Goal: Task Accomplishment & Management: Use online tool/utility

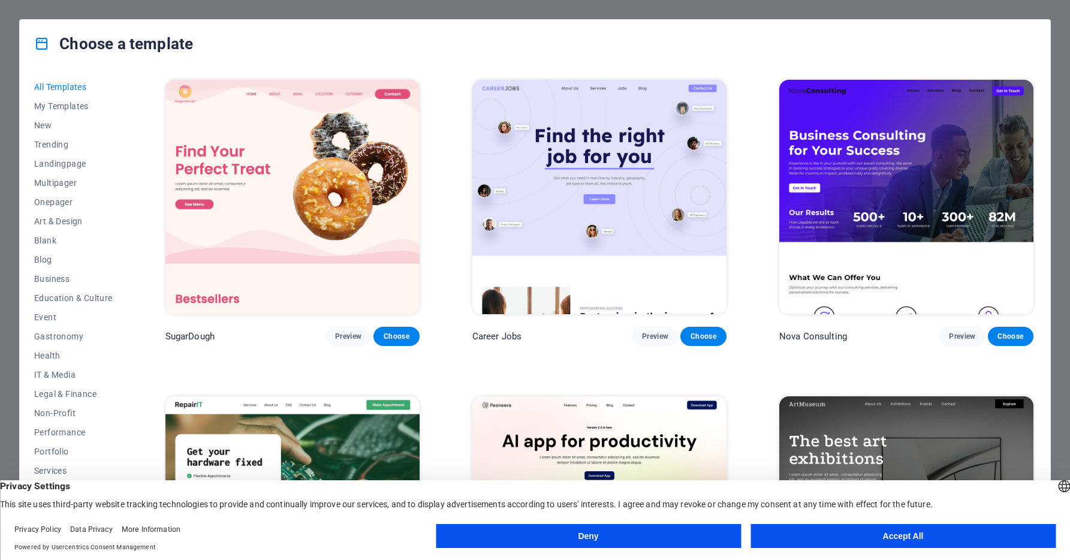
click at [864, 536] on button "Accept All" at bounding box center [902, 536] width 305 height 24
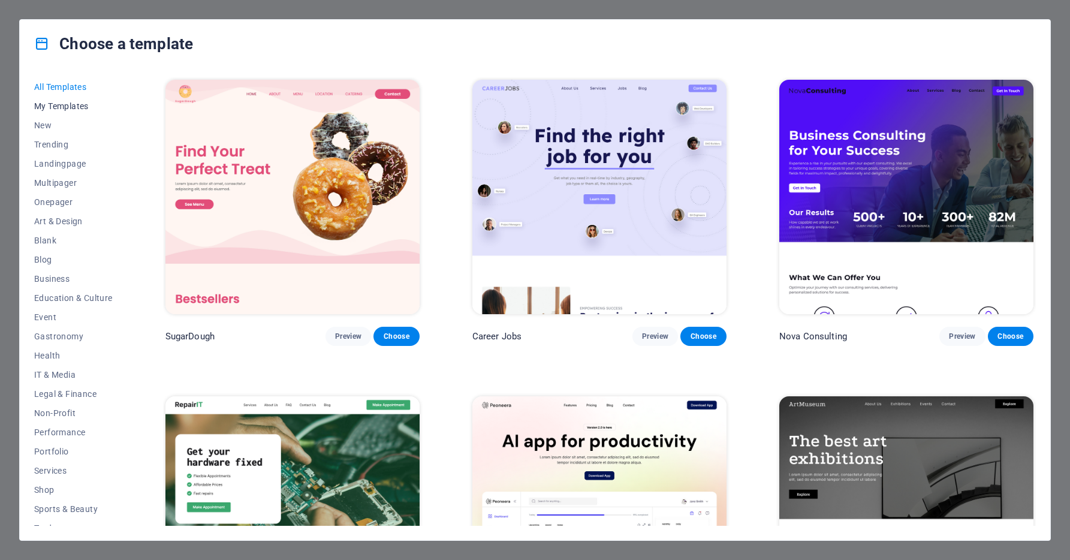
click at [73, 106] on span "My Templates" at bounding box center [73, 106] width 79 height 10
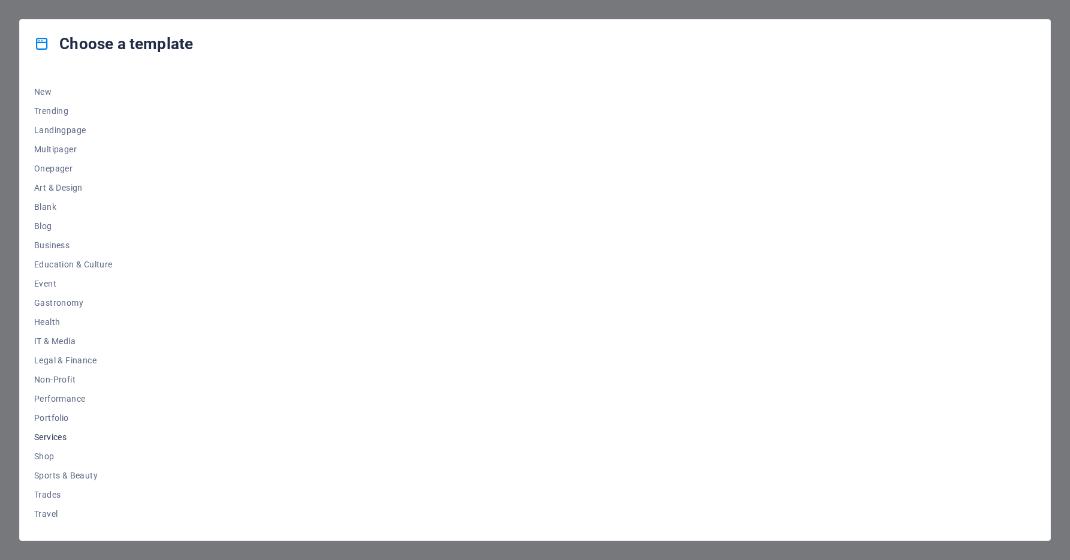
scroll to position [50, 0]
click at [43, 509] on button "Wireframe" at bounding box center [73, 515] width 79 height 19
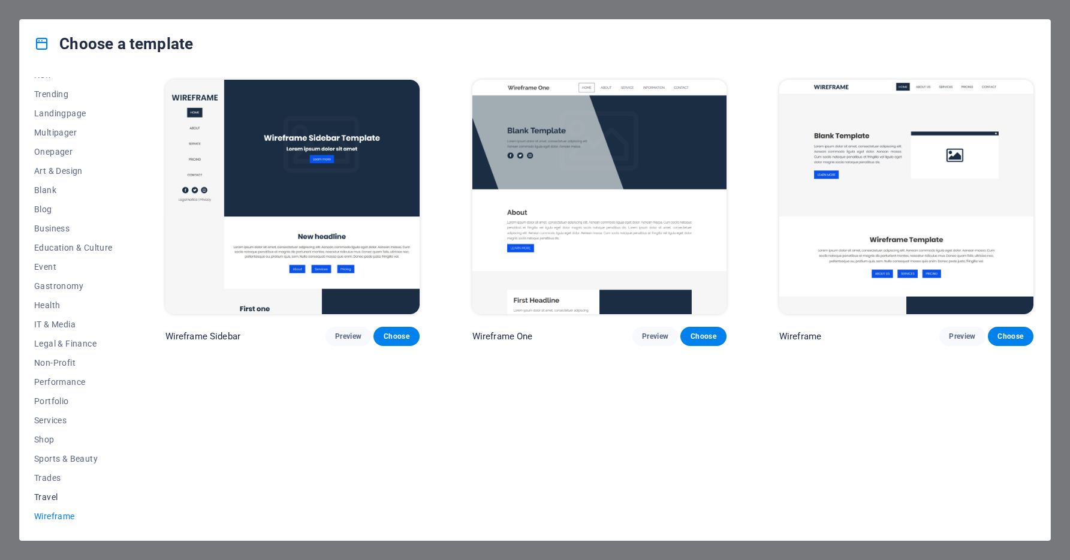
click at [41, 499] on span "Travel" at bounding box center [73, 497] width 79 height 10
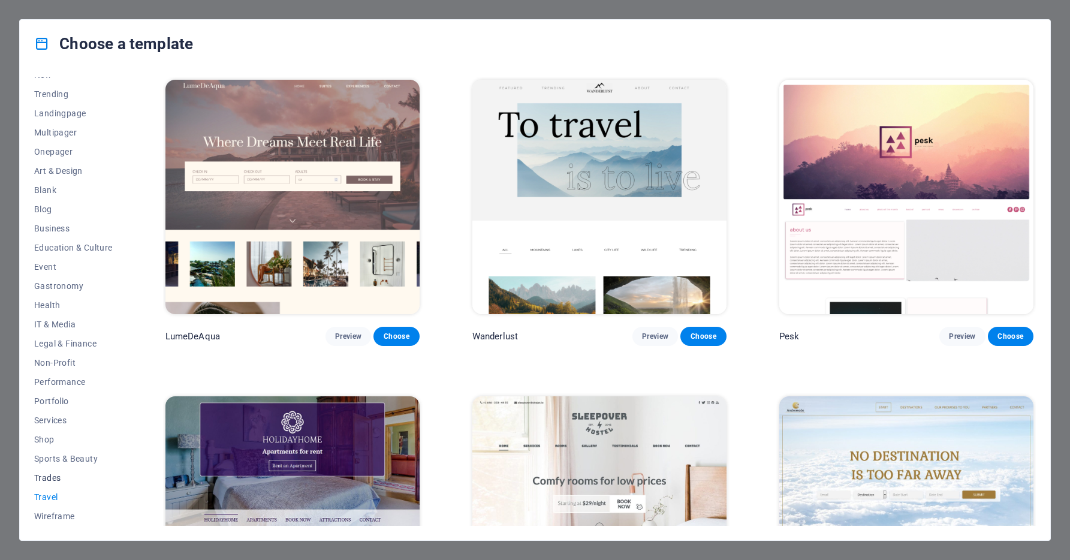
click at [38, 484] on button "Trades" at bounding box center [73, 477] width 79 height 19
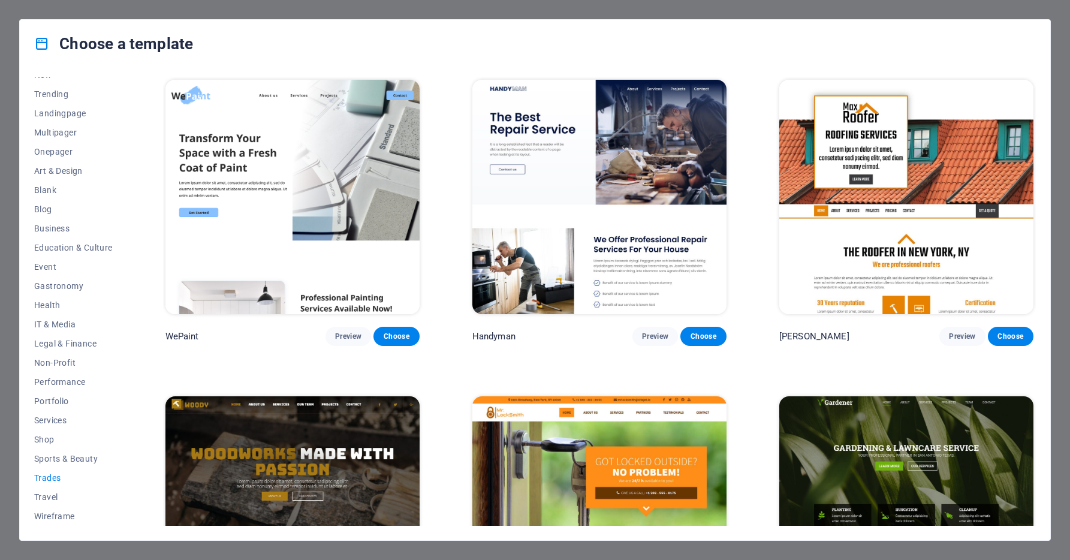
click at [33, 465] on div "All Templates My Templates New Trending Landingpage Multipager Onepager Art & D…" at bounding box center [535, 304] width 1030 height 472
click at [27, 436] on div "All Templates My Templates New Trending Landingpage Multipager Onepager Art & D…" at bounding box center [535, 304] width 1030 height 472
click at [31, 407] on div "All Templates My Templates New Trending Landingpage Multipager Onepager Art & D…" at bounding box center [535, 304] width 1030 height 472
click at [39, 400] on span "Portfolio" at bounding box center [73, 401] width 79 height 10
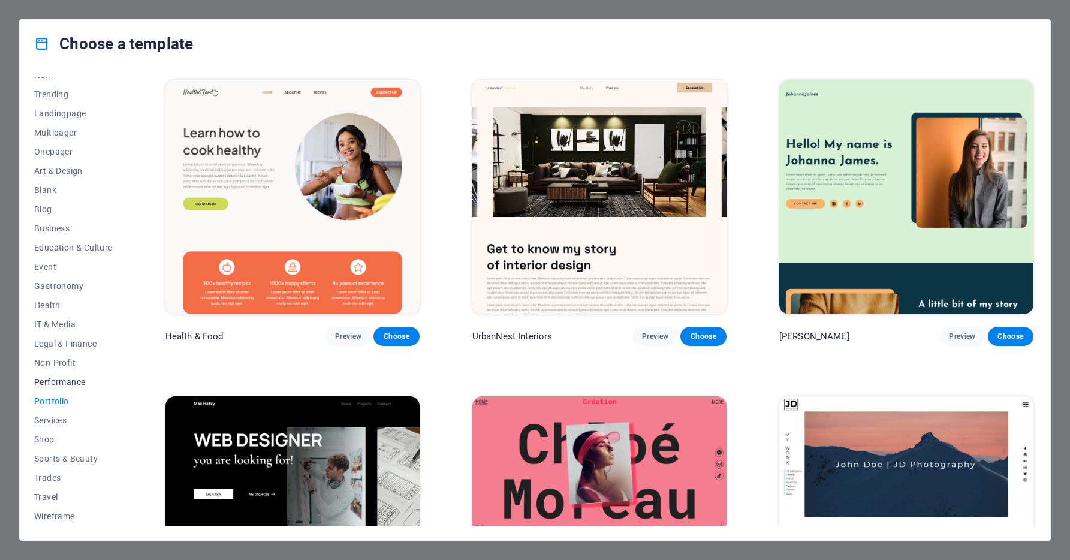
click at [50, 377] on span "Performance" at bounding box center [73, 382] width 79 height 10
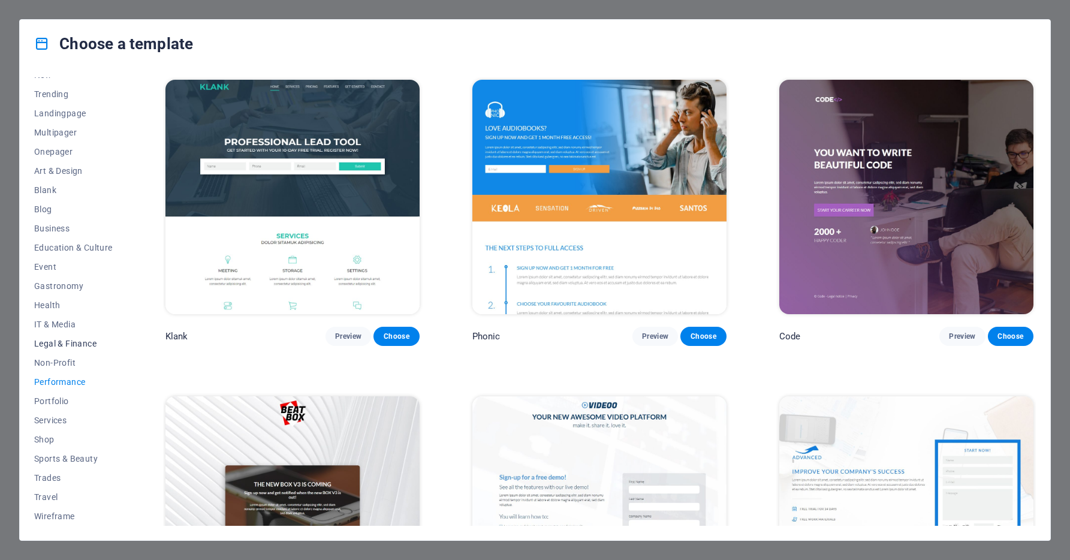
click at [56, 341] on span "Legal & Finance" at bounding box center [73, 344] width 79 height 10
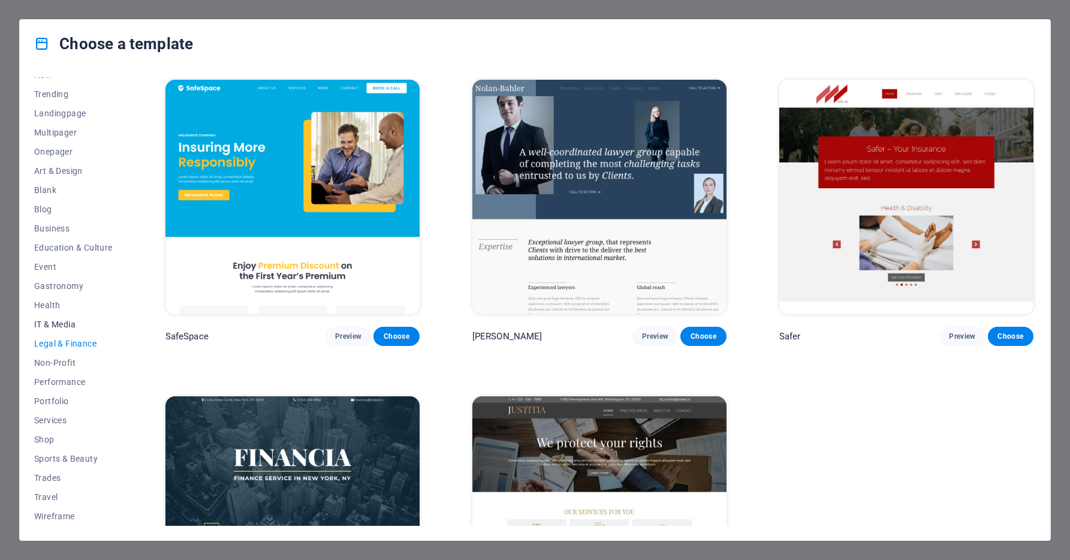
click at [53, 315] on button "IT & Media" at bounding box center [73, 324] width 79 height 19
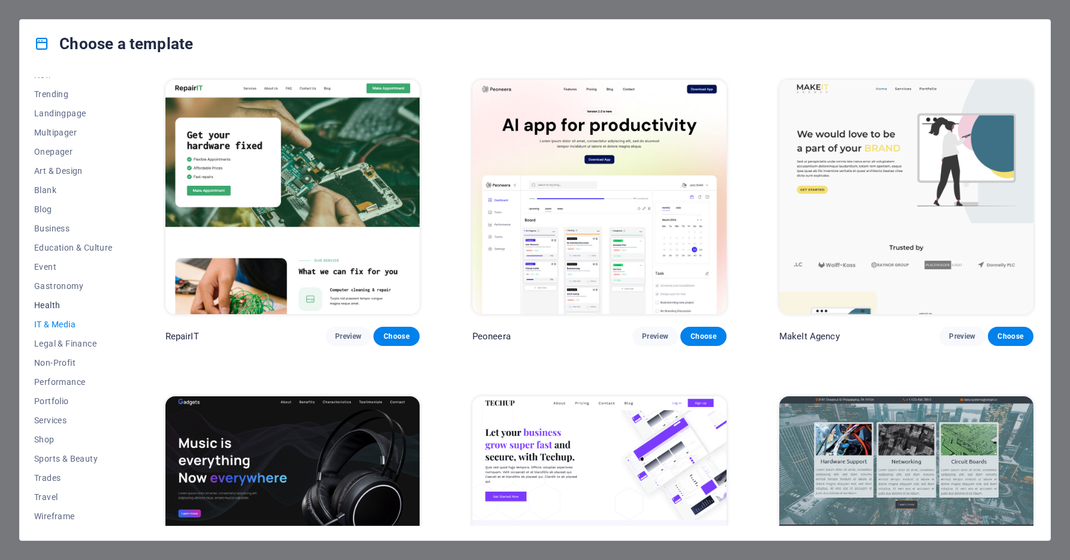
click at [52, 297] on button "Health" at bounding box center [73, 304] width 79 height 19
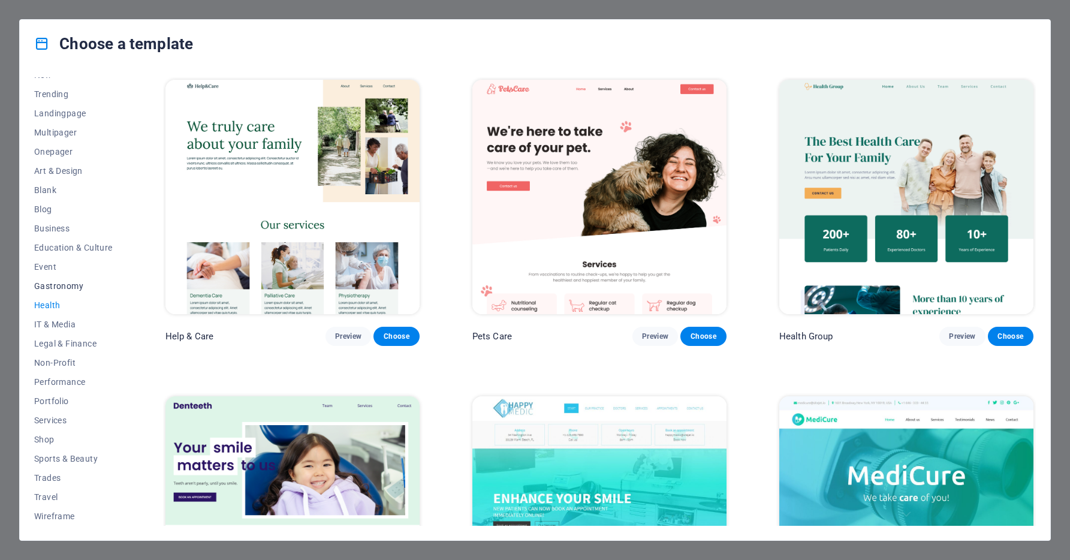
click at [58, 284] on span "Gastronomy" at bounding box center [73, 286] width 79 height 10
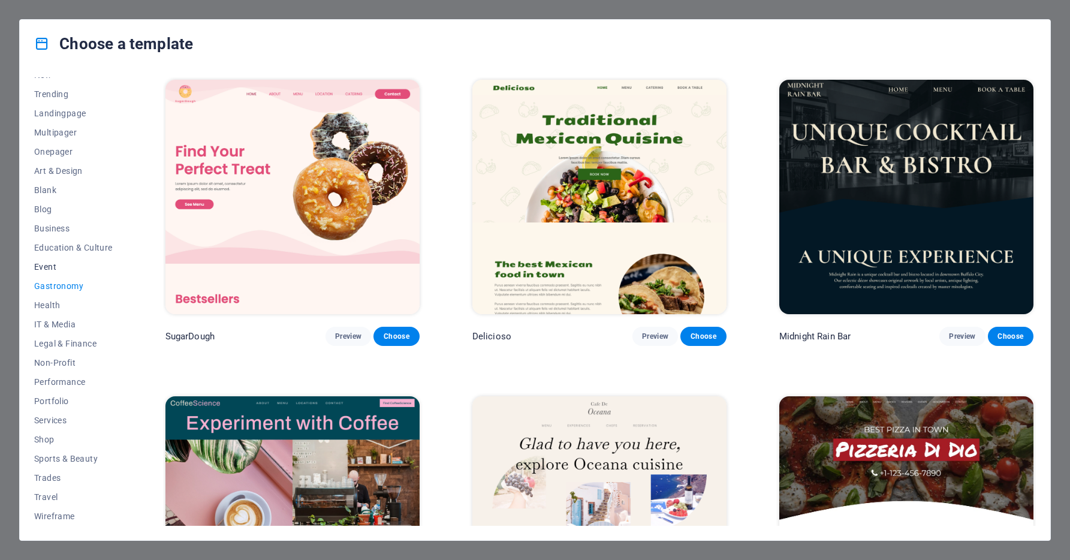
click at [53, 270] on span "Event" at bounding box center [73, 267] width 79 height 10
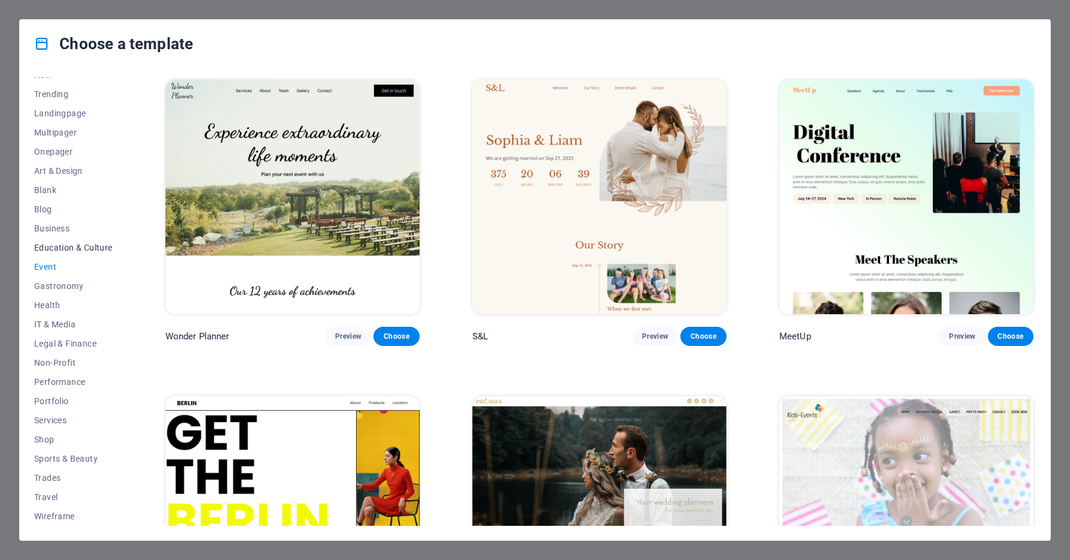
click at [44, 254] on button "Education & Culture" at bounding box center [73, 247] width 79 height 19
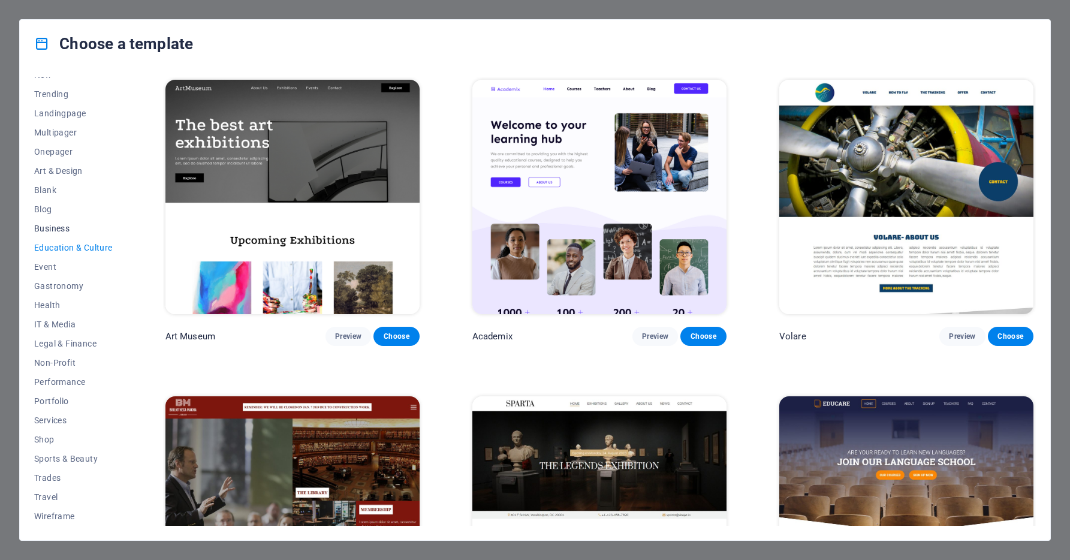
click at [41, 230] on span "Business" at bounding box center [73, 229] width 79 height 10
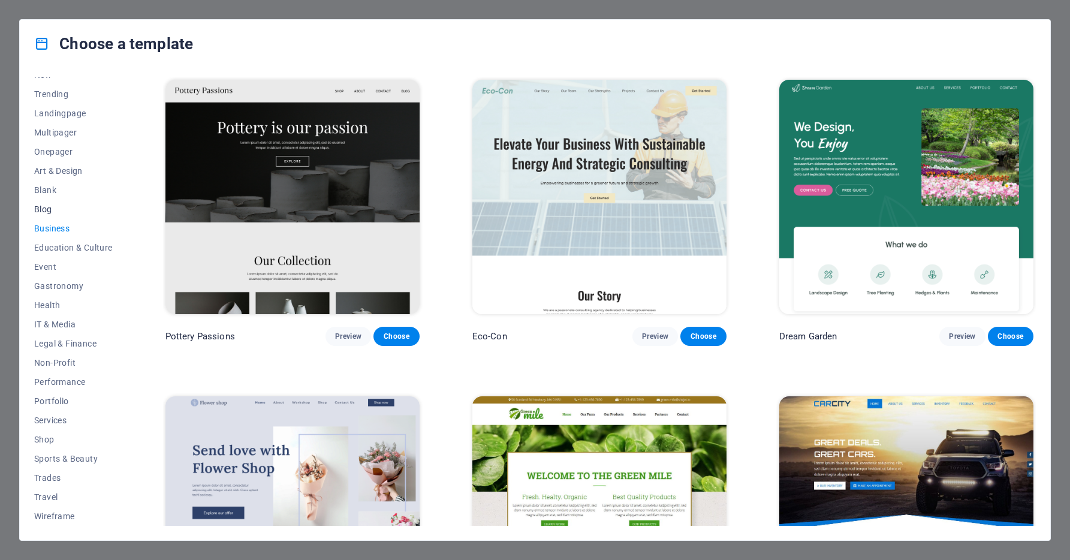
click at [41, 205] on span "Blog" at bounding box center [73, 209] width 79 height 10
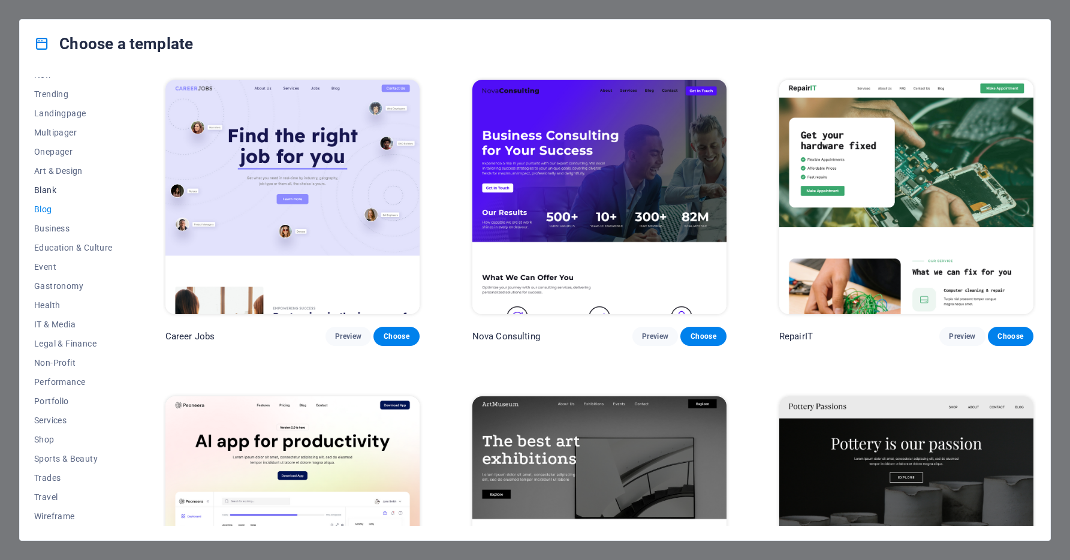
click at [44, 188] on span "Blank" at bounding box center [73, 190] width 79 height 10
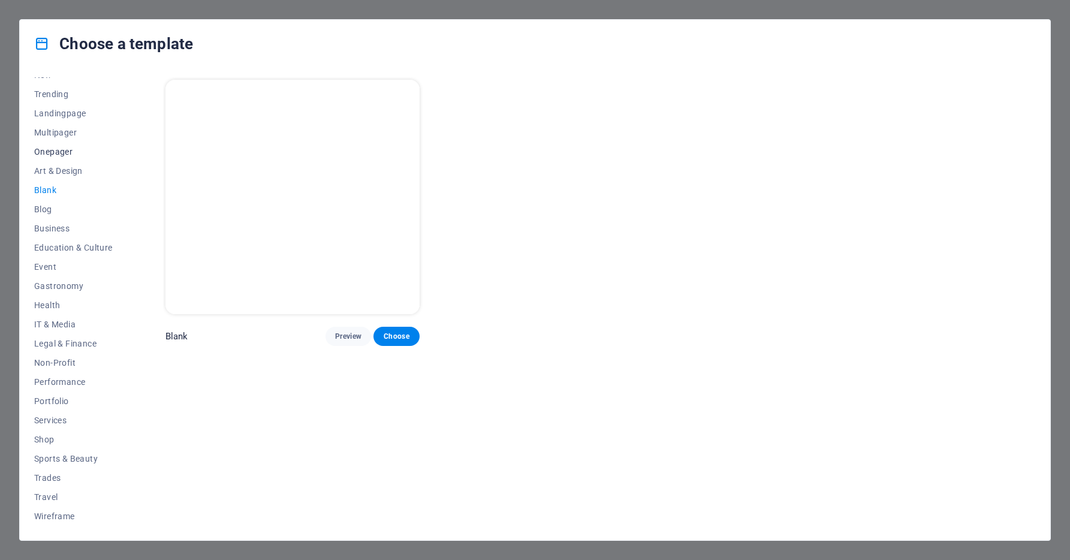
click at [52, 159] on button "Onepager" at bounding box center [73, 151] width 79 height 19
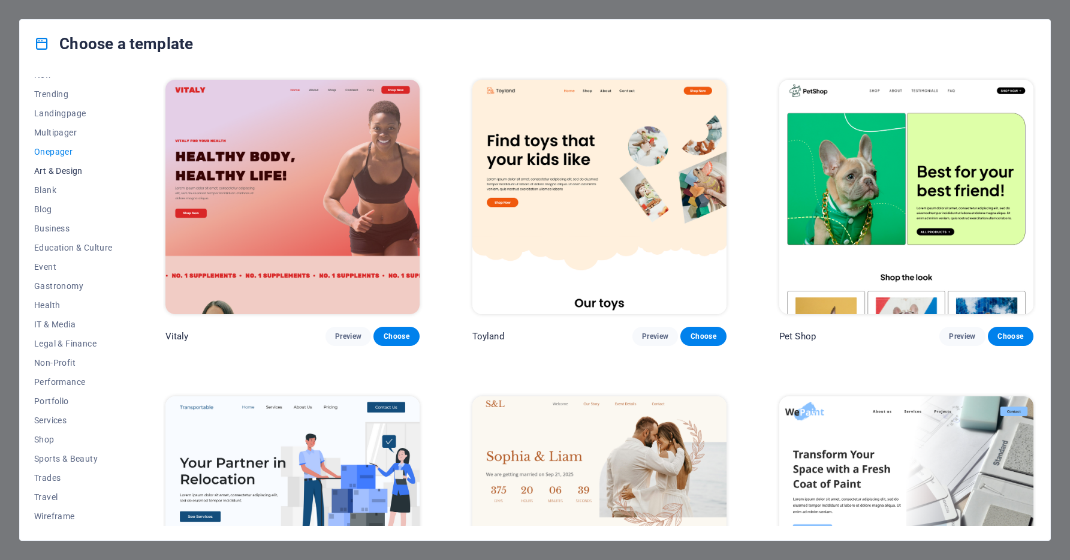
click at [57, 176] on button "Art & Design" at bounding box center [73, 170] width 79 height 19
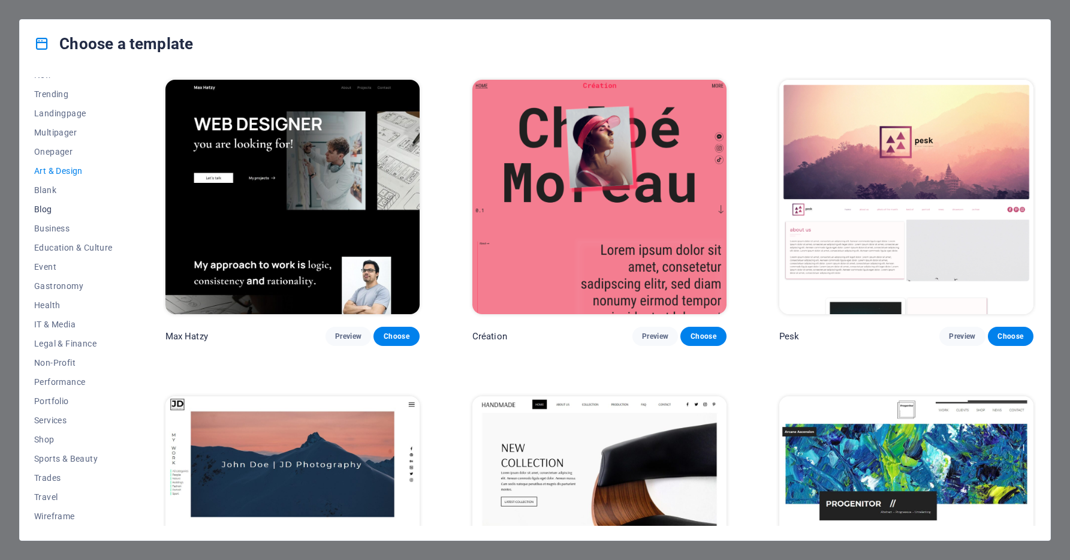
click at [50, 212] on span "Blog" at bounding box center [73, 209] width 79 height 10
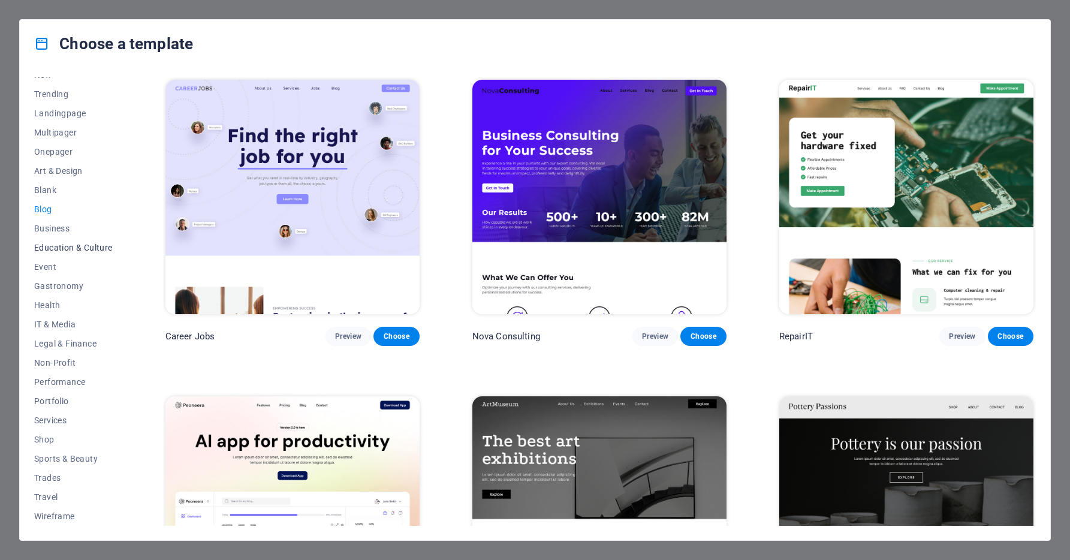
click at [44, 243] on span "Education & Culture" at bounding box center [73, 248] width 79 height 10
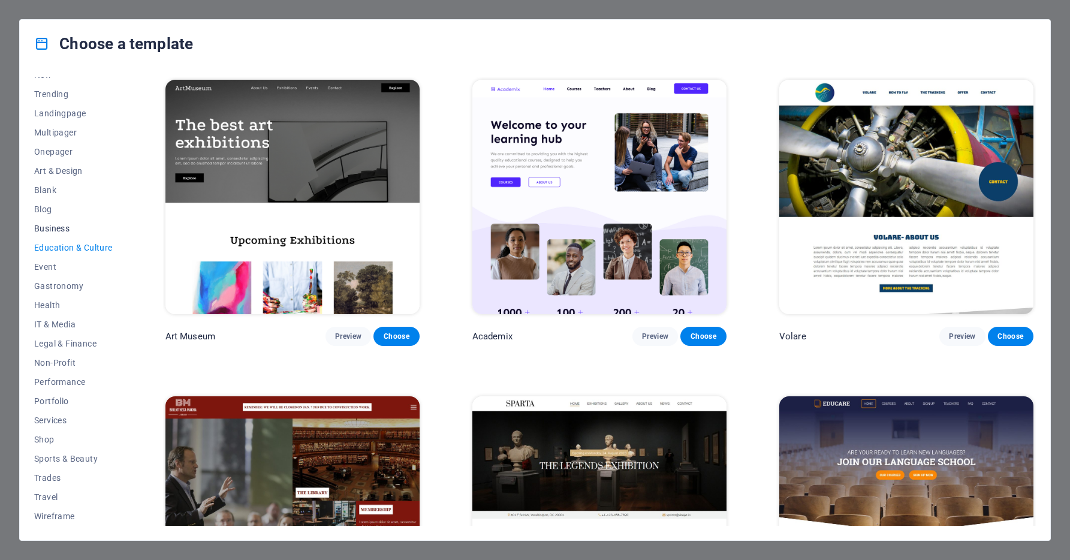
click at [46, 226] on span "Business" at bounding box center [73, 229] width 79 height 10
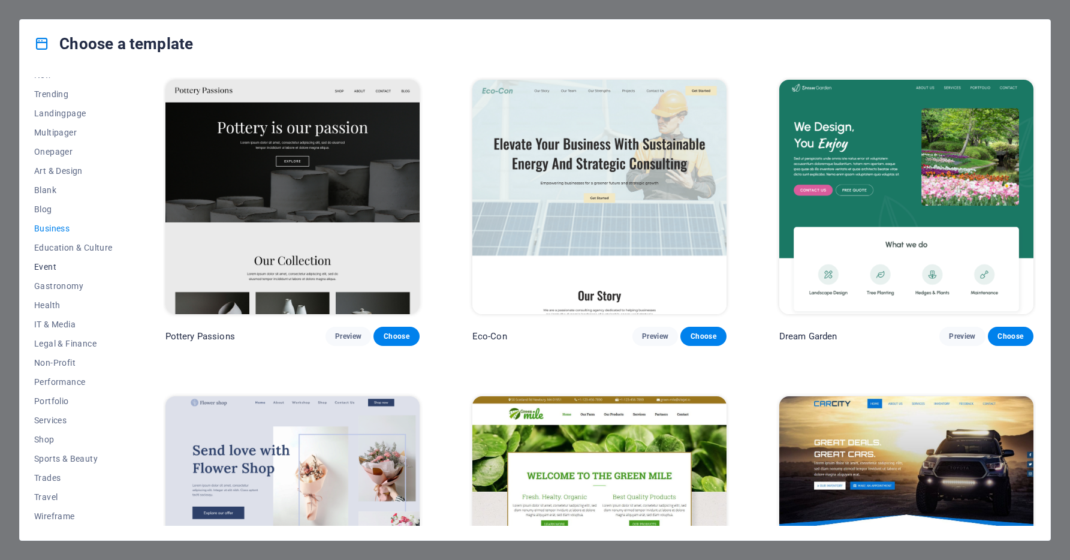
click at [53, 269] on span "Event" at bounding box center [73, 267] width 79 height 10
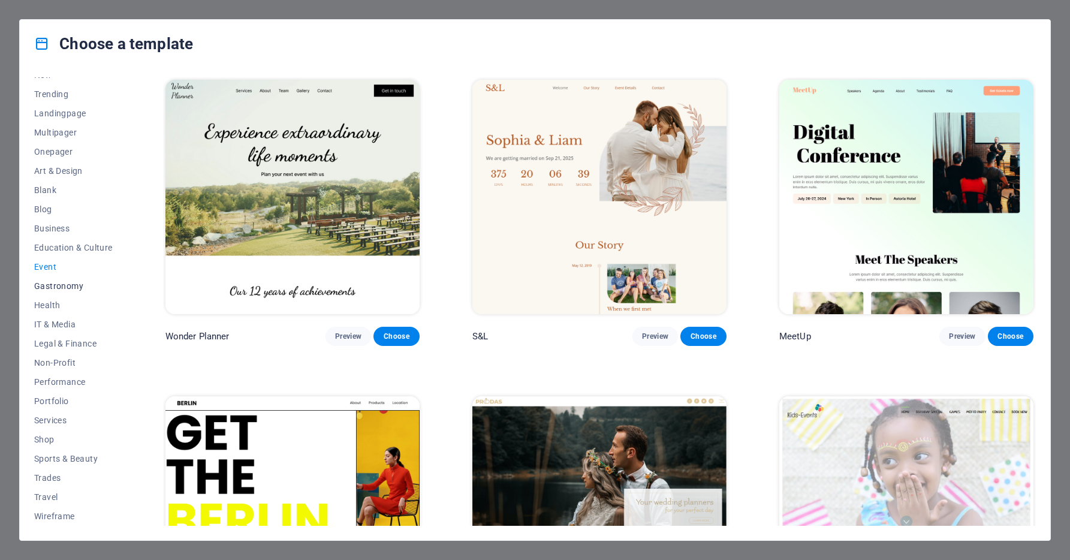
click at [53, 288] on span "Gastronomy" at bounding box center [73, 286] width 79 height 10
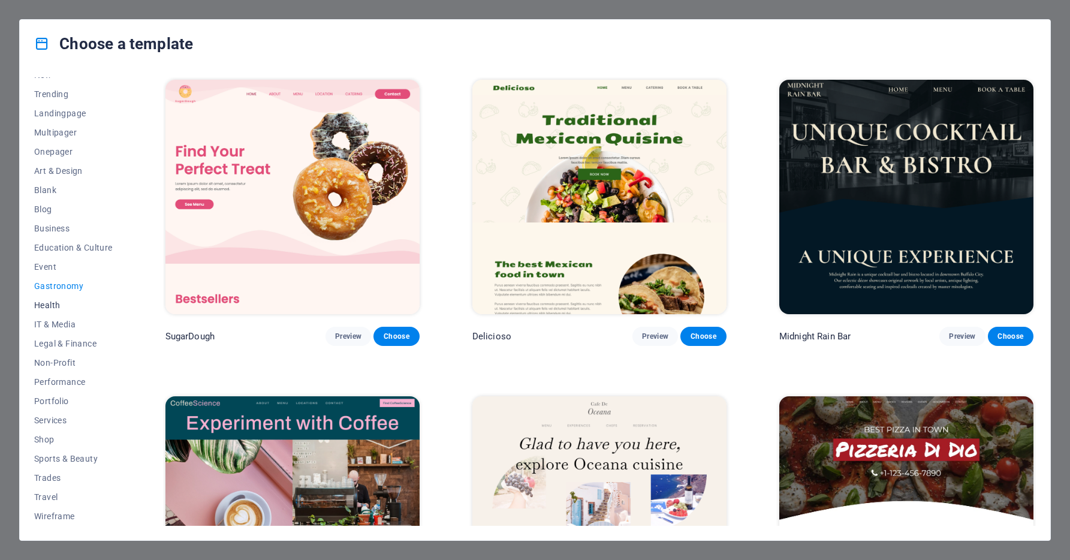
click at [49, 310] on button "Health" at bounding box center [73, 304] width 79 height 19
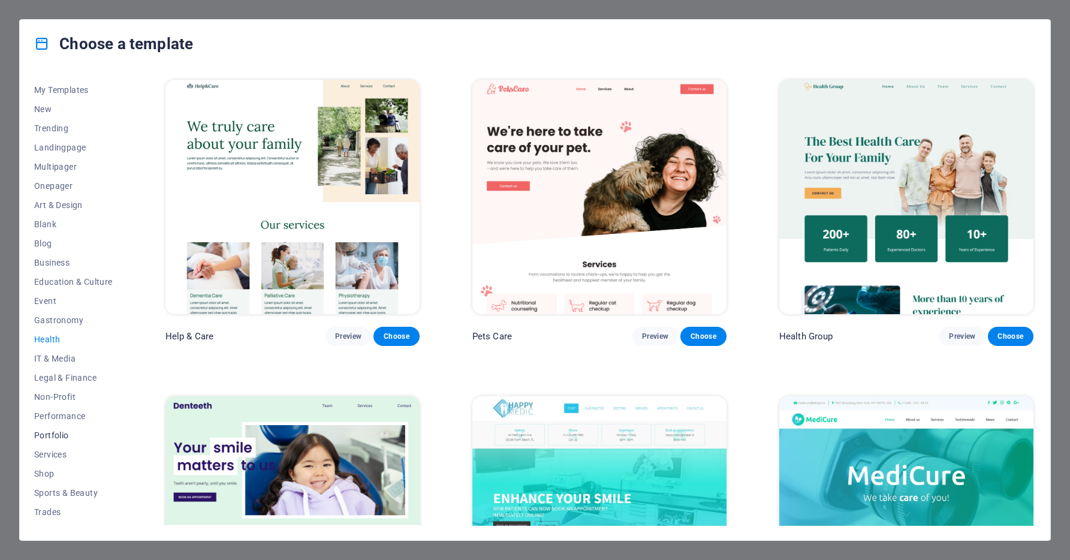
scroll to position [0, 0]
click at [68, 87] on span "All Templates" at bounding box center [73, 87] width 79 height 10
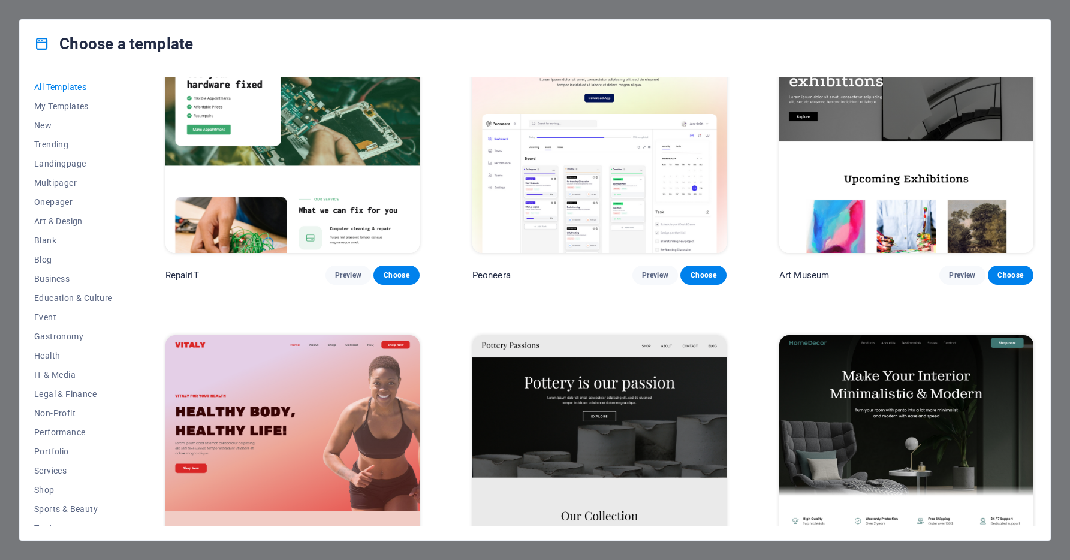
scroll to position [539, 0]
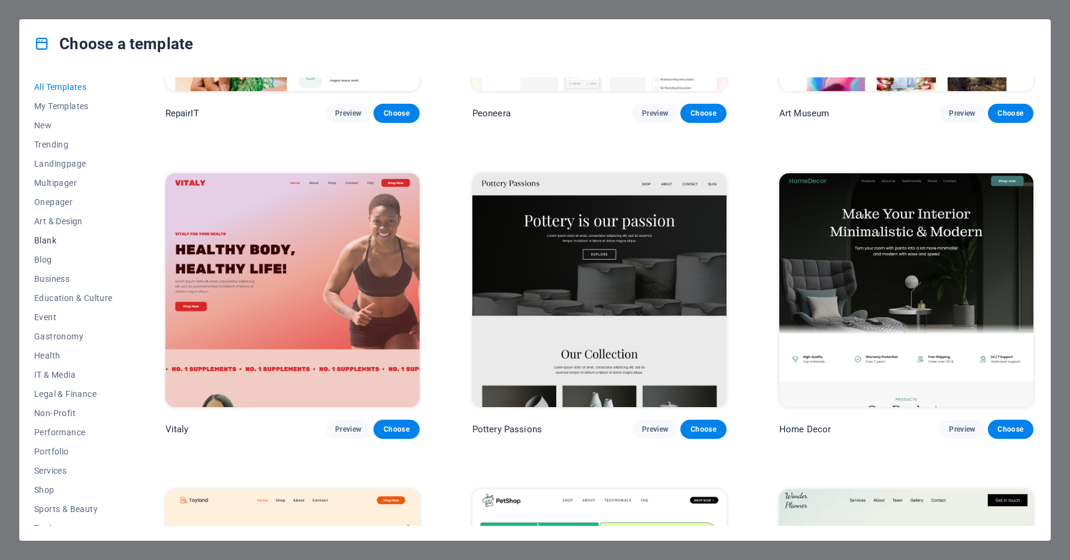
click at [45, 242] on span "Blank" at bounding box center [73, 241] width 79 height 10
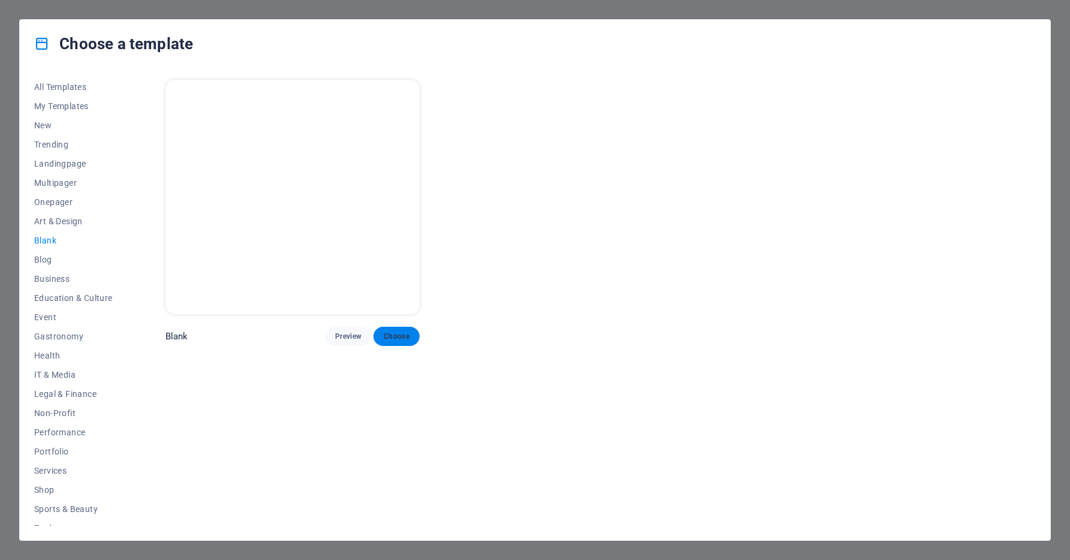
click at [390, 331] on span "Choose" at bounding box center [396, 336] width 26 height 10
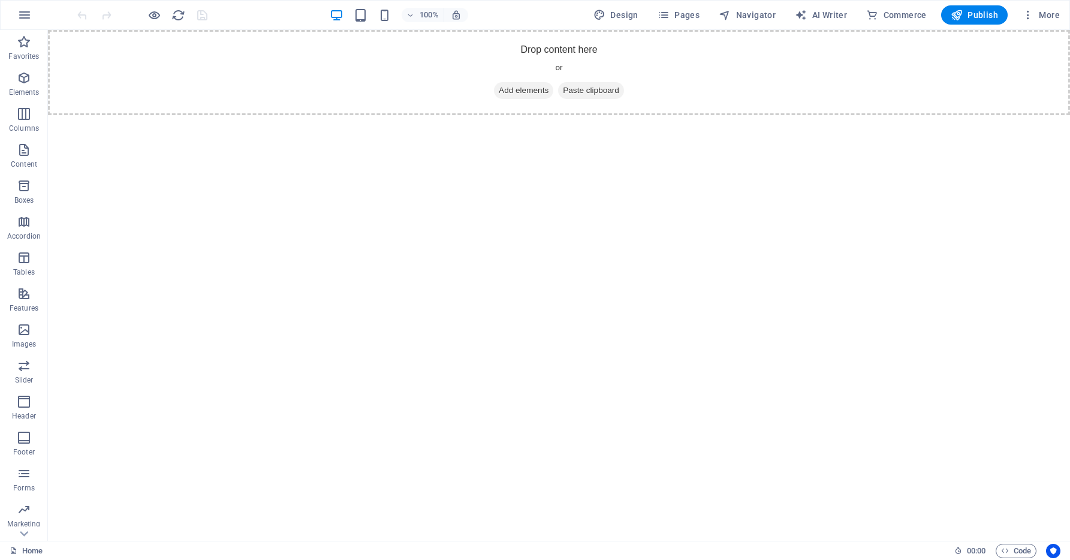
click at [616, 115] on html "Skip to main content Drop content here or Add elements Paste clipboard" at bounding box center [559, 72] width 1022 height 85
drag, startPoint x: 454, startPoint y: 252, endPoint x: 457, endPoint y: 262, distance: 10.0
click at [24, 11] on icon "button" at bounding box center [24, 15] width 14 height 14
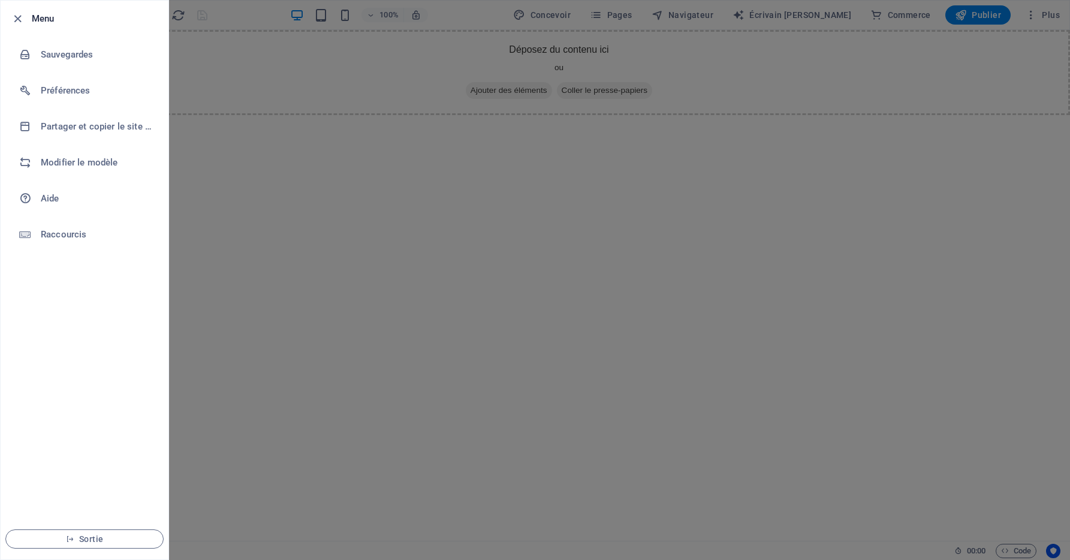
click at [306, 293] on div at bounding box center [535, 280] width 1070 height 560
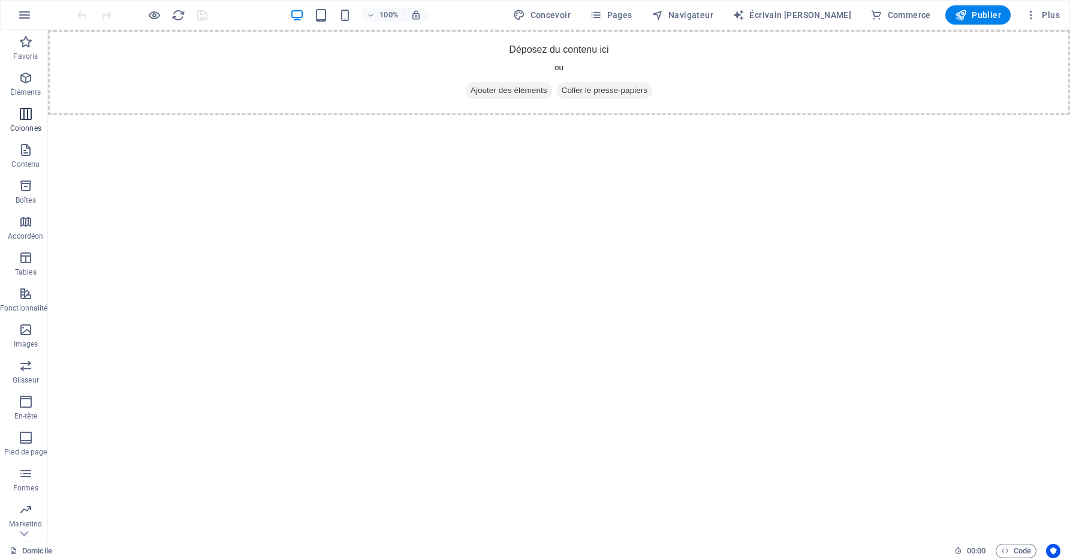
click at [34, 113] on span "Colonnes" at bounding box center [26, 121] width 52 height 29
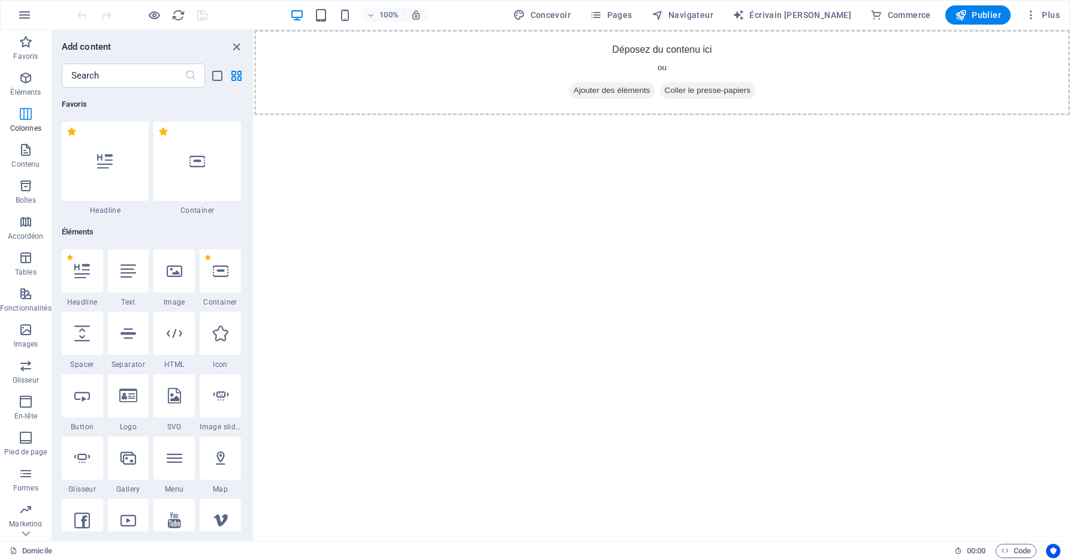
click at [28, 113] on icon "button" at bounding box center [26, 114] width 14 height 14
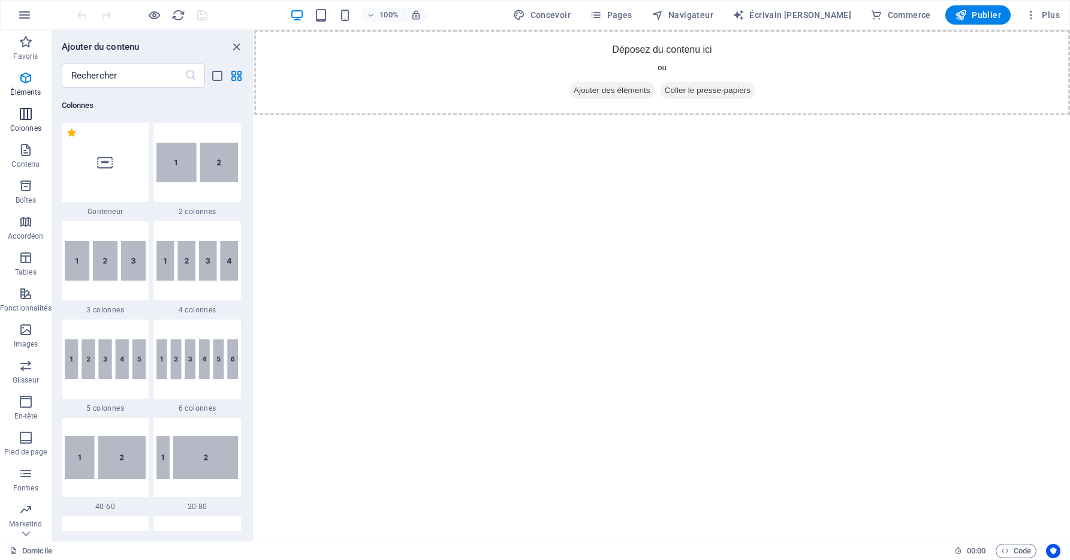
scroll to position [593, 0]
click at [28, 155] on icon "button" at bounding box center [26, 150] width 14 height 14
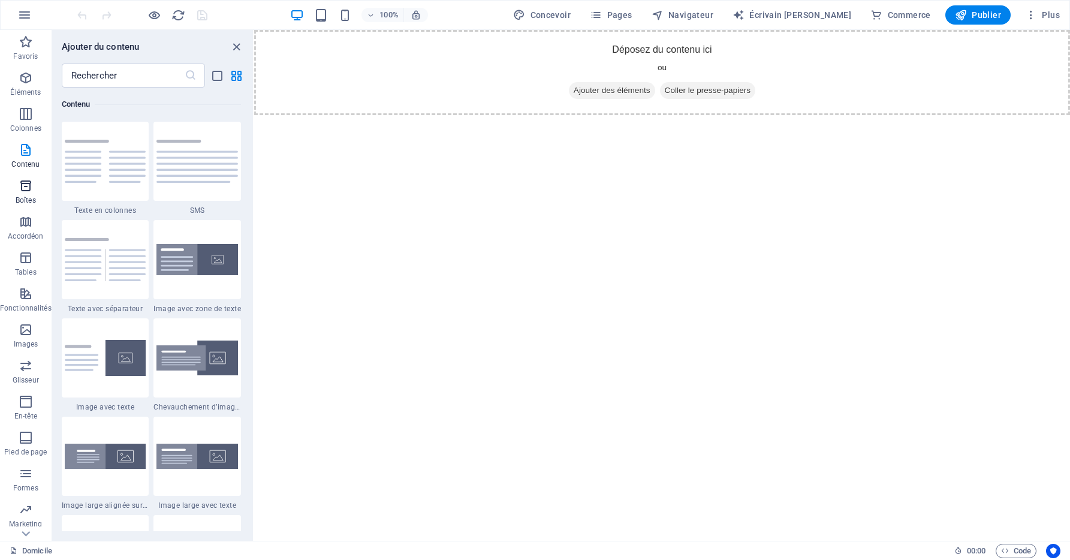
click at [23, 195] on span "Boîtes" at bounding box center [26, 193] width 52 height 29
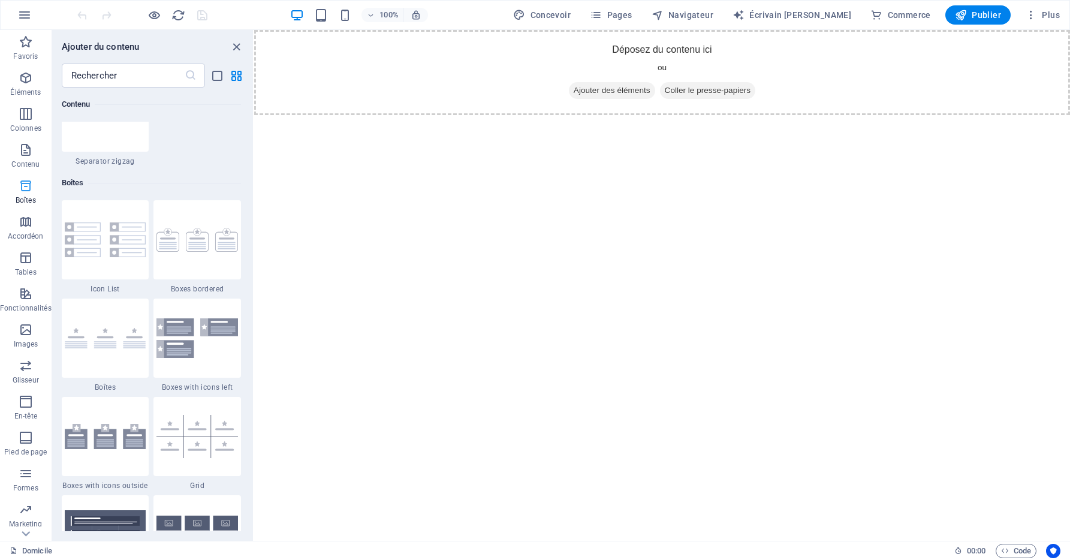
scroll to position [3306, 0]
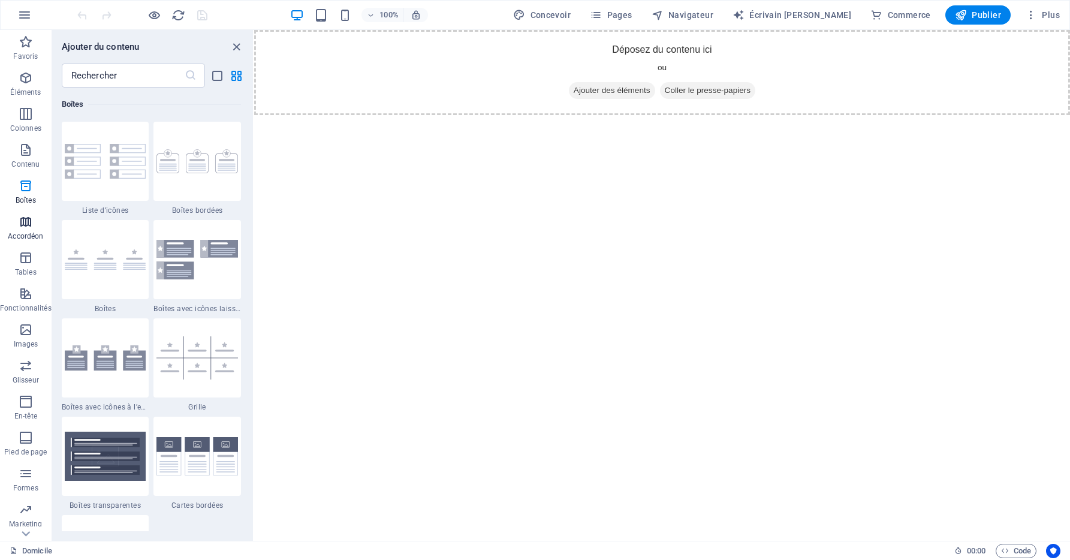
click at [20, 230] on span "Accordéon" at bounding box center [26, 229] width 52 height 29
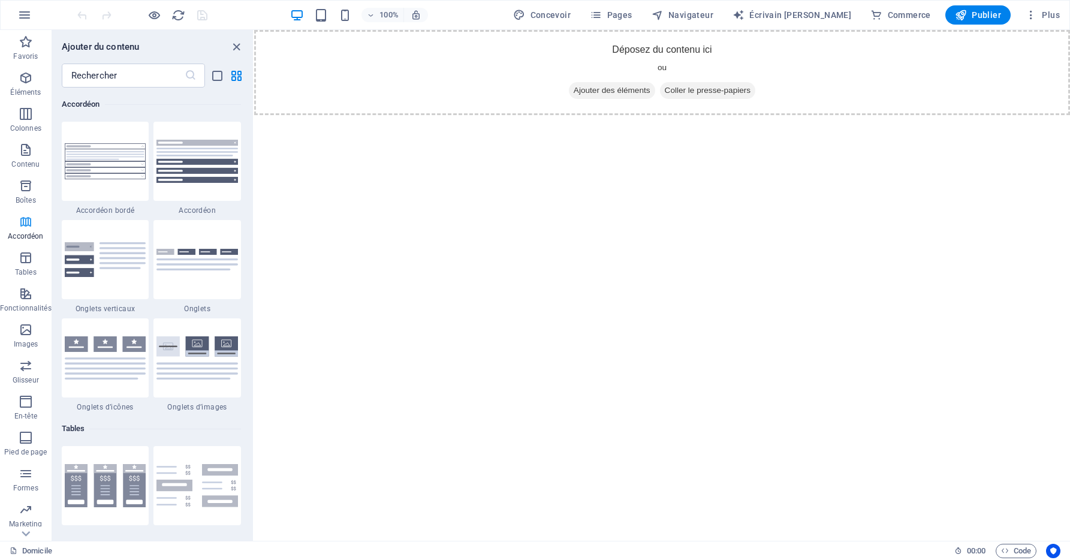
scroll to position [3827, 0]
click at [23, 307] on p "Fonctionnalités" at bounding box center [26, 308] width 52 height 10
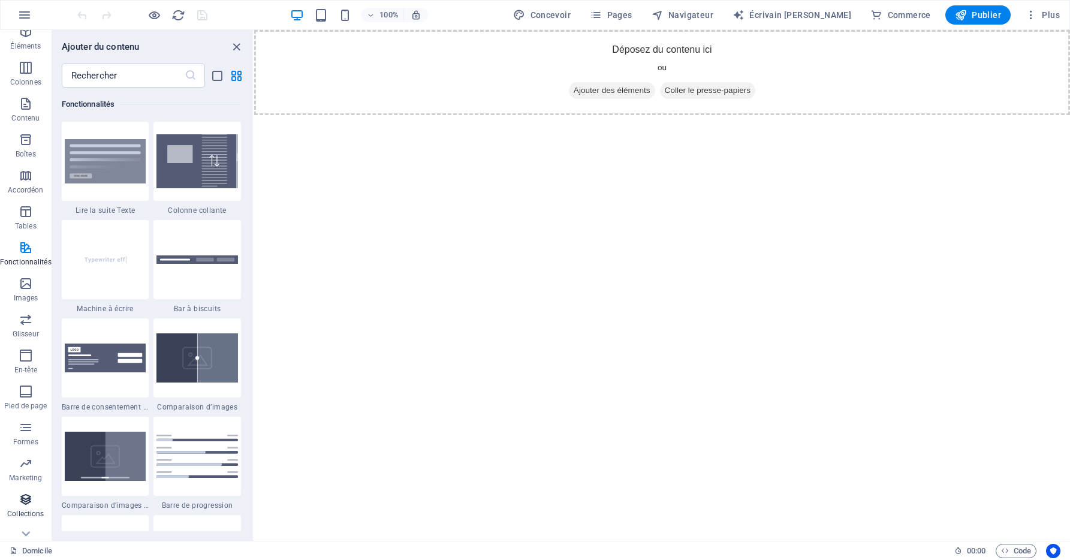
scroll to position [65, 0]
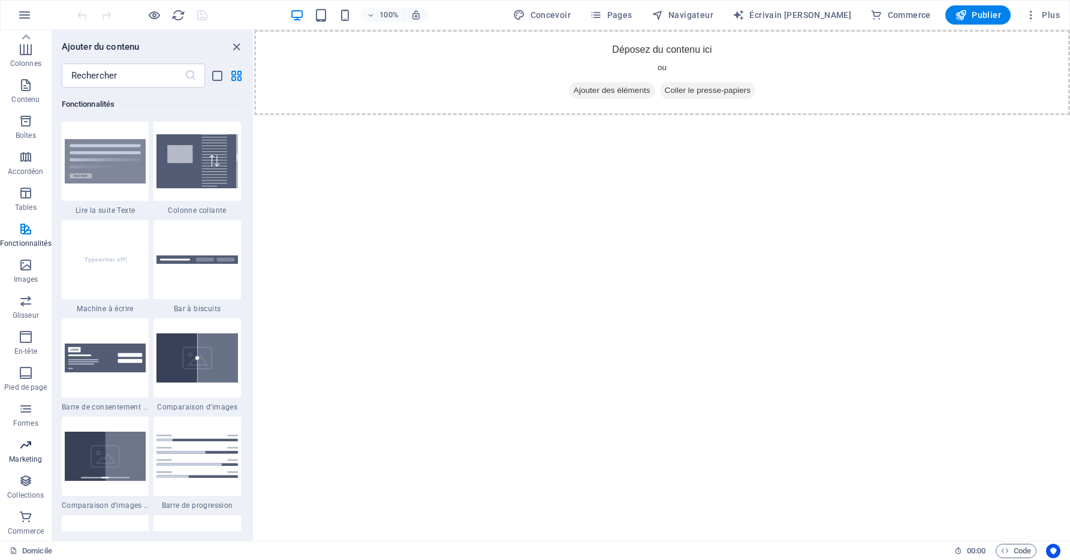
click at [33, 451] on span "Marketing" at bounding box center [26, 452] width 52 height 29
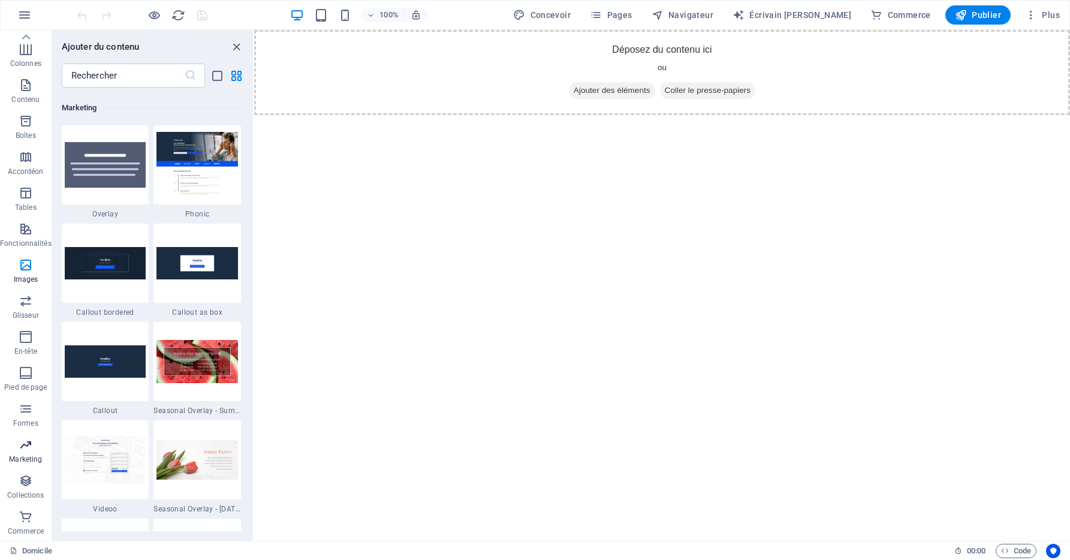
scroll to position [9763, 0]
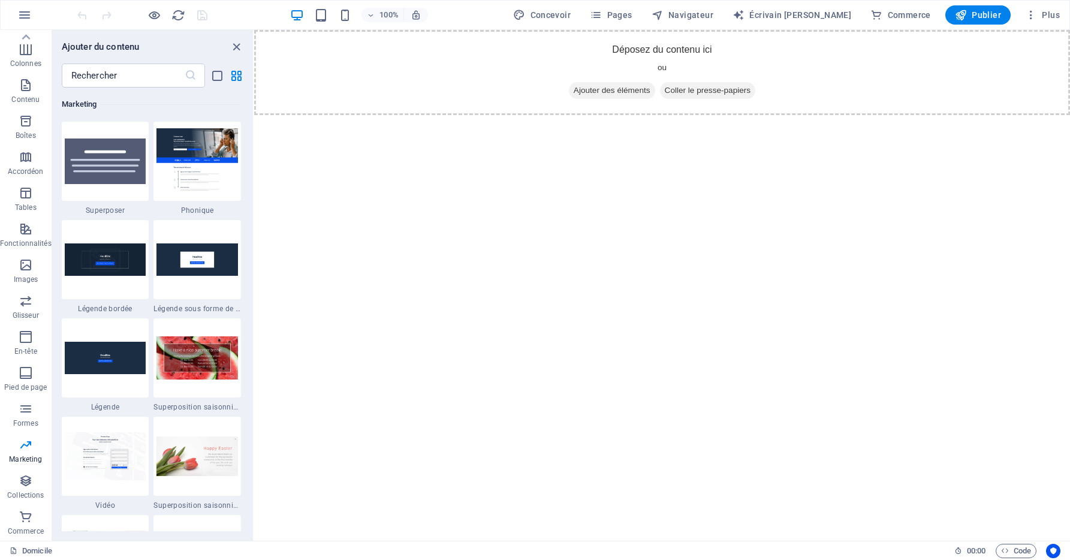
click at [177, 168] on img at bounding box center [197, 160] width 82 height 65
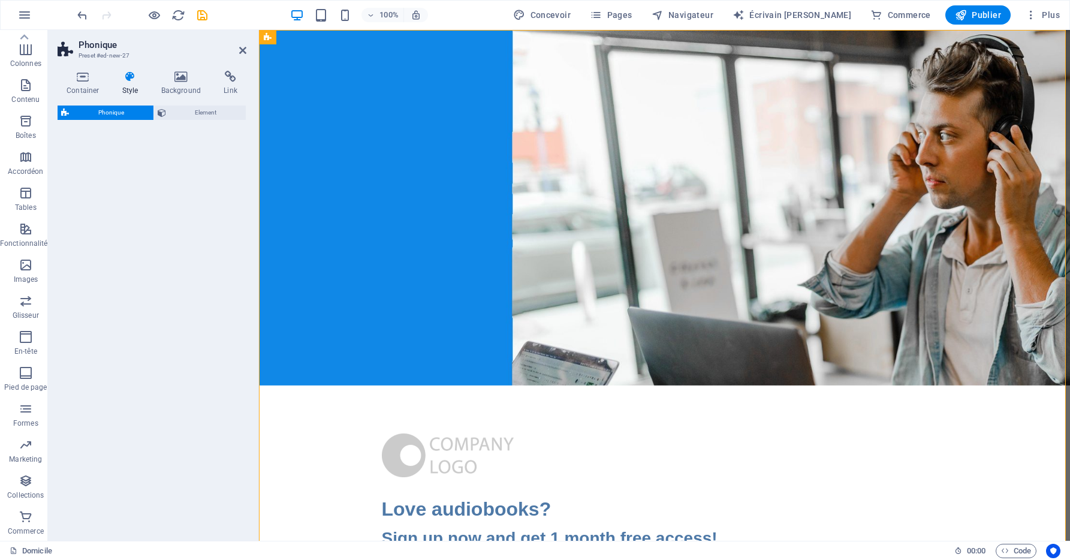
select select "%"
select select "rem"
select select "px"
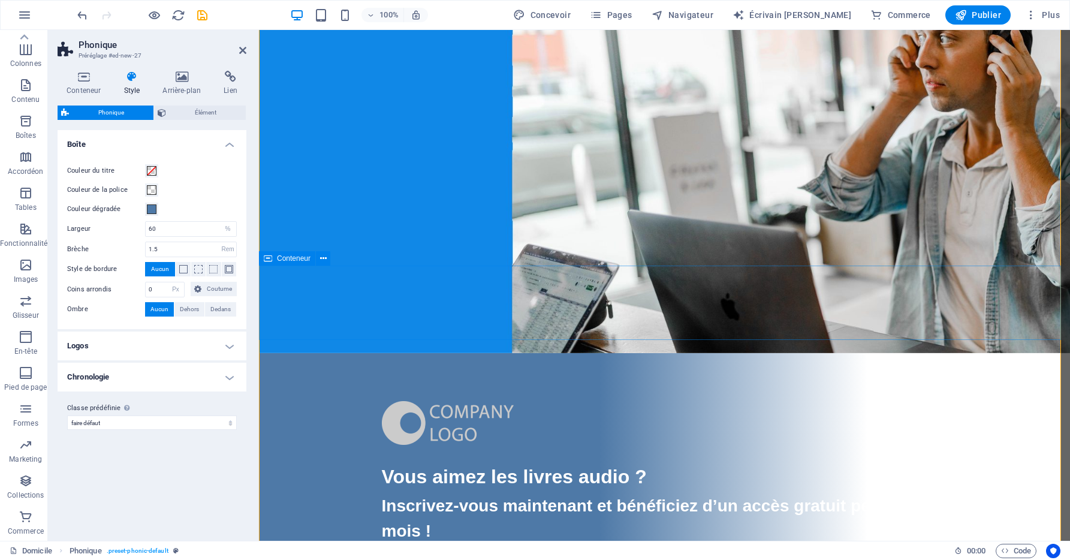
scroll to position [13, 0]
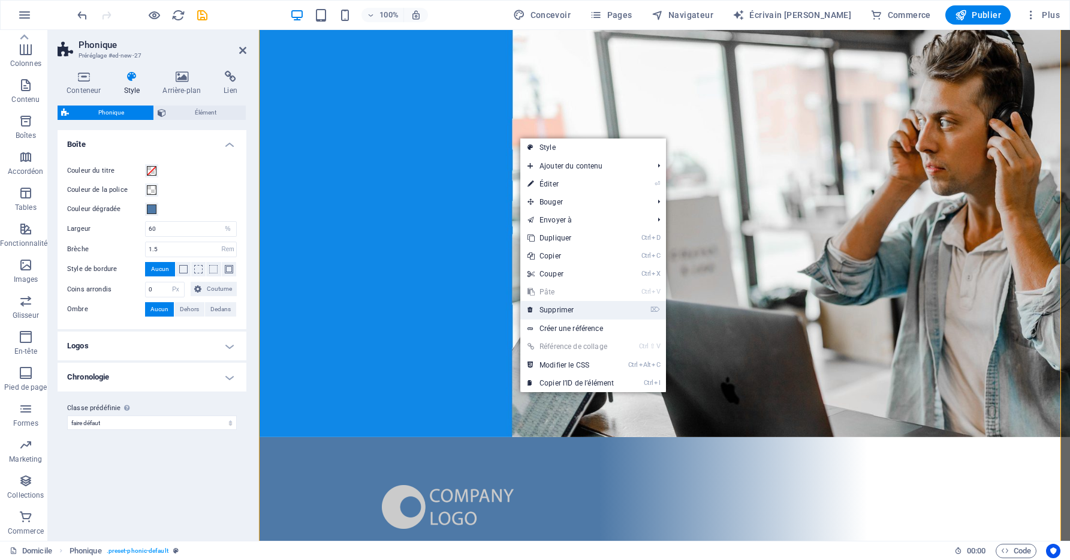
click at [544, 306] on font "Supprimer" at bounding box center [556, 310] width 34 height 8
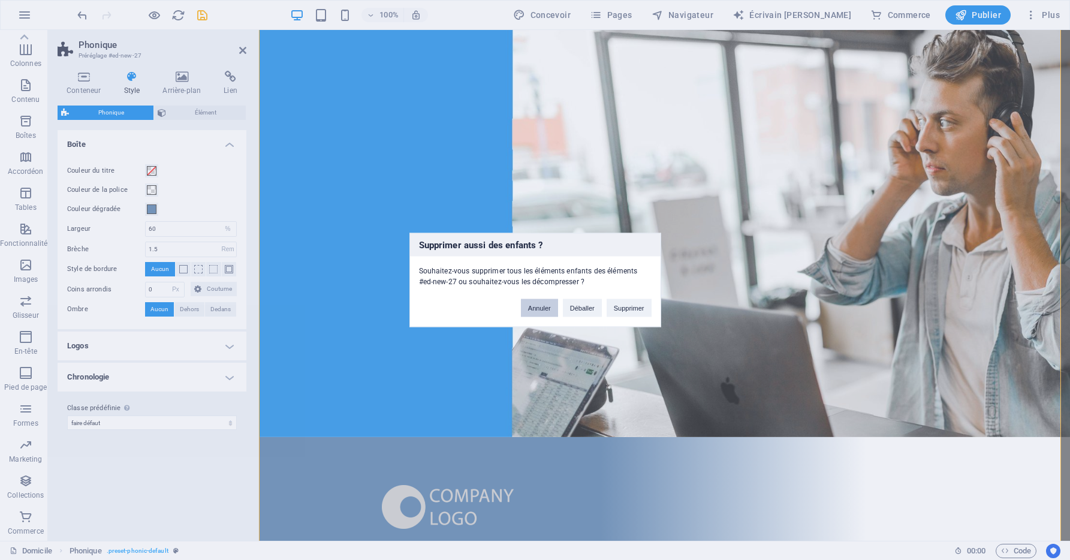
click at [538, 307] on button "Annuler" at bounding box center [539, 308] width 37 height 18
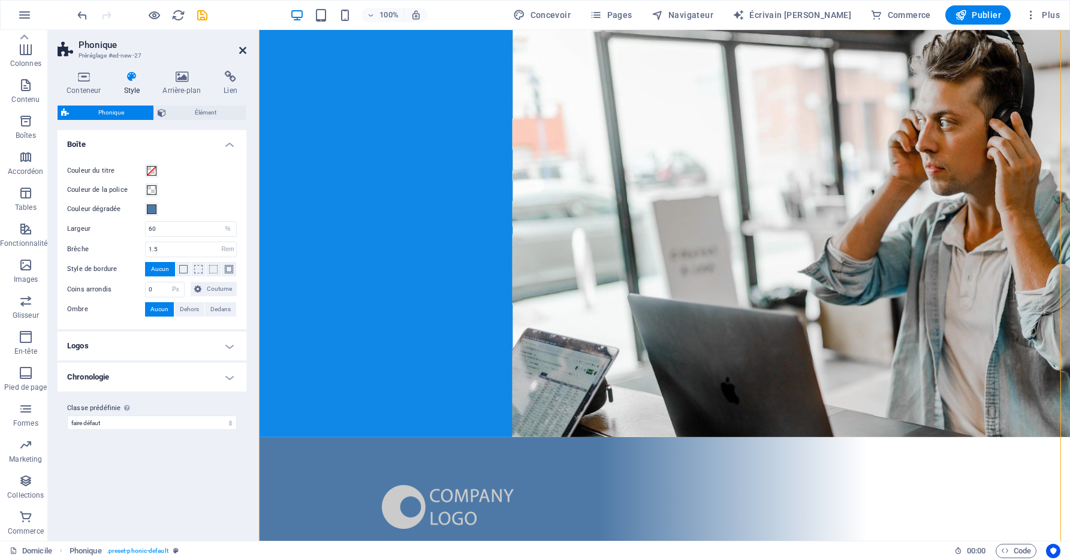
click at [241, 50] on icon at bounding box center [242, 51] width 7 height 10
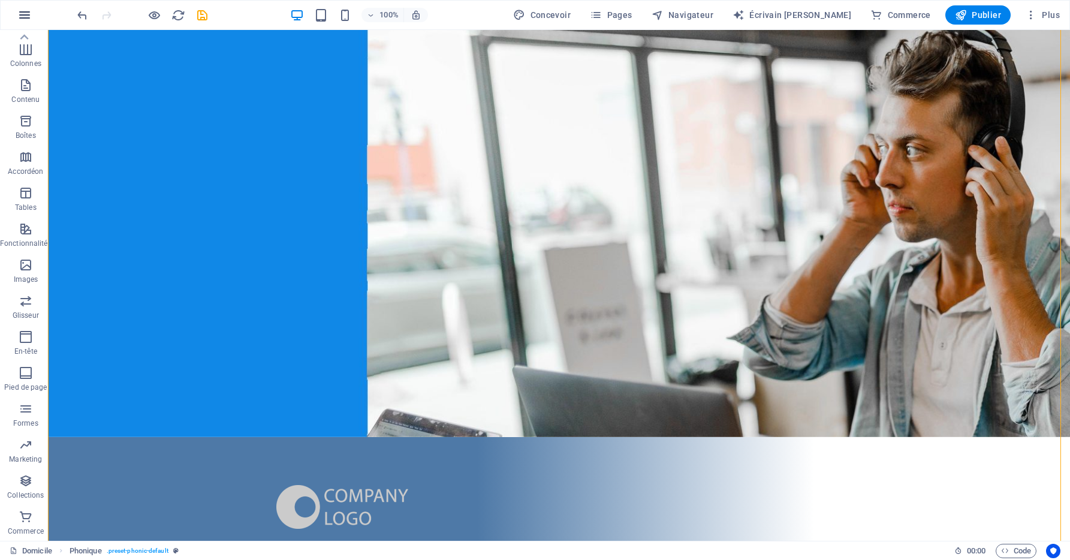
click at [16, 8] on button "button" at bounding box center [24, 15] width 29 height 29
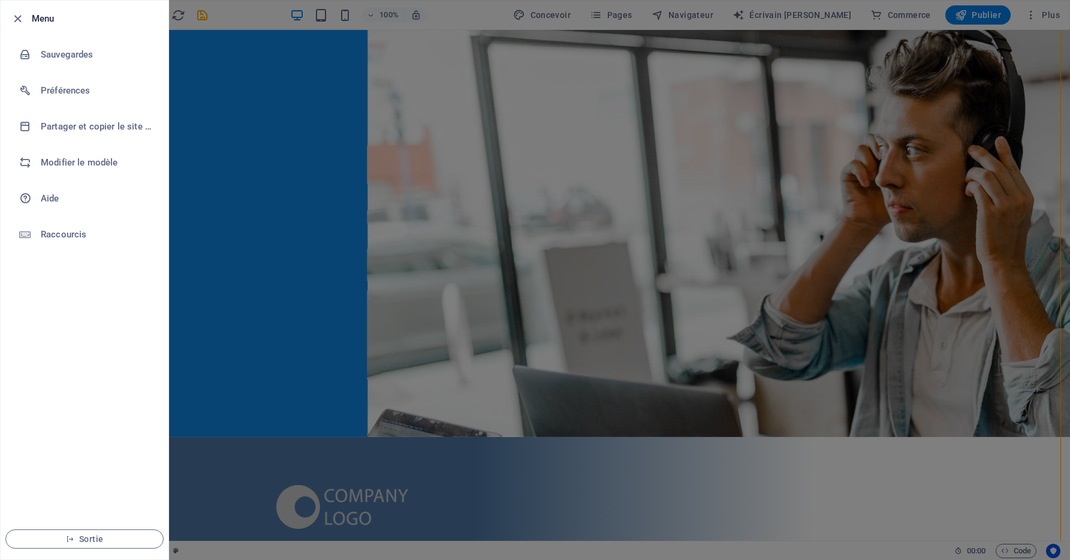
drag, startPoint x: 436, startPoint y: 70, endPoint x: 436, endPoint y: 77, distance: 6.6
click at [436, 74] on div at bounding box center [535, 280] width 1070 height 560
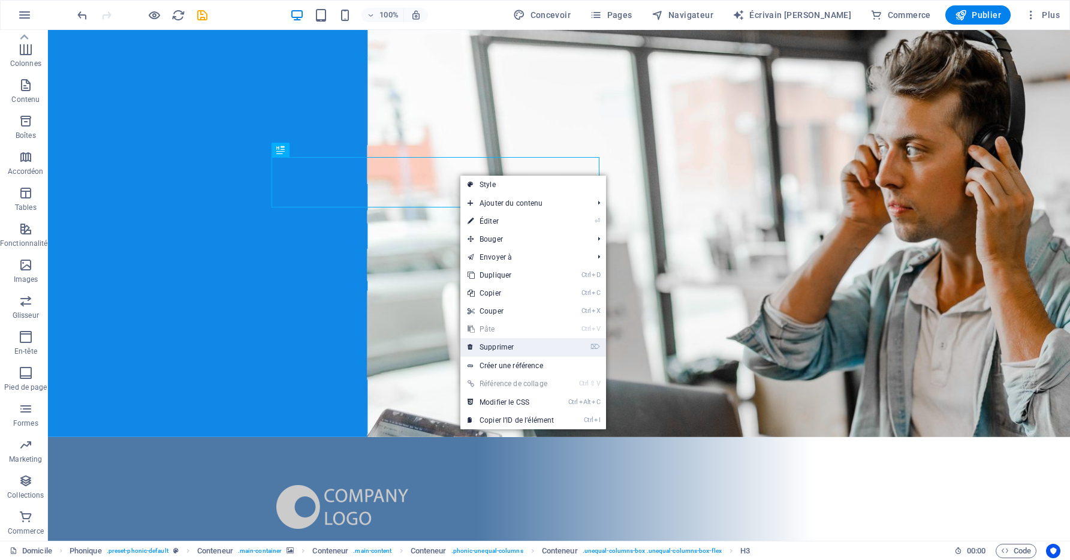
click at [503, 350] on font "Supprimer" at bounding box center [496, 347] width 34 height 8
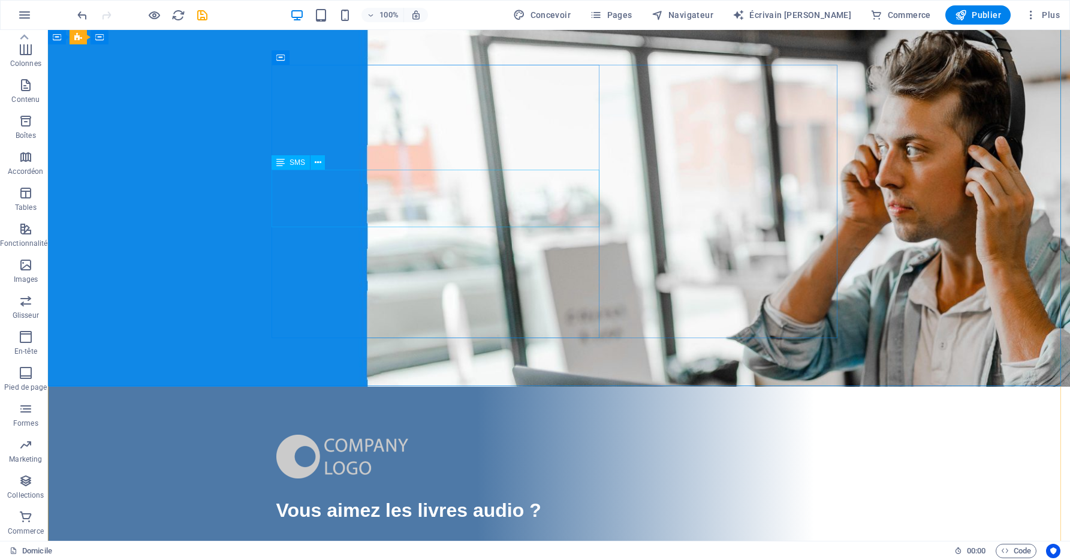
click at [410, 539] on div "Lorem ipsum dolor sit amet, consetetur sadipscing elitr, sed diam nonumy eirmod…" at bounding box center [559, 560] width 566 height 43
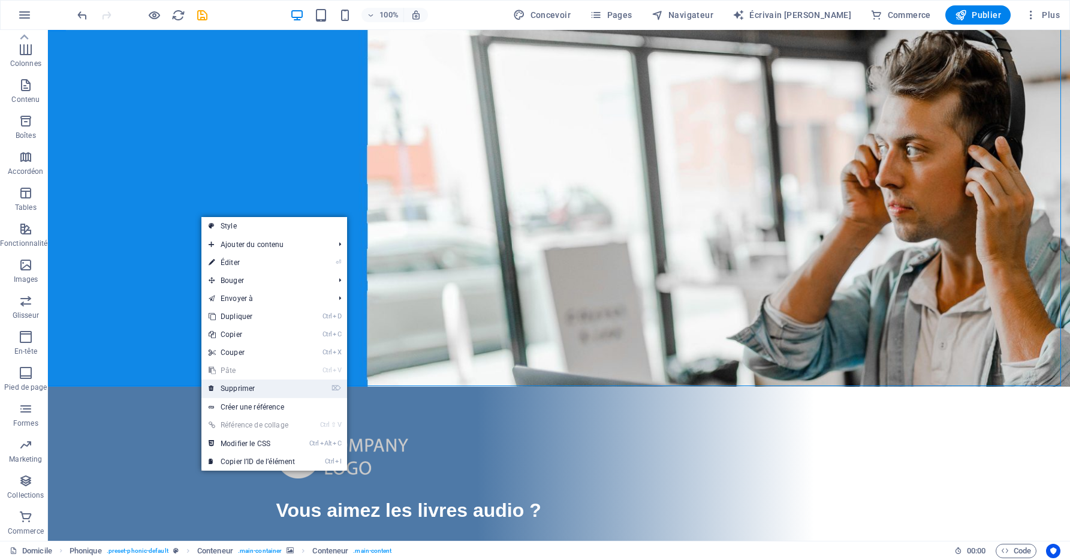
click at [261, 390] on link "⌦ Supprimer" at bounding box center [251, 388] width 101 height 18
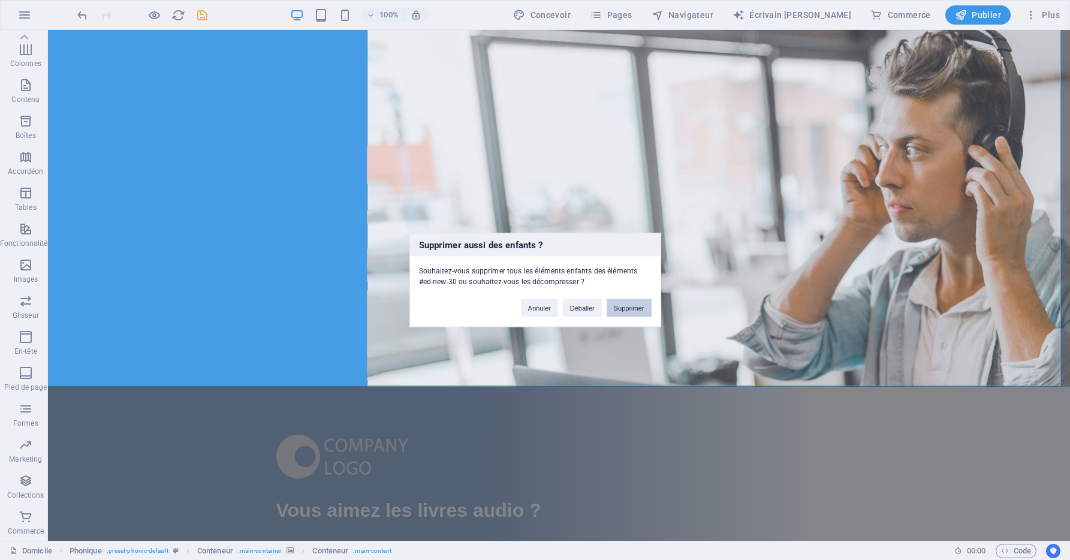
click at [625, 307] on button "Supprimer" at bounding box center [629, 308] width 45 height 18
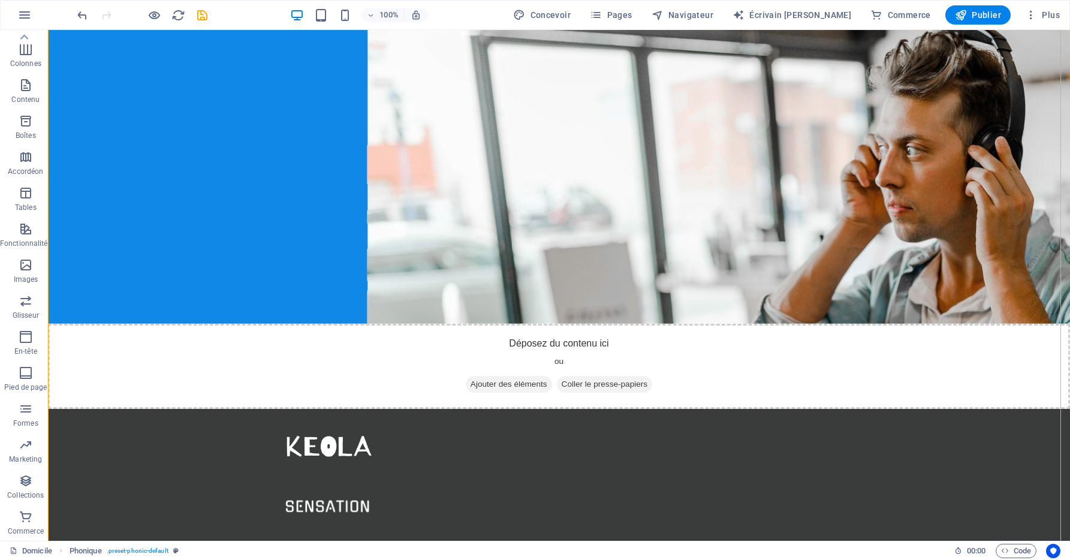
drag, startPoint x: 596, startPoint y: 254, endPoint x: 542, endPoint y: 210, distance: 69.5
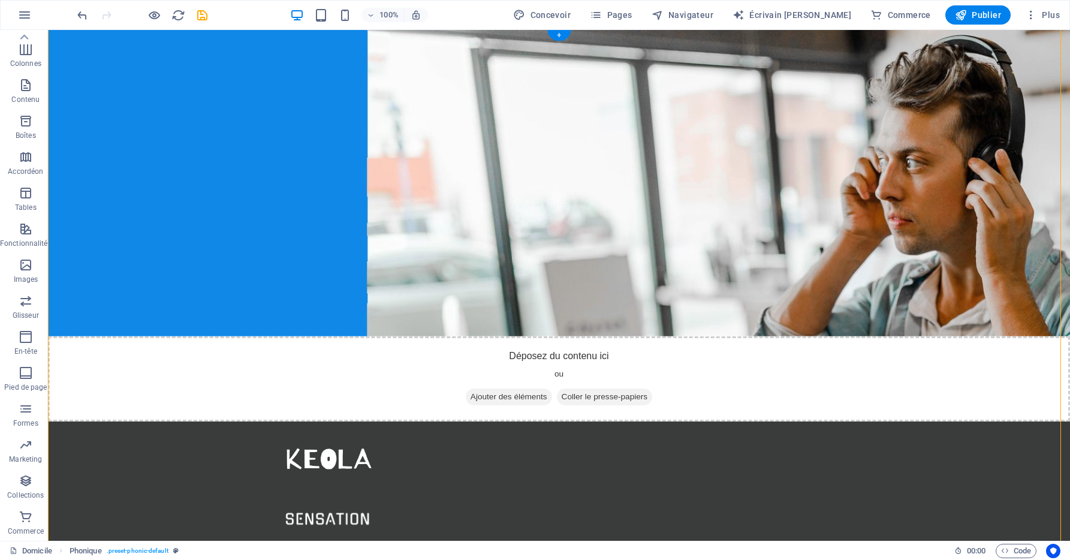
scroll to position [0, 0]
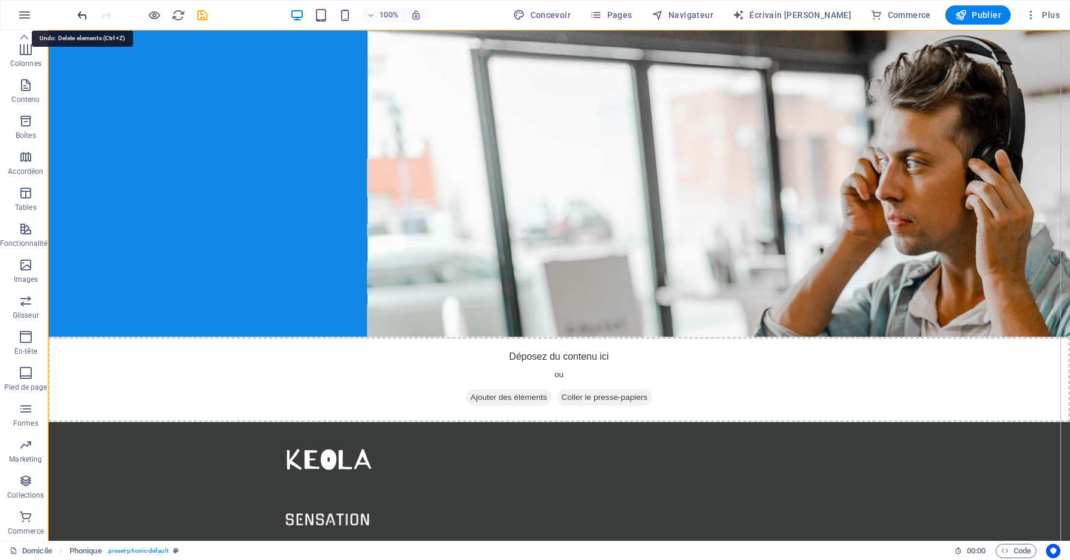
click at [80, 16] on icon "défaire" at bounding box center [83, 15] width 14 height 14
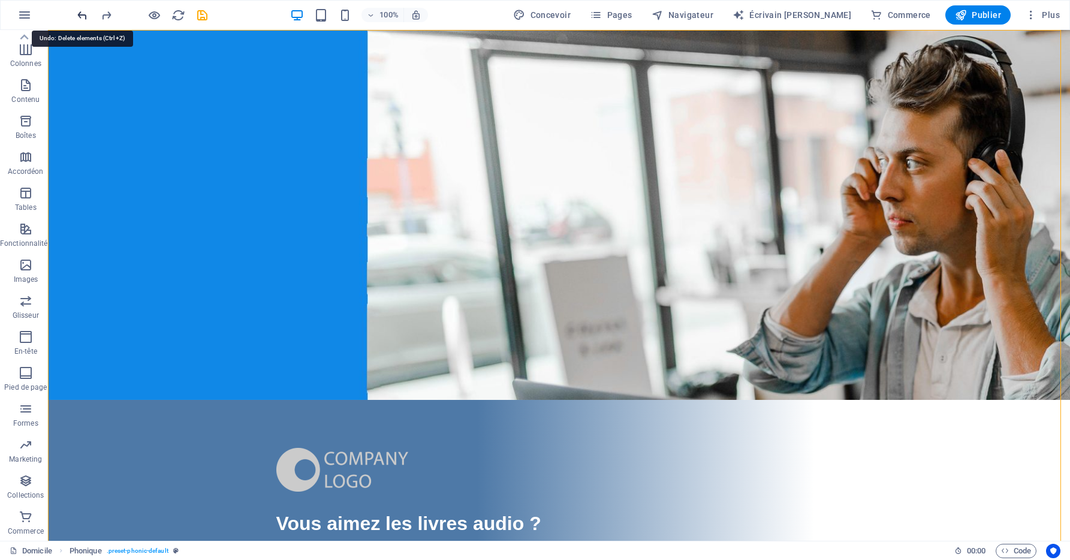
click at [80, 16] on icon "défaire" at bounding box center [83, 15] width 14 height 14
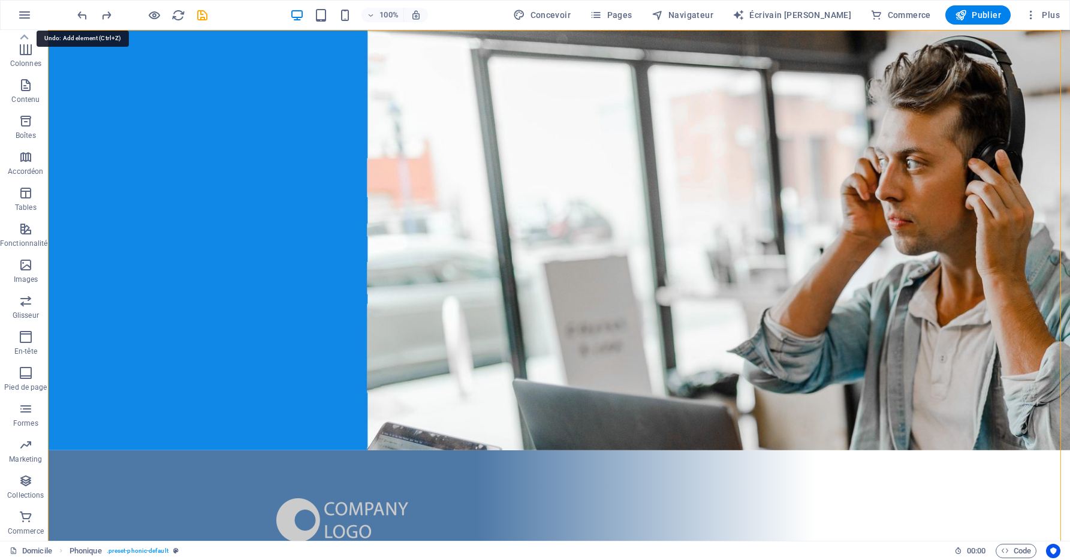
click at [80, 16] on icon "défaire" at bounding box center [83, 15] width 14 height 14
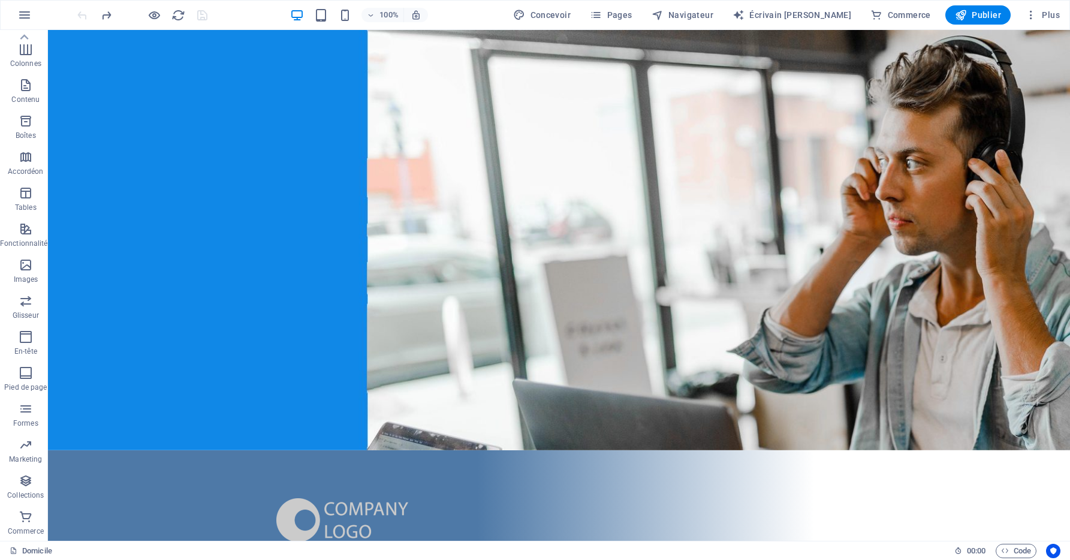
click at [80, 16] on div at bounding box center [142, 14] width 134 height 19
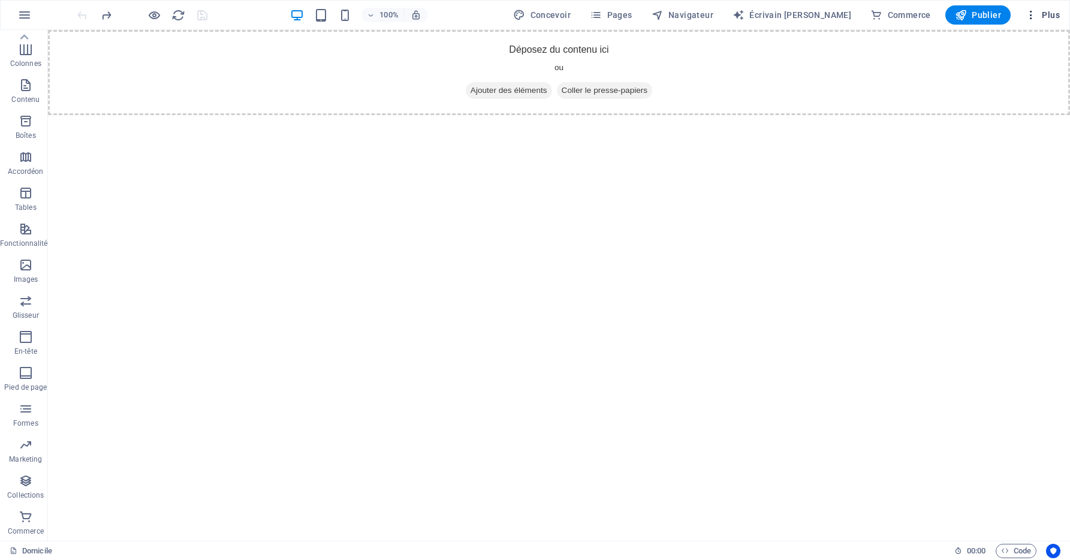
click at [1045, 19] on font "Plus" at bounding box center [1051, 15] width 18 height 10
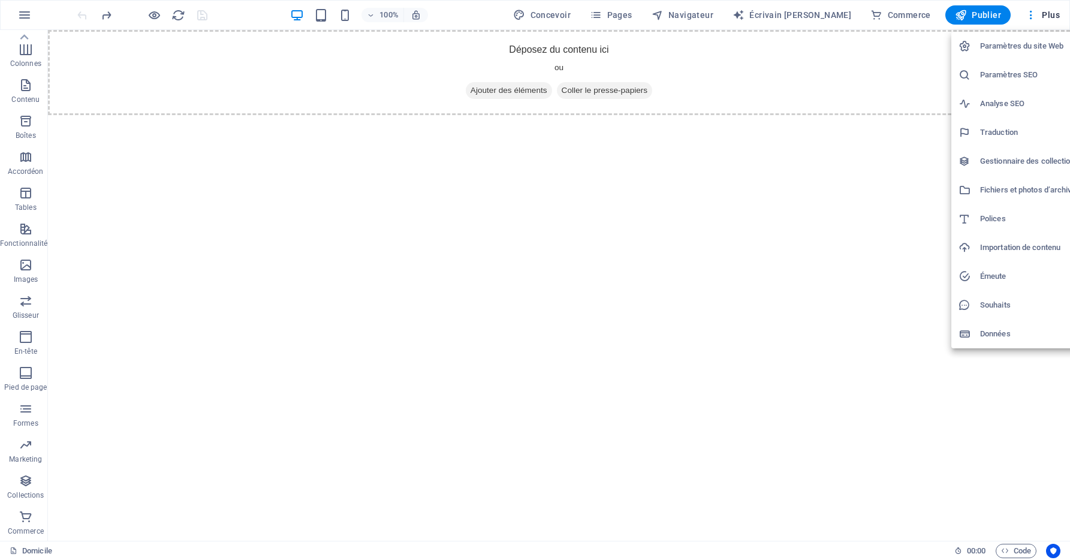
click at [1049, 184] on h6 "Fichiers et photos d’archives" at bounding box center [1030, 190] width 100 height 14
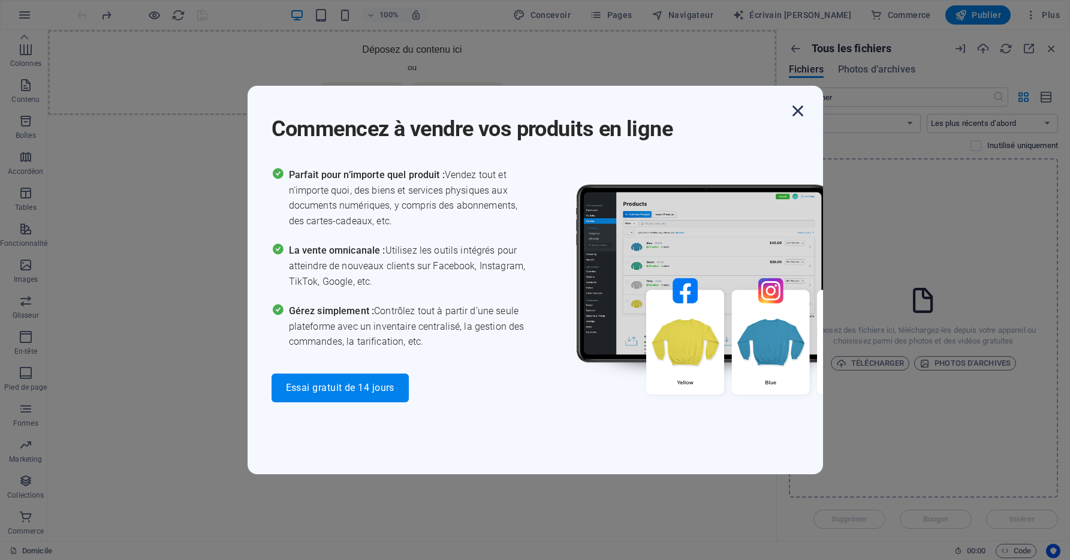
click at [806, 119] on icon "button" at bounding box center [798, 111] width 22 height 22
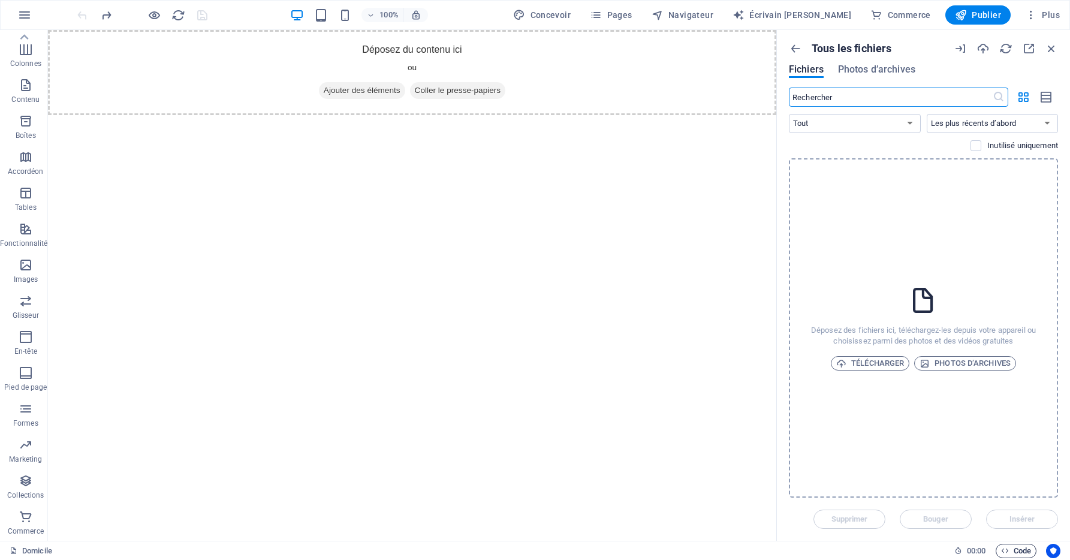
click at [1019, 548] on font "Code" at bounding box center [1022, 551] width 17 height 14
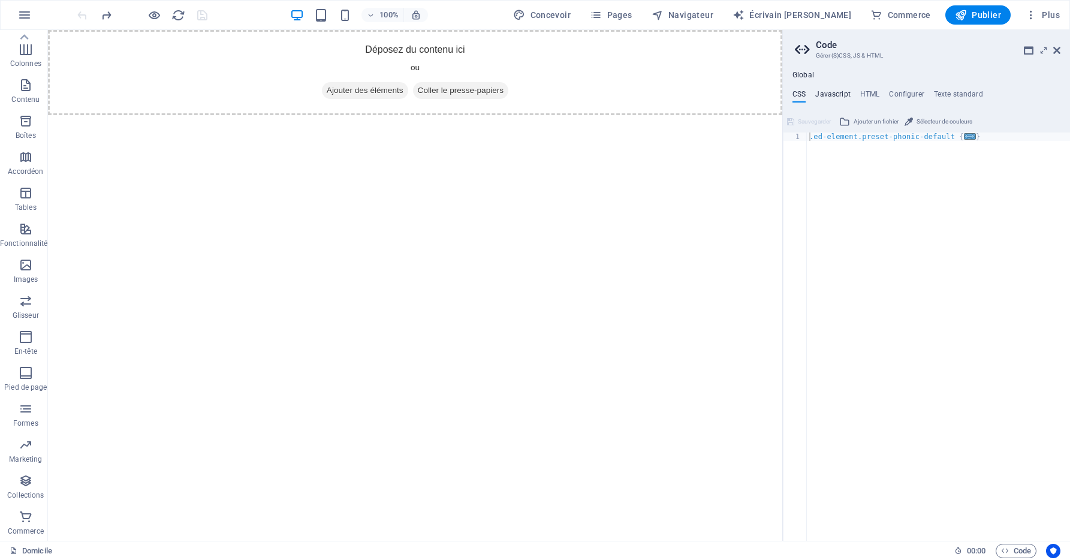
click at [837, 96] on h4 "Javascript" at bounding box center [832, 96] width 35 height 13
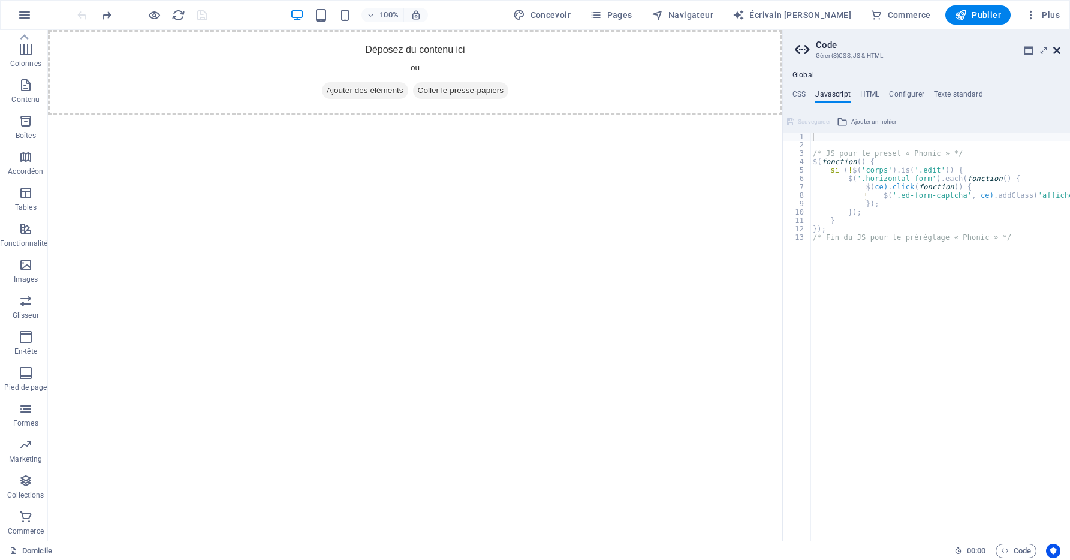
click at [1060, 46] on aside "Code Gérer (S)CSS, JS & HTML Global CSS Javascript HTML Configurer Texte standa…" at bounding box center [926, 285] width 288 height 511
click at [1059, 47] on icon at bounding box center [1056, 51] width 7 height 10
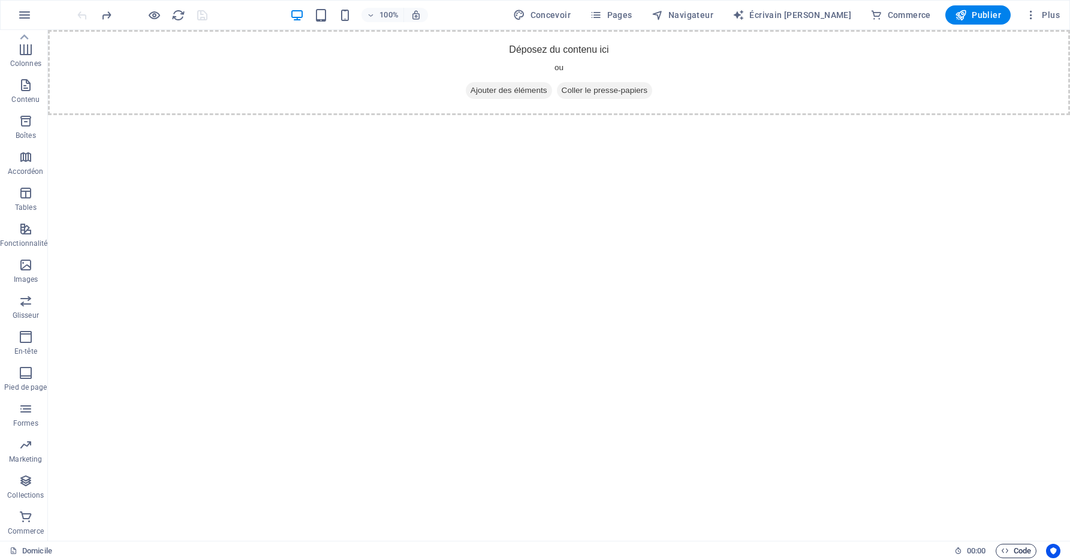
click at [1008, 545] on span "Code" at bounding box center [1016, 551] width 30 height 14
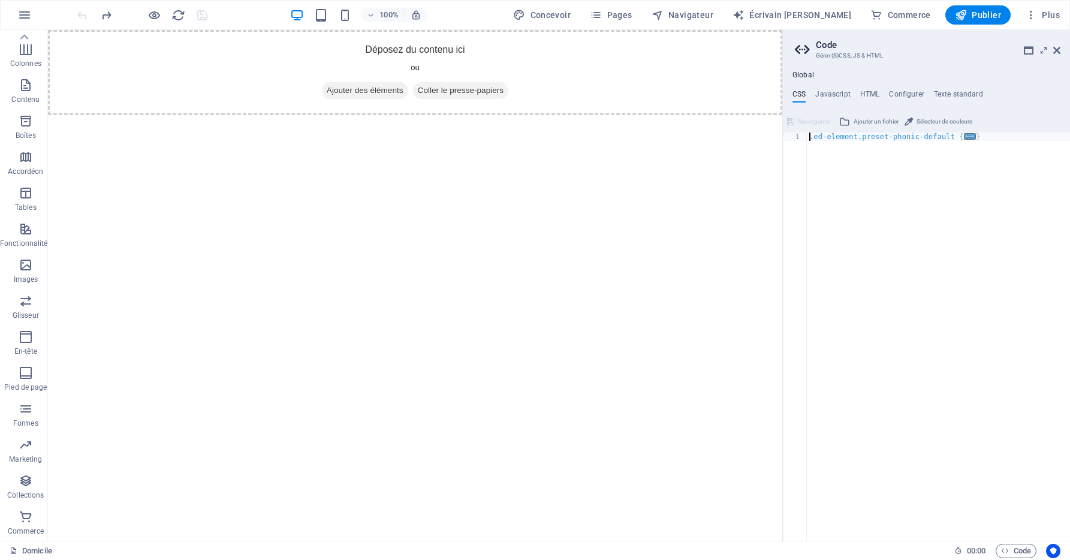
click at [865, 88] on div "Global CSS Javascript HTML Configurer Texte standard .ed-element.preset-phonic-…" at bounding box center [926, 306] width 287 height 470
click at [876, 92] on h4 "HTML" at bounding box center [870, 96] width 20 height 13
drag, startPoint x: 895, startPoint y: 212, endPoint x: 864, endPoint y: 143, distance: 76.4
click at [864, 143] on div "< a href = "#main-content" class = "wv-link-content button" > Skip to main cont…" at bounding box center [969, 340] width 324 height 416
type textarea "<a href="#main-content" class="wv-link-content button">Skip to main content</a>"
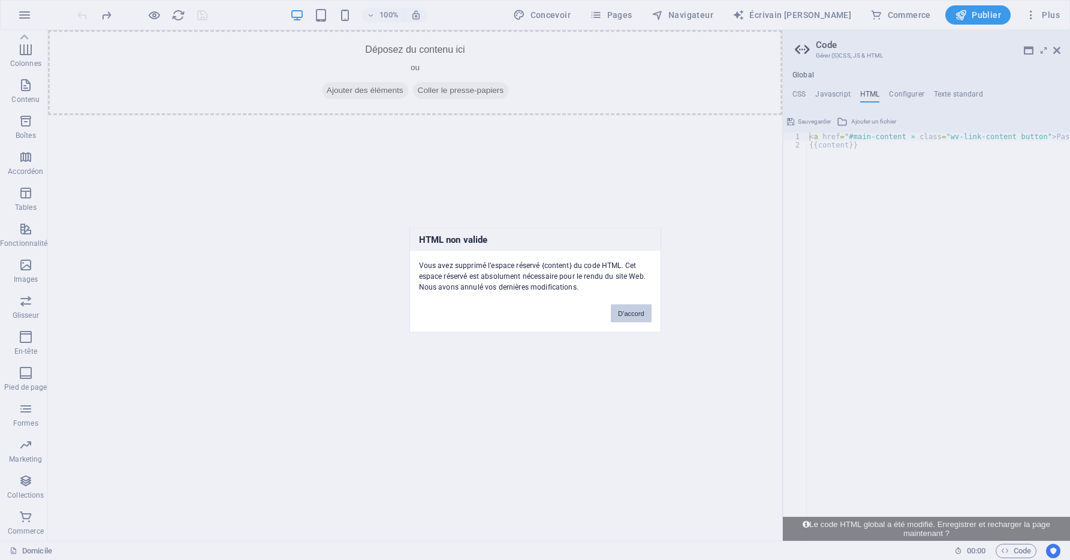
click at [637, 309] on button "D’accord" at bounding box center [631, 313] width 40 height 18
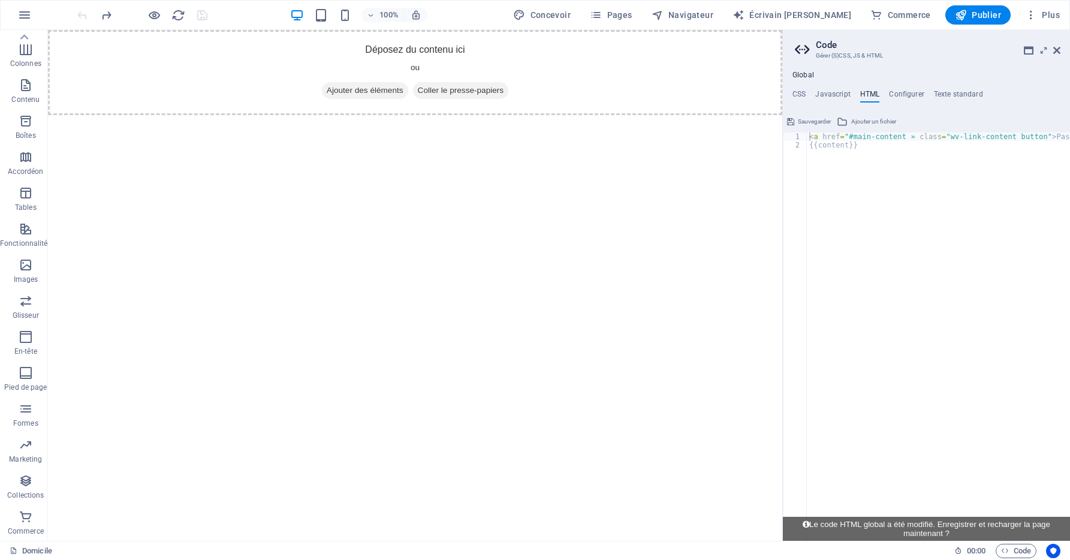
type textarea "{{content}}"
click at [914, 158] on div "< a href = "#main-content » class = "wv-link-content button" > Passer au conten…" at bounding box center [969, 340] width 324 height 416
paste textarea "<a href="#main-content" class="wv-link-content button">Skip to main content</a>"
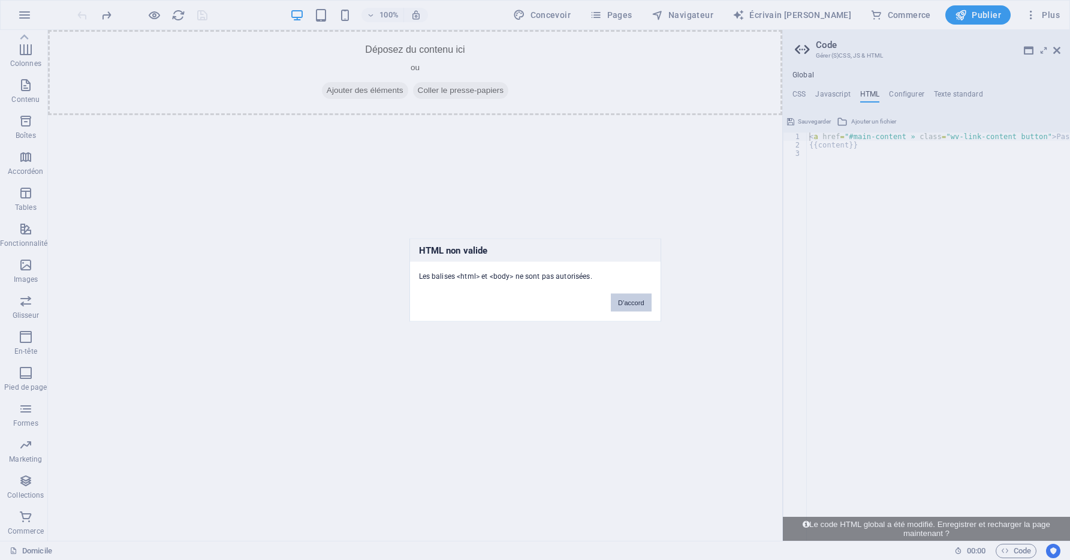
click at [633, 303] on button "D’accord" at bounding box center [631, 303] width 40 height 18
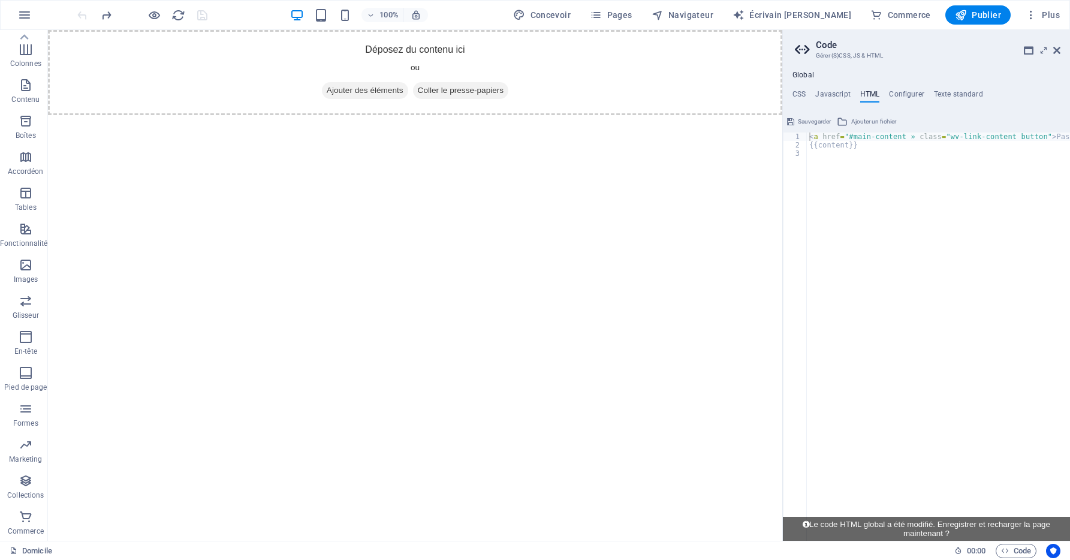
type textarea "{{content}}"
click at [862, 141] on div "< a href = "#main-content » class = "wv-link-content button" > Passer au conten…" at bounding box center [969, 340] width 324 height 416
paste textarea "<a href="#main-content" class="wv-link-content button">Skip to main content</a>"
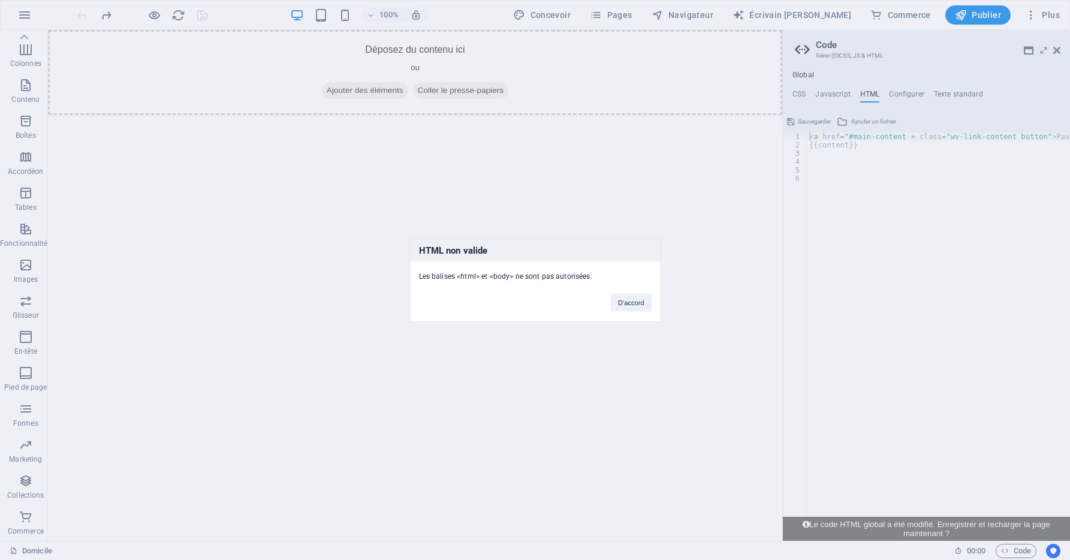
drag, startPoint x: 520, startPoint y: 288, endPoint x: 615, endPoint y: 288, distance: 94.7
click at [615, 288] on div "HTML non valide Les balises <html> et <body> ne sont pas autorisées. D’accord" at bounding box center [535, 280] width 252 height 83
drag, startPoint x: 615, startPoint y: 288, endPoint x: 570, endPoint y: 276, distance: 46.4
copy div "Les balises <html> et <body> ne sont pas autorisées."
drag, startPoint x: 628, startPoint y: 303, endPoint x: 613, endPoint y: 264, distance: 41.7
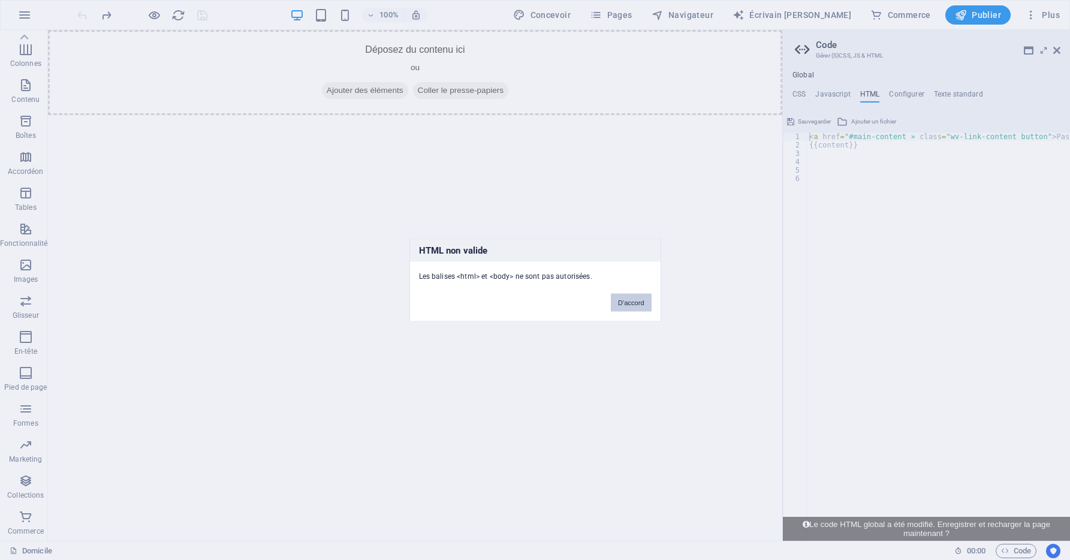
click at [628, 303] on button "D’accord" at bounding box center [631, 303] width 40 height 18
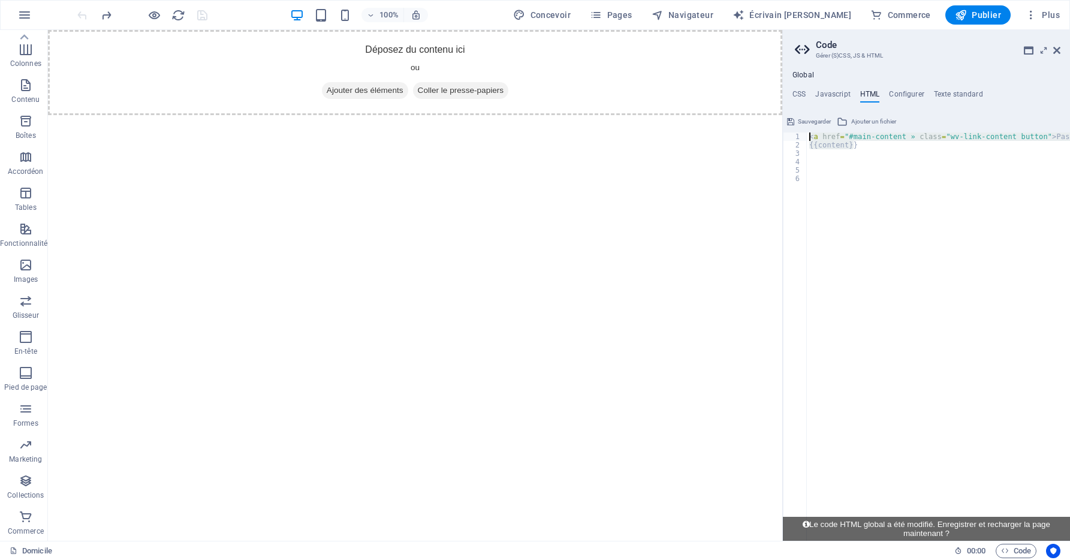
drag, startPoint x: 866, startPoint y: 145, endPoint x: 794, endPoint y: 130, distance: 73.5
click at [794, 130] on div "{{content}} 1 2 3 4 5 6 < a href = "#main-content » class = "wv-link-content bu…" at bounding box center [926, 326] width 287 height 429
type textarea "<a href="#main-content" class="wv-link-content button">Skip to main content</a>…"
drag, startPoint x: 919, startPoint y: 151, endPoint x: 927, endPoint y: 155, distance: 9.4
click at [919, 152] on div "< a href = "#main-content » class = "wv-link-content button" > Passer au conten…" at bounding box center [969, 340] width 324 height 416
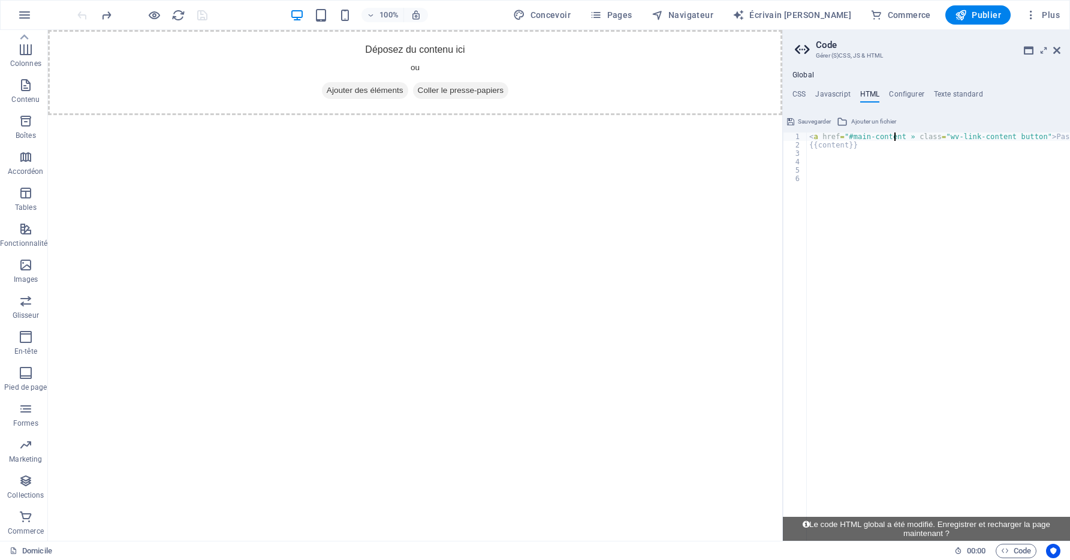
click at [895, 134] on div "< a href = "#main-content » class = "wv-link-content button" > Passer au conten…" at bounding box center [969, 340] width 324 height 416
type textarea "<a href="#main-content" class="wv-link-content button">Skip to main content</a>"
click at [865, 155] on div "< a href = "#main-content » class = "wv-link-content button" > Passer au conten…" at bounding box center [969, 340] width 324 height 416
paste textarea "<a href="#main-content" class="wv-link-content button">Skip to main content</a>"
type textarea "<a href="#main-content" class="wv-link-content button">Skip to main content</a>"
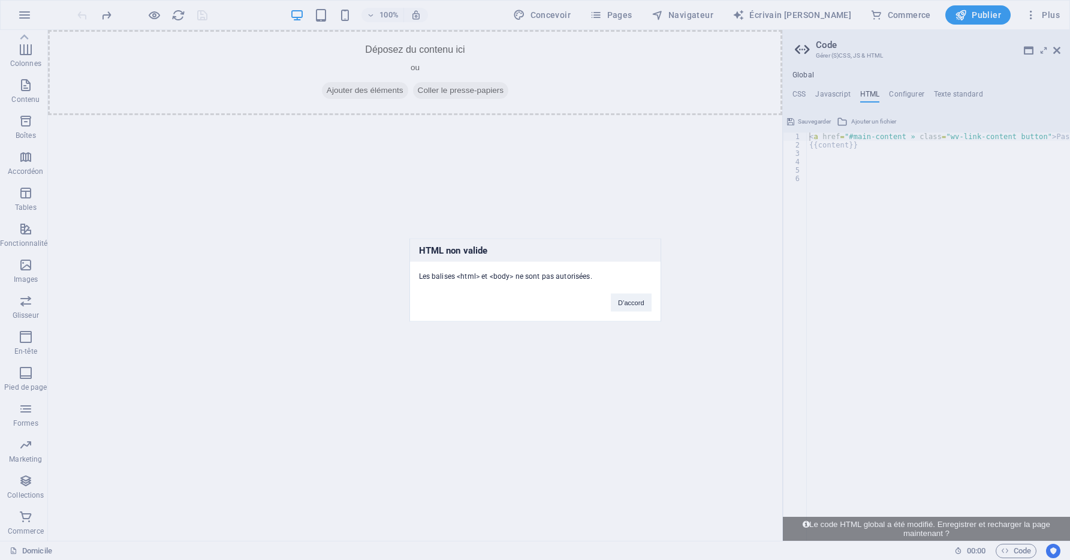
drag, startPoint x: 463, startPoint y: 275, endPoint x: 598, endPoint y: 281, distance: 135.0
click at [598, 281] on div "Les balises <html> et <body> ne sont pas autorisées." at bounding box center [535, 272] width 251 height 20
drag, startPoint x: 598, startPoint y: 281, endPoint x: 580, endPoint y: 279, distance: 17.4
copy div "Les balises <html> et <body> ne sont pas autorisées."
drag, startPoint x: 910, startPoint y: 195, endPoint x: 851, endPoint y: 181, distance: 60.9
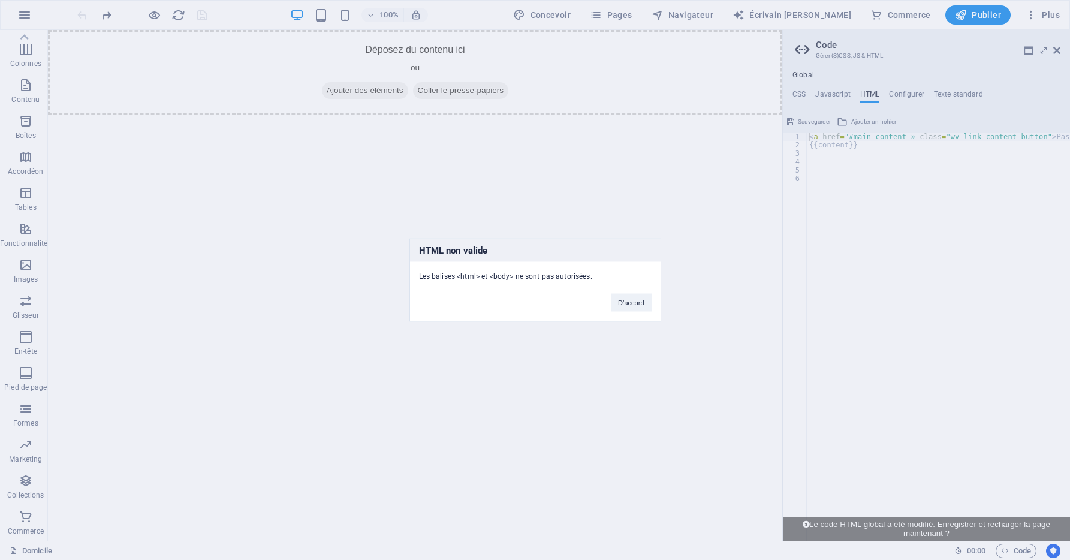
click at [851, 181] on div "HTML non valide Les balises <html> et <body> ne sont pas autorisées. D’accord" at bounding box center [535, 280] width 1070 height 560
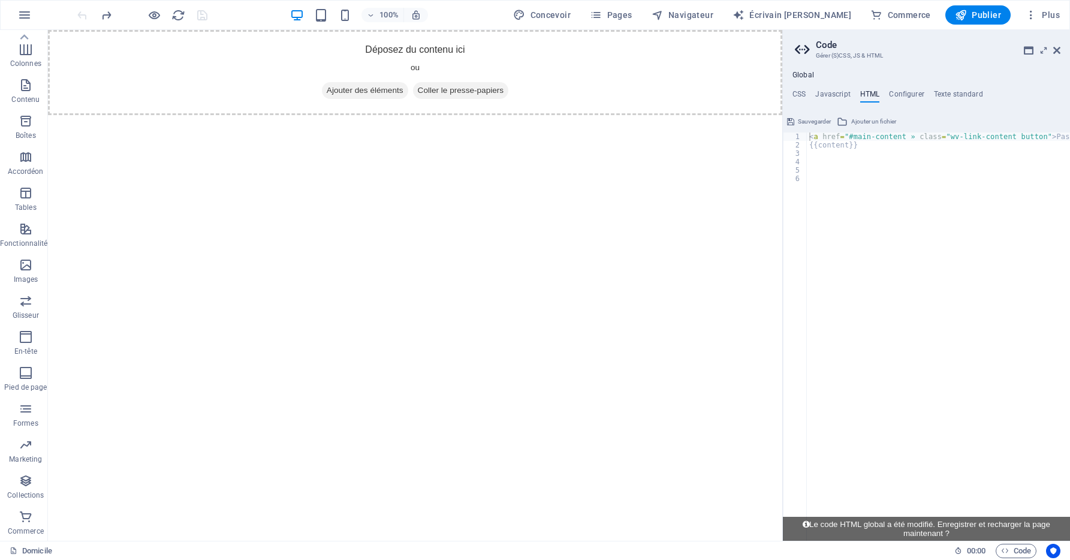
click at [842, 156] on div "< a href = "#main-content » class = "wv-link-content button" > Passer au conten…" at bounding box center [969, 340] width 324 height 416
type textarea "{{content}}"
drag, startPoint x: 846, startPoint y: 150, endPoint x: 827, endPoint y: 160, distance: 21.4
click at [818, 159] on div "< a href = "#main-content » class = "wv-link-content button" > Passer au conten…" at bounding box center [969, 340] width 324 height 416
paste textarea "</script>"
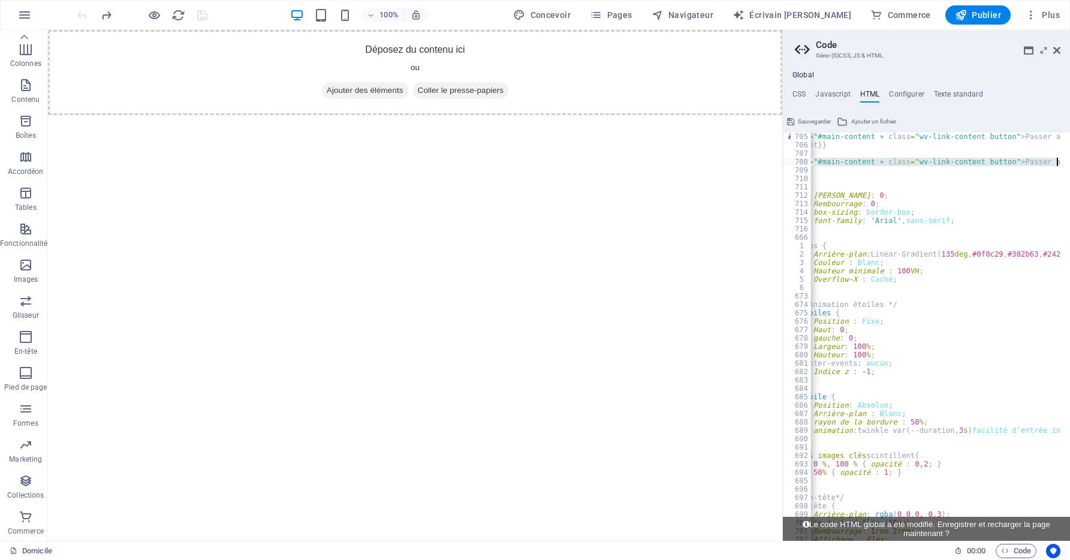
scroll to position [0, 76]
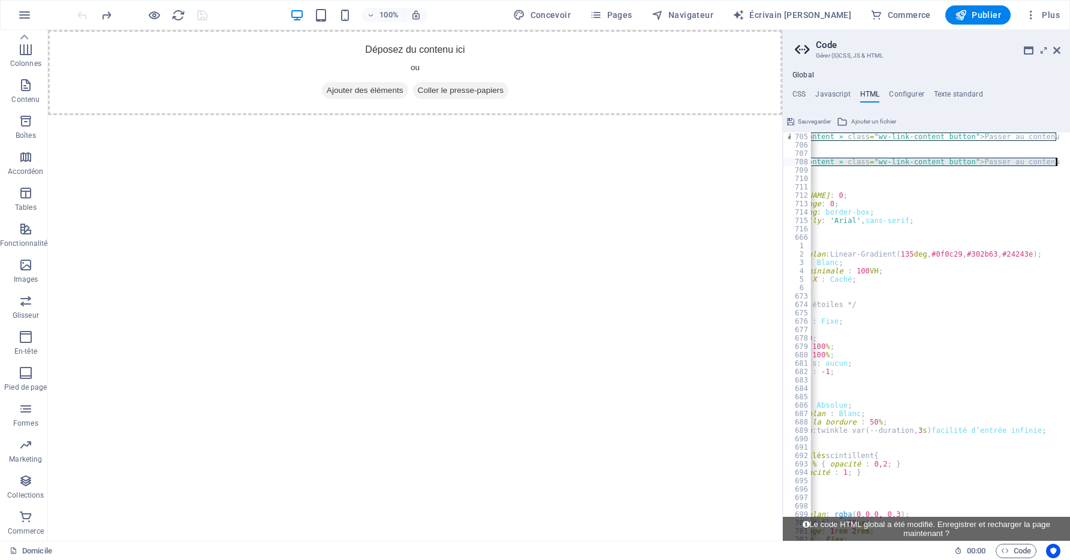
drag, startPoint x: 815, startPoint y: 162, endPoint x: 1060, endPoint y: 162, distance: 244.5
click at [1060, 162] on div "</script> 705 706 707 708 709 710 711 712 713 714 715 716 666 1 2 3 4 5 6 673 6…" at bounding box center [926, 336] width 287 height 408
type textarea "<"
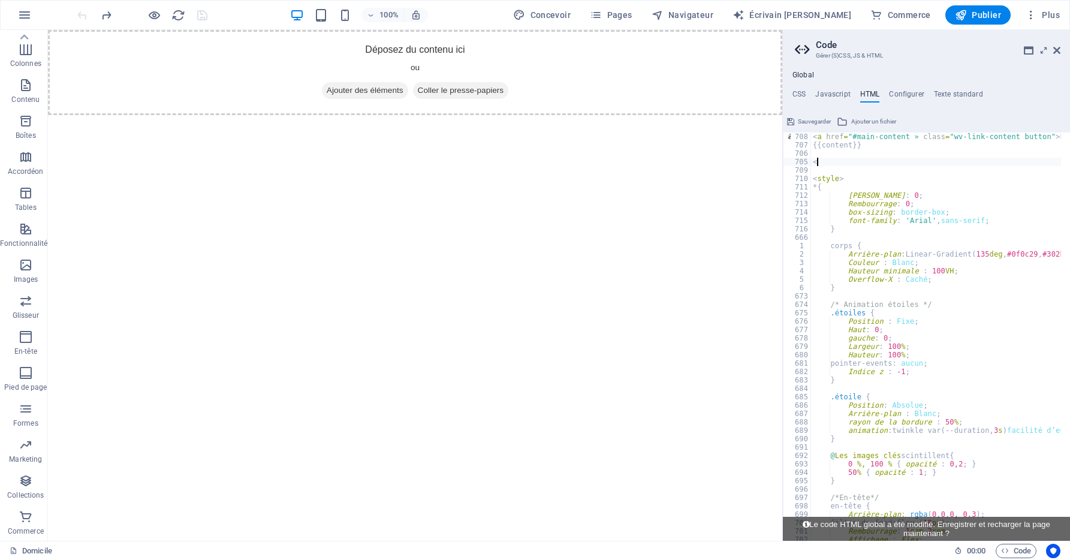
scroll to position [0, 0]
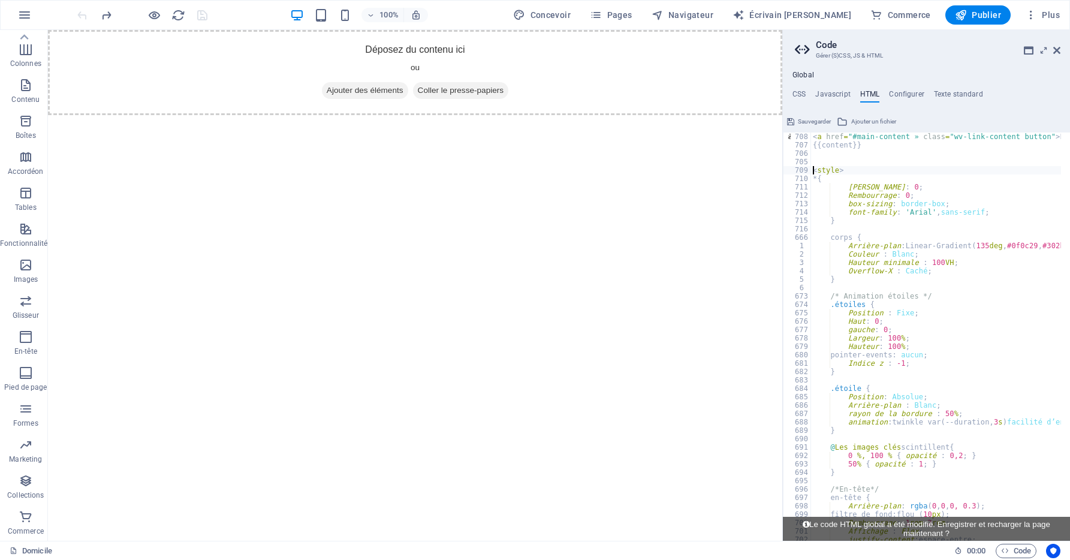
type textarea "<style>"
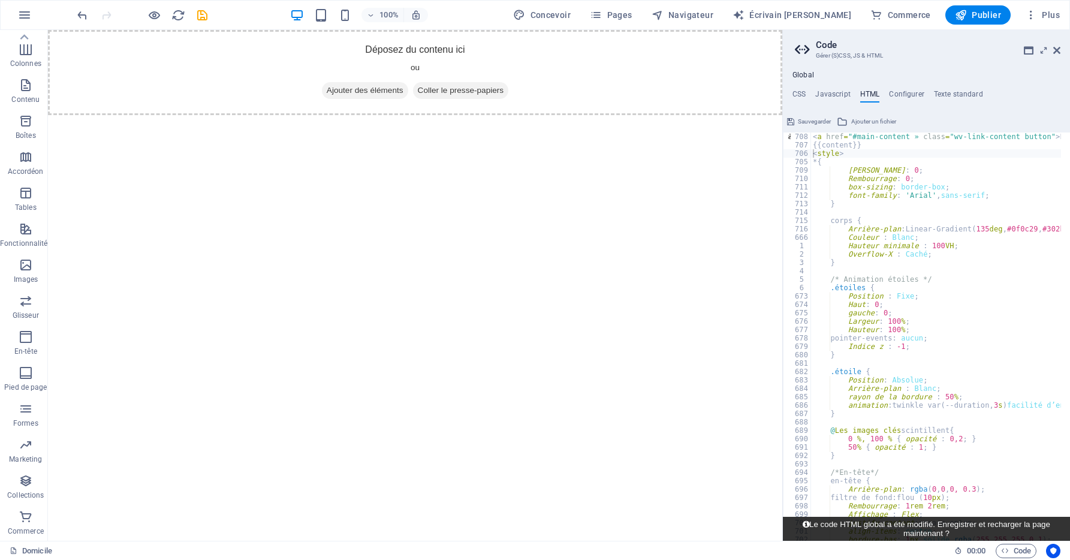
click at [927, 523] on font "Le code HTML global a été modifié. Enregistrer et recharger la page maintenant ?" at bounding box center [929, 529] width 241 height 18
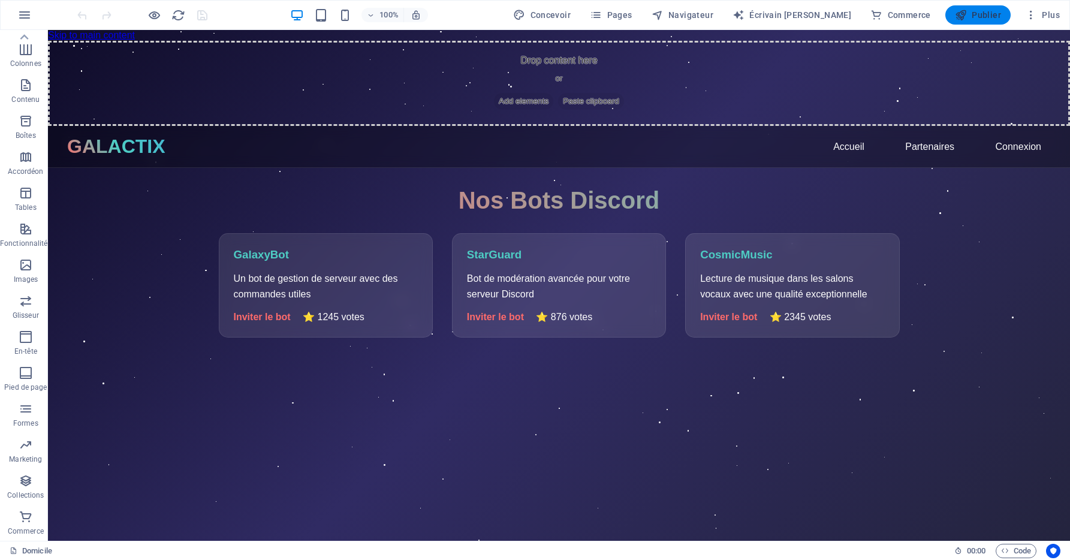
click at [956, 14] on icon "button" at bounding box center [961, 15] width 12 height 12
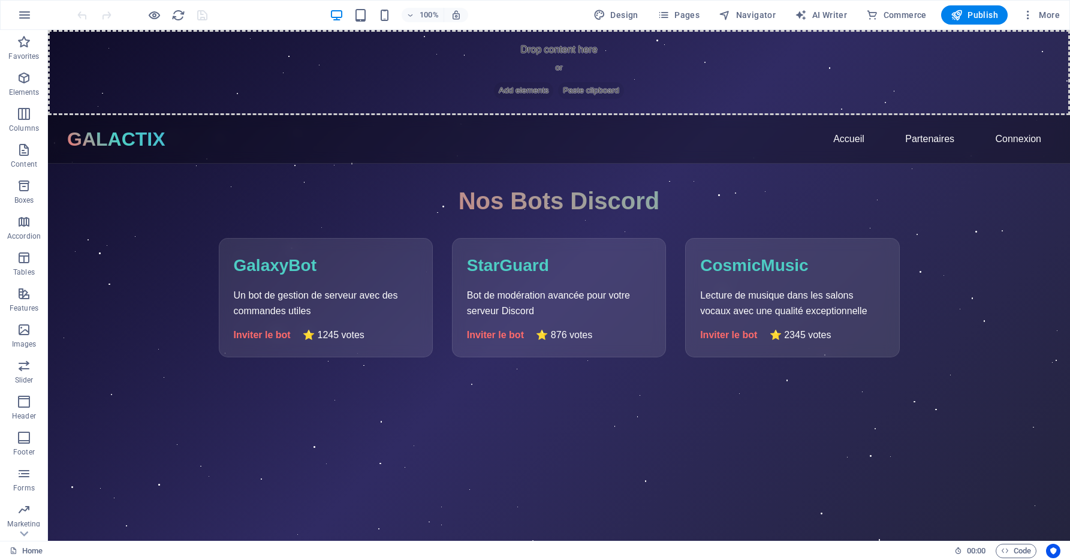
click at [285, 156] on header "GALACTIX Accueil Partenaires Connexion Déconnexion" at bounding box center [559, 139] width 1022 height 49
click at [1027, 16] on icon "button" at bounding box center [1028, 15] width 12 height 12
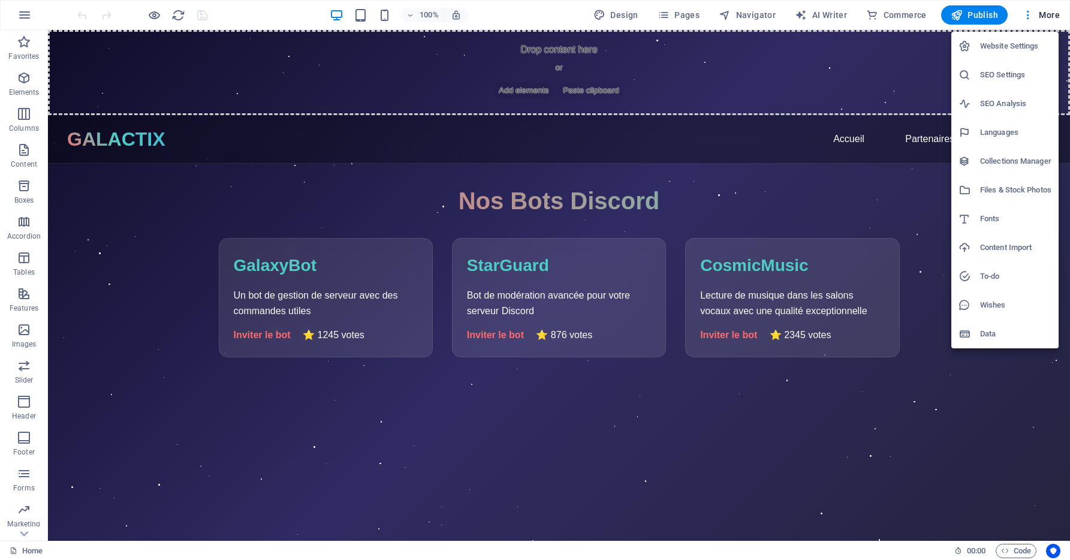
click at [209, 17] on div at bounding box center [535, 280] width 1070 height 560
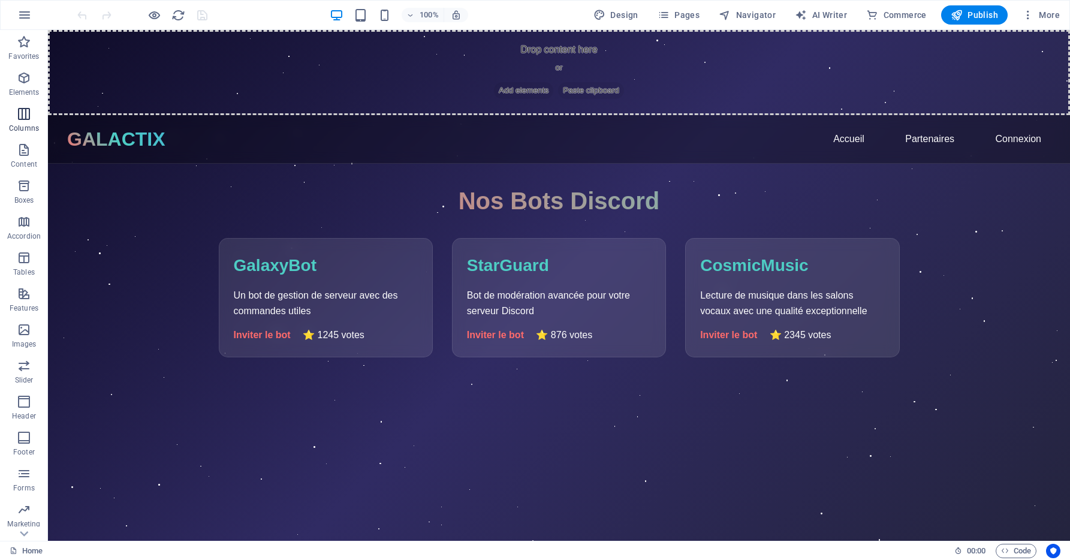
click at [24, 119] on icon "button" at bounding box center [24, 114] width 14 height 14
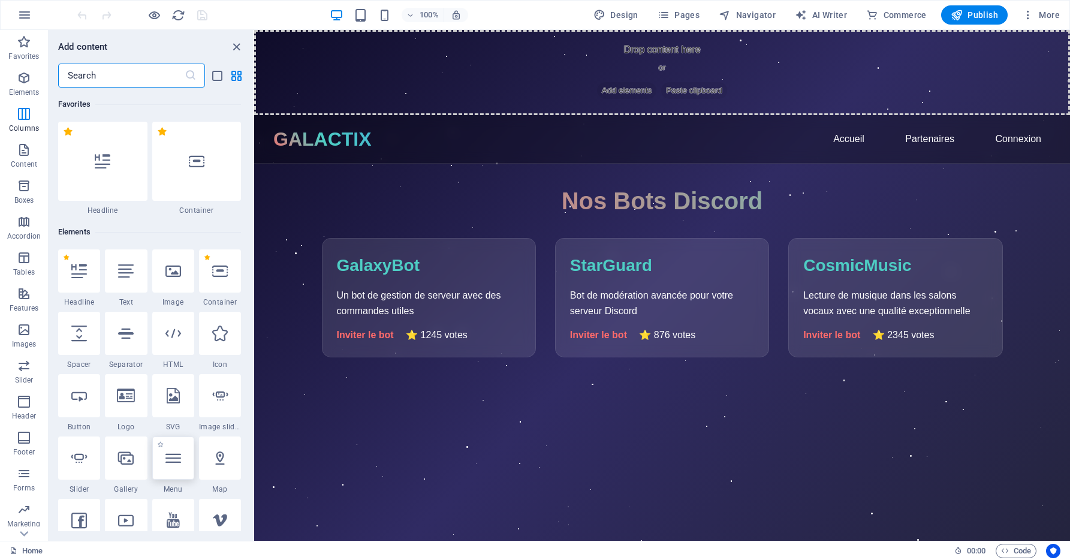
scroll to position [65, 0]
click at [386, 399] on body "Skip to main content Drop content here or Add elements Paste clipboard GALACTIX…" at bounding box center [662, 285] width 816 height 511
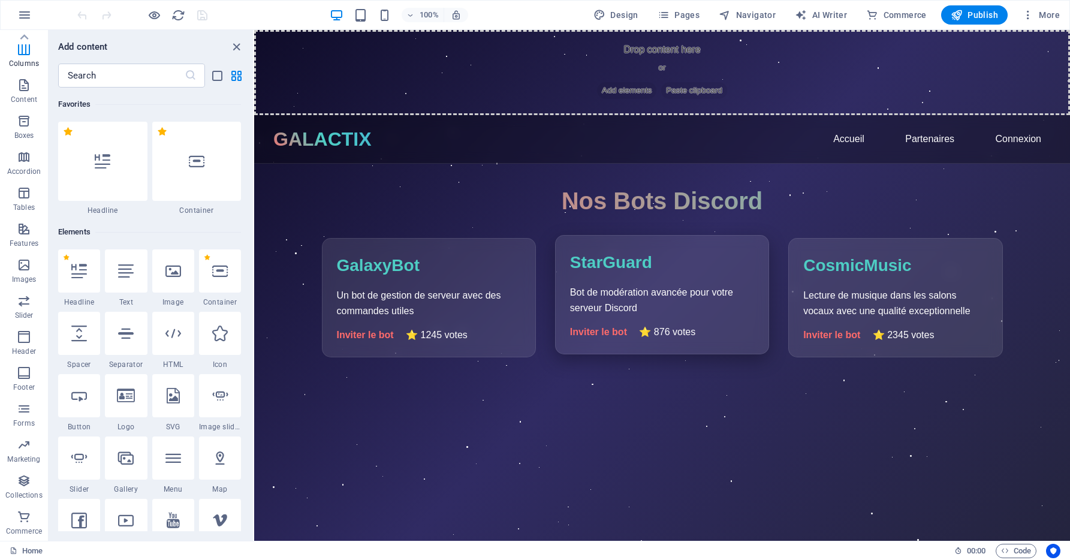
drag, startPoint x: 646, startPoint y: 275, endPoint x: 646, endPoint y: 305, distance: 30.6
click at [646, 305] on div "StarGuard Bot de modération avancée pour votre serveur Discord Inviter le bot ⭐…" at bounding box center [662, 294] width 214 height 119
click at [1023, 140] on link "Connexion" at bounding box center [1018, 139] width 65 height 20
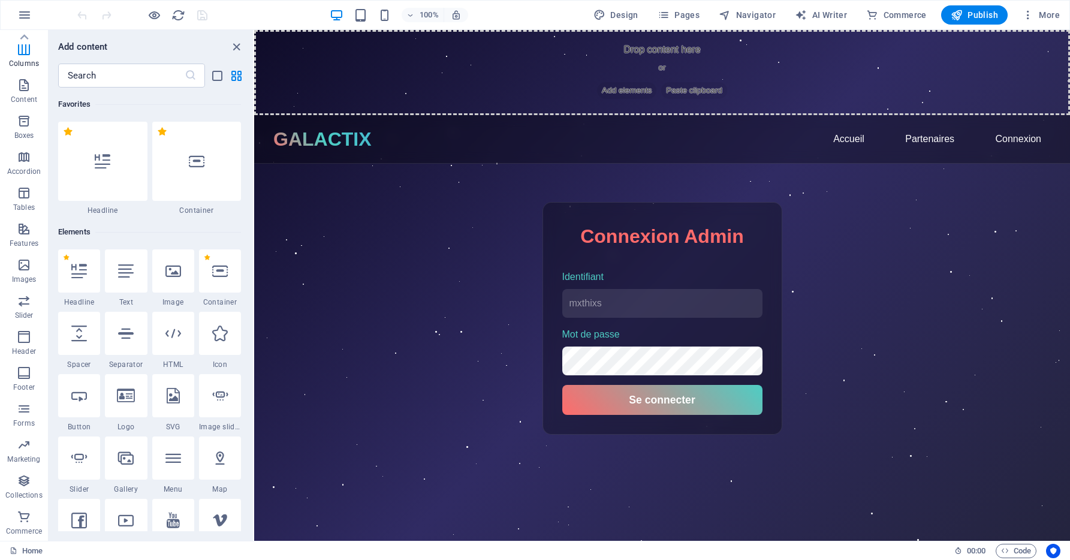
click at [635, 308] on input "Identifiant" at bounding box center [662, 303] width 200 height 29
click at [577, 315] on input "Identifiant" at bounding box center [662, 303] width 200 height 29
click at [825, 258] on div "Connexion Admin Identifiant Mot de passe Se connecter" at bounding box center [662, 318] width 719 height 233
click at [970, 17] on span "Publish" at bounding box center [974, 15] width 47 height 12
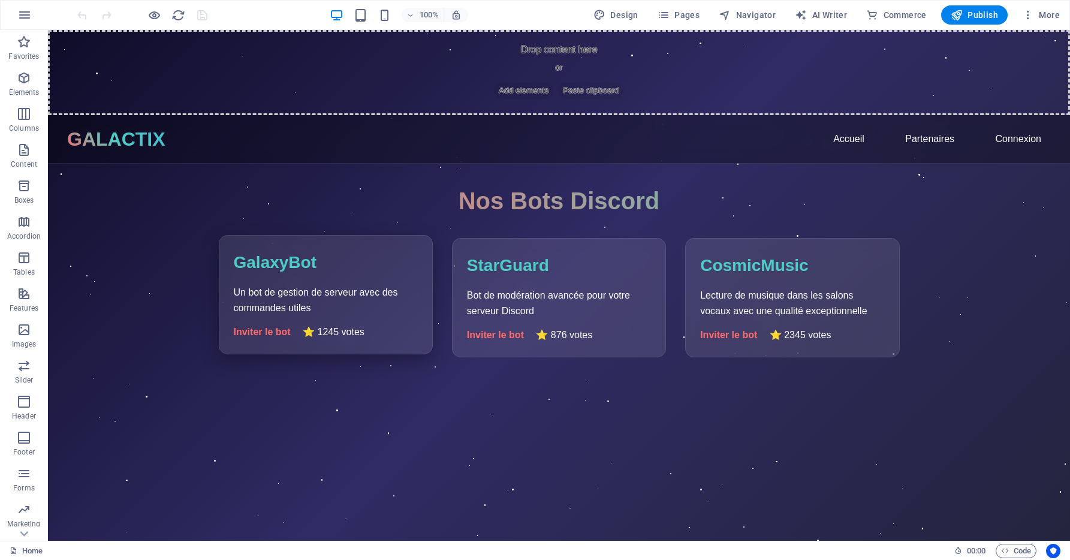
click at [267, 248] on div "GalaxyBot Un bot de gestion de serveur avec des commandes utiles Inviter le bot…" at bounding box center [326, 294] width 214 height 119
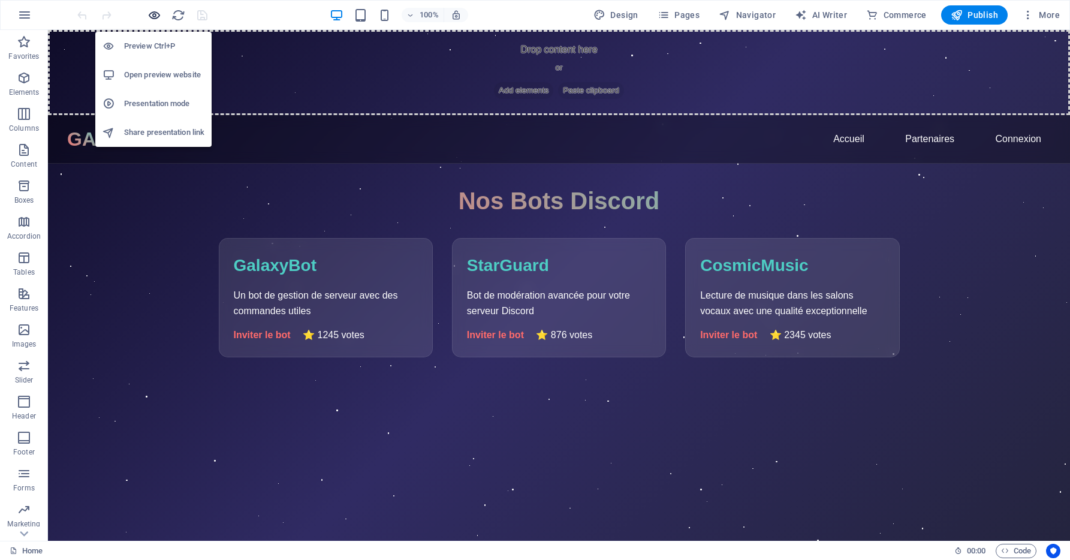
click at [153, 18] on icon "button" at bounding box center [154, 15] width 14 height 14
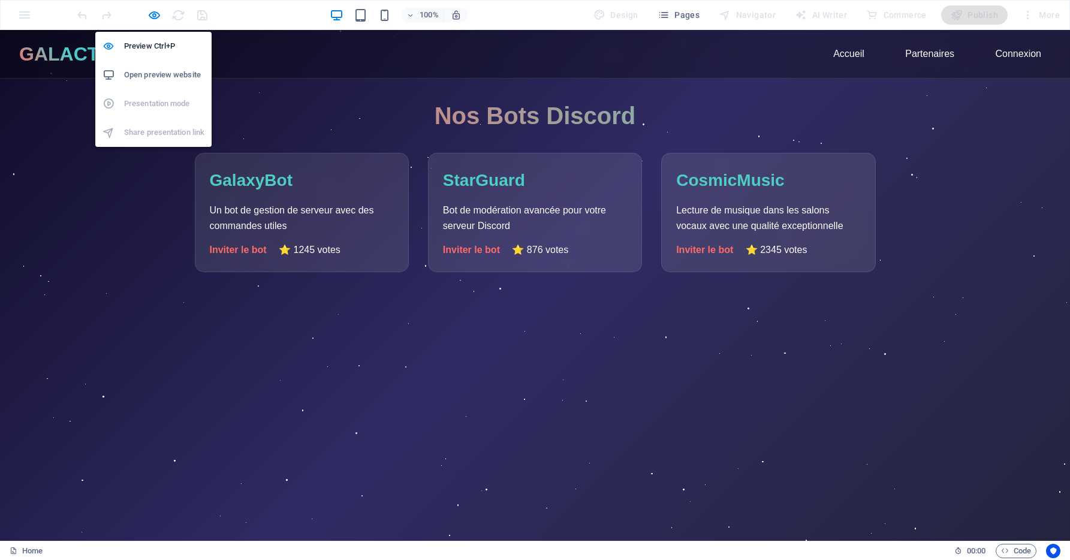
click at [162, 75] on h6 "Open preview website" at bounding box center [164, 75] width 80 height 14
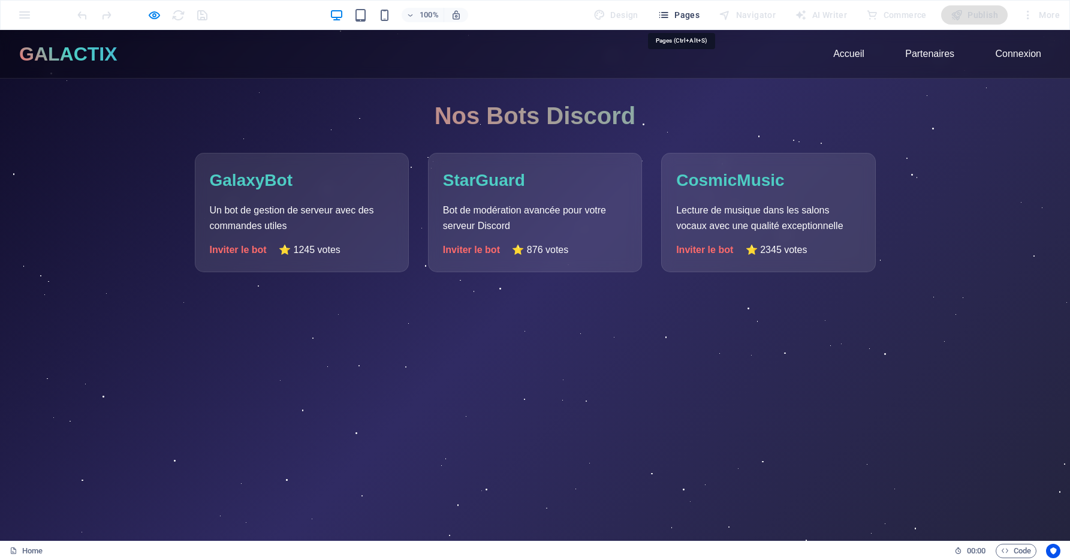
click at [694, 19] on span "Pages" at bounding box center [679, 15] width 42 height 12
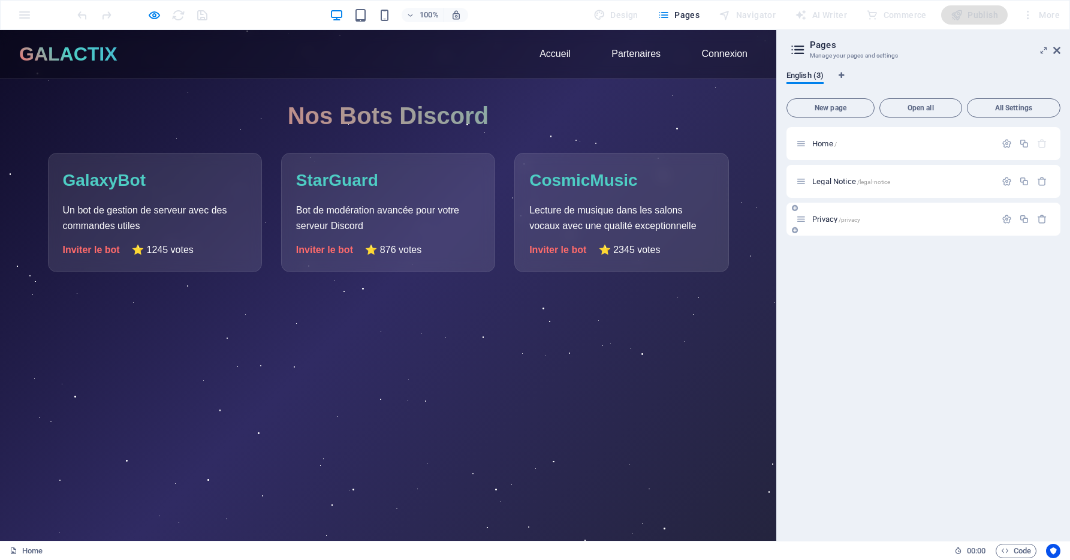
click at [881, 227] on div "Privacy /privacy" at bounding box center [923, 219] width 274 height 33
click at [845, 152] on div "Home /" at bounding box center [923, 143] width 274 height 33
click at [816, 76] on span "English (3)" at bounding box center [804, 76] width 37 height 17
click at [1003, 140] on icon "button" at bounding box center [1007, 143] width 10 height 10
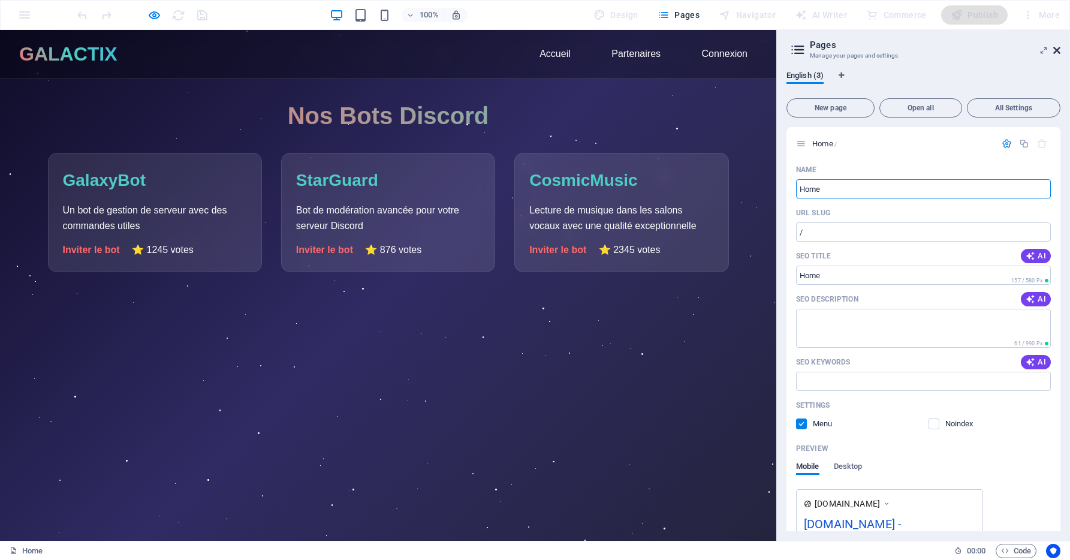
click at [1055, 48] on icon at bounding box center [1056, 51] width 7 height 10
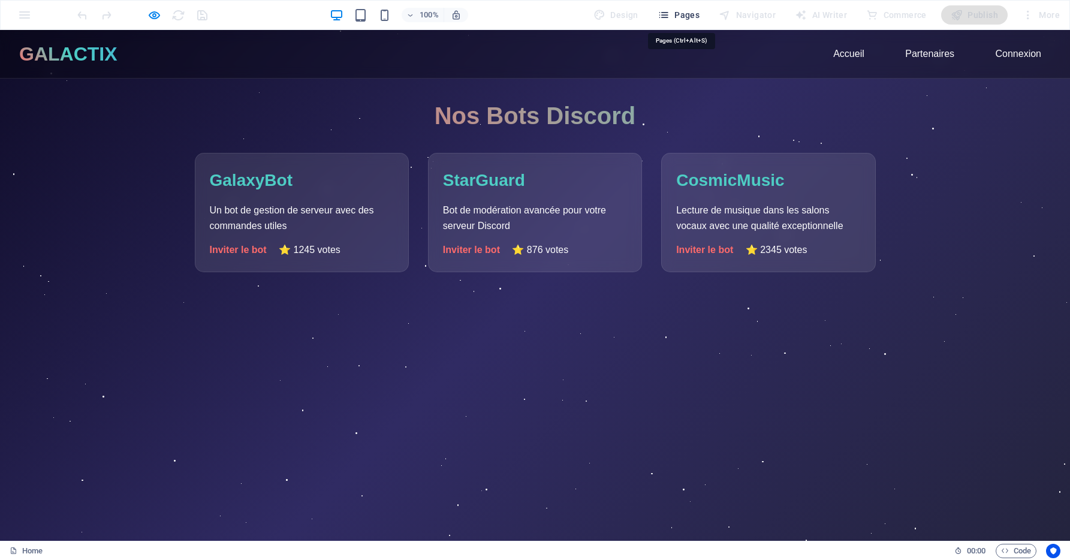
click at [690, 11] on span "Pages" at bounding box center [679, 15] width 42 height 12
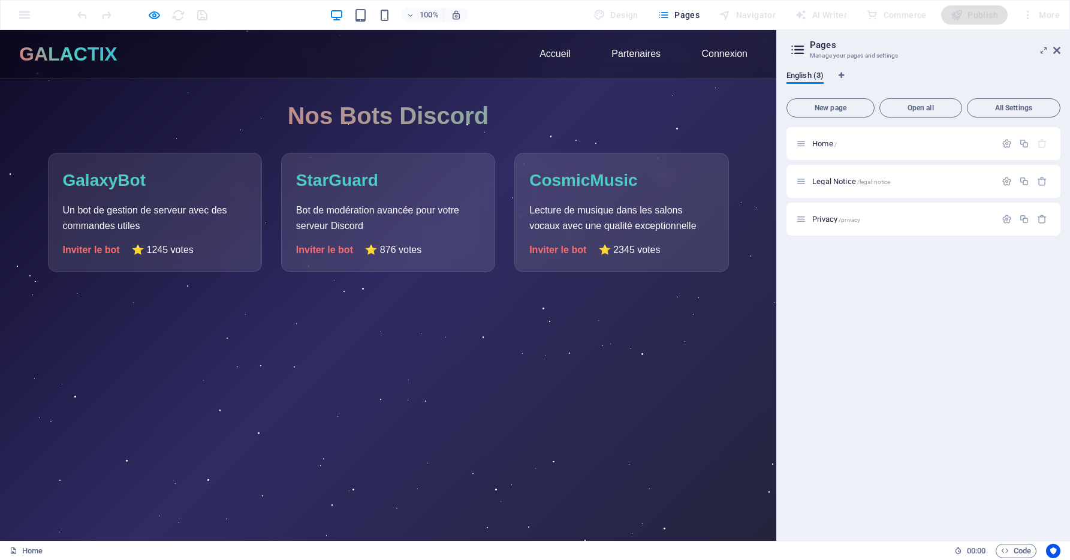
click at [803, 49] on icon at bounding box center [798, 49] width 18 height 17
click at [1008, 183] on icon "button" at bounding box center [1007, 181] width 10 height 10
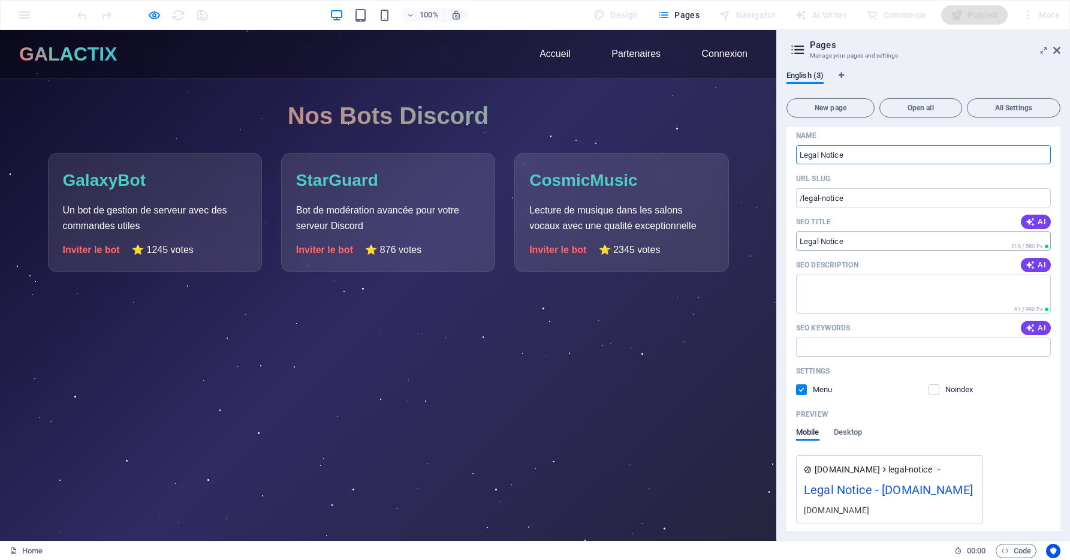
scroll to position [156, 0]
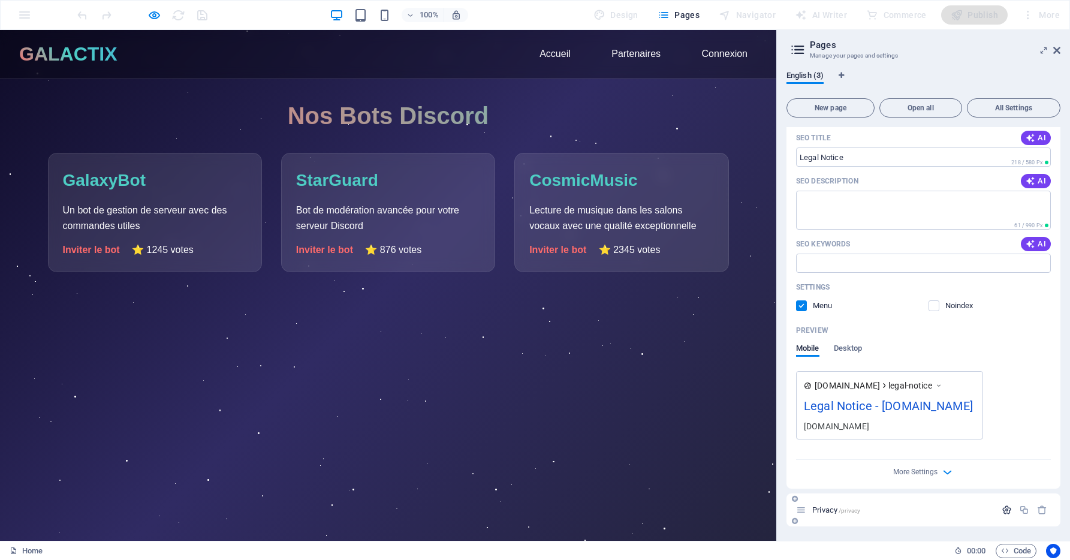
click at [1009, 508] on icon "button" at bounding box center [1007, 510] width 10 height 10
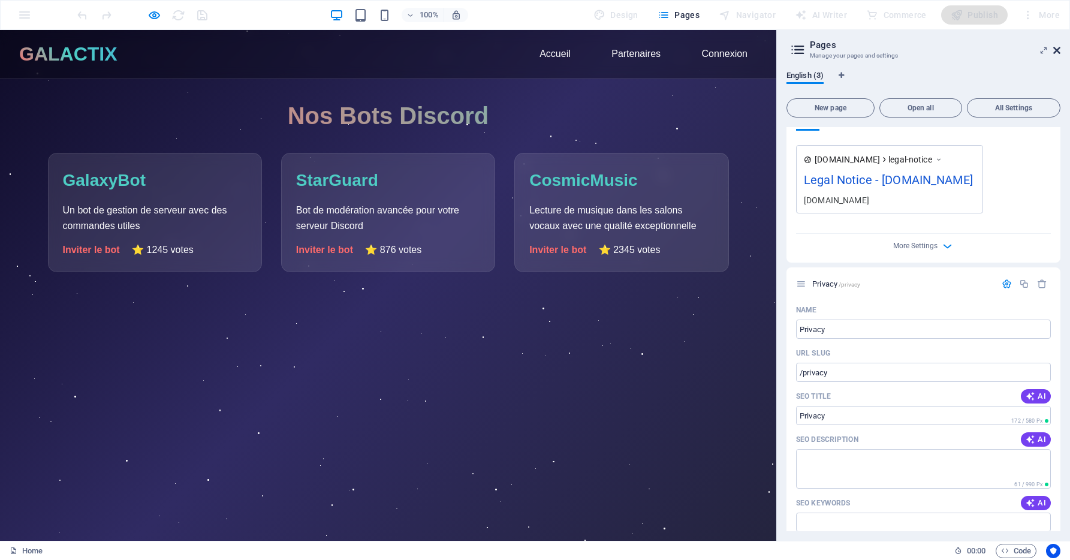
click at [1054, 46] on icon at bounding box center [1056, 51] width 7 height 10
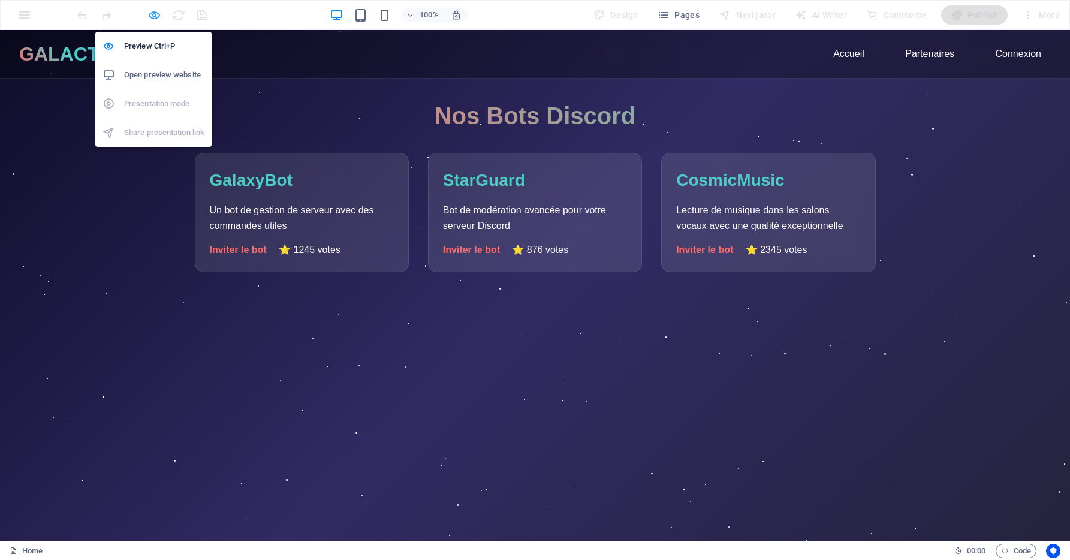
click at [156, 14] on icon "button" at bounding box center [154, 15] width 14 height 14
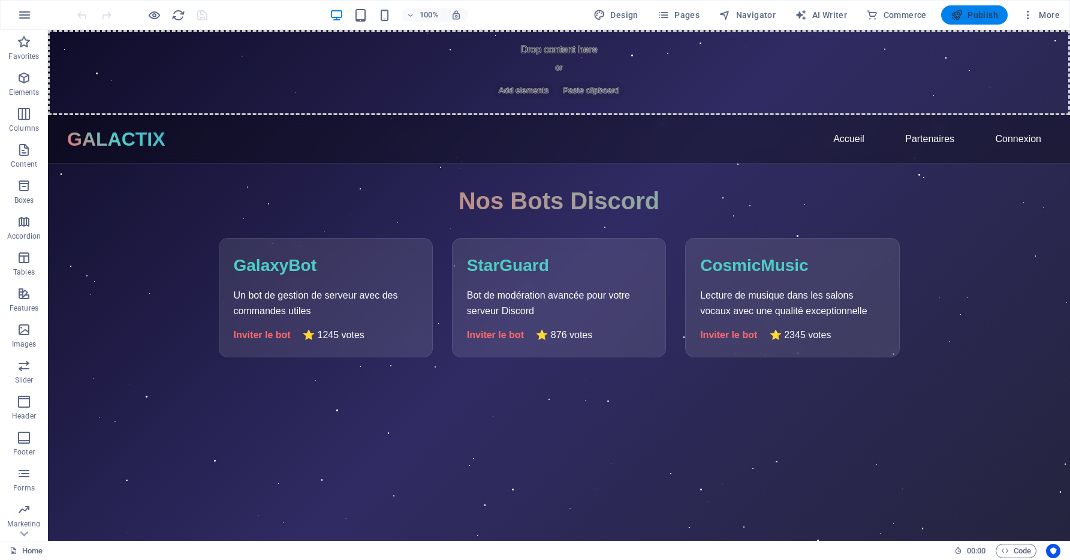
click at [973, 13] on span "Publish" at bounding box center [974, 15] width 47 height 12
click at [1040, 14] on span "More" at bounding box center [1041, 15] width 38 height 12
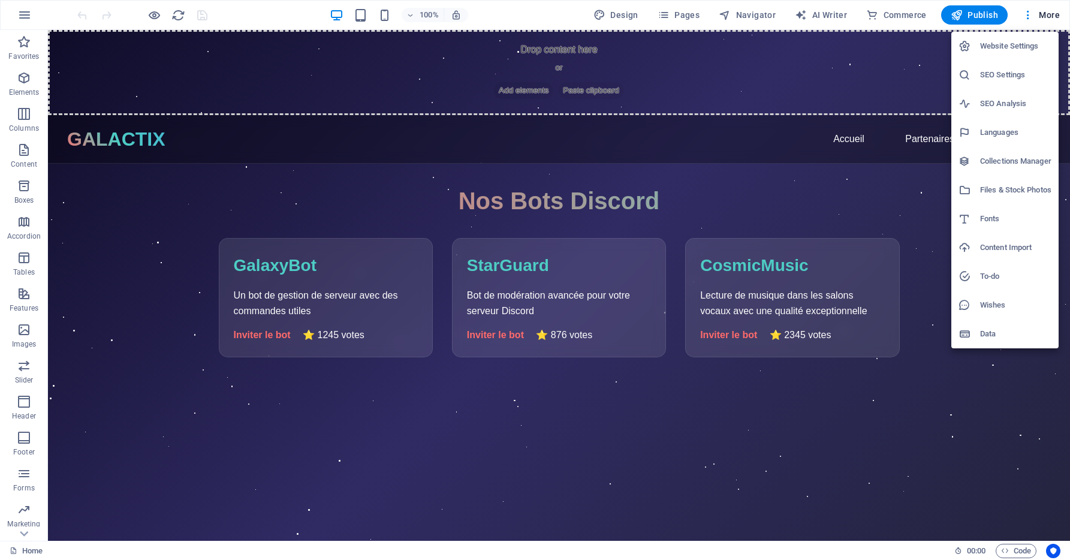
click at [977, 132] on div at bounding box center [969, 132] width 22 height 12
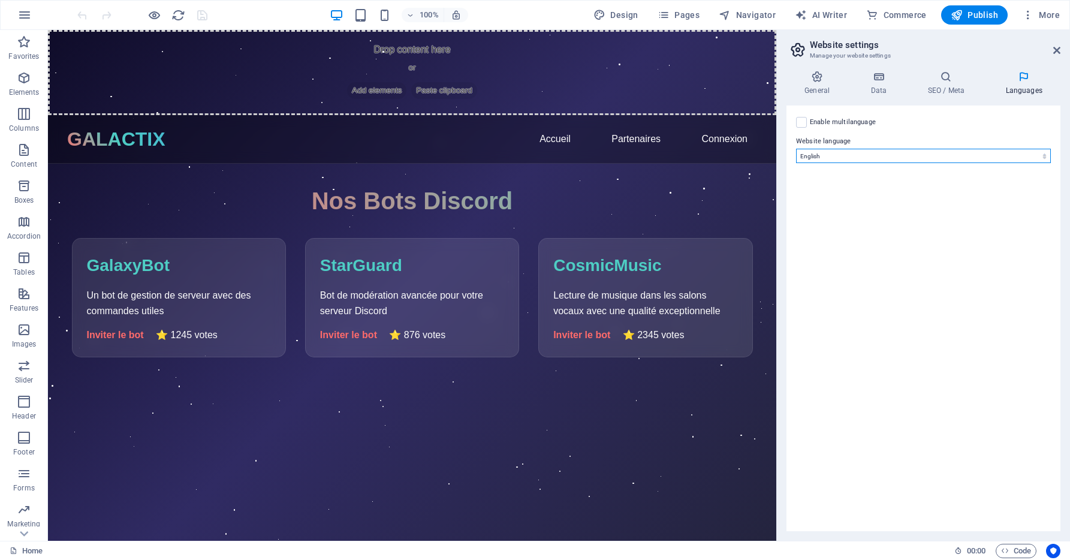
click at [975, 153] on select "Abkhazian Afar Afrikaans Akan Albanian Amharic Arabic Aragonese Armenian Assame…" at bounding box center [923, 156] width 255 height 14
select select "49"
click at [796, 149] on select "Abkhazian Afar Afrikaans Akan Albanian Amharic Arabic Aragonese Armenian Assame…" at bounding box center [923, 156] width 255 height 14
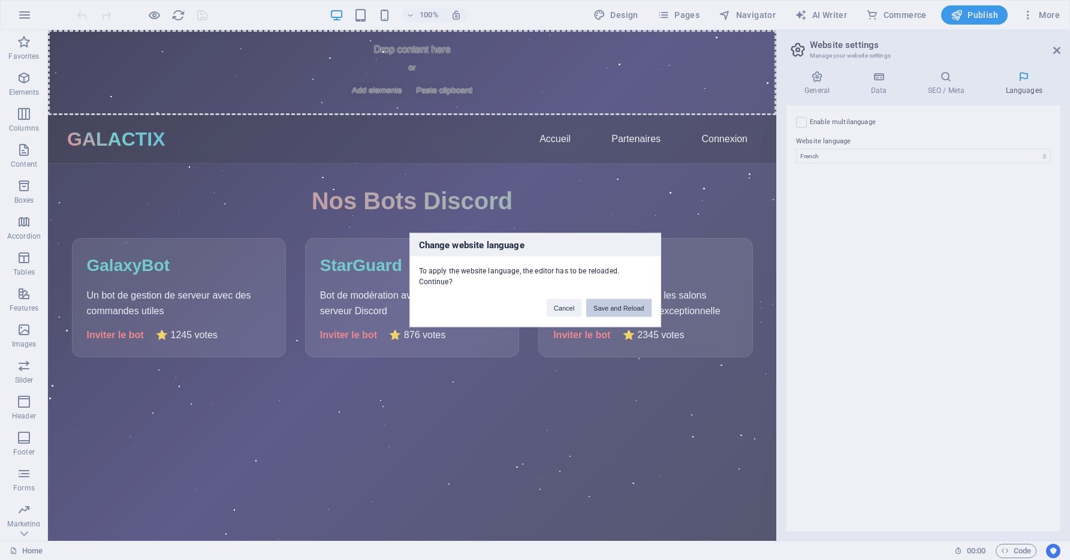
click at [637, 311] on button "Save and Reload" at bounding box center [618, 308] width 65 height 18
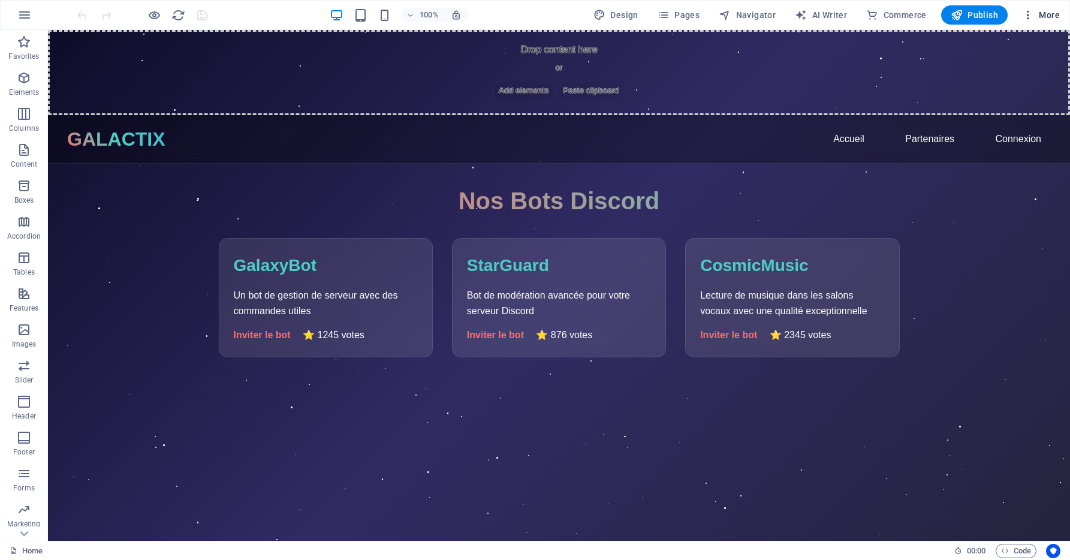
click at [1040, 13] on span "More" at bounding box center [1041, 15] width 38 height 12
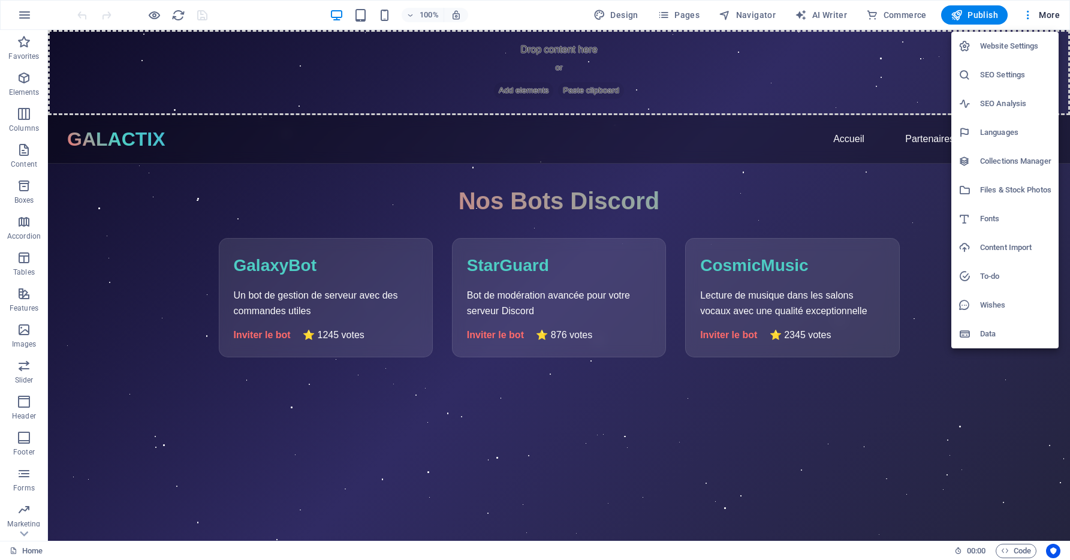
click at [1029, 46] on h6 "Website Settings" at bounding box center [1015, 46] width 71 height 14
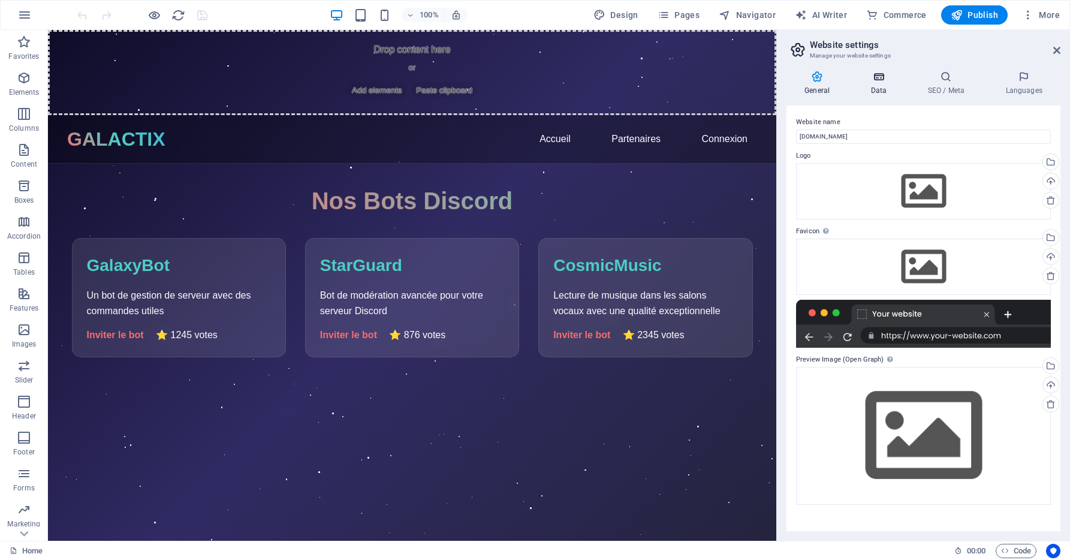
click at [873, 87] on h4 "Data" at bounding box center [880, 83] width 57 height 25
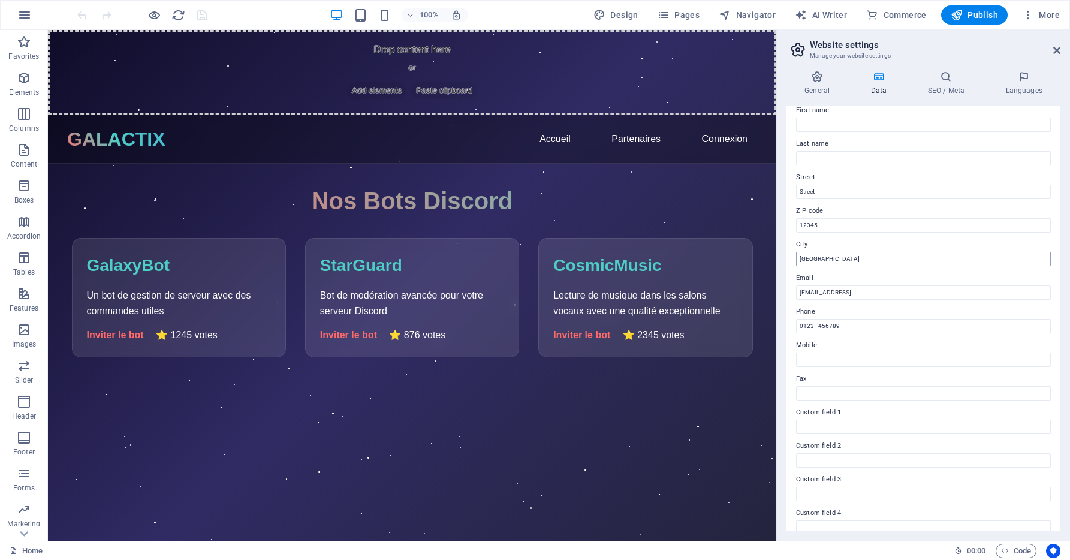
scroll to position [150, 0]
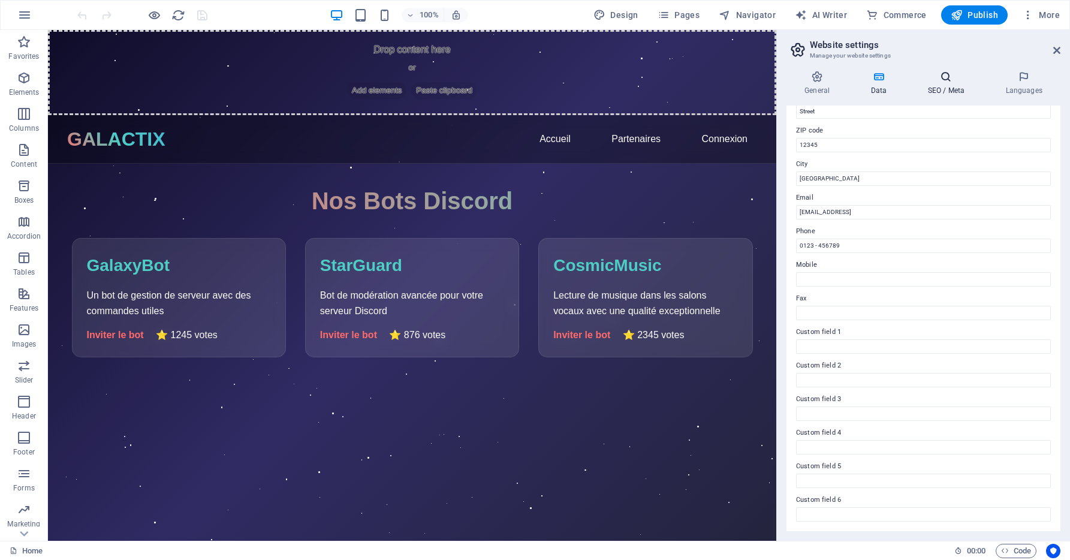
click at [948, 95] on h4 "SEO / Meta" at bounding box center [948, 83] width 78 height 25
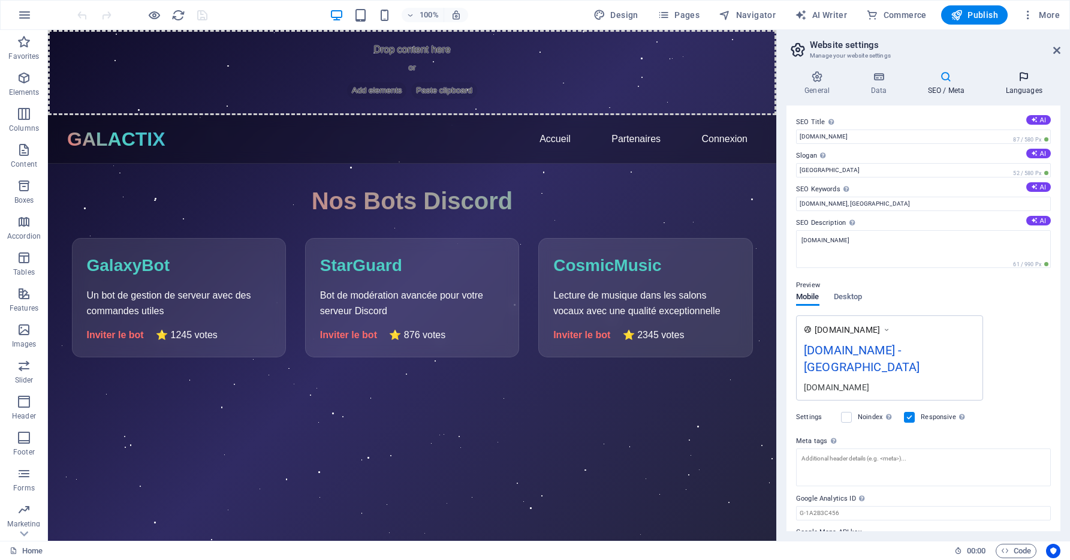
click at [1009, 86] on h4 "Languages" at bounding box center [1023, 83] width 73 height 25
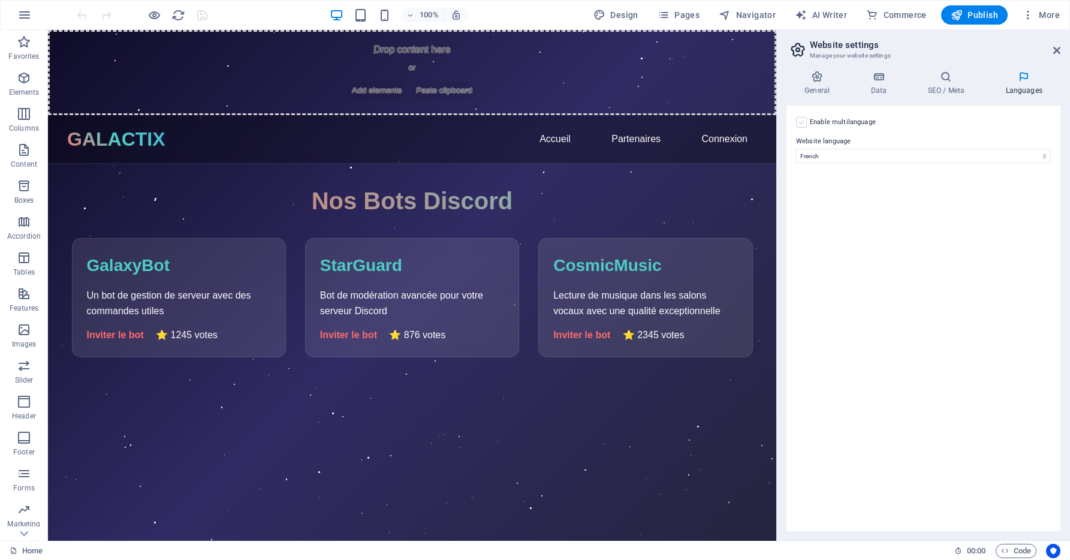
click at [804, 122] on label at bounding box center [801, 122] width 11 height 11
click at [0, 0] on input "Enable multilanguage To disable multilanguage delete all languages until only o…" at bounding box center [0, 0] width 0 height 0
select select
click at [799, 122] on label at bounding box center [801, 122] width 11 height 11
click at [0, 0] on input "Enable multilanguage To disable multilanguage delete all languages until only o…" at bounding box center [0, 0] width 0 height 0
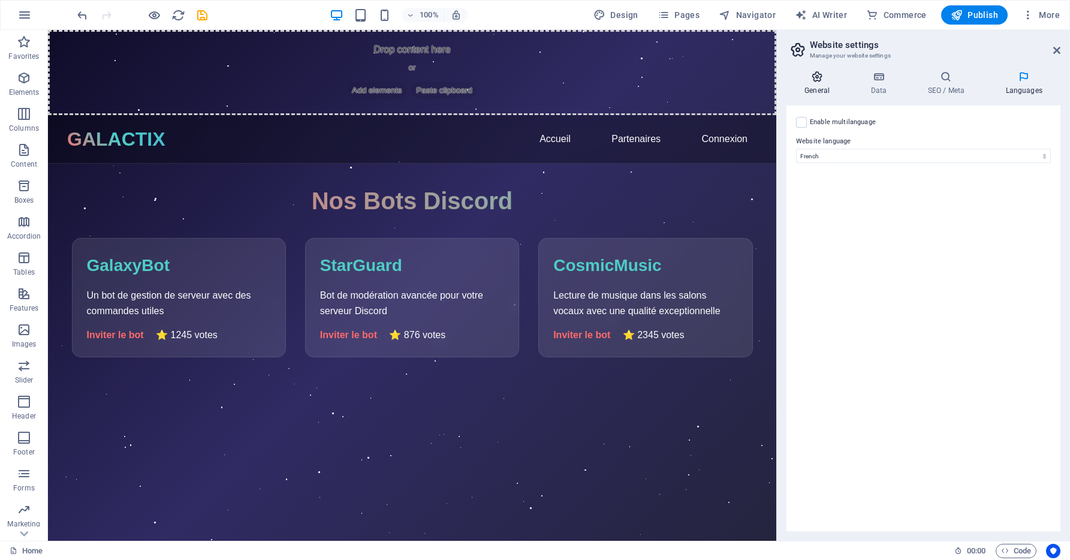
click at [813, 86] on h4 "General" at bounding box center [819, 83] width 66 height 25
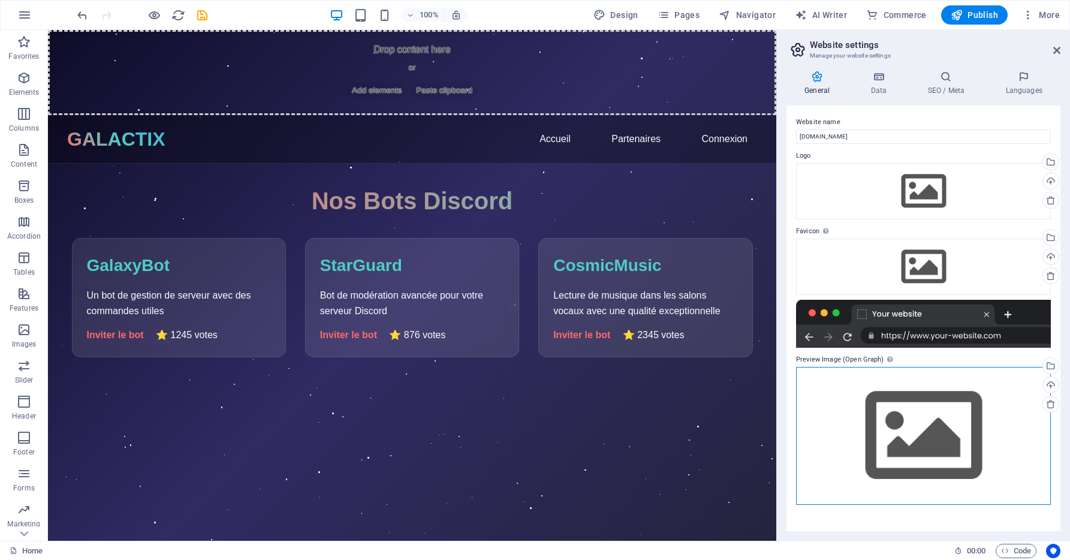
click at [934, 411] on div "Drag files here, click to choose files or select files from Files or our free s…" at bounding box center [923, 435] width 255 height 137
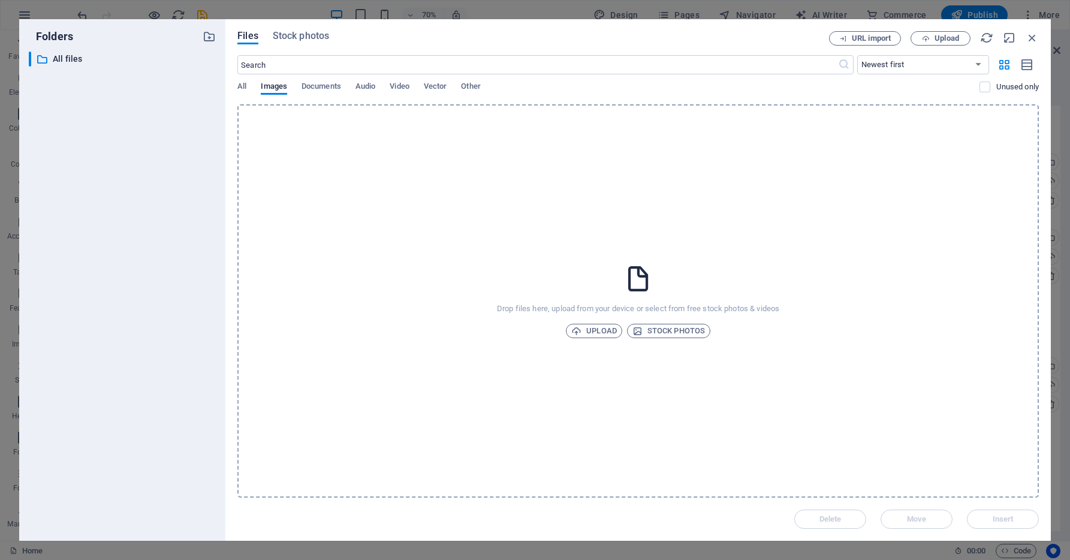
click at [232, 82] on div "Files Stock photos URL import Upload ​ Newest first Oldest first Name (A-Z) Nam…" at bounding box center [637, 279] width 825 height 521
click at [240, 85] on span "All" at bounding box center [241, 87] width 9 height 17
click at [301, 40] on span "Stock photos" at bounding box center [301, 36] width 56 height 14
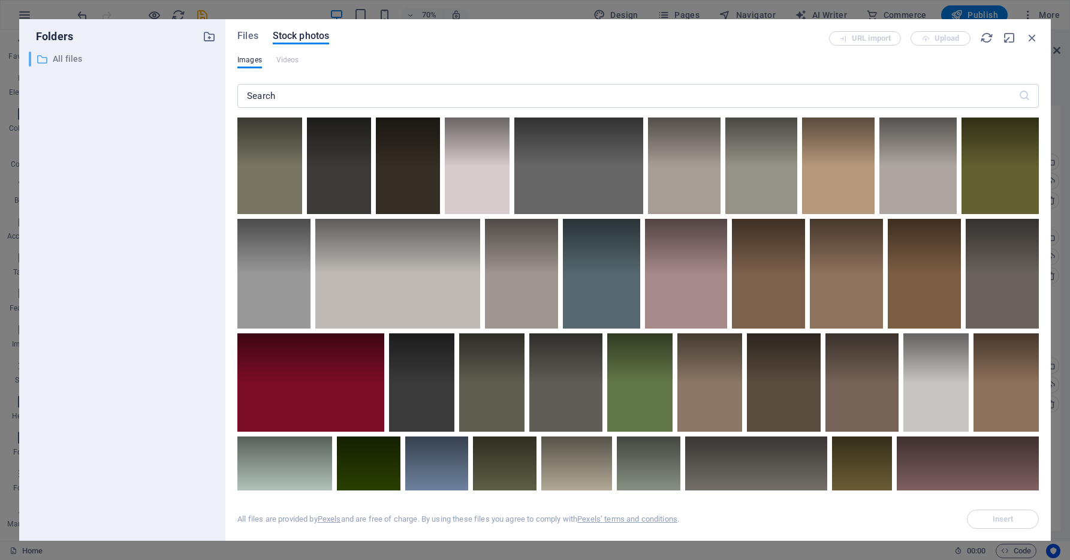
click at [132, 52] on div "Folders ​ All files All files" at bounding box center [122, 280] width 187 height 502
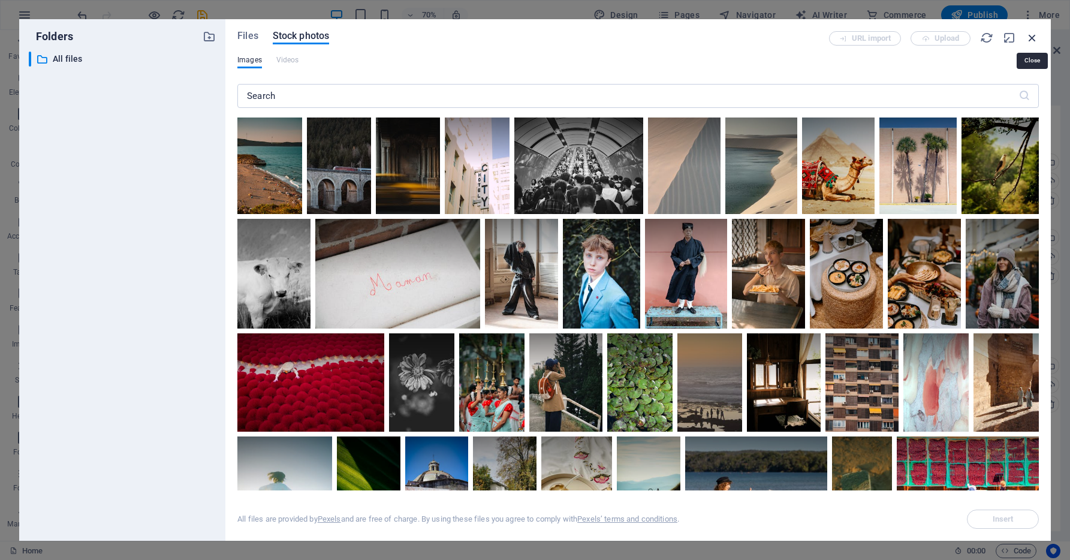
click at [1030, 42] on icon "button" at bounding box center [1032, 37] width 13 height 13
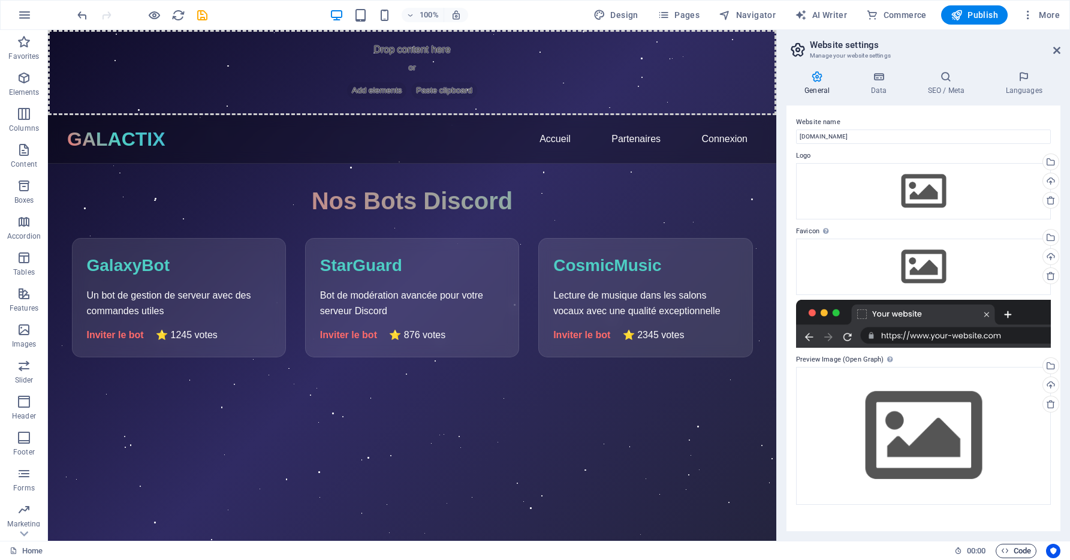
click at [1019, 550] on span "Code" at bounding box center [1016, 551] width 30 height 14
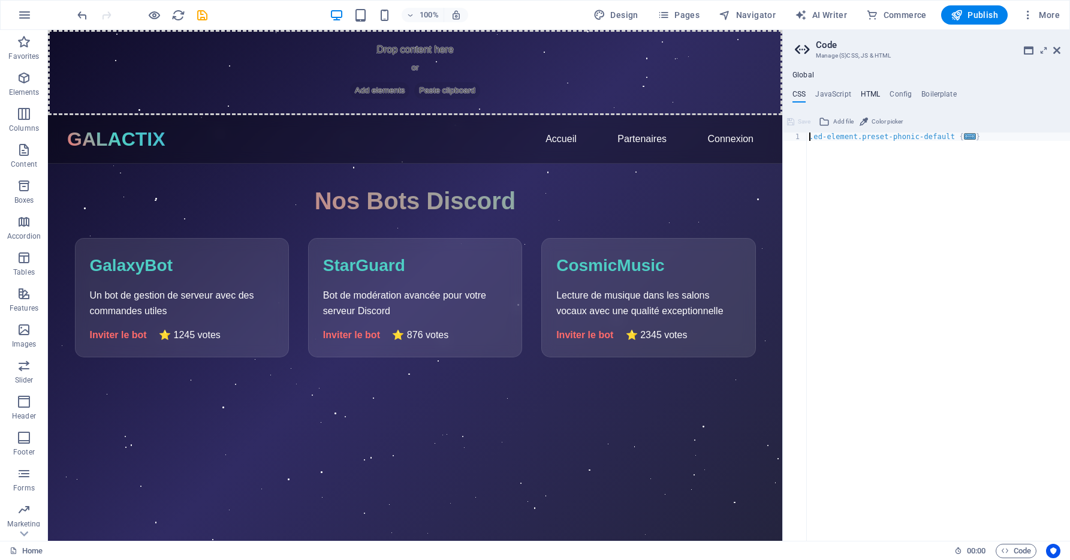
click at [868, 91] on h4 "HTML" at bounding box center [871, 96] width 20 height 13
type textarea "<a href="#main-content" class="wv-link-content button">Skip to main content</a>"
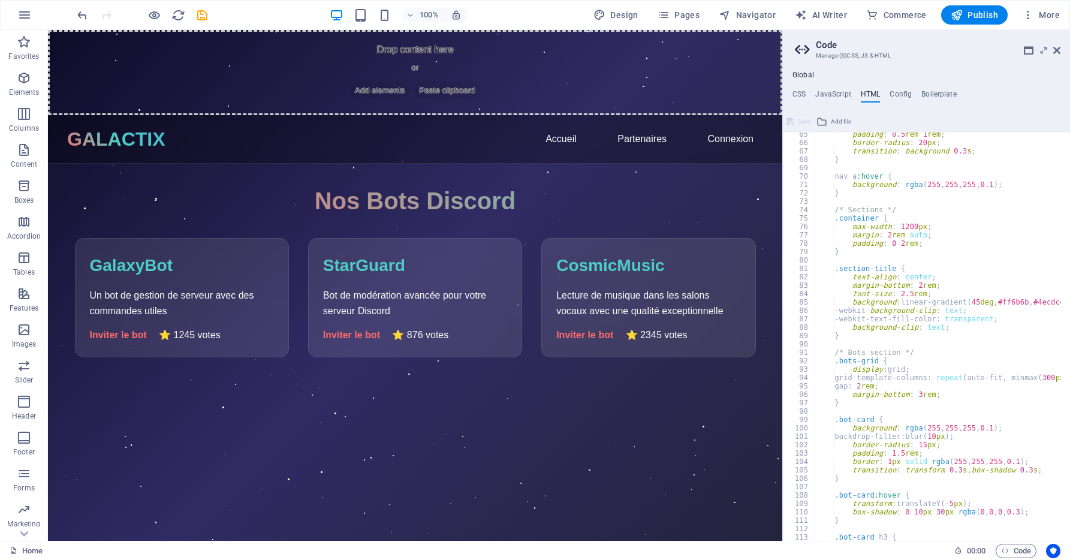
scroll to position [539, 0]
click at [204, 14] on icon "save" at bounding box center [202, 15] width 14 height 14
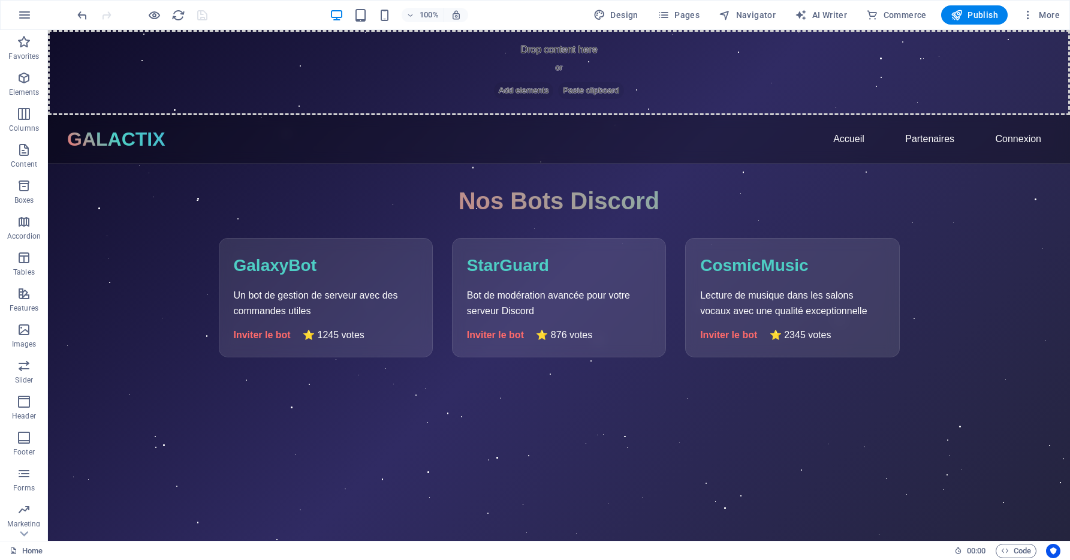
click at [963, 4] on div "100% Design Pages Navigator AI Writer Commerce Publish More" at bounding box center [535, 15] width 1069 height 29
click at [966, 11] on span "Publish" at bounding box center [974, 15] width 47 height 12
click at [582, 110] on div "+ Add section" at bounding box center [559, 115] width 67 height 20
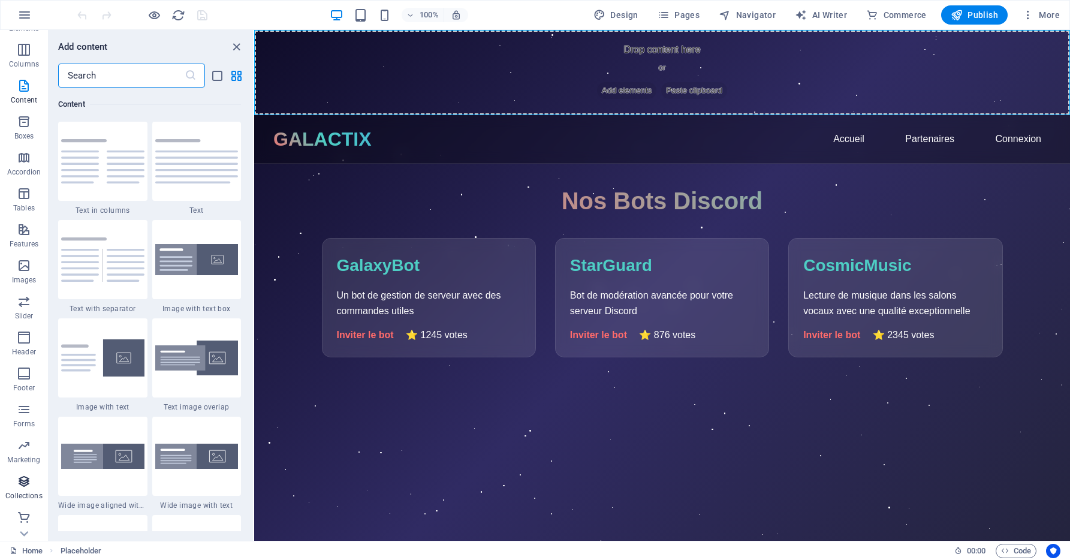
scroll to position [65, 0]
click at [32, 519] on span "Commerce" at bounding box center [24, 523] width 48 height 29
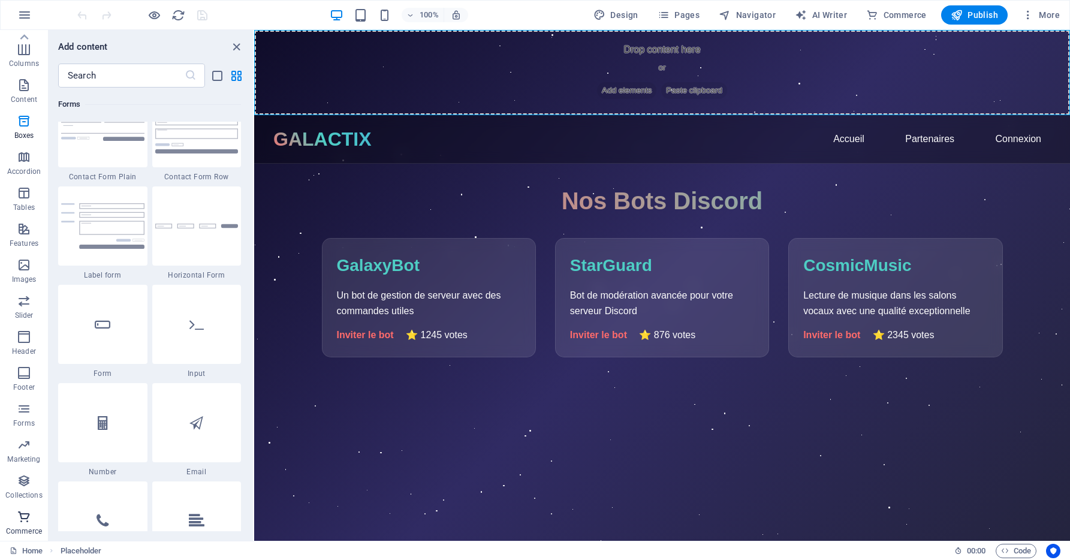
scroll to position [11551, 0]
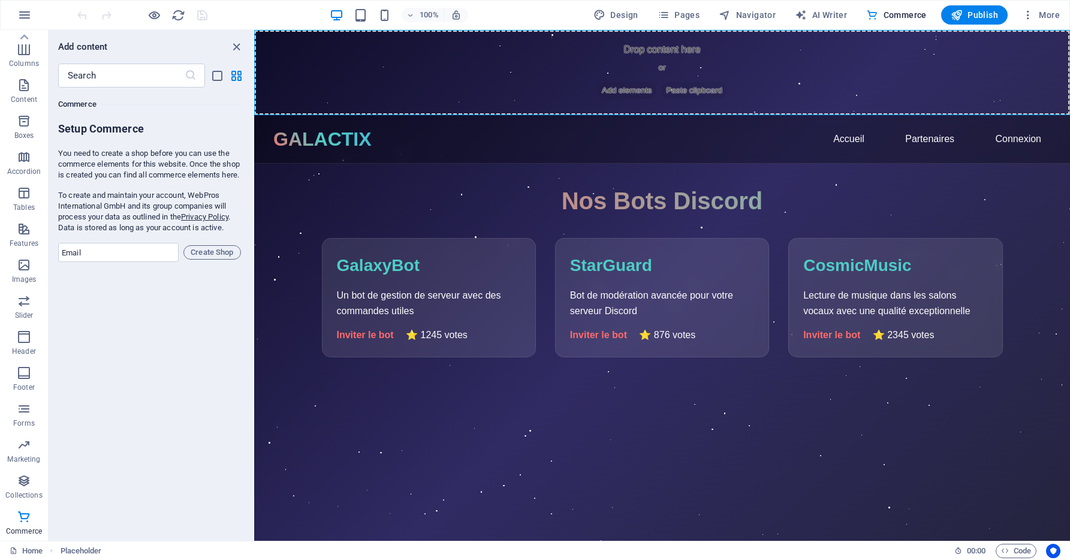
click at [397, 197] on h1 "Nos Bots Discord" at bounding box center [662, 201] width 681 height 36
drag, startPoint x: 239, startPoint y: 52, endPoint x: 189, endPoint y: 21, distance: 58.7
click at [239, 52] on icon "close panel" at bounding box center [237, 47] width 14 height 14
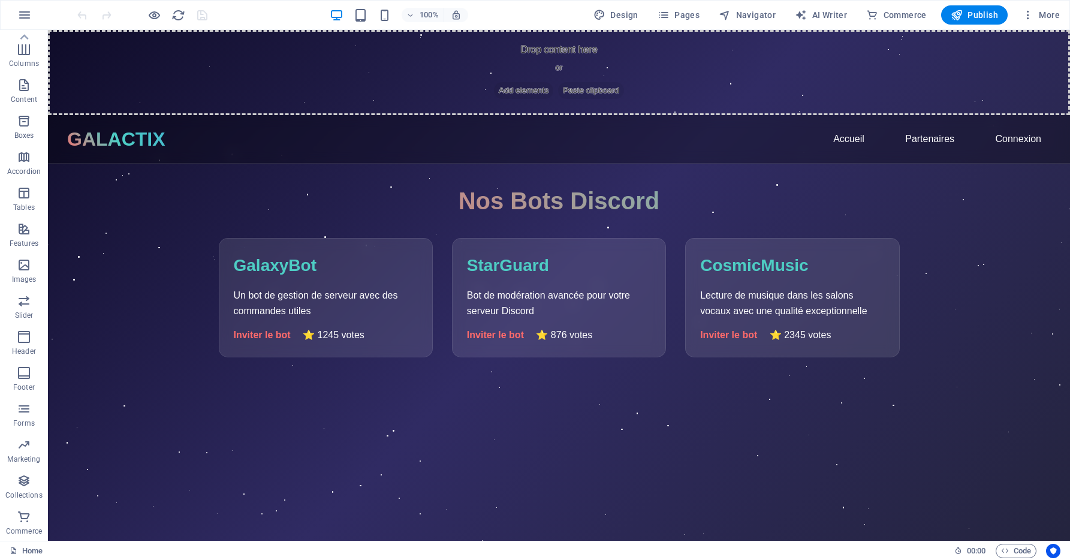
click at [971, 331] on div "Nos Bots Discord GalaxyBot Un bot de gestion de serveur avec des commandes util…" at bounding box center [559, 270] width 1022 height 174
click at [28, 12] on icon "button" at bounding box center [24, 15] width 14 height 14
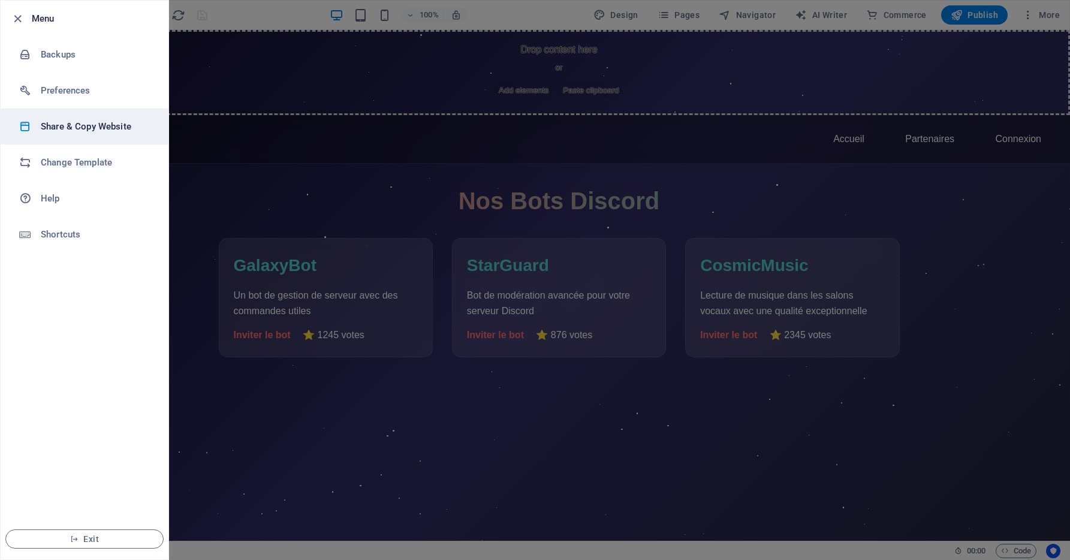
click at [92, 129] on h6 "Share & Copy Website" at bounding box center [96, 126] width 111 height 14
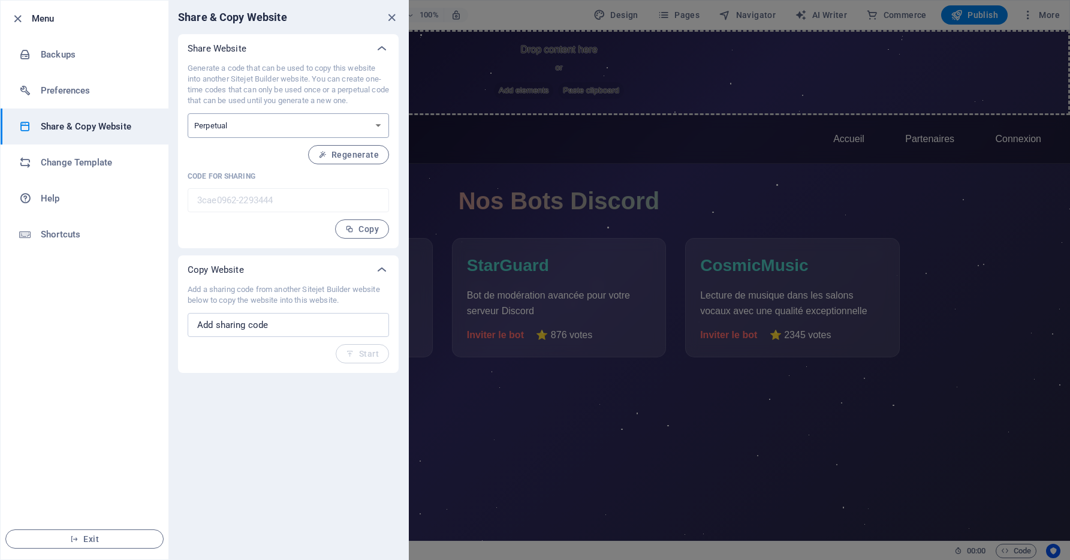
click at [275, 119] on select "One-time Perpetual" at bounding box center [288, 125] width 201 height 25
select select "onetime"
click at [188, 113] on select "One-time Perpetual" at bounding box center [288, 125] width 201 height 25
click at [79, 155] on h6 "Change Template" at bounding box center [96, 162] width 111 height 14
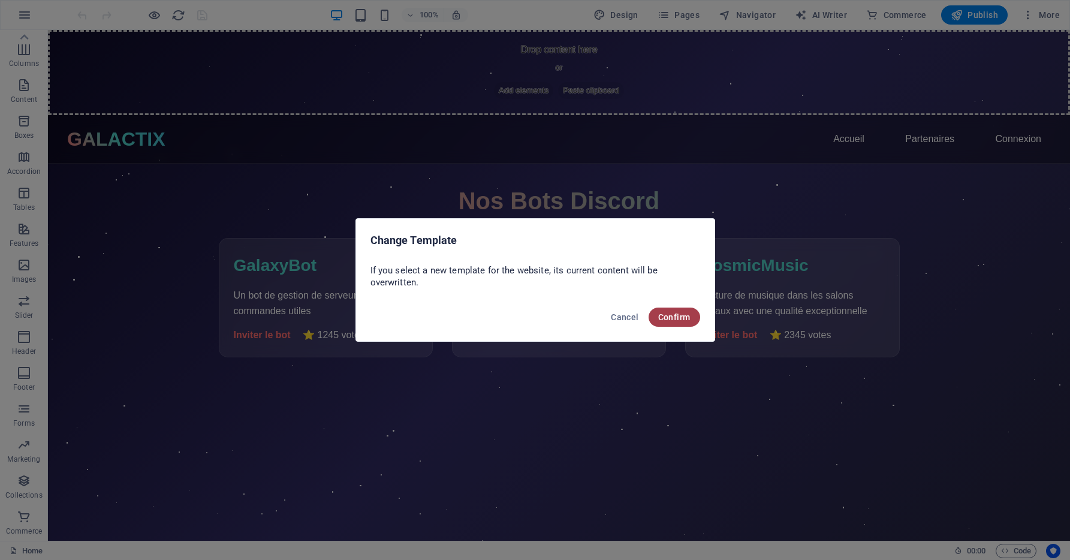
click at [656, 312] on button "Confirm" at bounding box center [675, 316] width 52 height 19
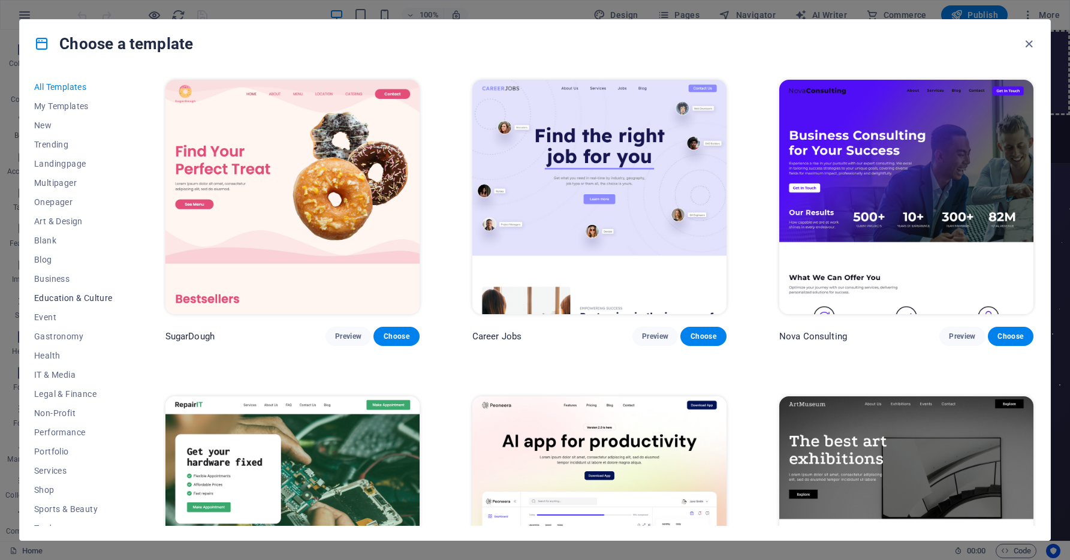
scroll to position [50, 0]
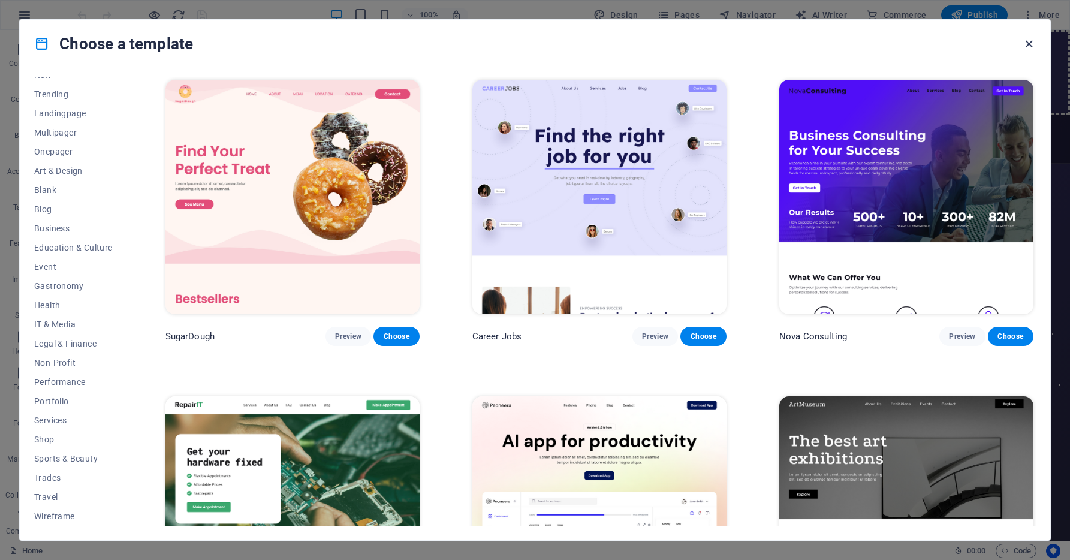
drag, startPoint x: 1026, startPoint y: 44, endPoint x: 976, endPoint y: 14, distance: 58.6
click at [1026, 44] on icon "button" at bounding box center [1029, 44] width 14 height 14
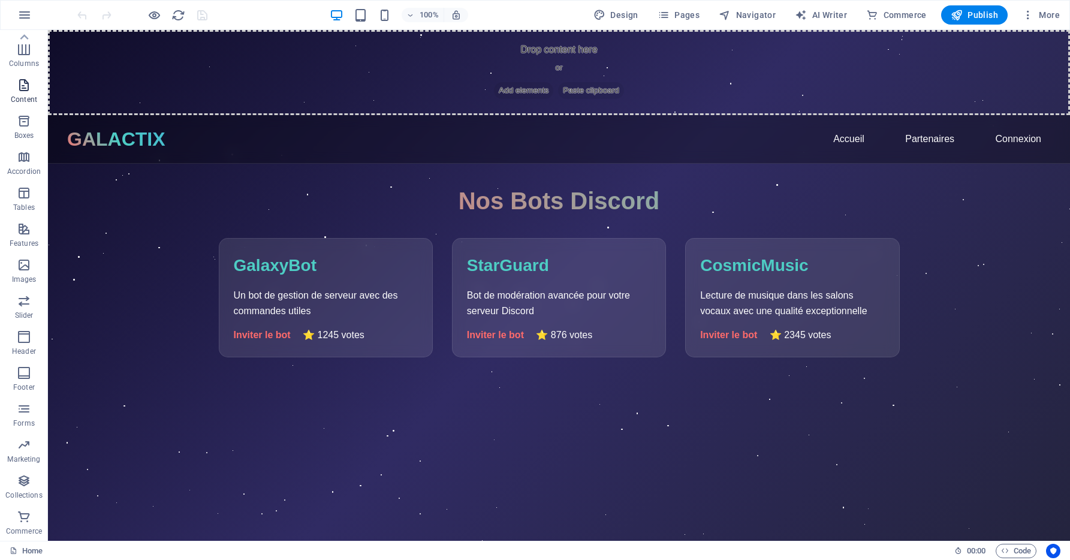
click at [28, 89] on icon "button" at bounding box center [24, 85] width 14 height 14
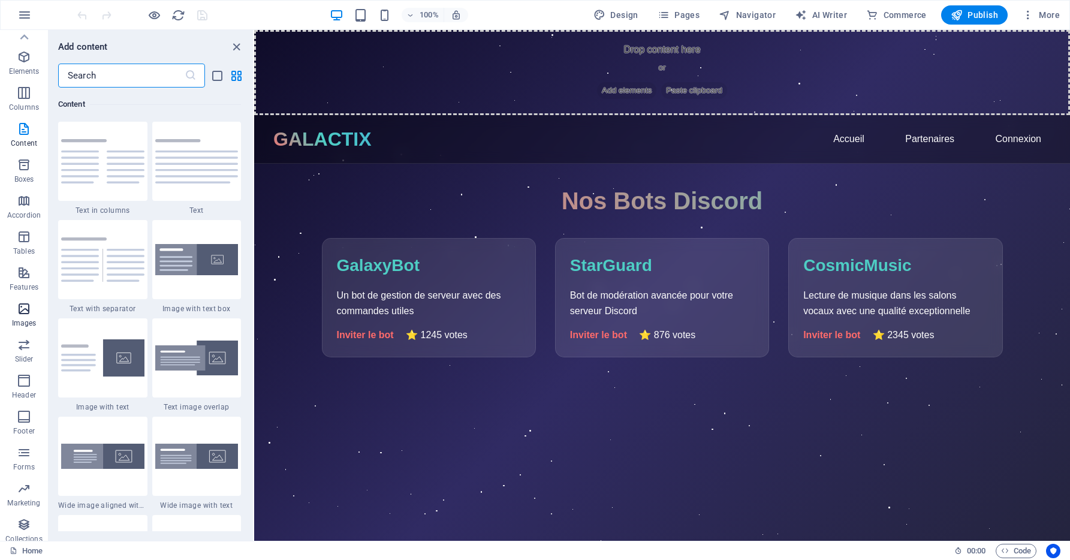
scroll to position [0, 0]
click at [31, 78] on icon "button" at bounding box center [24, 78] width 14 height 14
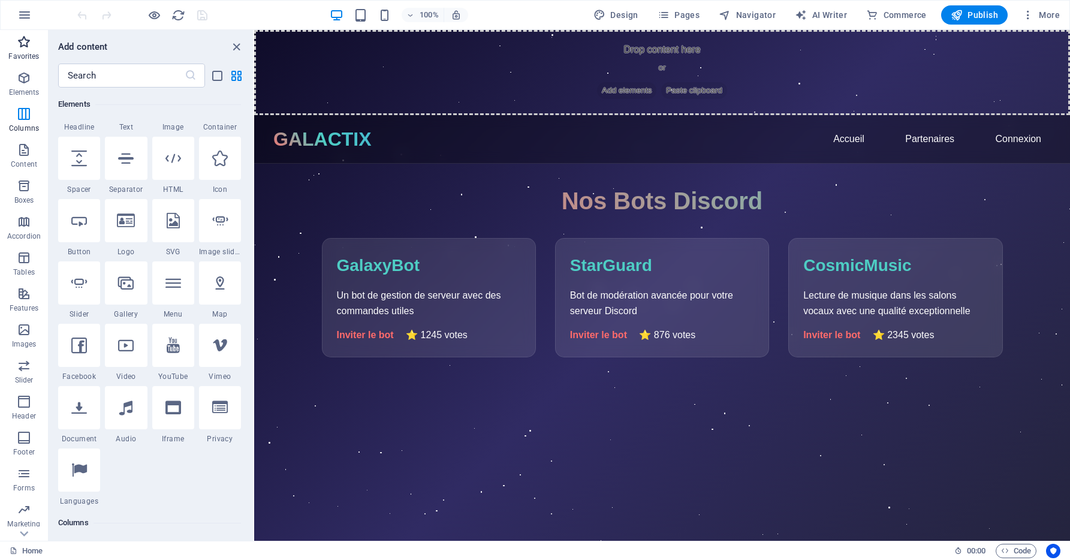
scroll to position [128, 0]
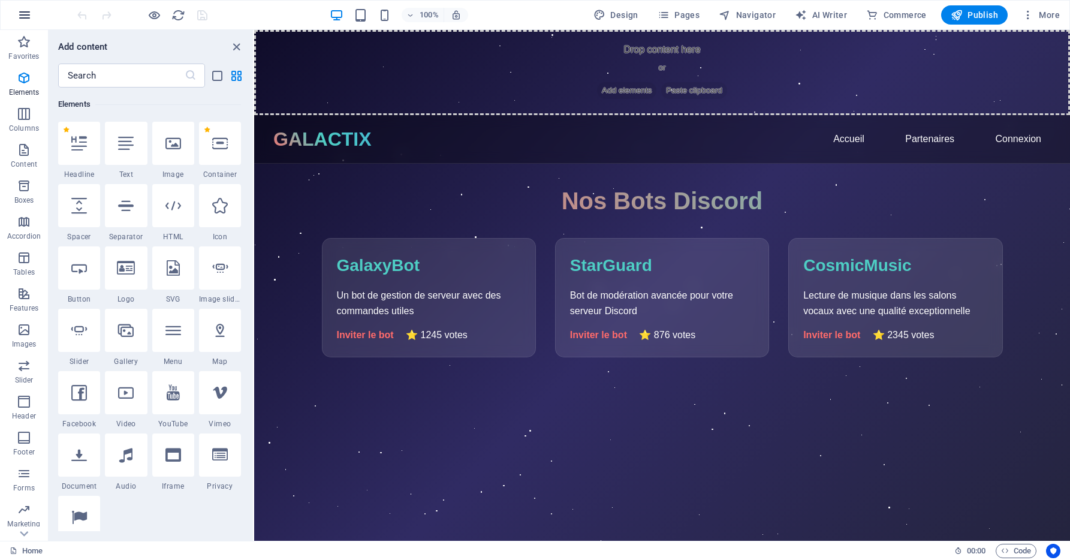
click at [21, 18] on icon "button" at bounding box center [24, 15] width 14 height 14
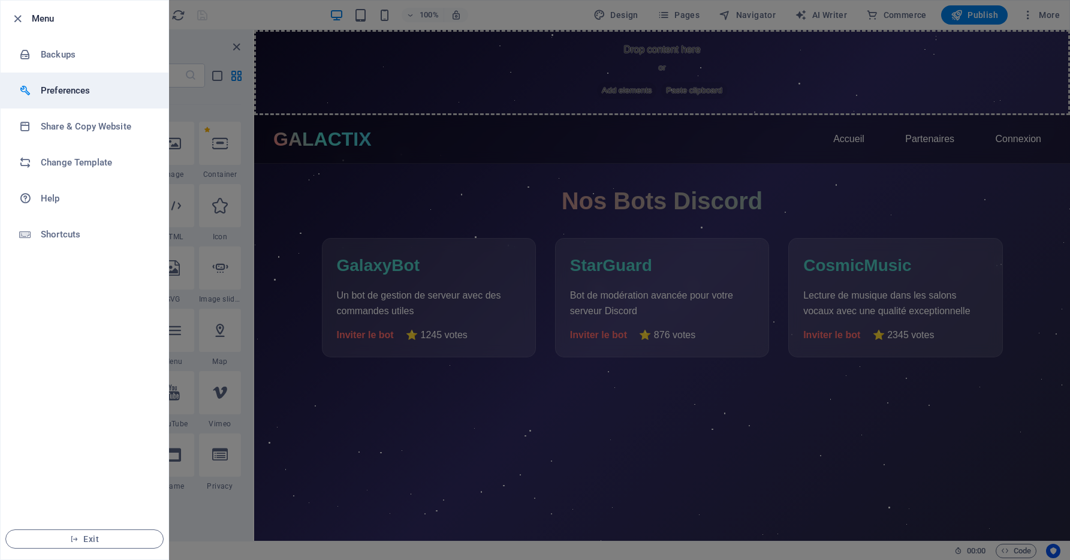
click at [80, 91] on h6 "Preferences" at bounding box center [96, 90] width 111 height 14
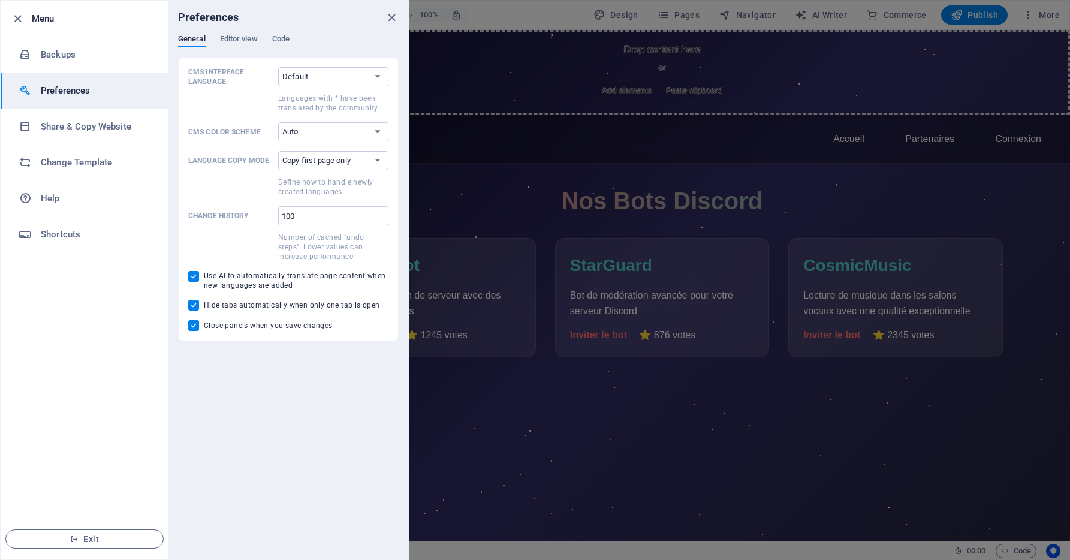
click at [252, 32] on div "Preferences" at bounding box center [288, 18] width 240 height 34
click at [251, 33] on div "Preferences" at bounding box center [288, 18] width 240 height 34
drag, startPoint x: 251, startPoint y: 33, endPoint x: 234, endPoint y: 41, distance: 19.0
click at [234, 41] on span "Editor view" at bounding box center [239, 40] width 38 height 17
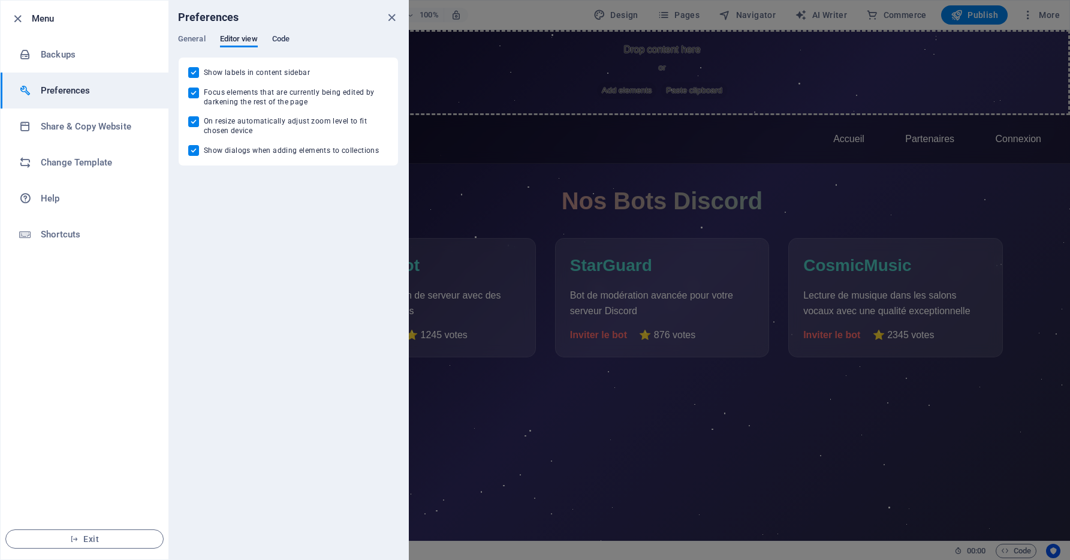
click at [275, 39] on span "Code" at bounding box center [280, 40] width 17 height 17
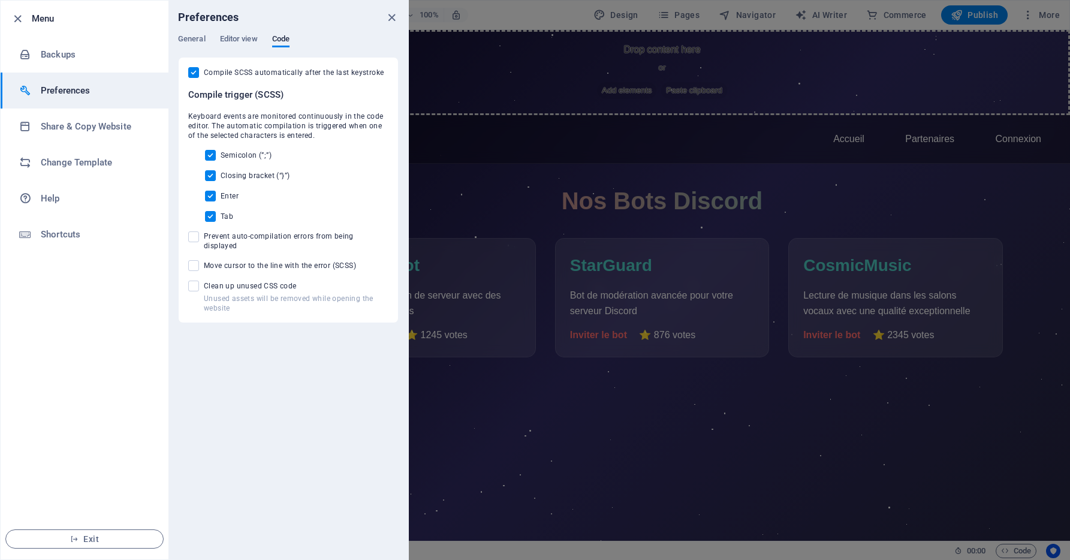
drag, startPoint x: 222, startPoint y: 311, endPoint x: 227, endPoint y: 319, distance: 9.1
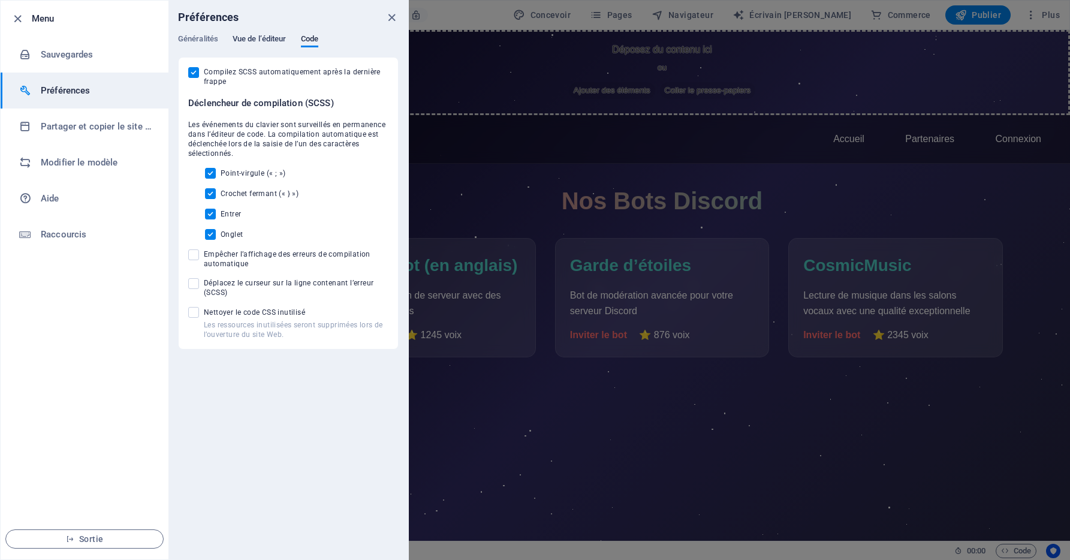
click at [267, 38] on span "Vue de l’éditeur" at bounding box center [260, 40] width 54 height 17
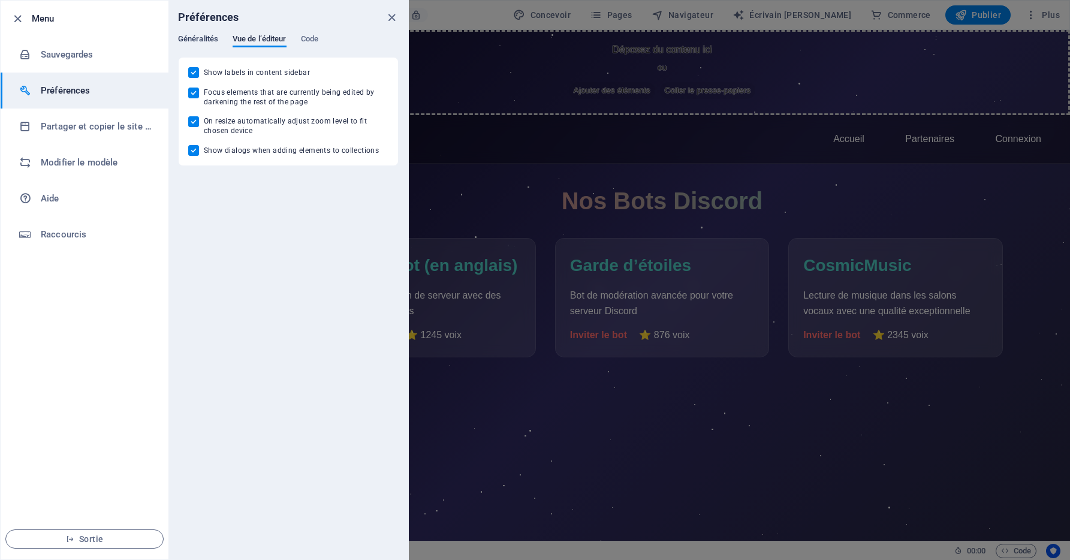
click at [188, 44] on span "Généralités" at bounding box center [198, 40] width 40 height 17
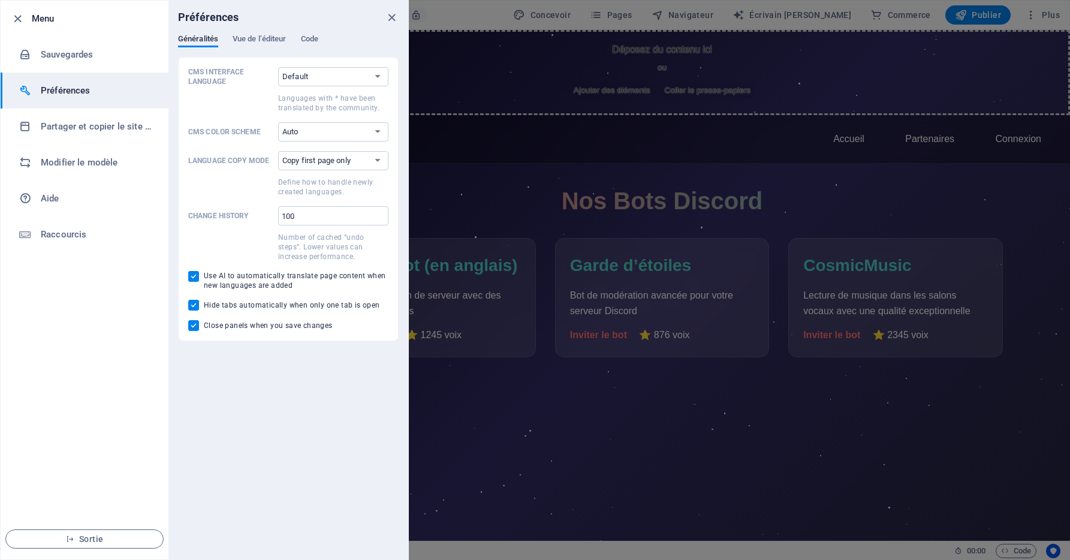
drag, startPoint x: 225, startPoint y: 135, endPoint x: 204, endPoint y: 380, distance: 246.0
click at [204, 380] on div "Préférences Généralités Vue de l’éditeur Code CMS Interface Language Default De…" at bounding box center [288, 280] width 240 height 559
click at [294, 129] on select "Auto Dark Light" at bounding box center [333, 131] width 110 height 19
click at [305, 83] on select "Default Deutsch English Español Suomi* Français Magyar Italiano Nederlands Pols…" at bounding box center [333, 76] width 110 height 19
click at [206, 100] on span at bounding box center [230, 102] width 85 height 22
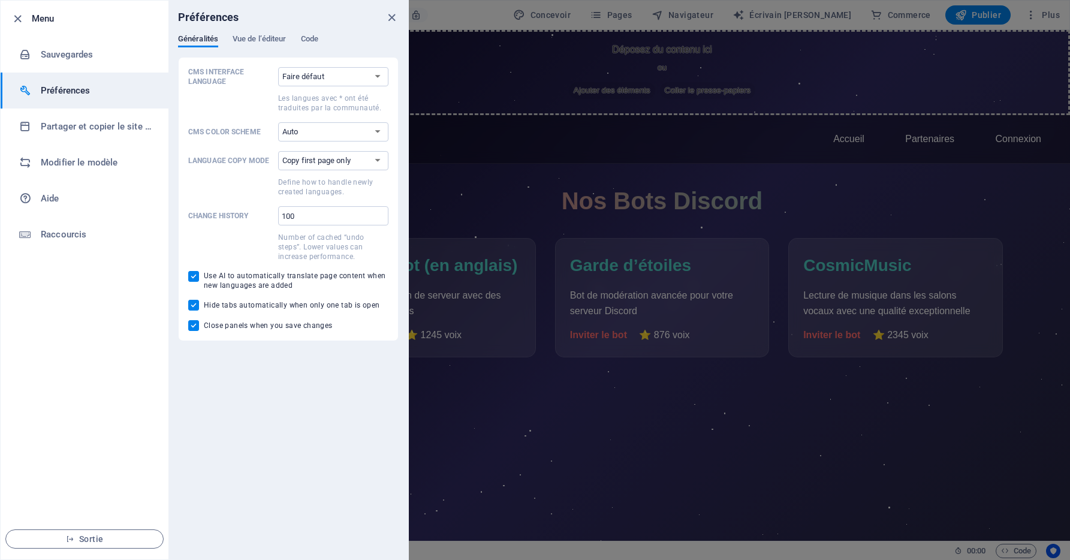
click at [278, 86] on select "Faire défaut Deutsch Anglais Español Suomi* English Magyar Italiano Nederlands …" at bounding box center [333, 76] width 110 height 19
click at [293, 163] on select "Copy first page only Copy all pages" at bounding box center [333, 160] width 110 height 19
select select "all"
click at [278, 151] on select "Copie de la première page uniquement Copier toutes les pages" at bounding box center [333, 160] width 110 height 19
click at [37, 119] on li "Partager et copier le site Web" at bounding box center [85, 126] width 168 height 36
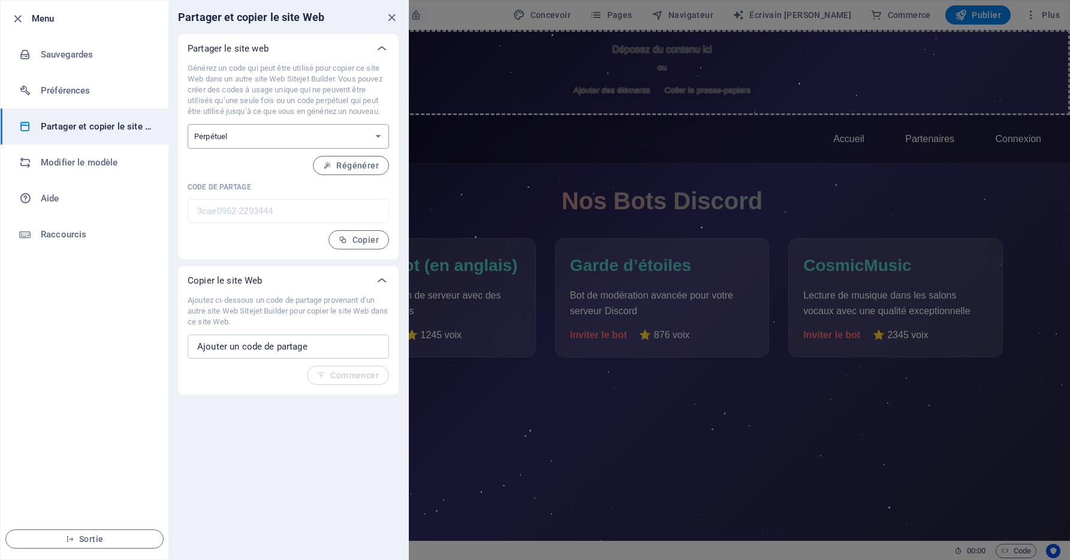
click at [301, 130] on select "Expérience unique Perpétuel" at bounding box center [288, 136] width 201 height 25
select select "onetime"
click at [188, 124] on select "Expérience unique Perpétuel" at bounding box center [288, 136] width 201 height 25
click at [285, 339] on input "text" at bounding box center [288, 346] width 201 height 24
drag, startPoint x: 352, startPoint y: 350, endPoint x: 143, endPoint y: 335, distance: 209.1
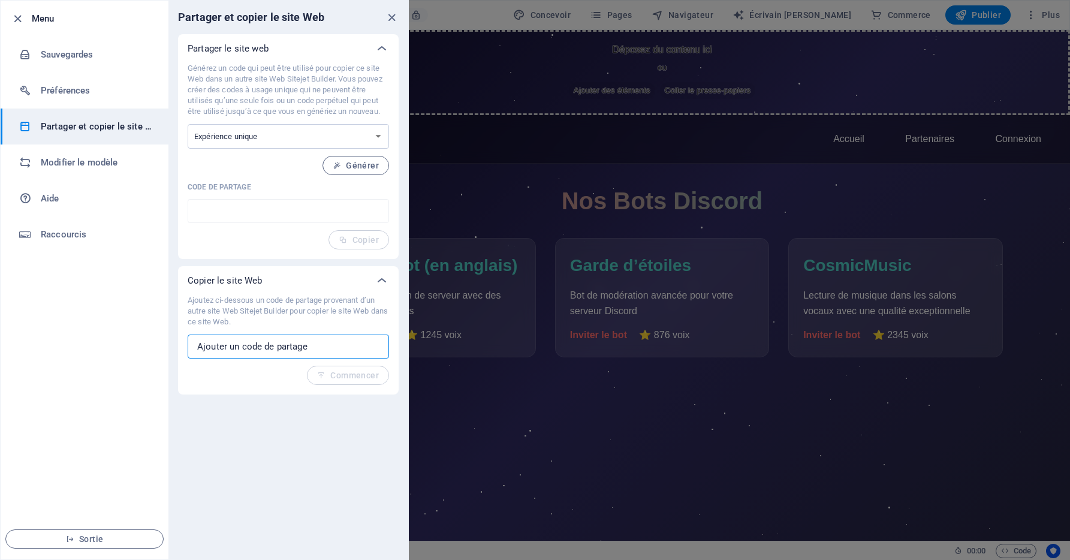
click at [145, 340] on div "Menu Sauvegardes Préférences Partager et copier le site Web Modifier le modèle …" at bounding box center [204, 280] width 409 height 560
click at [114, 167] on h6 "Modifier le modèle" at bounding box center [96, 162] width 111 height 14
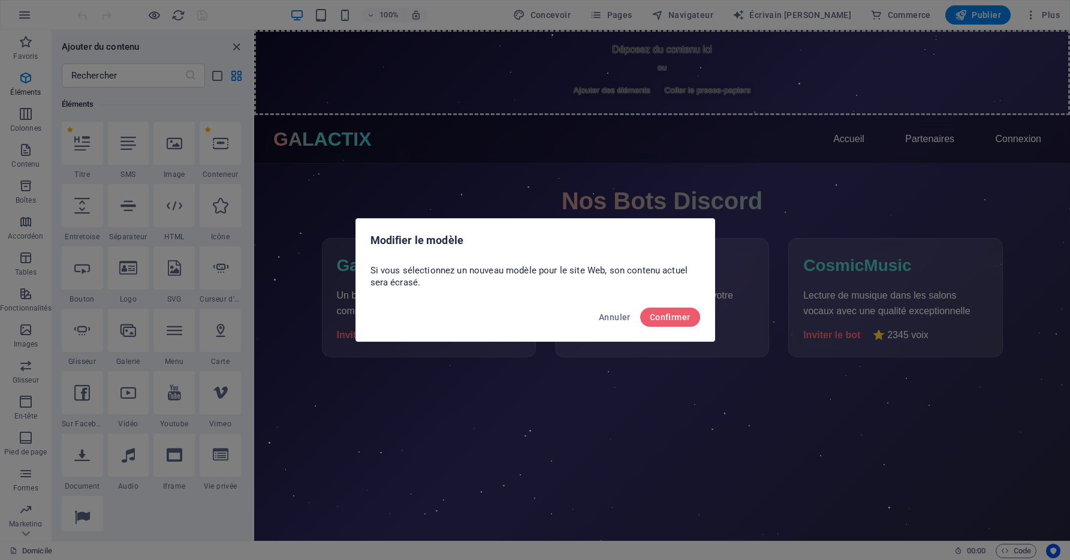
click at [591, 318] on div "Annuler Confirmer" at bounding box center [535, 320] width 358 height 41
click at [622, 320] on span "Annuler" at bounding box center [615, 317] width 32 height 10
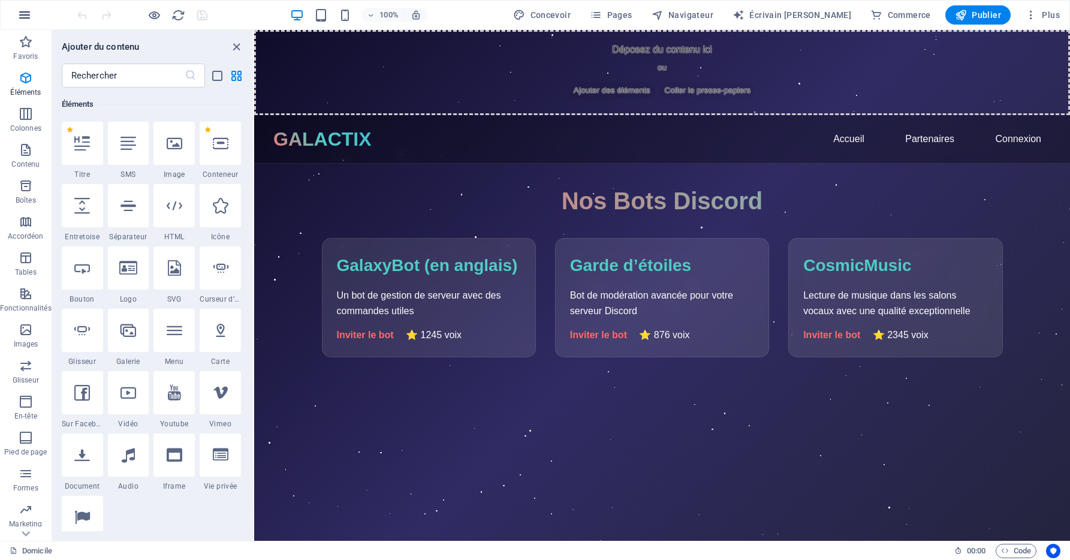
click at [13, 16] on button "button" at bounding box center [24, 15] width 29 height 29
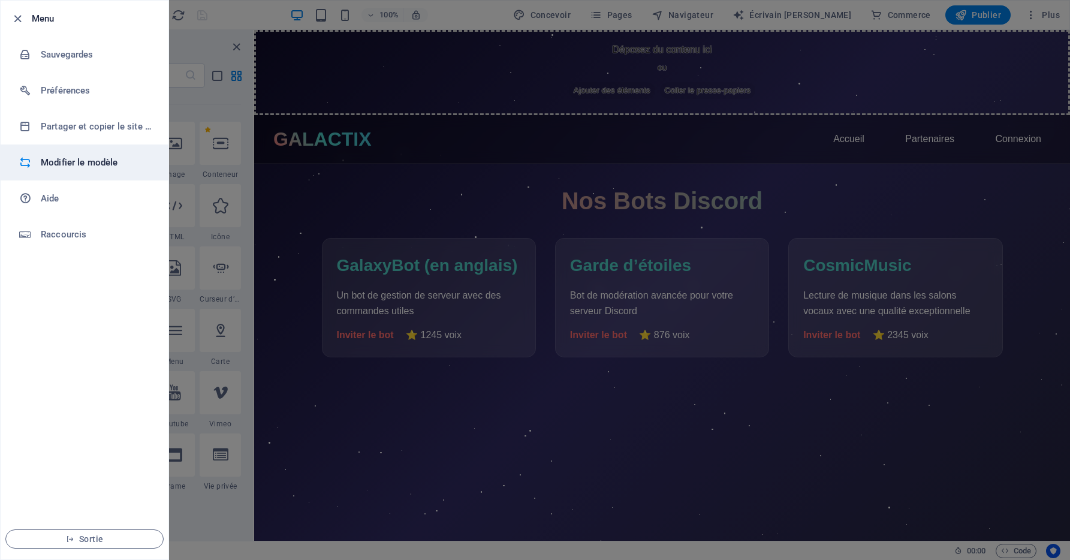
click at [62, 168] on h6 "Modifier le modèle" at bounding box center [96, 162] width 111 height 14
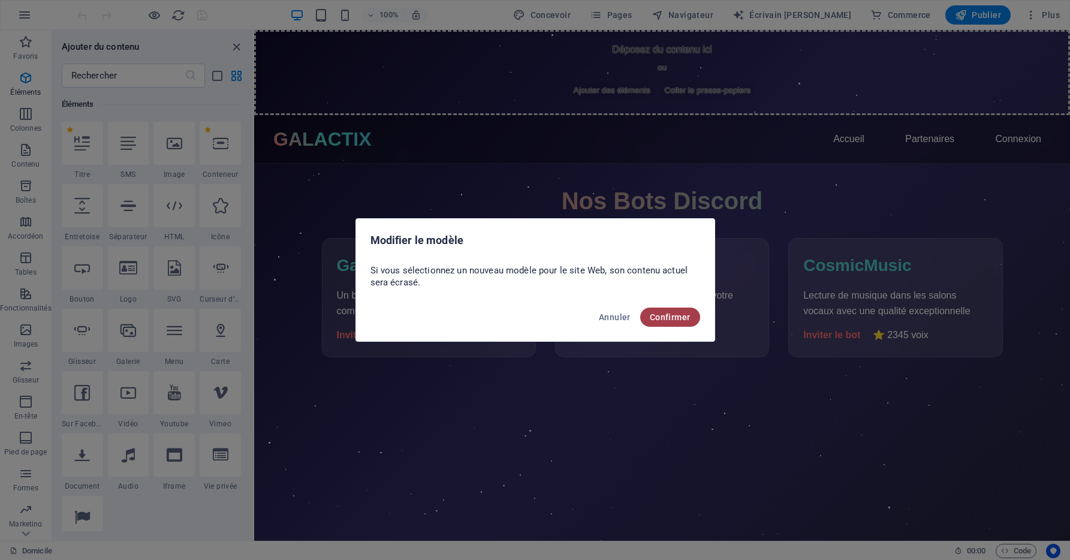
click at [661, 318] on span "Confirmer" at bounding box center [670, 317] width 41 height 10
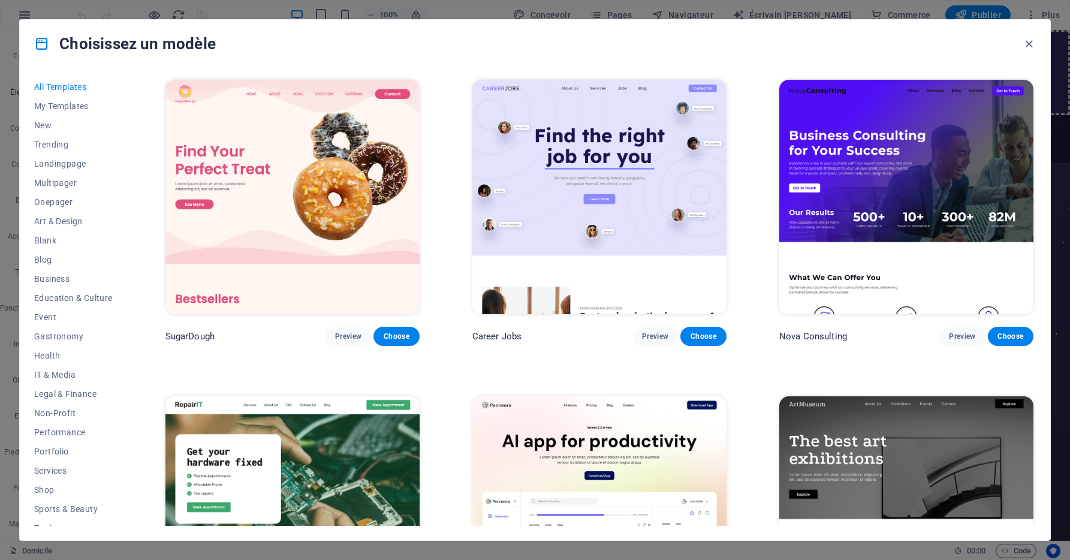
click at [1026, 52] on div "Choisissez un modèle" at bounding box center [535, 44] width 1030 height 48
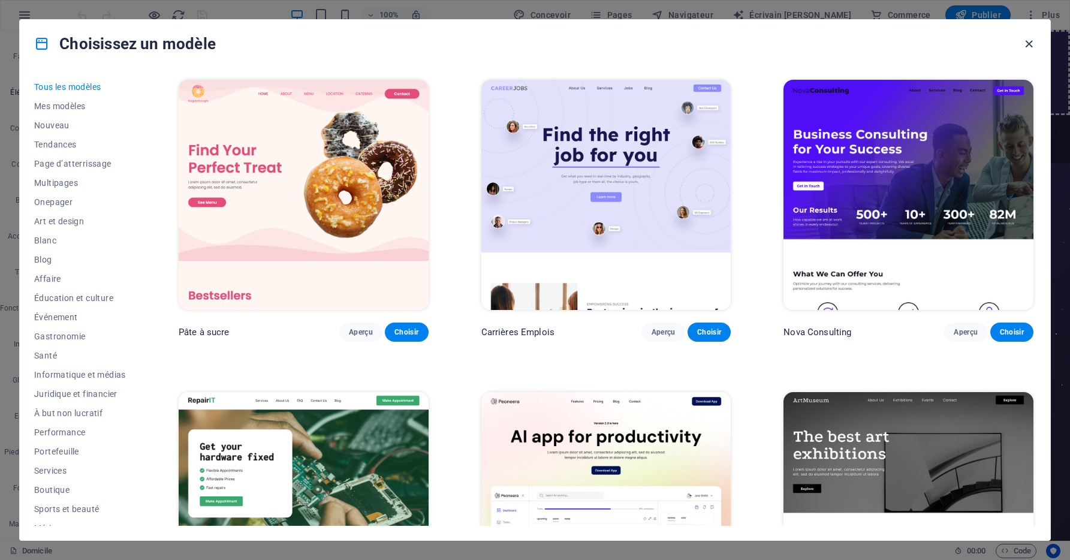
click at [1023, 47] on icon "button" at bounding box center [1029, 44] width 14 height 14
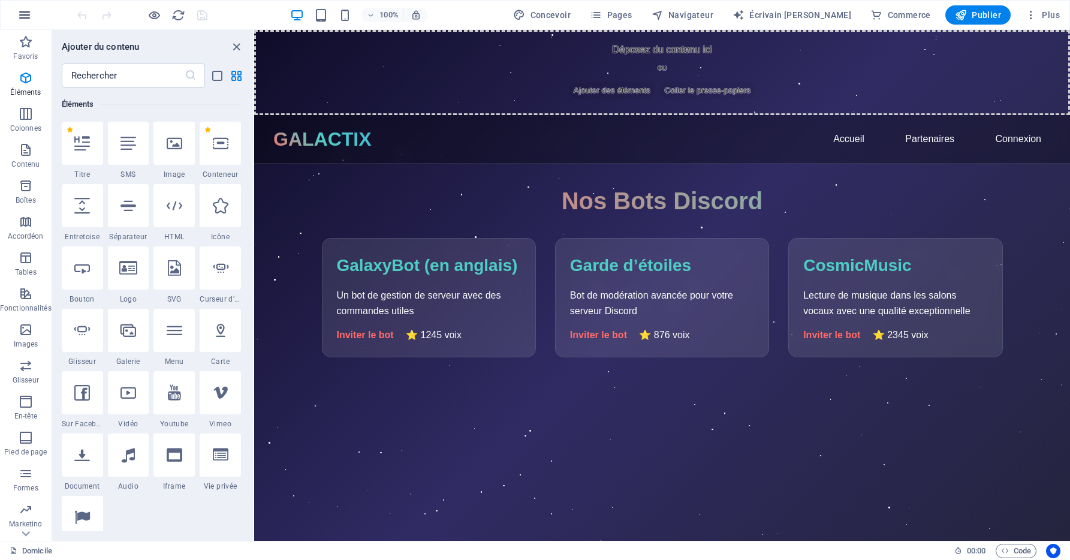
click at [26, 20] on icon "button" at bounding box center [24, 15] width 14 height 14
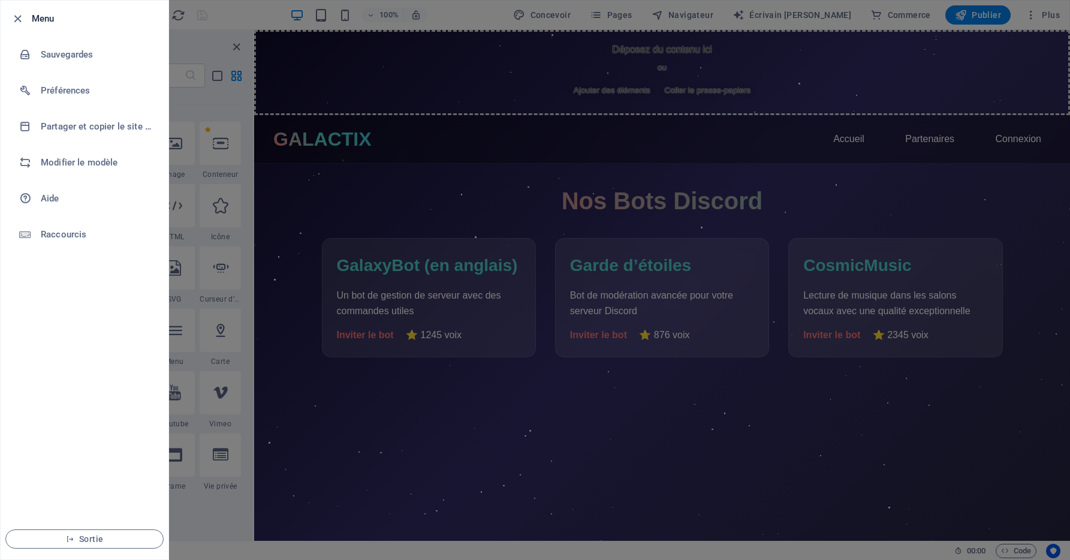
click at [394, 185] on div at bounding box center [535, 280] width 1070 height 560
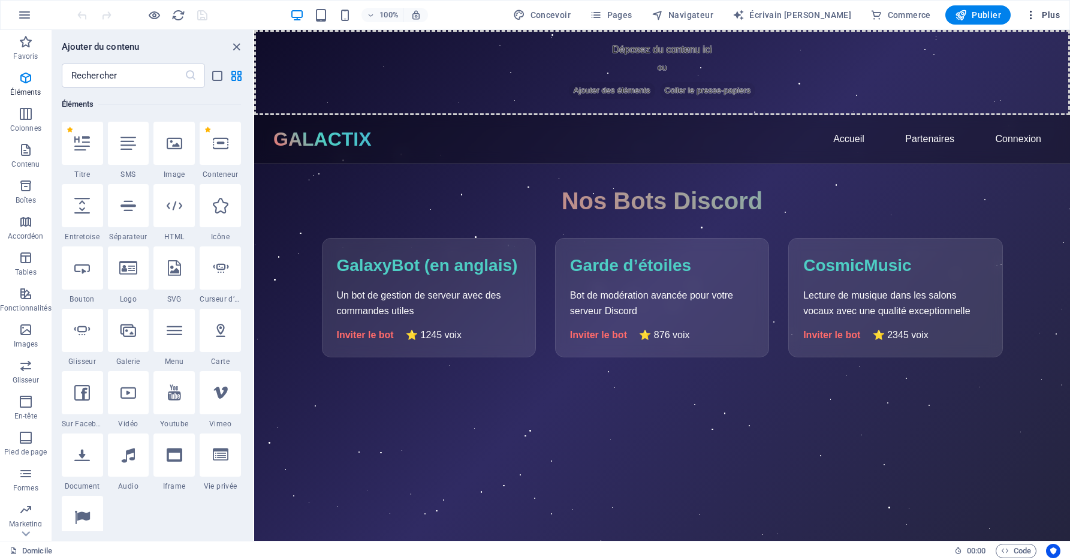
click at [1054, 18] on font "Plus" at bounding box center [1051, 15] width 18 height 10
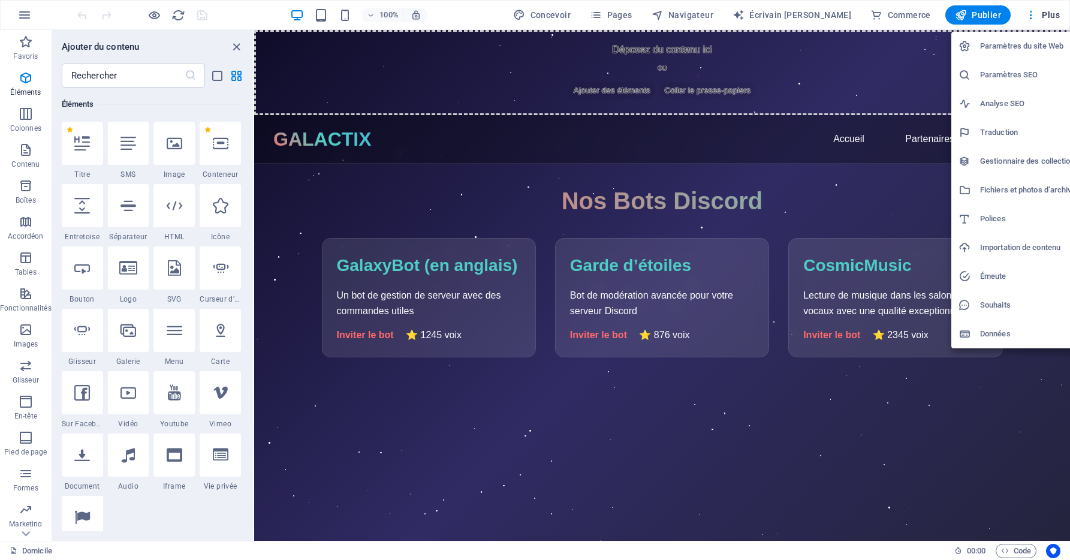
click at [1015, 245] on h6 "Importation de contenu" at bounding box center [1030, 247] width 100 height 14
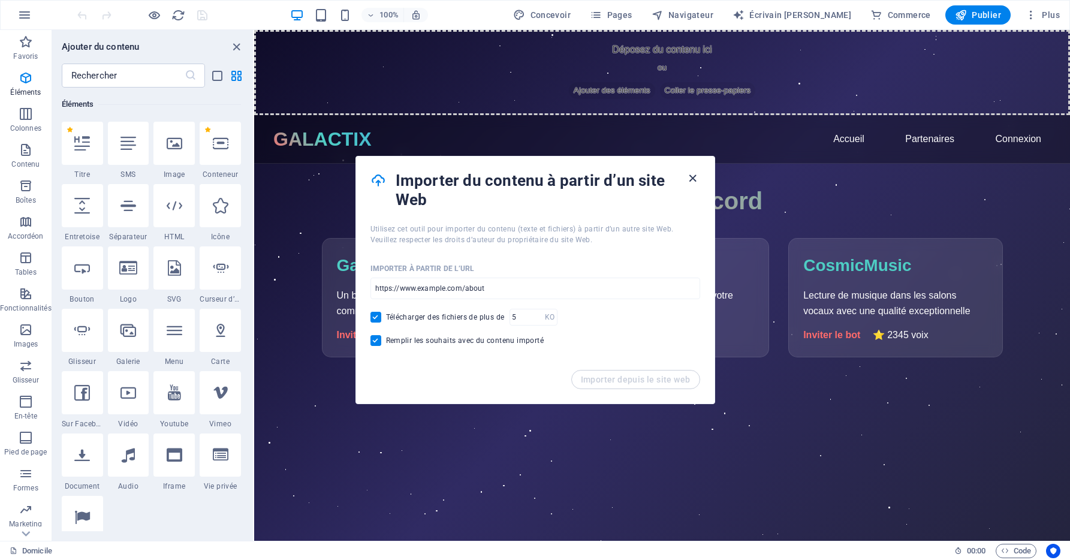
click at [697, 176] on icon "button" at bounding box center [693, 178] width 14 height 14
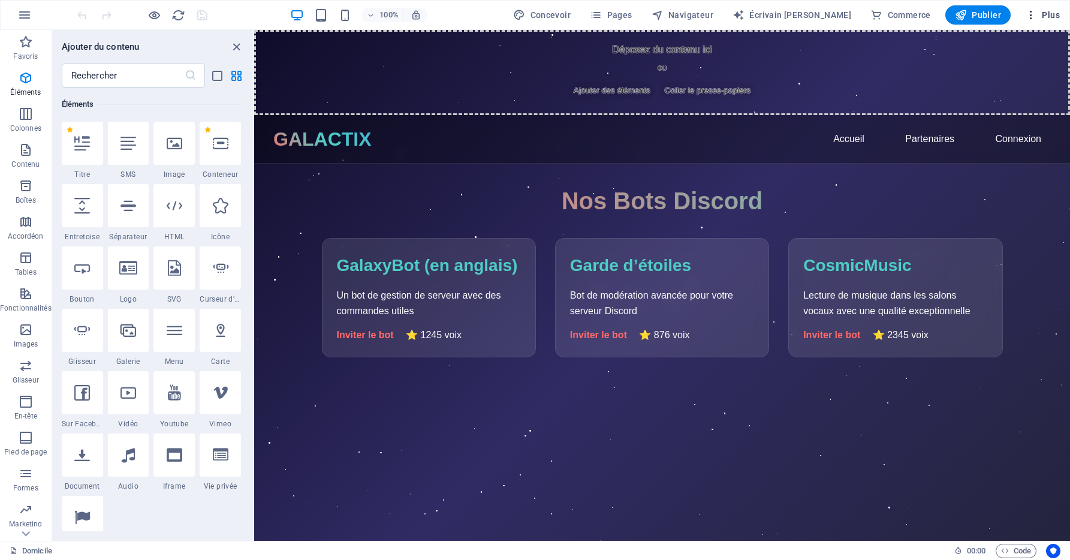
click at [1027, 18] on icon "button" at bounding box center [1031, 15] width 12 height 12
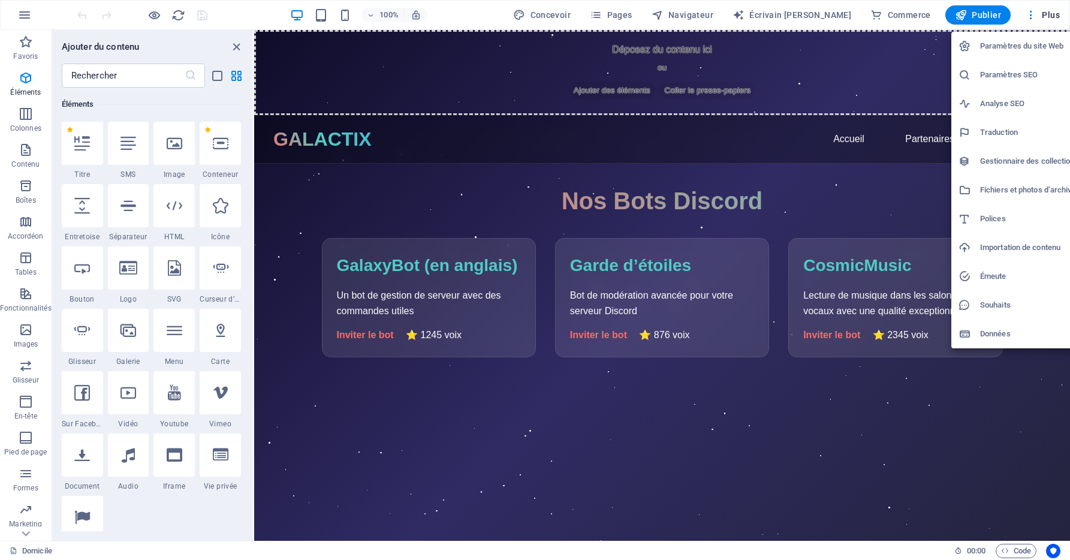
drag, startPoint x: 992, startPoint y: 44, endPoint x: 996, endPoint y: 60, distance: 16.6
click at [996, 40] on h6 "Paramètres du site Web" at bounding box center [1030, 46] width 100 height 14
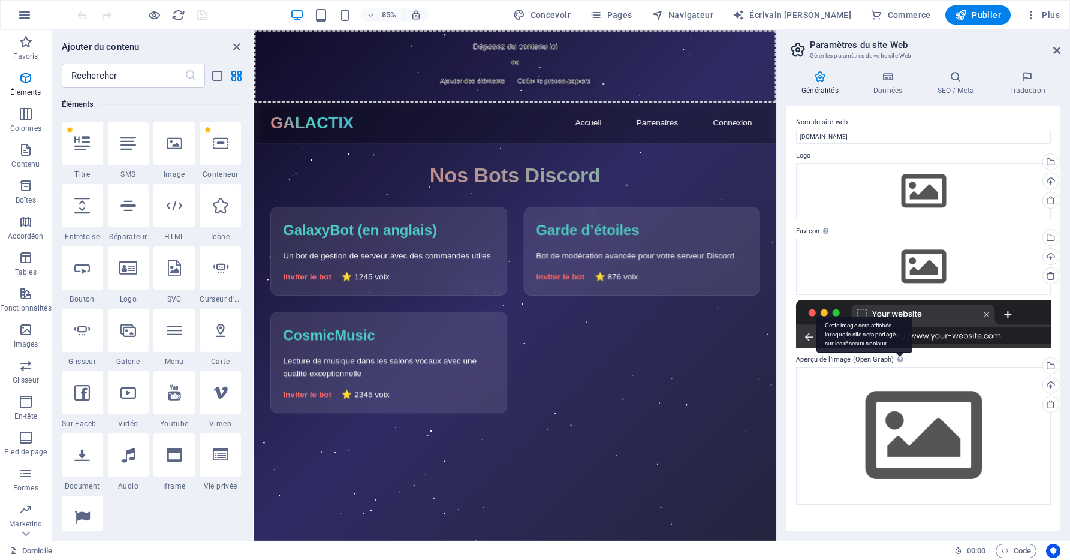
click at [904, 330] on div "Cette image sera affichée lorsque le site sera partagé sur les réseaux sociaux" at bounding box center [864, 334] width 96 height 36
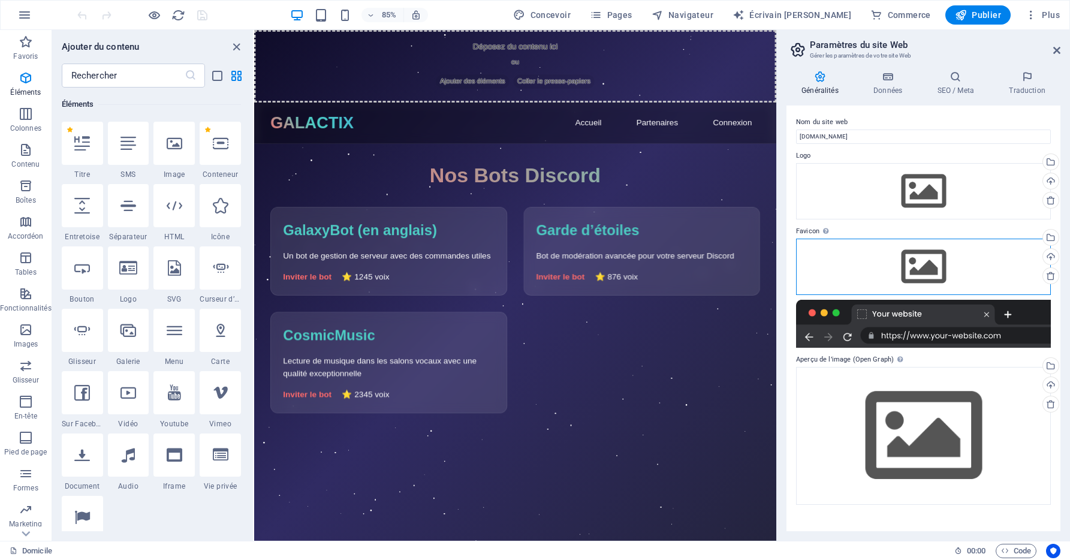
drag, startPoint x: 911, startPoint y: 258, endPoint x: 922, endPoint y: 254, distance: 11.6
click at [915, 258] on div "Drag files here, click to choose files or select files from Files or our free s…" at bounding box center [923, 267] width 255 height 56
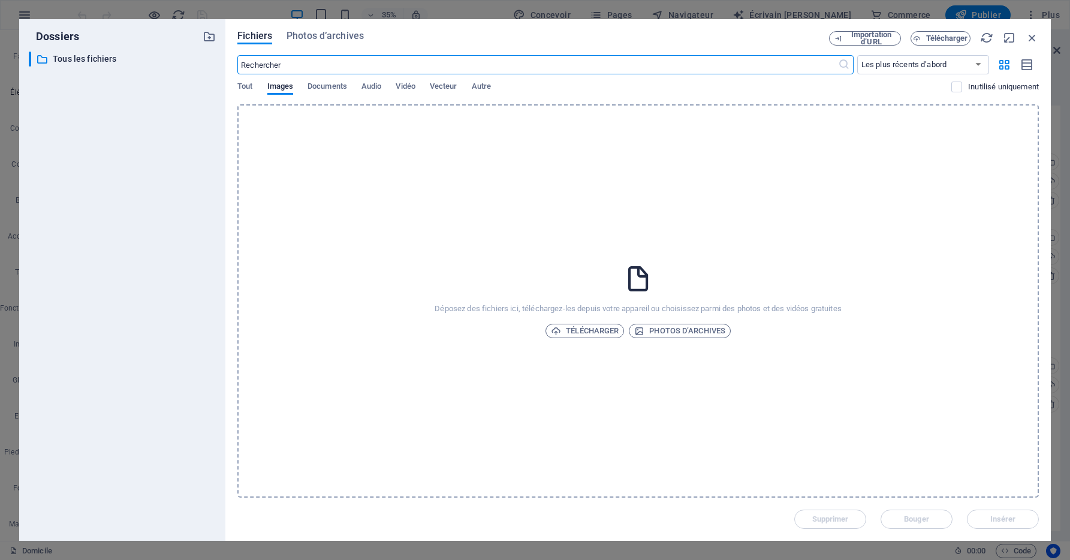
click at [1033, 39] on icon "button" at bounding box center [1032, 37] width 13 height 13
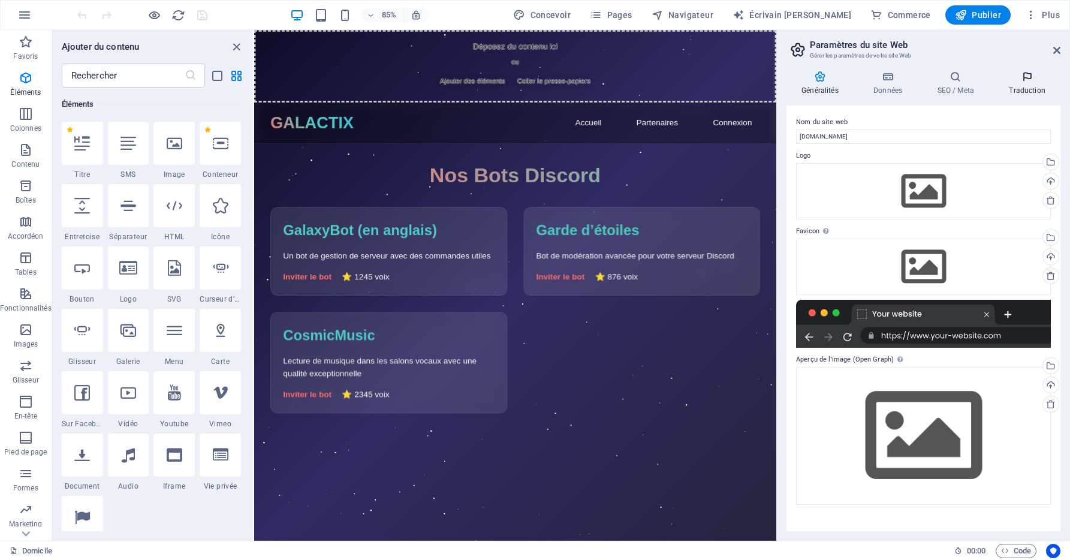
click at [1041, 77] on icon at bounding box center [1027, 77] width 67 height 12
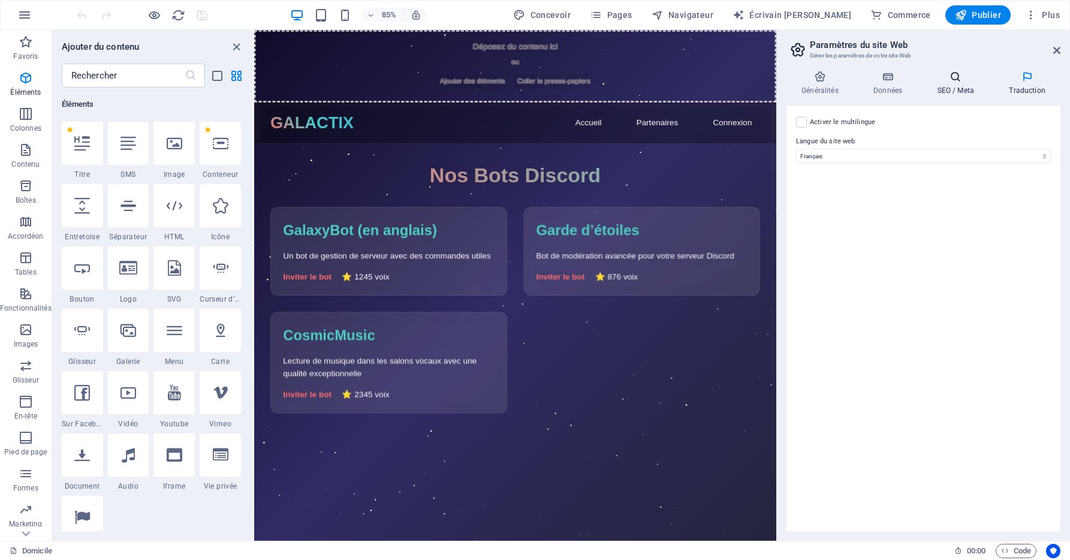
click at [949, 83] on h4 "SEO / Meta" at bounding box center [958, 83] width 72 height 25
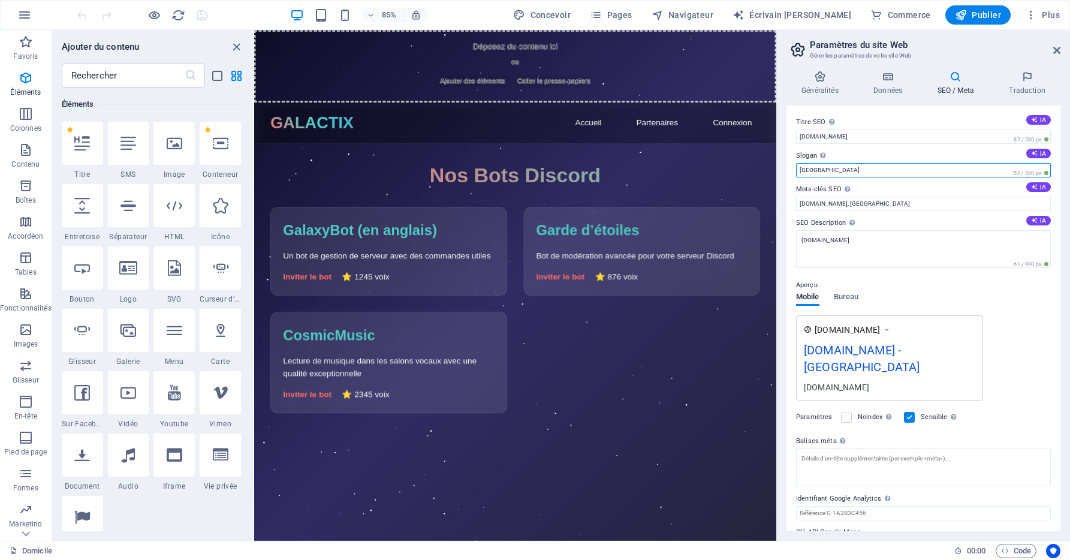
drag, startPoint x: 821, startPoint y: 197, endPoint x: 810, endPoint y: 198, distance: 10.3
drag, startPoint x: 832, startPoint y: 161, endPoint x: 788, endPoint y: 164, distance: 43.9
click at [788, 164] on div "Titre SEO Le titre de votre site Web - faites-en quelque chose qui se démarque …" at bounding box center [923, 318] width 274 height 426
drag, startPoint x: 1083, startPoint y: 194, endPoint x: 864, endPoint y: 192, distance: 219.4
click at [672, 322] on span "⭐ 876 voix" at bounding box center [680, 317] width 50 height 10
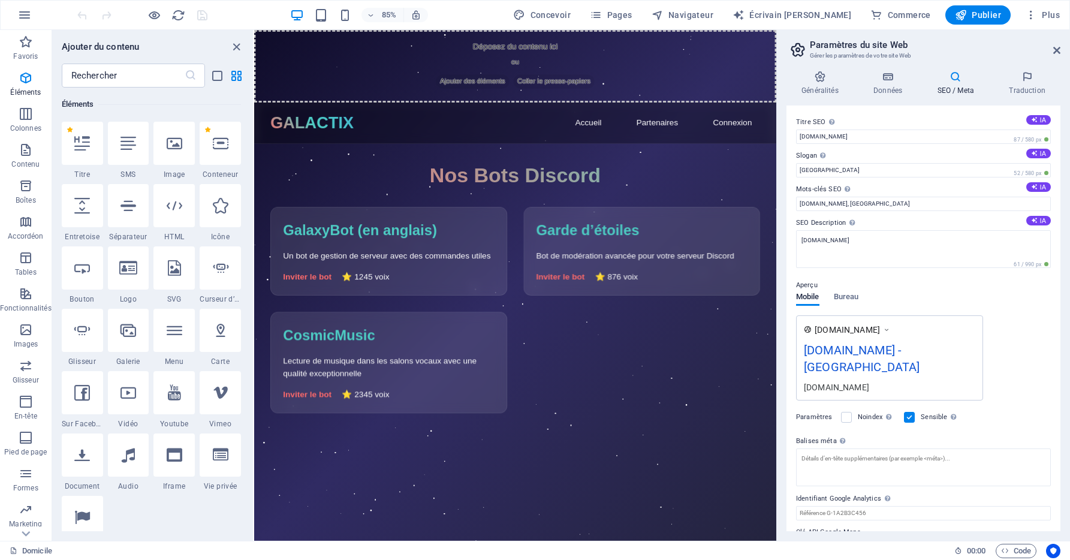
click at [1049, 50] on header "Paramètres du site Web Gérer les paramètres de votre site Web" at bounding box center [925, 45] width 272 height 31
click at [1039, 49] on h2 "Paramètres du site Web" at bounding box center [935, 45] width 251 height 11
click at [1051, 55] on header "Paramètres du site Web Gérer les paramètres de votre site Web" at bounding box center [925, 45] width 272 height 31
drag, startPoint x: 1053, startPoint y: 52, endPoint x: 737, endPoint y: 16, distance: 317.3
click at [1053, 52] on icon at bounding box center [1056, 51] width 7 height 10
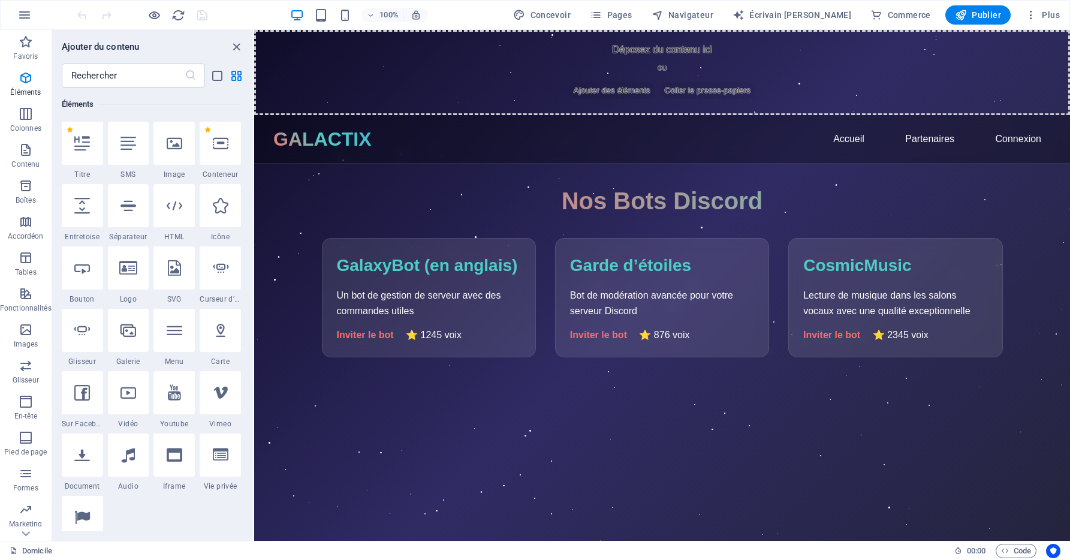
click at [838, 26] on div "100% Concevoir Pages Navigateur Écrivain IA Commerce Publier Plus" at bounding box center [535, 15] width 1069 height 29
click at [836, 17] on font "Écrivain IA" at bounding box center [800, 15] width 102 height 10
select select "English"
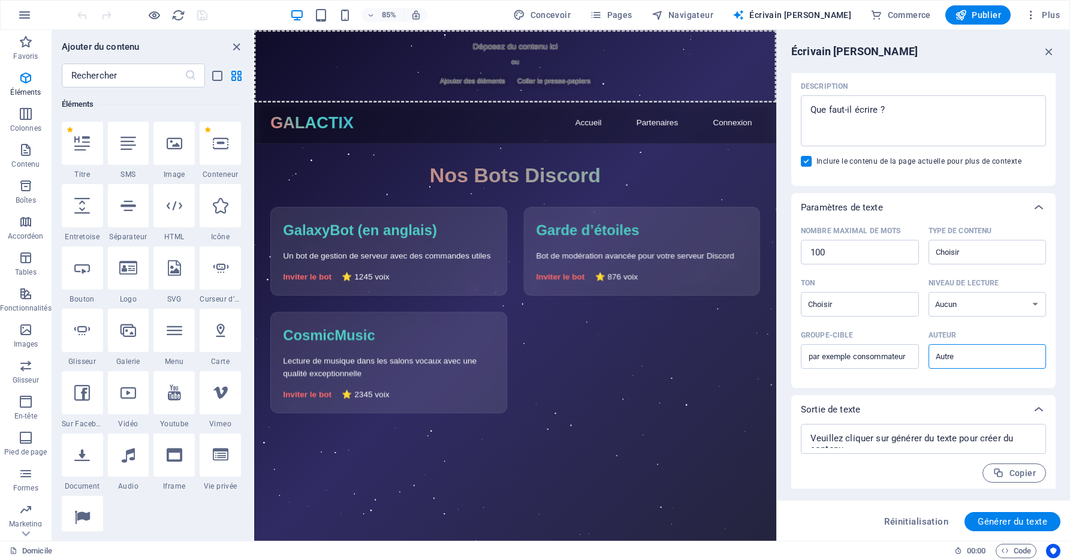
scroll to position [153, 0]
click at [1040, 54] on div "Écrivain IA" at bounding box center [923, 51] width 264 height 14
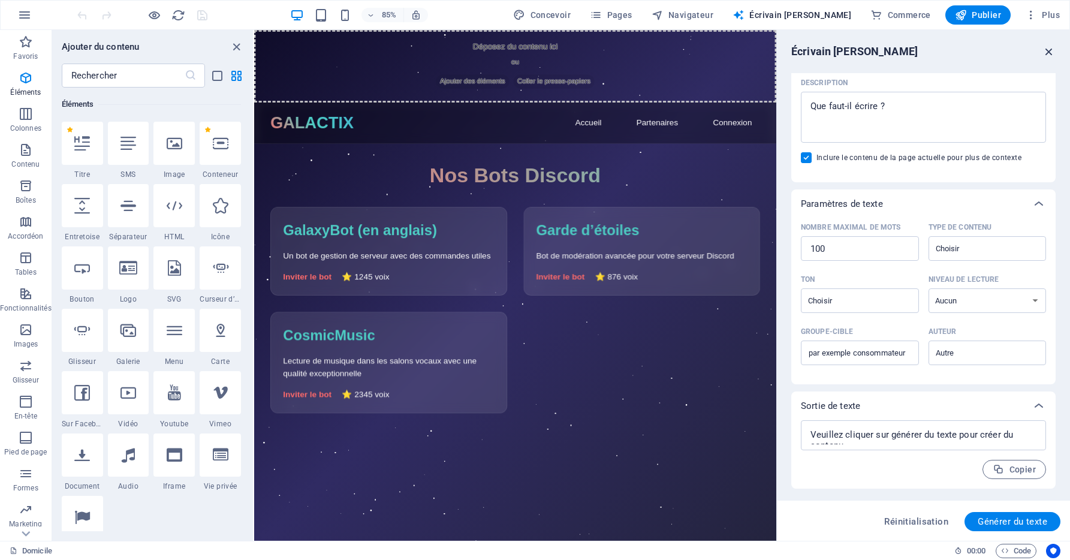
click at [1044, 51] on div "Écrivain IA" at bounding box center [923, 51] width 264 height 14
click at [1056, 43] on div "Écrivain IA Saisie de texte Élément ​ Vous ne pouvez choisir que des éléments d…" at bounding box center [923, 285] width 293 height 511
click at [1050, 49] on icon "button" at bounding box center [1048, 51] width 13 height 13
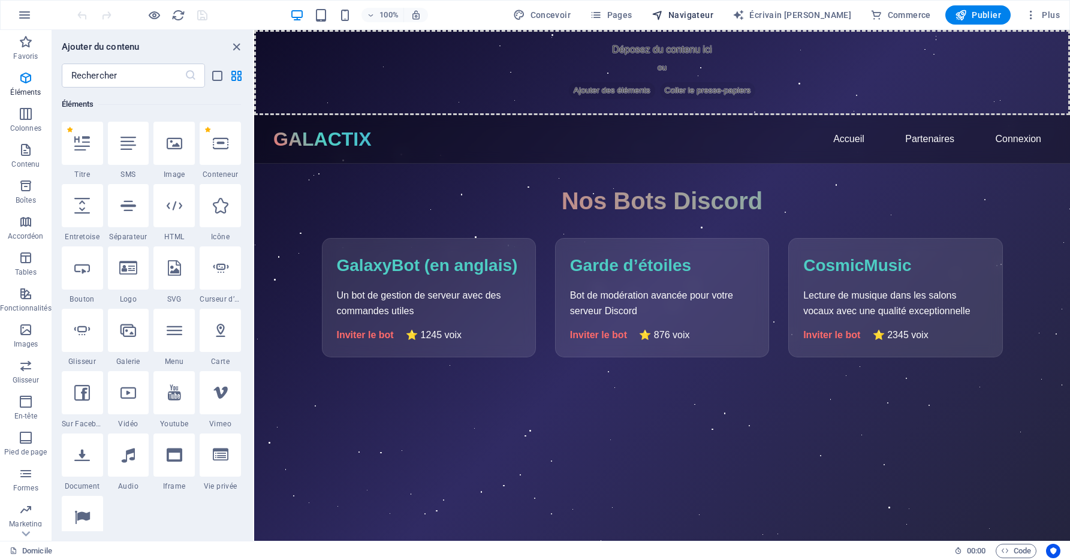
click at [713, 9] on button "Navigateur" at bounding box center [682, 14] width 71 height 19
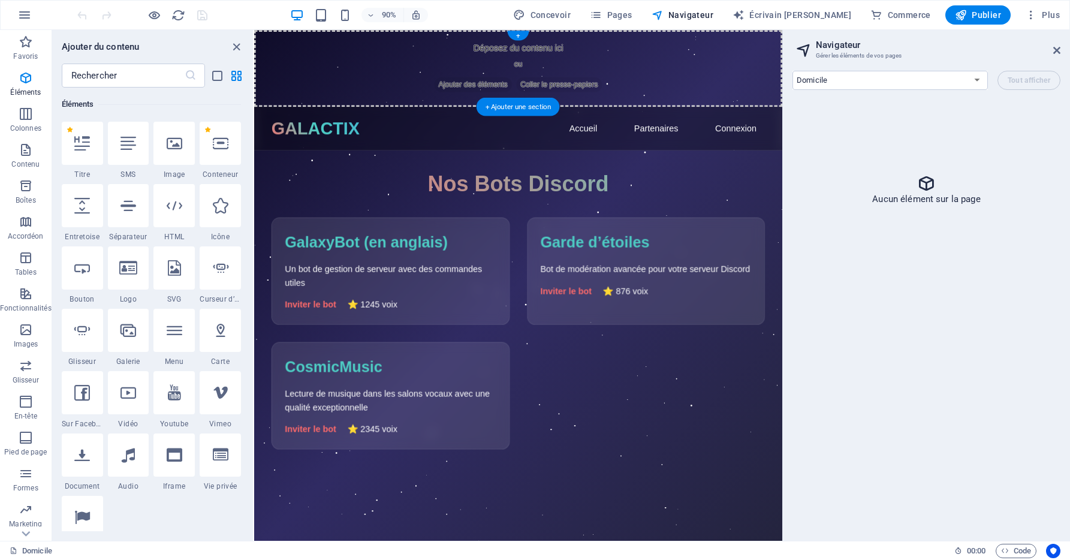
drag, startPoint x: 967, startPoint y: 39, endPoint x: 742, endPoint y: 23, distance: 225.3
click at [742, 30] on html "Aller au contenu principal Déposez du contenu ici ou Ajouter des éléments Colle…" at bounding box center [547, 314] width 587 height 568
click at [826, 95] on div "Domicile Mentions légales Vie privée Tout afficher Aucun élément sur la page" at bounding box center [926, 300] width 287 height 479
click at [827, 86] on select "Domicile Mentions légales Vie privée" at bounding box center [889, 80] width 195 height 19
drag, startPoint x: 78, startPoint y: 114, endPoint x: 412, endPoint y: 11, distance: 350.0
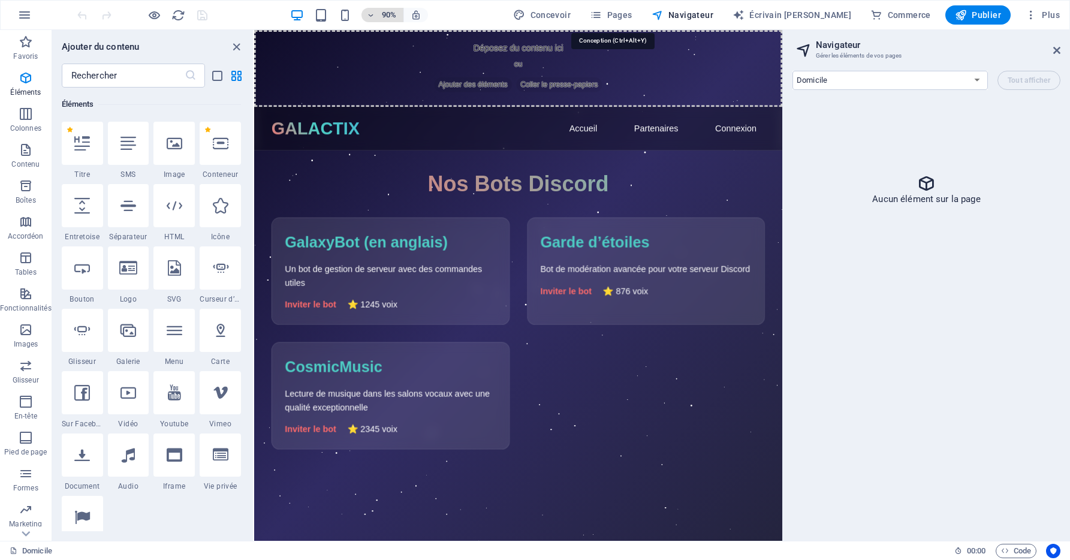
click at [571, 14] on font "Concevoir" at bounding box center [550, 15] width 41 height 10
click at [332, 144] on div "GALACTIX" at bounding box center [322, 139] width 98 height 29
click at [399, 11] on h6 "90%" at bounding box center [388, 15] width 19 height 14
select select "px"
select select "400"
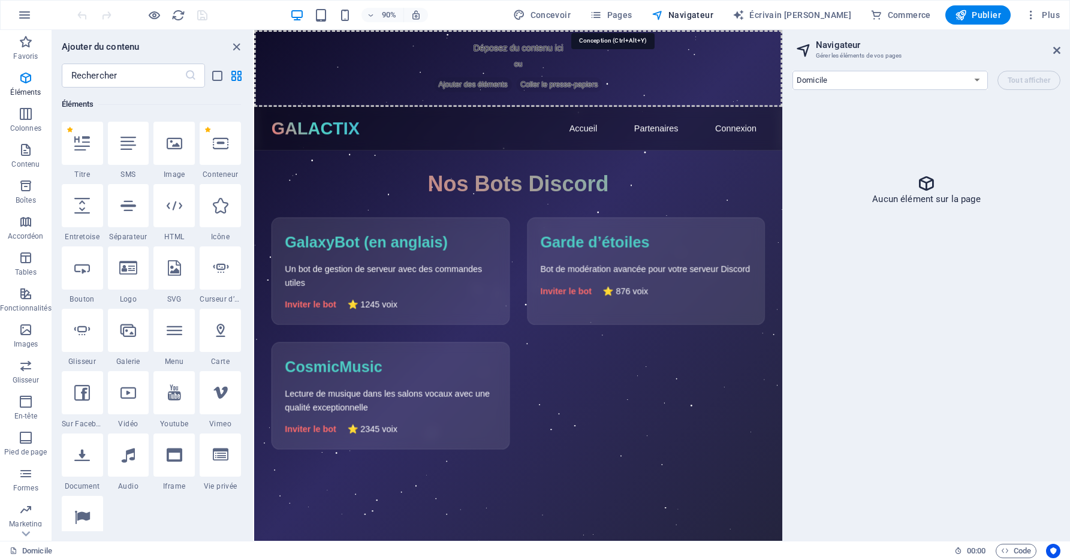
select select "px"
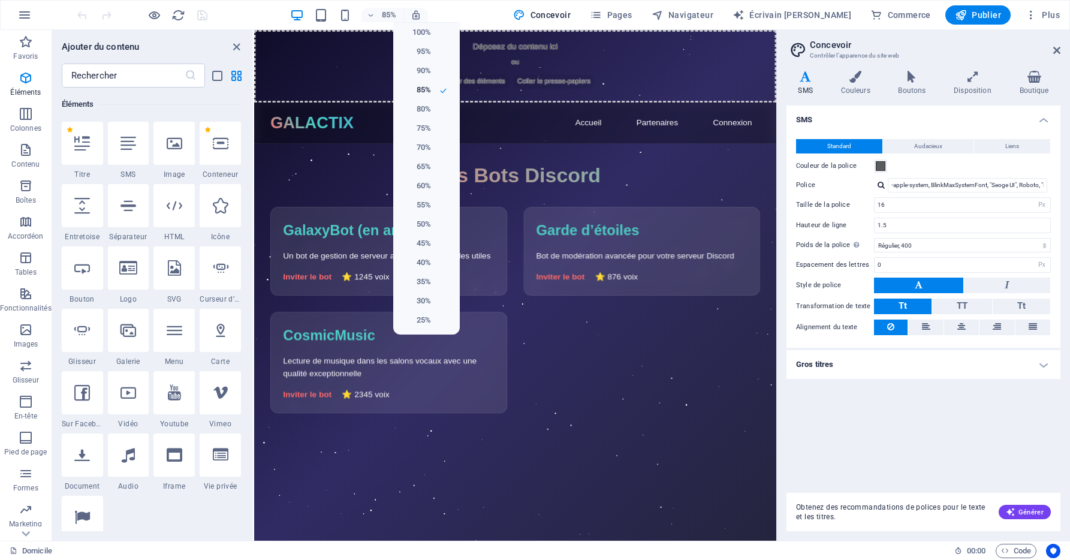
click at [235, 46] on div at bounding box center [535, 280] width 1070 height 560
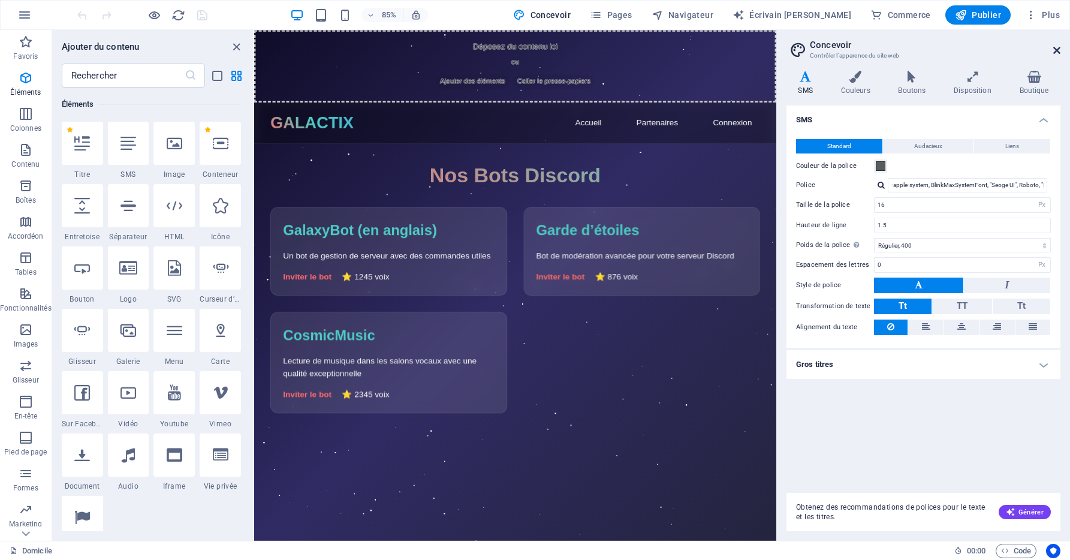
drag, startPoint x: 1059, startPoint y: 49, endPoint x: 267, endPoint y: 162, distance: 800.4
click at [1059, 49] on icon at bounding box center [1056, 51] width 7 height 10
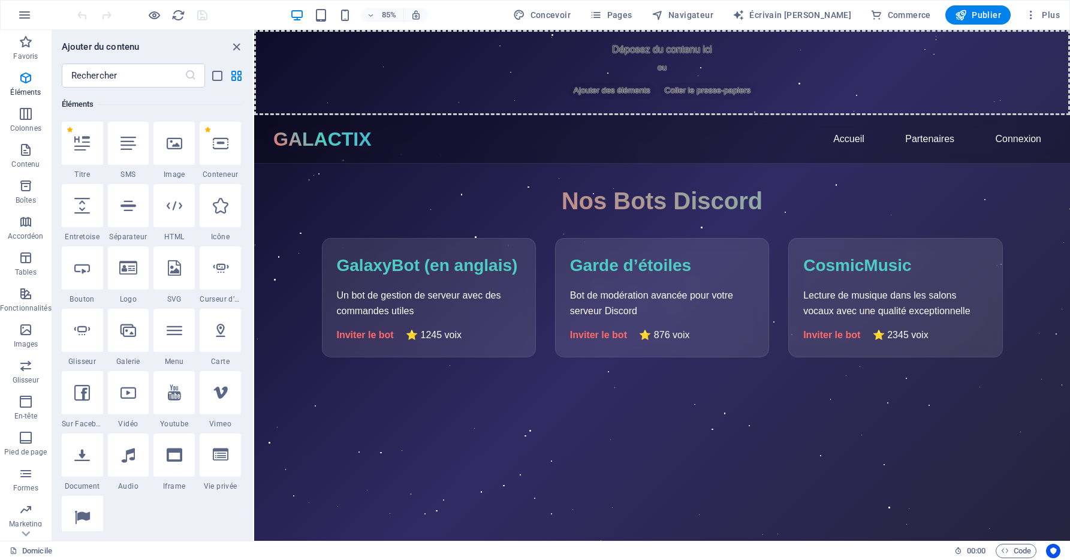
click at [516, 210] on h1 "Nos Bots Discord" at bounding box center [662, 201] width 681 height 36
click at [235, 50] on icon "Fermer le panneau" at bounding box center [237, 47] width 14 height 14
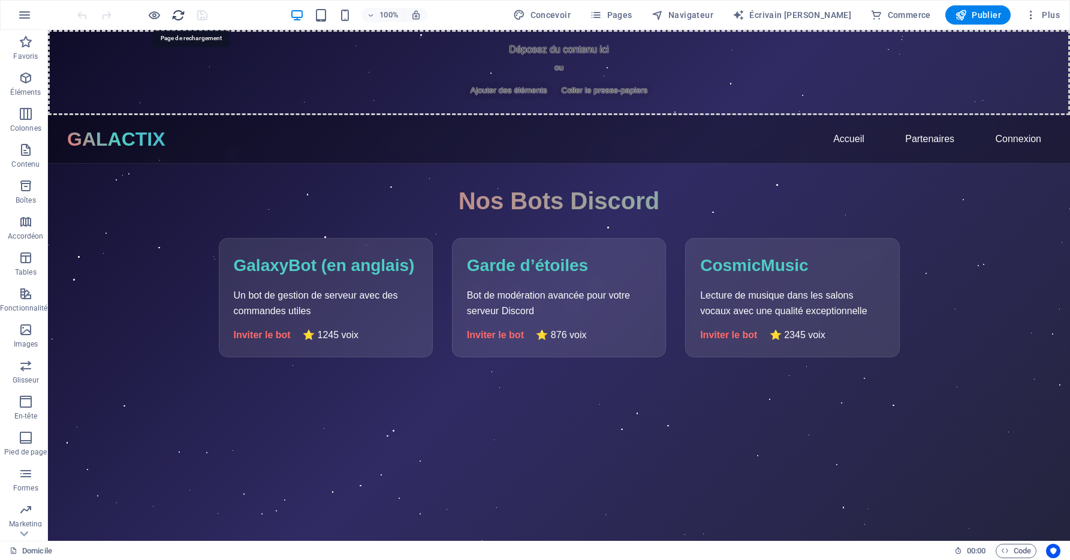
click at [179, 16] on icon "recharger" at bounding box center [178, 15] width 14 height 14
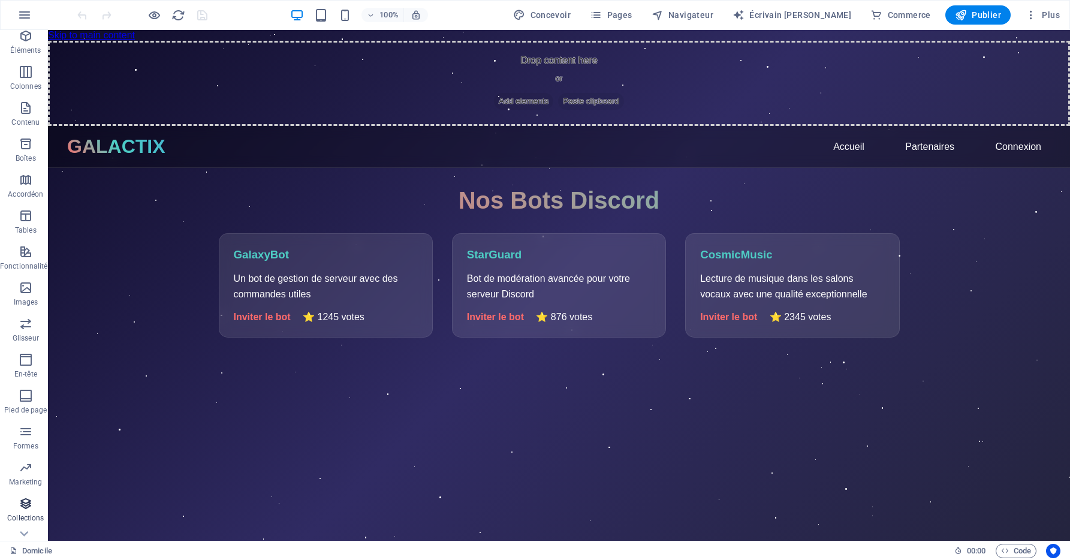
scroll to position [65, 0]
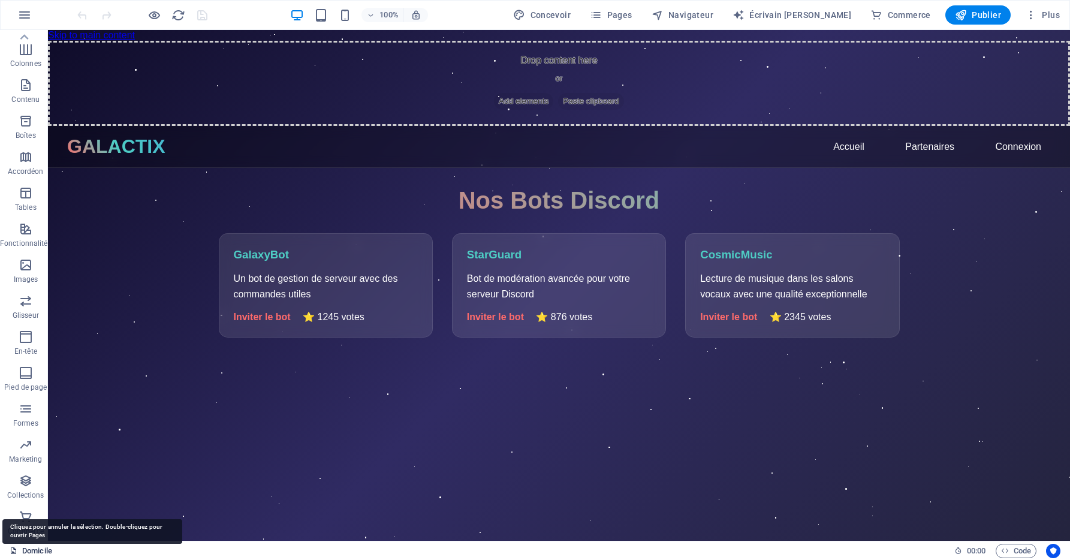
click at [26, 551] on font "Domicile" at bounding box center [37, 551] width 30 height 14
click at [1051, 553] on icon "Centrés sur l’utilisateur" at bounding box center [1053, 551] width 8 height 8
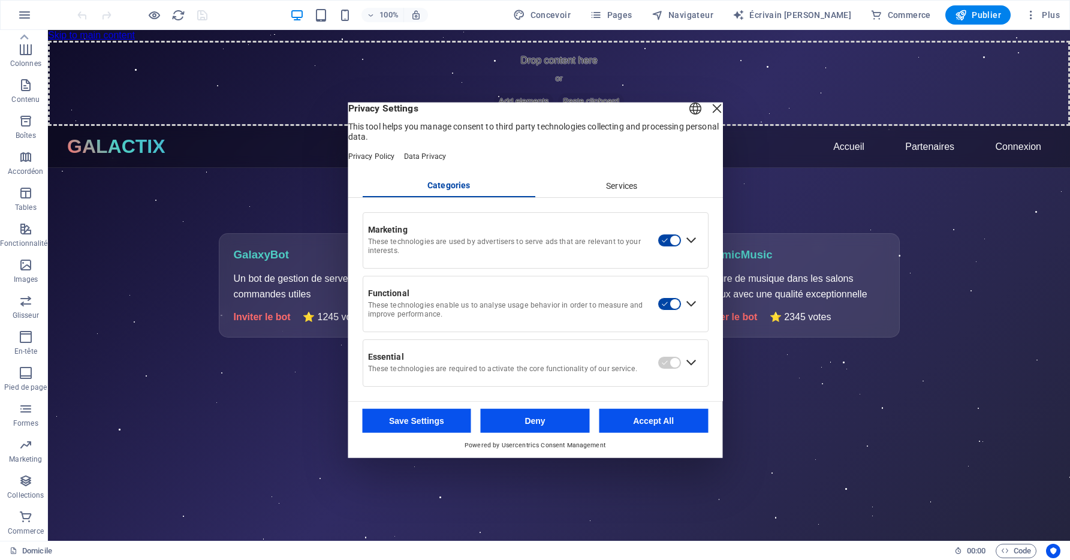
click at [640, 427] on button "Accept All" at bounding box center [653, 420] width 109 height 24
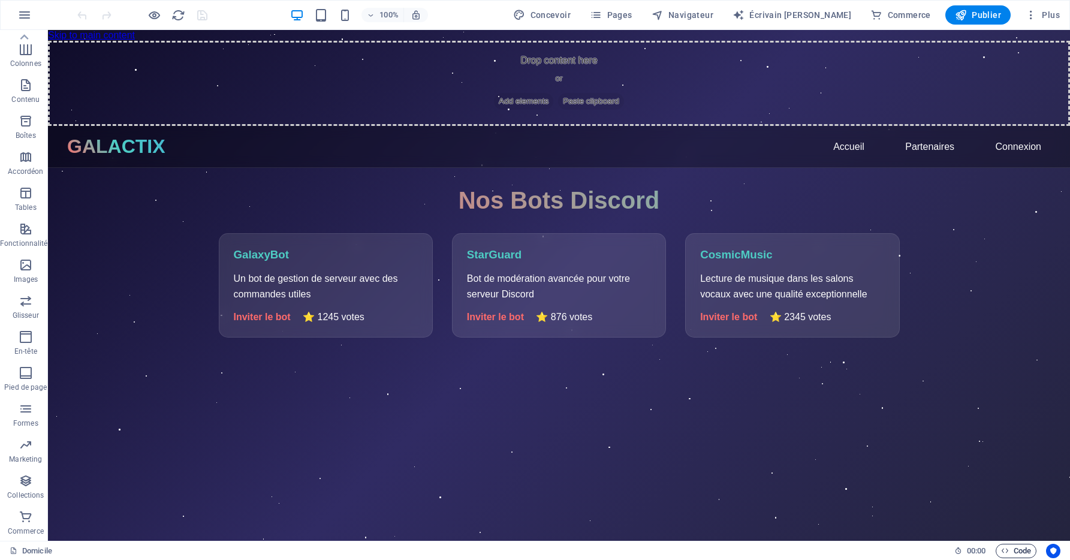
click at [1014, 549] on font "Code" at bounding box center [1022, 551] width 17 height 14
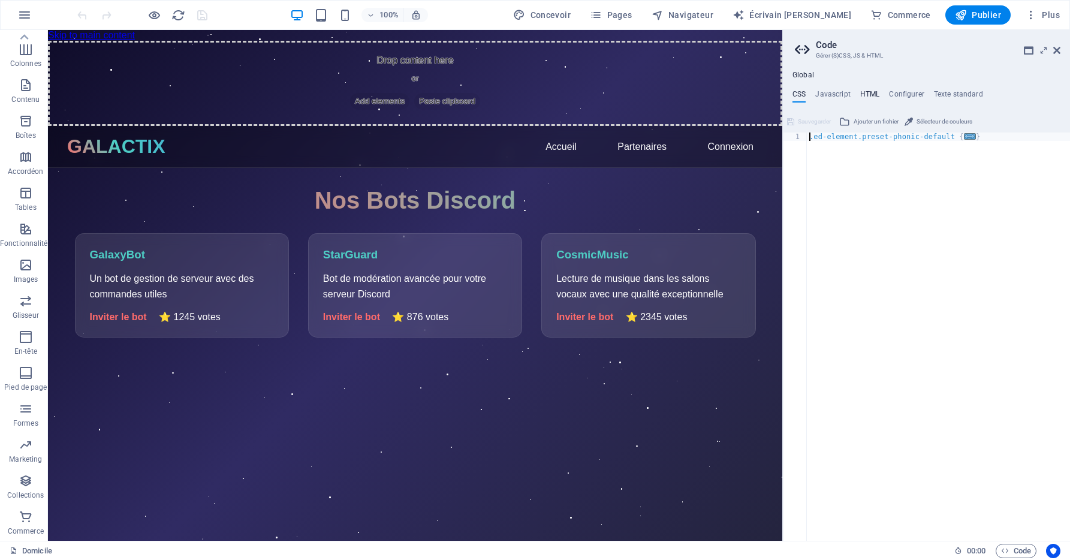
click at [867, 101] on h4 "HTML" at bounding box center [870, 96] width 20 height 13
type textarea "<a href="#main-content" class="wv-link-content button">Skip to main content</a>"
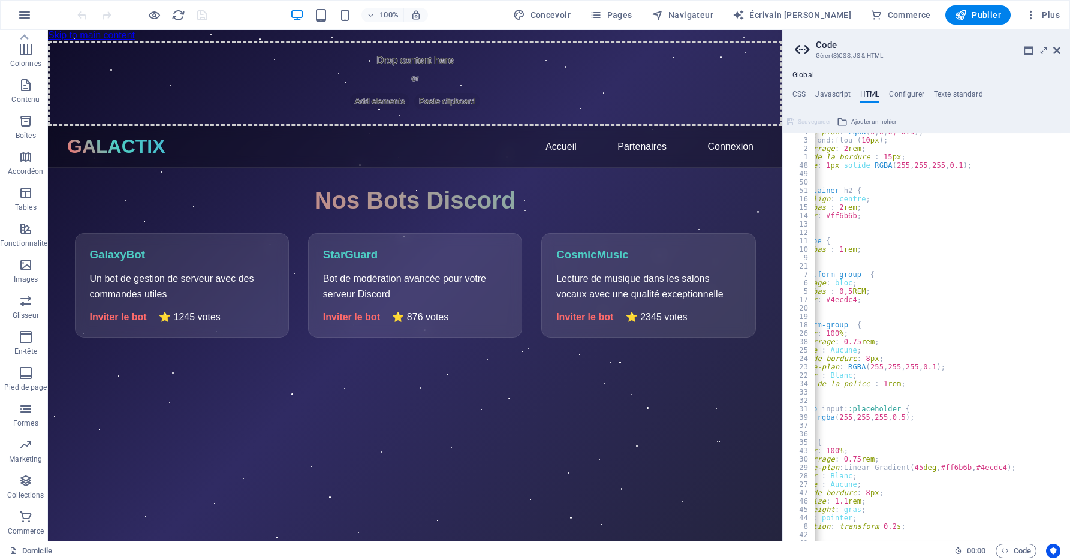
scroll to position [0, 372]
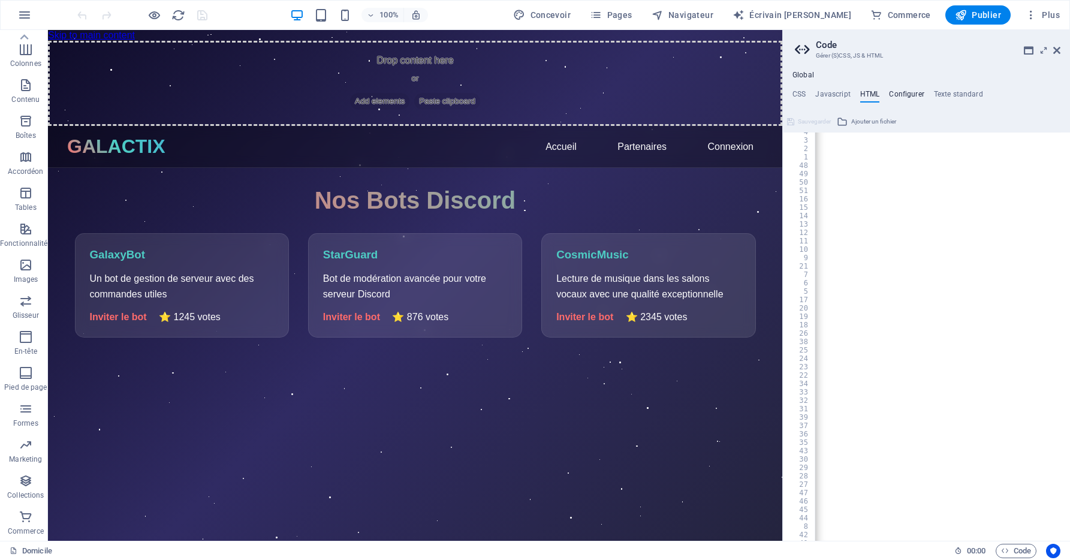
click at [910, 102] on h4 "Configurer" at bounding box center [906, 96] width 35 height 13
type textarea "/**"
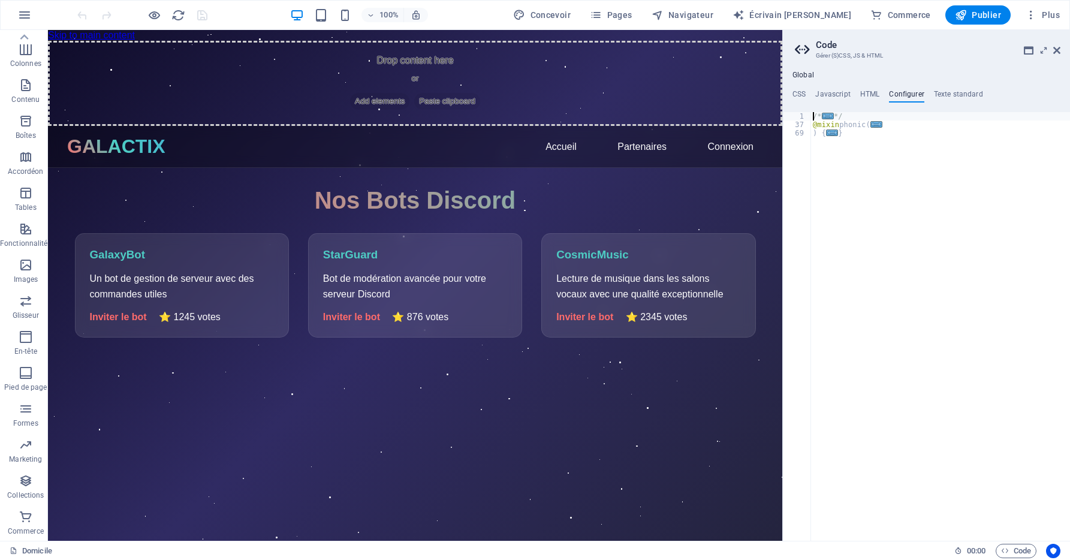
click at [908, 92] on h4 "Configurer" at bounding box center [906, 96] width 35 height 13
click at [942, 100] on h4 "Texte standard" at bounding box center [958, 96] width 49 height 13
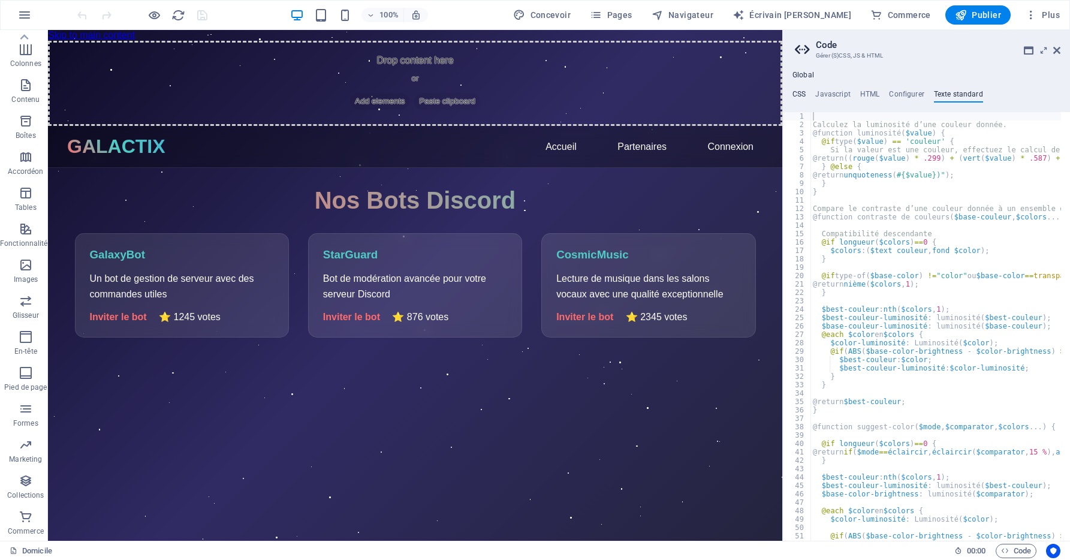
click at [801, 92] on h4 "CSS" at bounding box center [798, 96] width 13 height 13
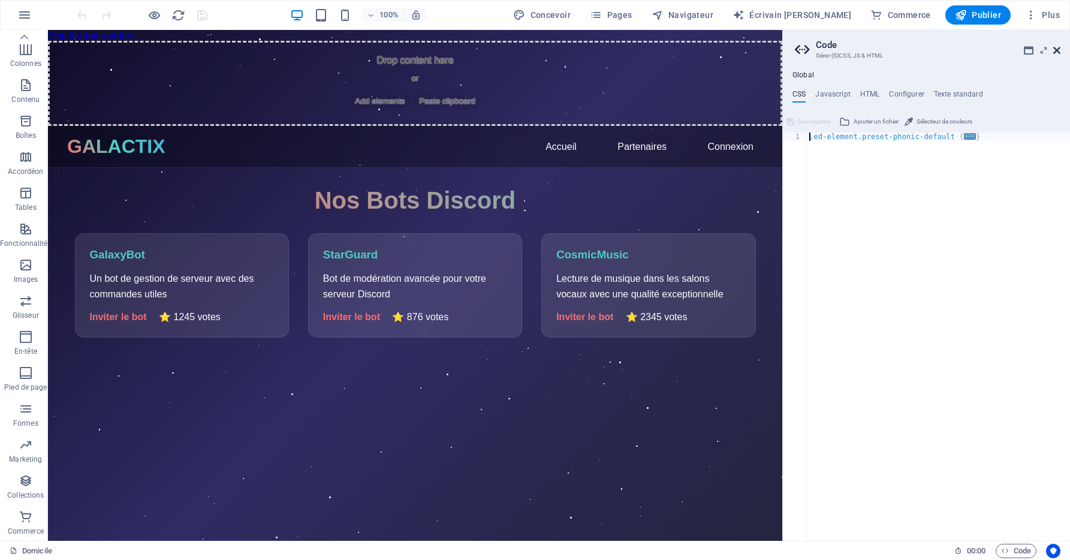
click at [1054, 51] on icon at bounding box center [1056, 51] width 7 height 10
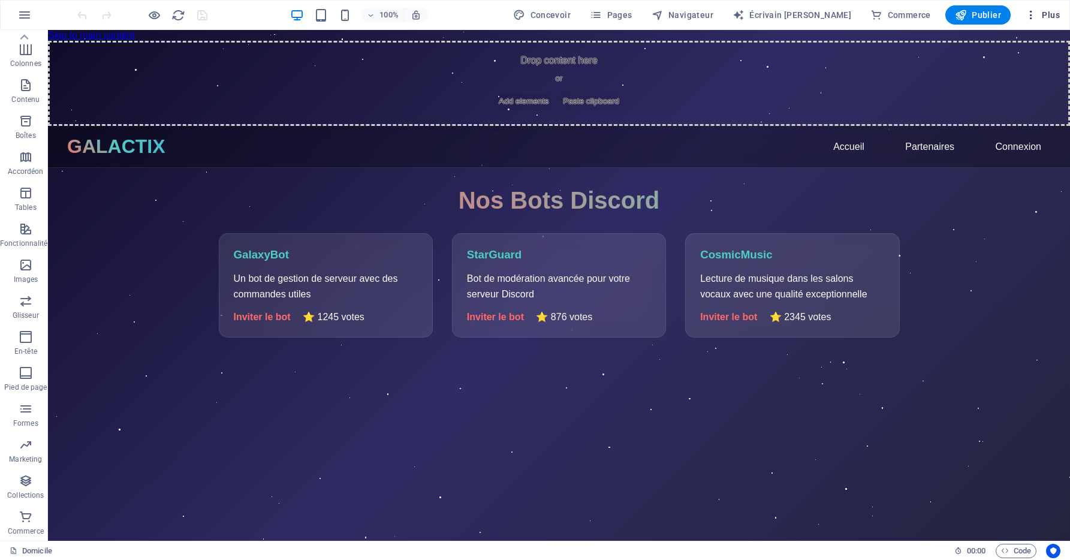
click at [1031, 13] on icon "button" at bounding box center [1031, 15] width 12 height 12
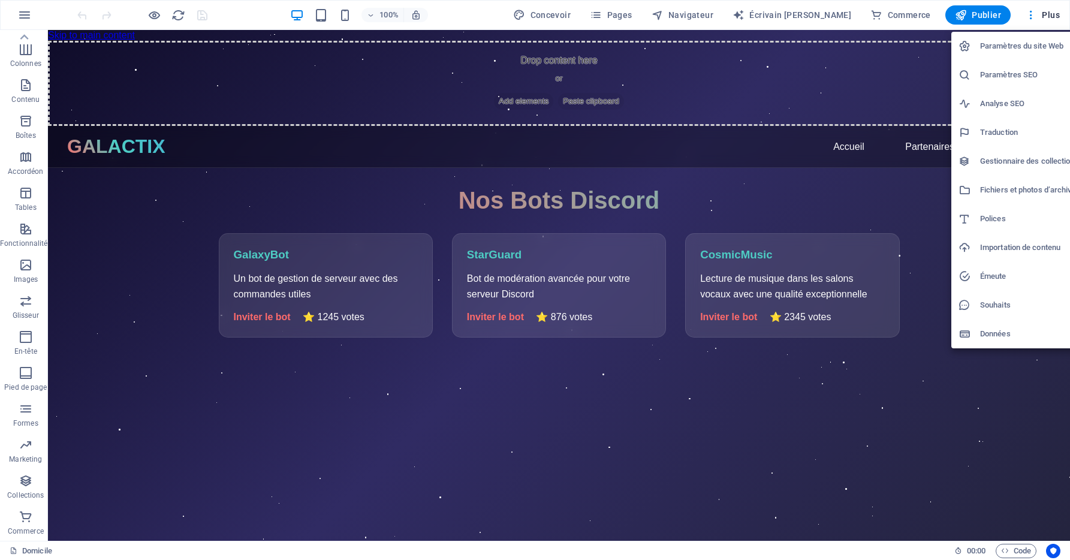
click at [1035, 332] on h6 "Données" at bounding box center [1030, 334] width 100 height 14
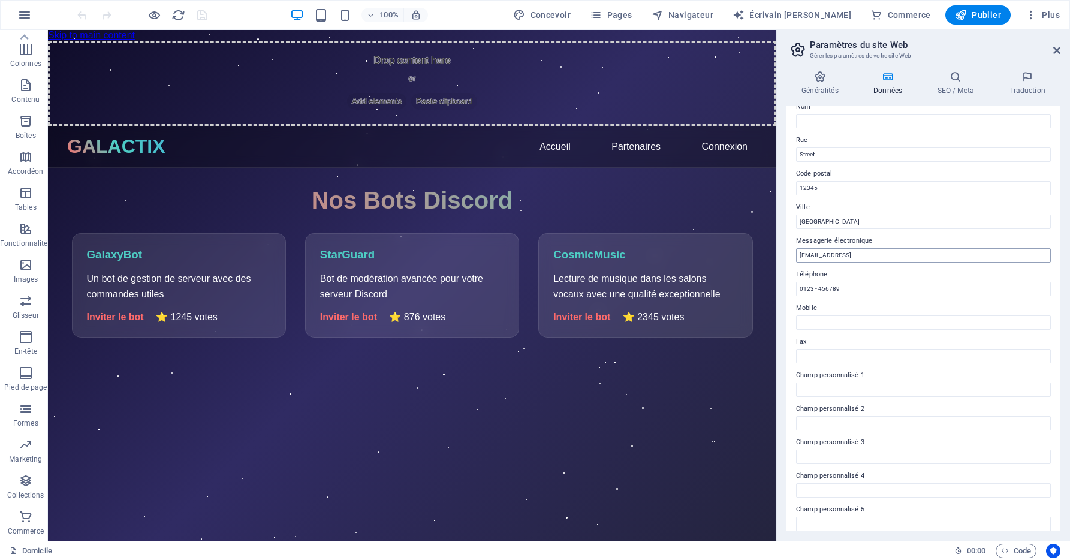
scroll to position [150, 0]
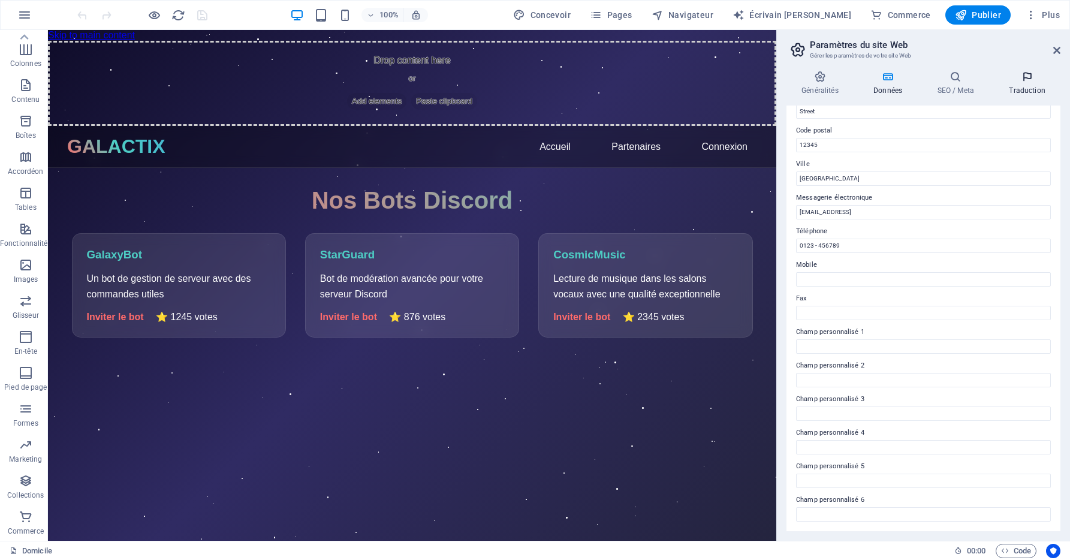
click at [1042, 77] on icon at bounding box center [1027, 77] width 67 height 12
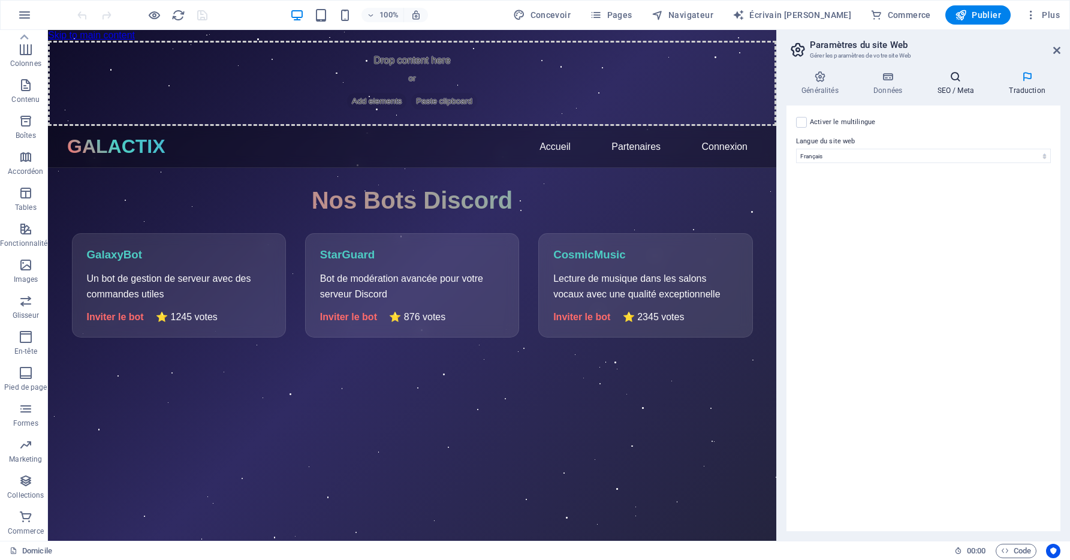
click at [971, 76] on icon at bounding box center [955, 77] width 67 height 12
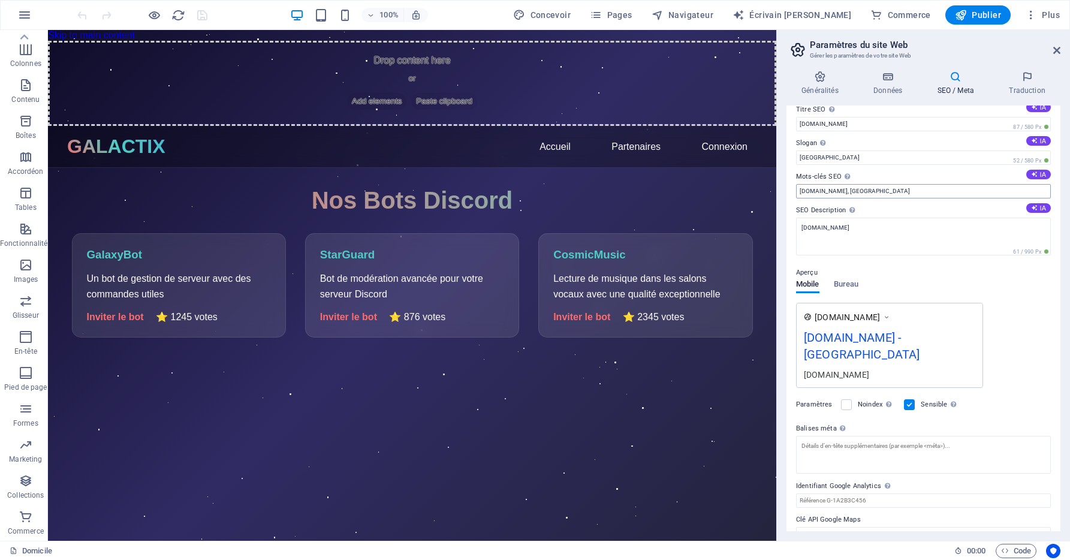
scroll to position [16, 0]
click at [810, 91] on font "Généralités" at bounding box center [819, 90] width 37 height 8
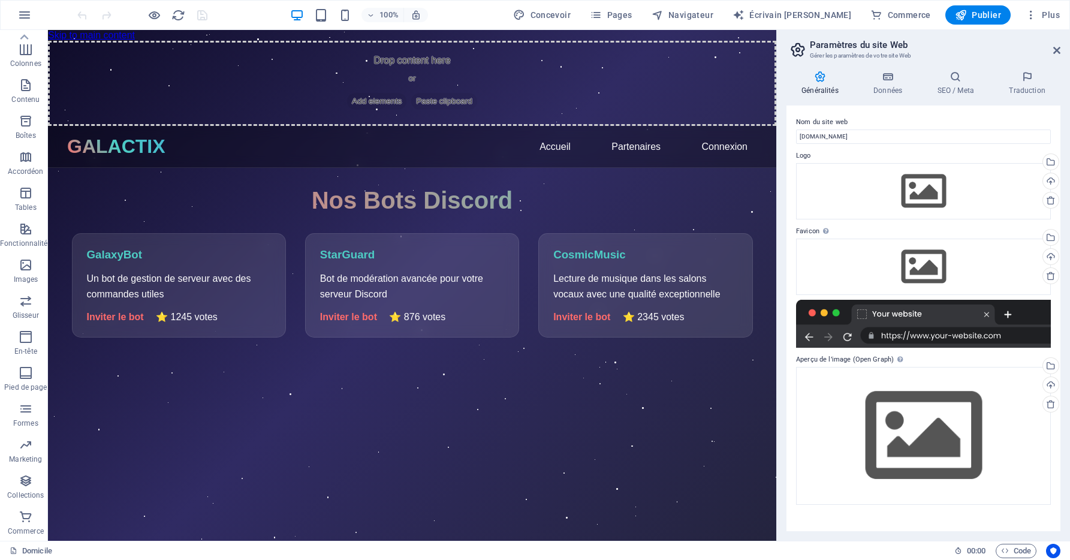
click at [926, 336] on div at bounding box center [923, 324] width 255 height 48
click at [931, 185] on div "Faites glisser des fichiers ici, cliquez pour choisir des fichiers ou sélection…" at bounding box center [923, 191] width 255 height 56
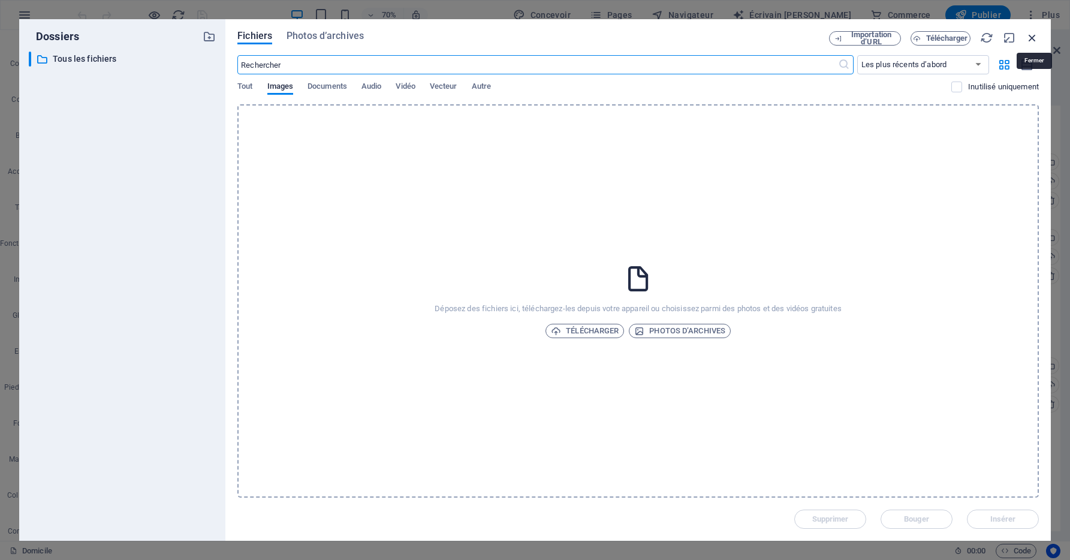
click at [1033, 40] on icon "button" at bounding box center [1032, 37] width 13 height 13
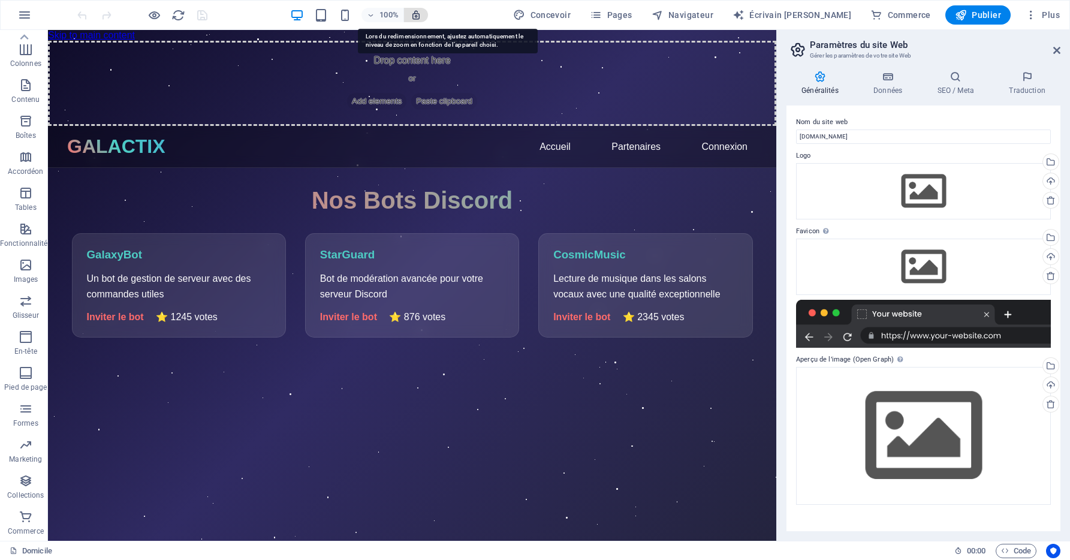
click at [421, 14] on icon "button" at bounding box center [416, 15] width 11 height 11
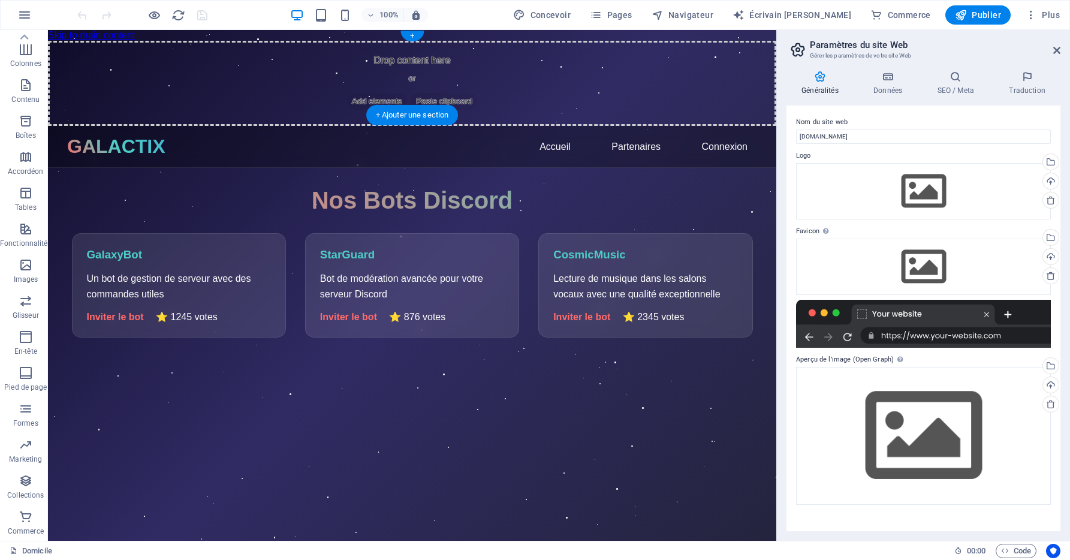
click at [508, 61] on div "Drop content here or Add elements Paste clipboard" at bounding box center [412, 83] width 728 height 85
click at [399, 248] on div "StarGuard Bot de modération avancée pour votre serveur Discord Inviter le bot ⭐…" at bounding box center [412, 282] width 214 height 104
click at [889, 94] on font "Données" at bounding box center [887, 90] width 29 height 8
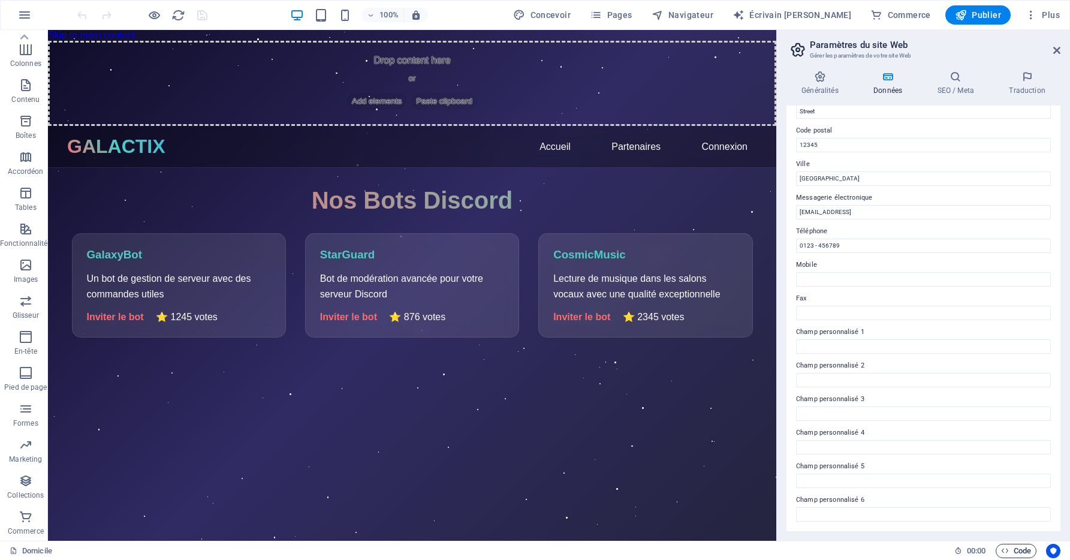
click at [1020, 553] on font "Code" at bounding box center [1022, 551] width 17 height 14
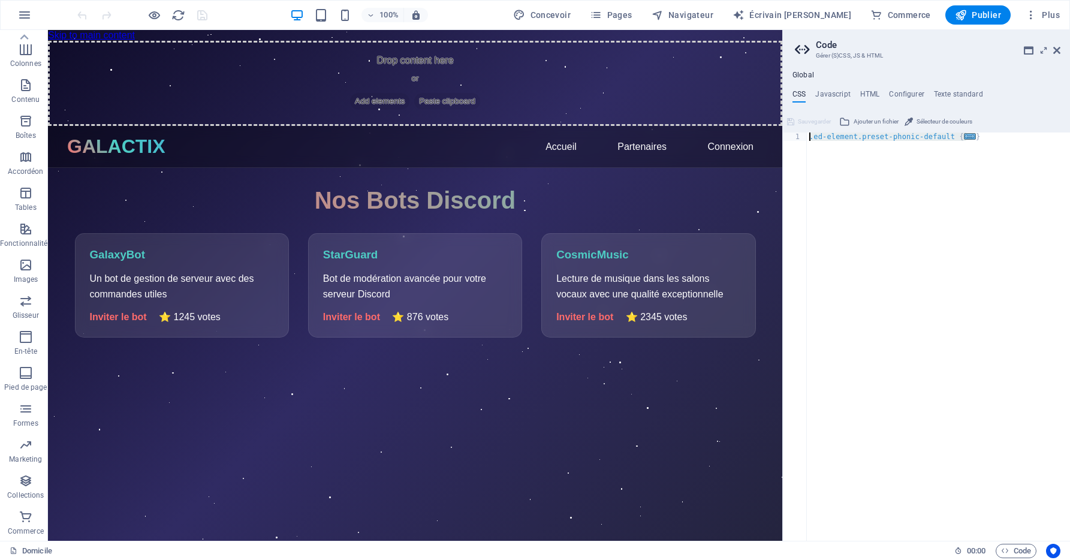
drag, startPoint x: 989, startPoint y: 141, endPoint x: 795, endPoint y: 120, distance: 194.7
click at [795, 120] on div ".ed-element.preset-phonic-default { 1 .ed-element.preset-phonic-default { ... }…" at bounding box center [926, 326] width 287 height 429
type textarea ".ed-element.preset-phonic-default { @include phonic();"
click at [863, 94] on h4 "HTML" at bounding box center [870, 96] width 20 height 13
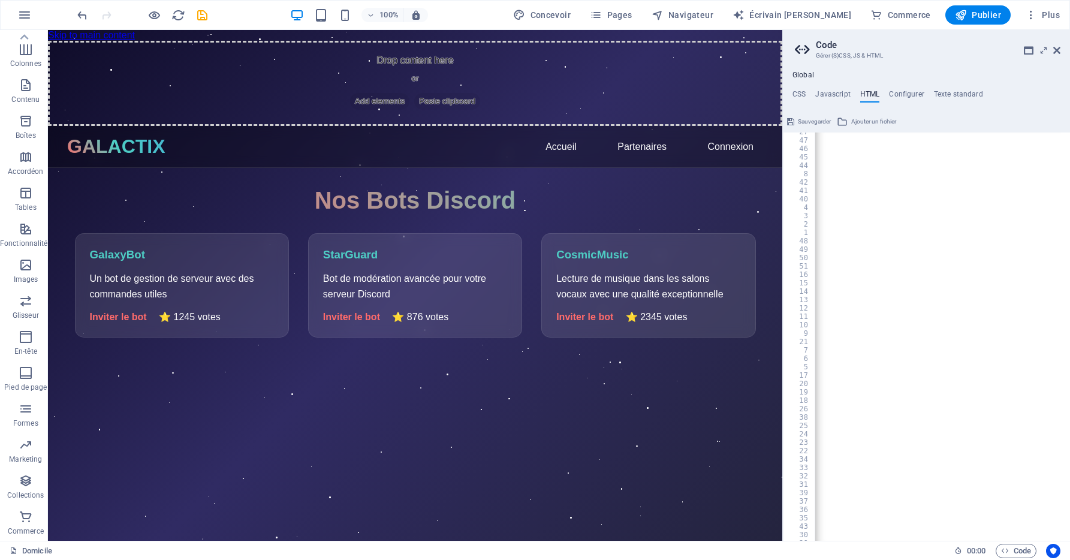
scroll to position [827, 0]
click at [896, 92] on h4 "Configurer" at bounding box center [906, 96] width 35 height 13
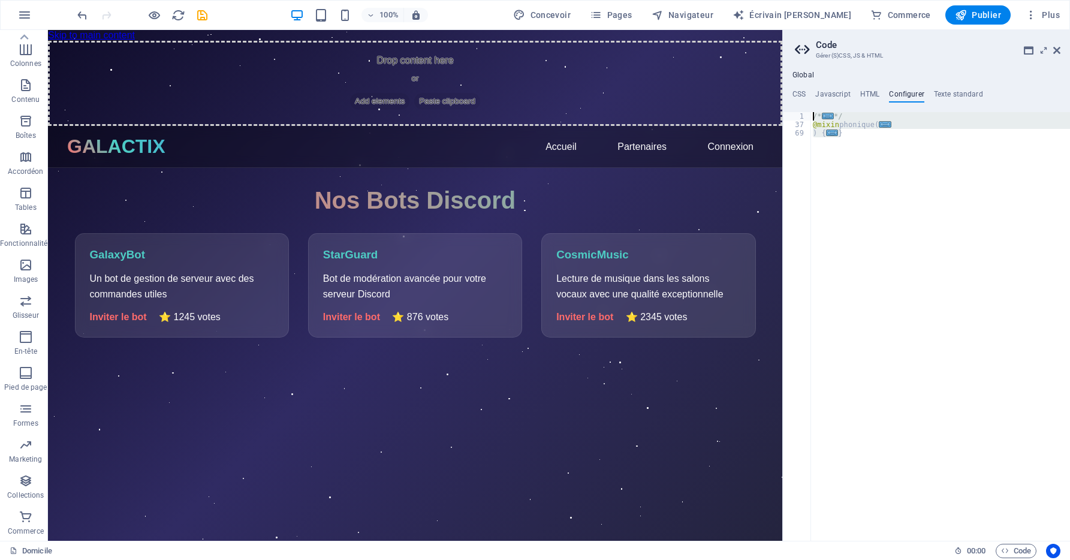
drag, startPoint x: 814, startPoint y: 101, endPoint x: 784, endPoint y: 71, distance: 42.8
click at [784, 71] on aside "Code Gérer (S)CSS, JS & HTML Global CSS Javascript HTML Configurer Texte standa…" at bounding box center [926, 285] width 288 height 511
type textarea "/** * Videoo landingpage"
click at [949, 95] on h4 "Texte standard" at bounding box center [958, 96] width 49 height 13
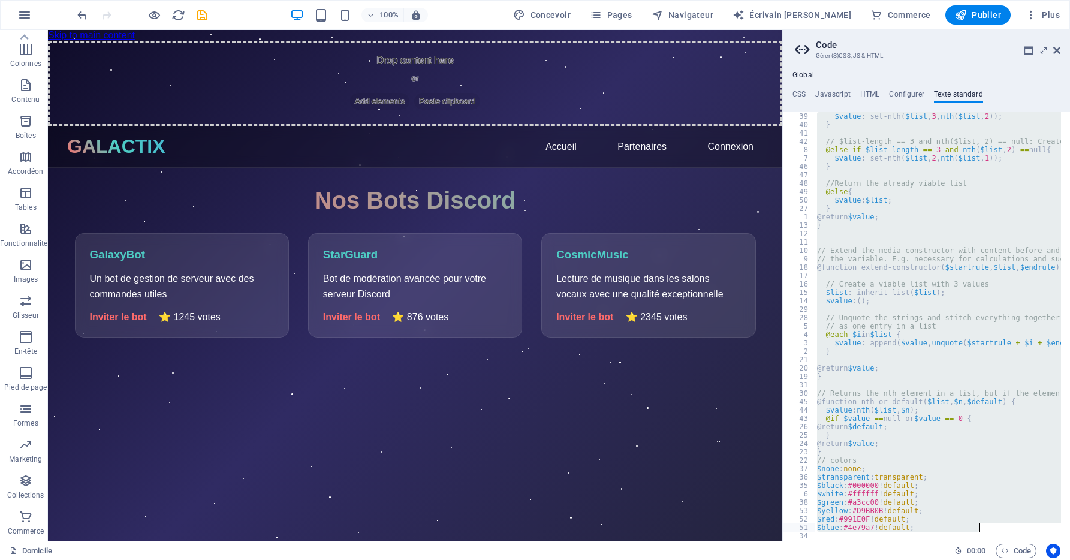
drag, startPoint x: 819, startPoint y: 121, endPoint x: 980, endPoint y: 583, distance: 488.9
click at [980, 559] on html "galactix.fr Home Favoris Éléments Colonnes Contenu Boîtes Accordéon Tables Fonc…" at bounding box center [535, 280] width 1070 height 560
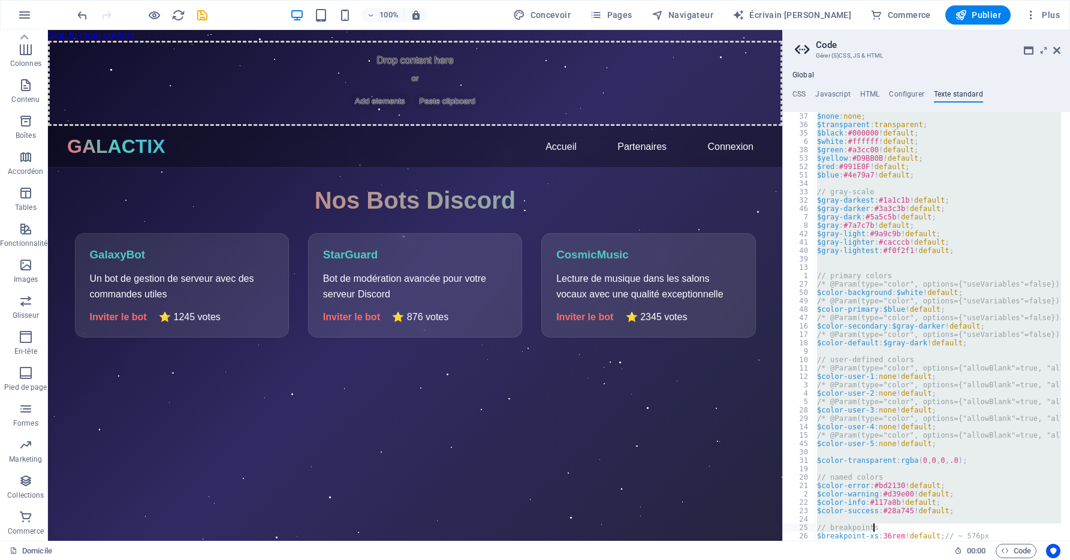
scroll to position [944, 0]
click at [880, 334] on div "$none : none ; $transparent : transparent ; $black : #000000 ! default ; $white…" at bounding box center [938, 326] width 246 height 429
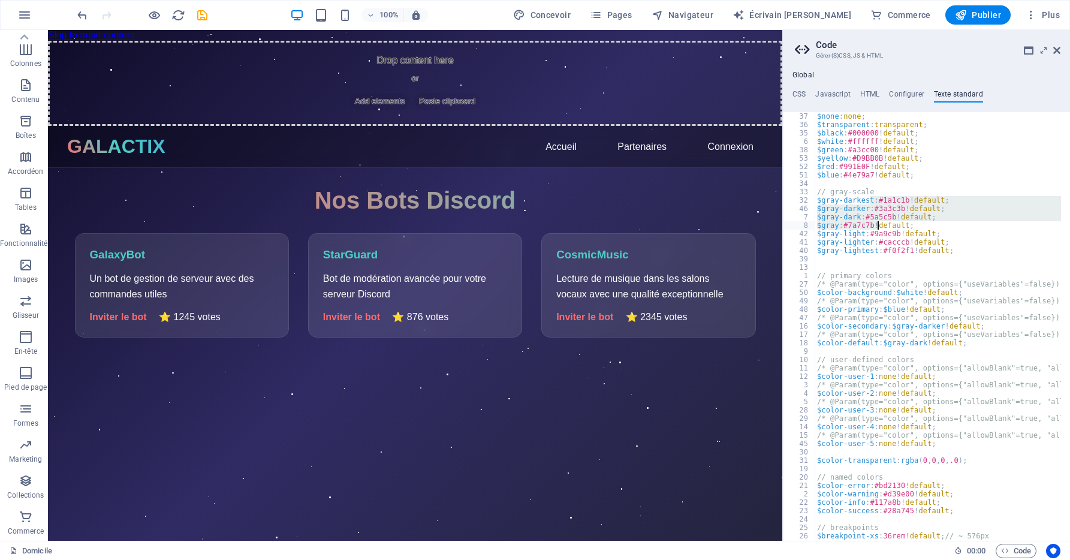
drag, startPoint x: 868, startPoint y: 200, endPoint x: 946, endPoint y: 536, distance: 345.0
click at [946, 536] on div "/* @Param(type="color", options={"useVariables"=false}) @Group("colors-scheme")…" at bounding box center [926, 326] width 287 height 429
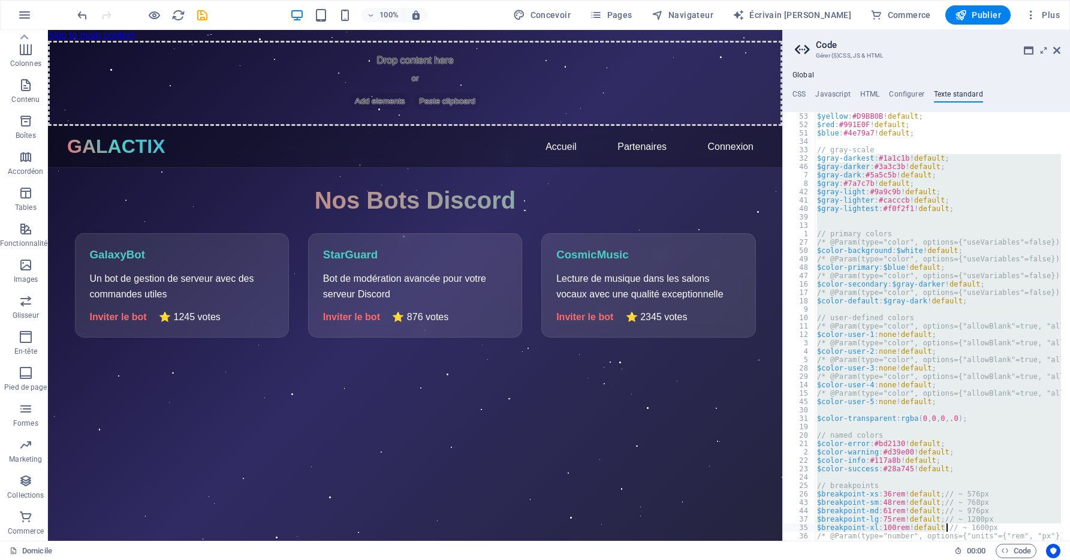
scroll to position [967, 0]
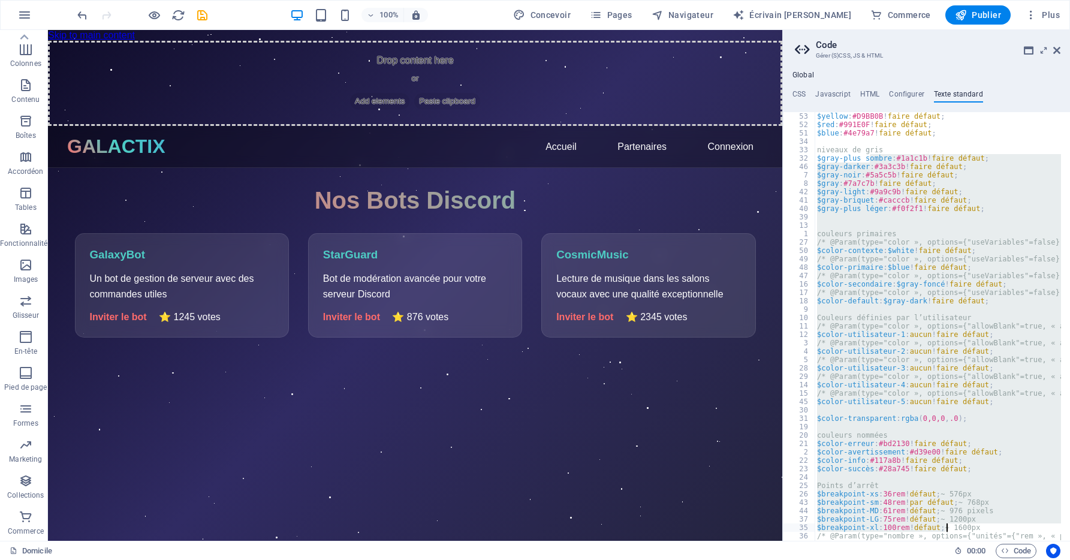
drag, startPoint x: 954, startPoint y: 492, endPoint x: 985, endPoint y: 266, distance: 228.1
click at [985, 272] on div "$yellow : #D9BB0B ! faire défaut ; $red : #991E0F ! faire défaut ; $blue : #4e7…" at bounding box center [938, 326] width 246 height 429
type textarea "$color-primary: $blue !default;"
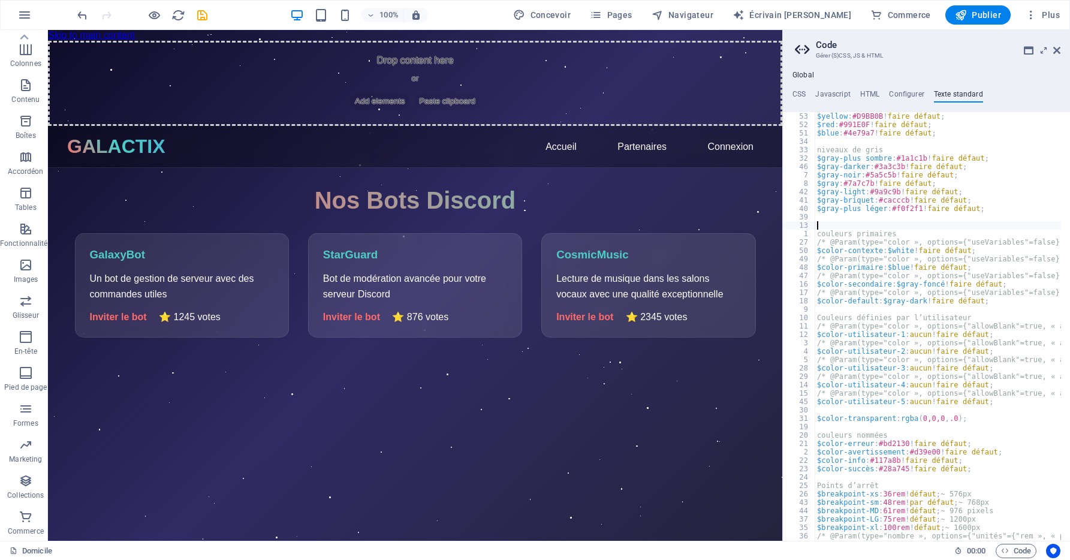
drag, startPoint x: 982, startPoint y: 228, endPoint x: 837, endPoint y: 216, distance: 144.9
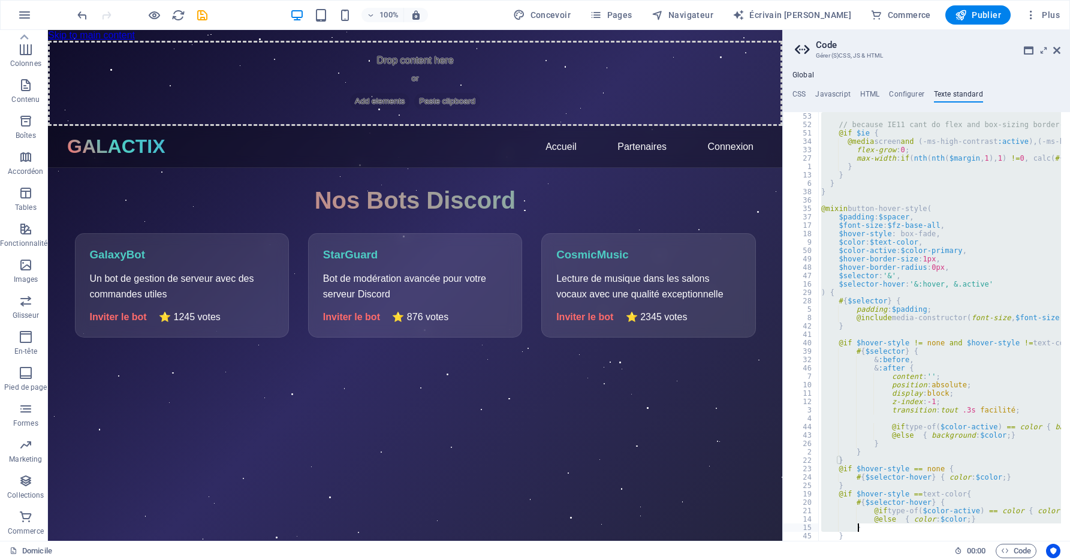
scroll to position [6925, 0]
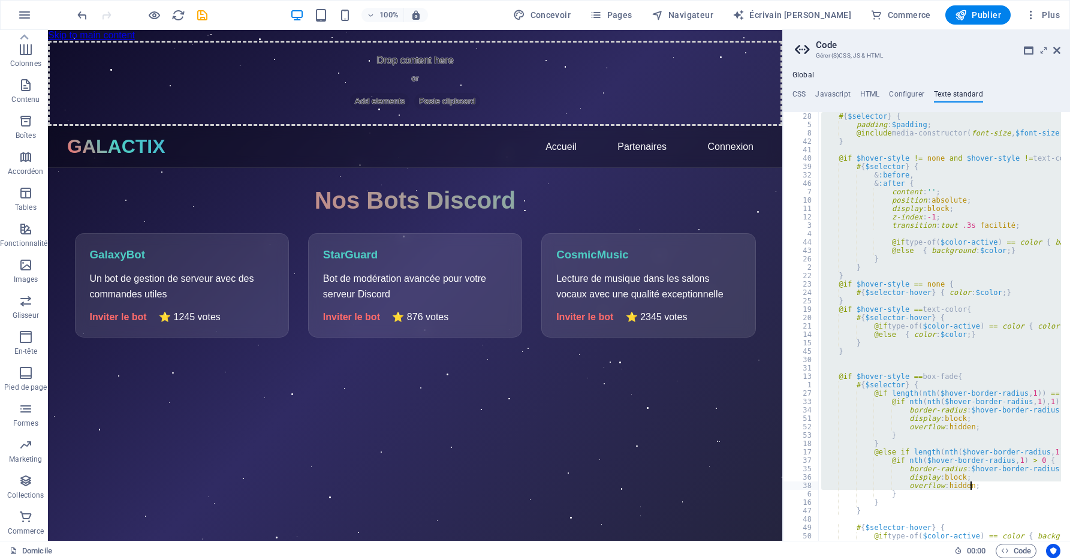
drag, startPoint x: 833, startPoint y: 220, endPoint x: 1015, endPoint y: 487, distance: 323.4
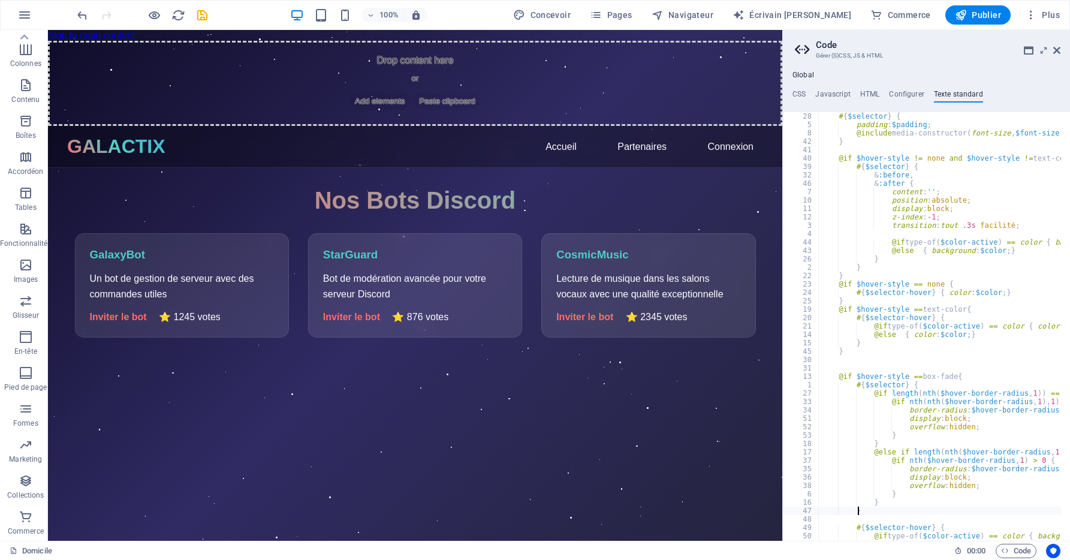
drag, startPoint x: 1015, startPoint y: 487, endPoint x: 933, endPoint y: 509, distance: 85.1
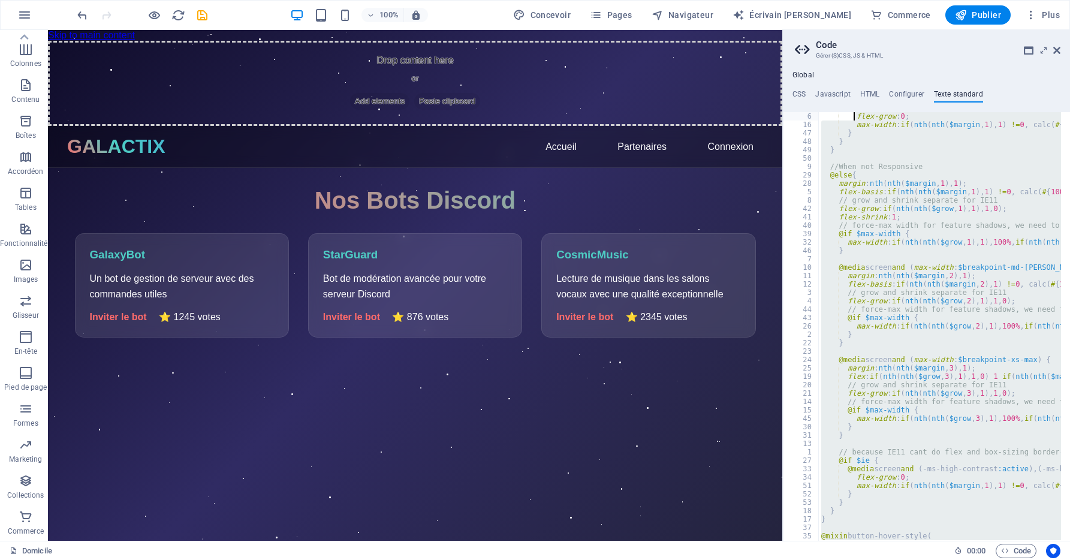
drag, startPoint x: 933, startPoint y: 506, endPoint x: 854, endPoint y: -56, distance: 567.8
click at [854, 0] on html "galactix.fr Home Favoris Éléments Colonnes Contenu Boîtes Accordéon Tables Fonc…" at bounding box center [535, 280] width 1070 height 560
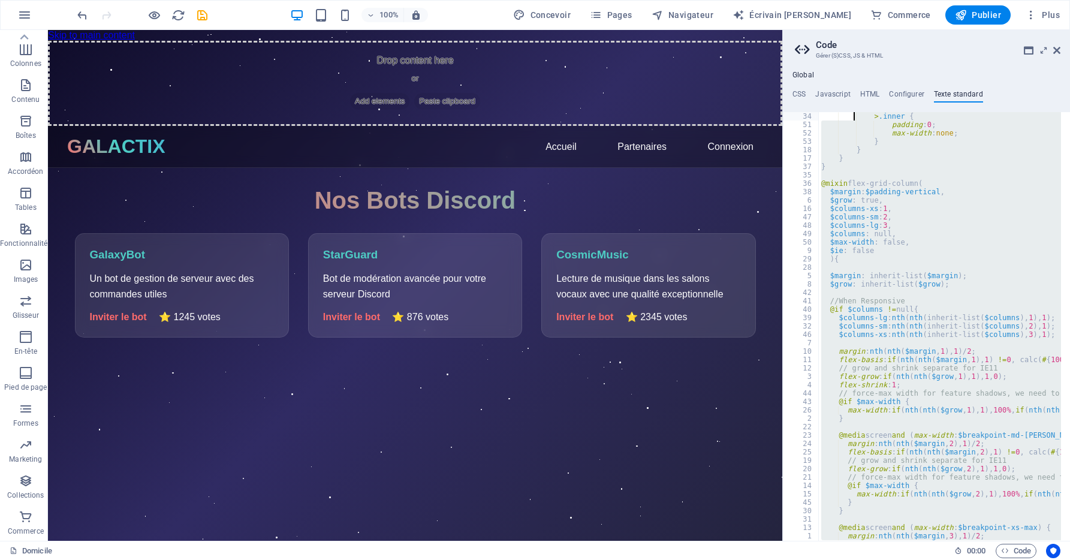
scroll to position [6339, 0]
click at [884, 250] on div "> .inner { padding : 0 ; max-width : none ; } } } } @mixin flex-grid-column ( $…" at bounding box center [940, 326] width 242 height 429
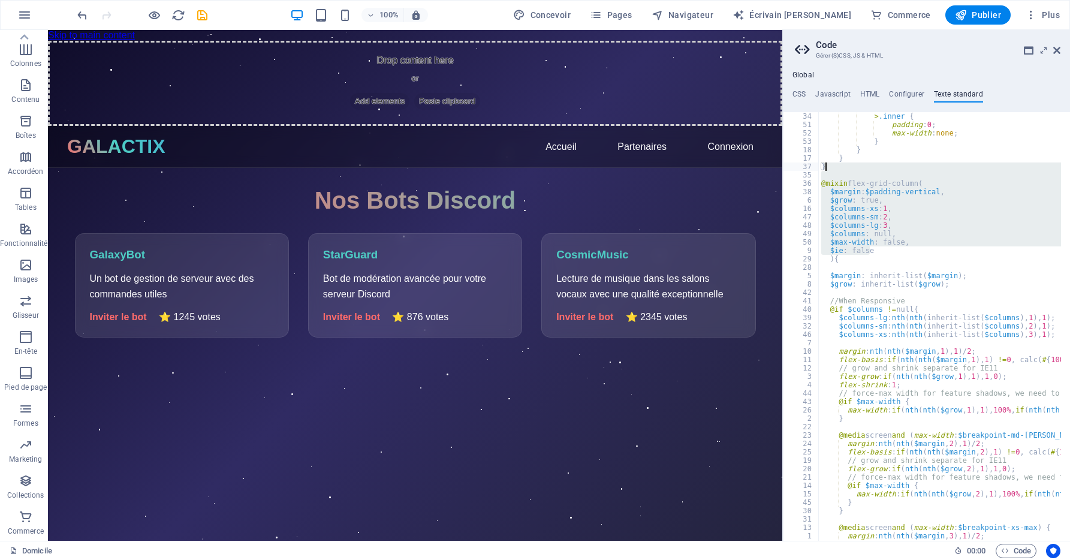
drag, startPoint x: 884, startPoint y: 250, endPoint x: 889, endPoint y: 170, distance: 80.5
click at [900, 253] on div "> .inner { padding : 0 ; max-width : none ; } } } } @mixin flex-grid-column ( $…" at bounding box center [940, 326] width 242 height 429
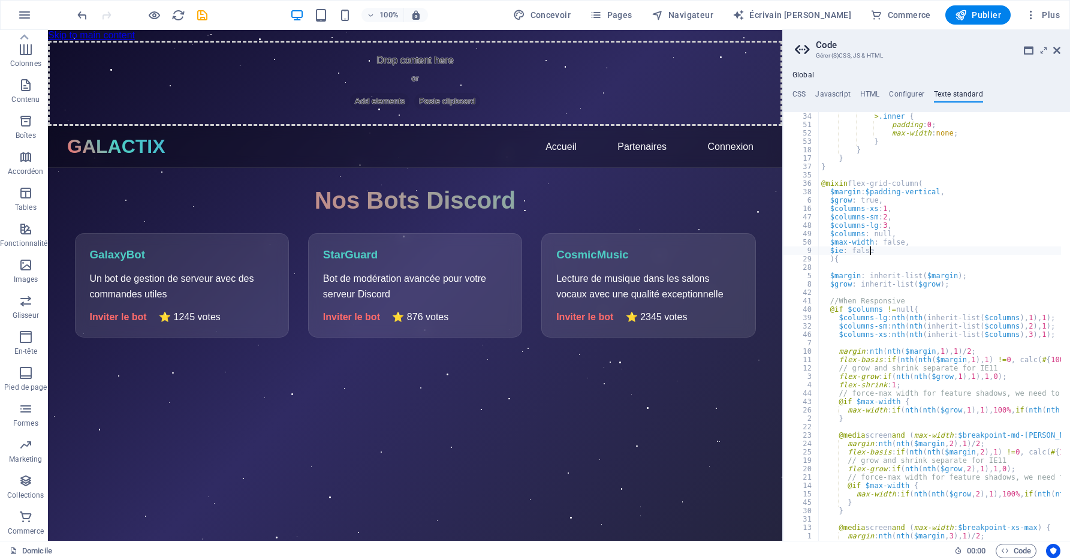
drag, startPoint x: 899, startPoint y: 254, endPoint x: 882, endPoint y: 249, distance: 17.3
drag, startPoint x: 871, startPoint y: 252, endPoint x: 886, endPoint y: 271, distance: 23.5
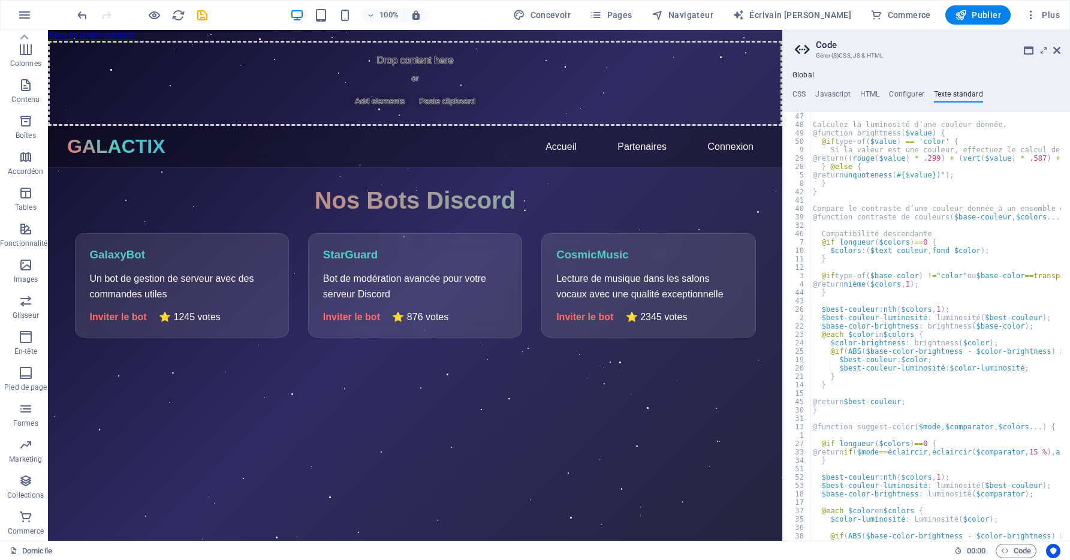
scroll to position [0, 0]
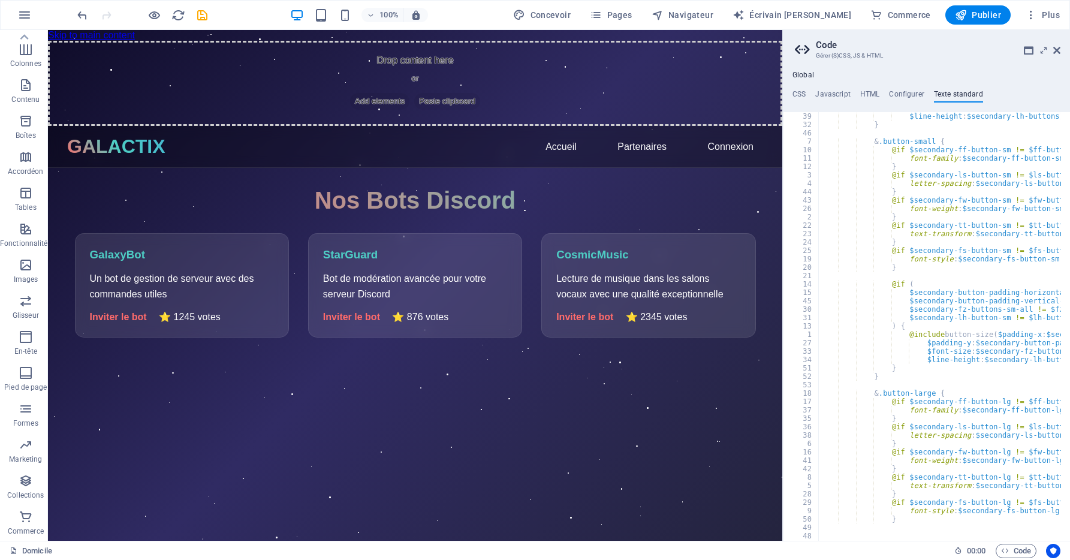
scroll to position [19221, 0]
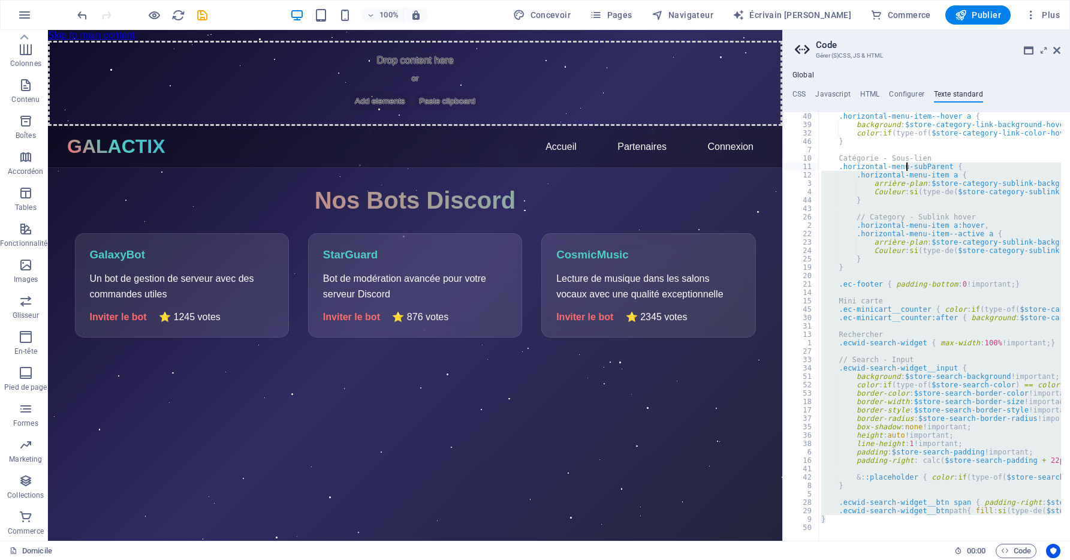
drag, startPoint x: 828, startPoint y: 521, endPoint x: 906, endPoint y: 167, distance: 363.2
type textarea ".horizontal-menu-subParent { .horizontal-menu-item a {"
drag, startPoint x: 906, startPoint y: 167, endPoint x: 848, endPoint y: 212, distance: 73.9
click at [848, 212] on div ".horizontal-menu-item--hover a { background : $store-category-link-background-h…" at bounding box center [940, 326] width 242 height 429
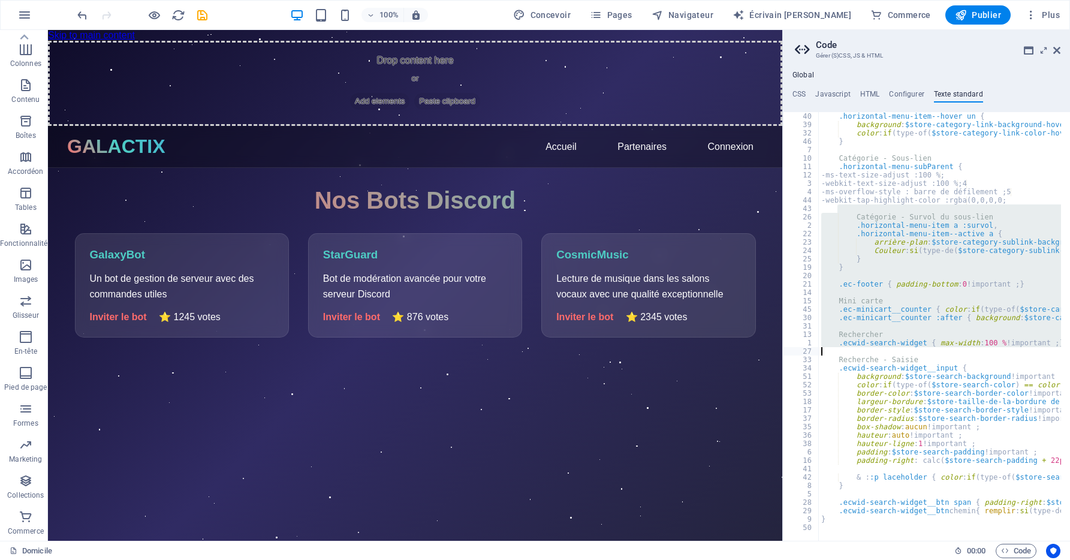
drag, startPoint x: 849, startPoint y: 210, endPoint x: 964, endPoint y: 396, distance: 218.6
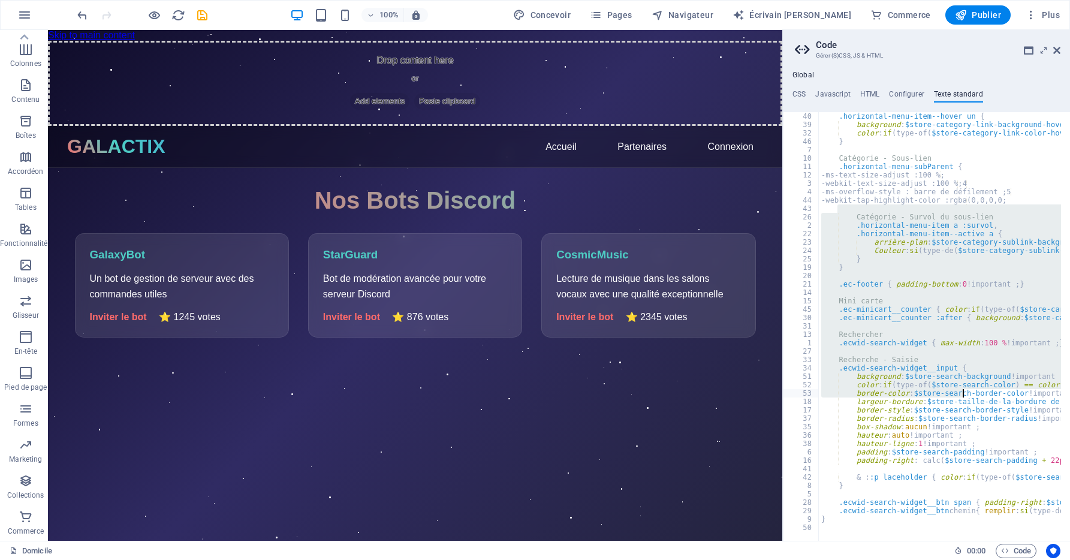
drag, startPoint x: 964, startPoint y: 396, endPoint x: 903, endPoint y: 311, distance: 104.4
drag, startPoint x: 903, startPoint y: 311, endPoint x: 904, endPoint y: 255, distance: 56.4
click at [904, 255] on div ".horizontal-menu-item--hover un { background : $store-category-link-background-…" at bounding box center [940, 326] width 242 height 429
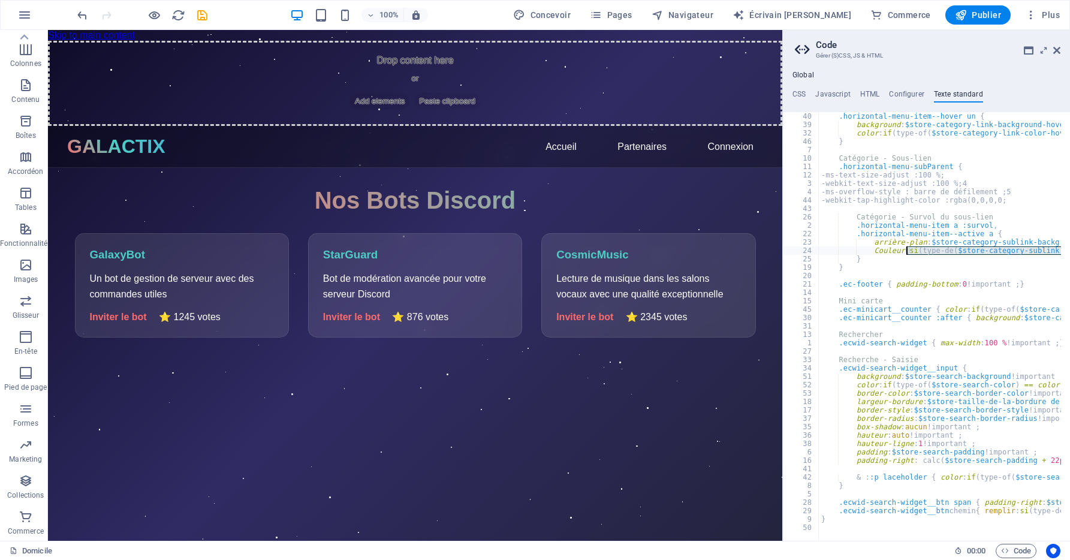
drag, startPoint x: 905, startPoint y: 253, endPoint x: 894, endPoint y: 258, distance: 12.4
drag, startPoint x: 894, startPoint y: 258, endPoint x: 865, endPoint y: 240, distance: 33.1
drag, startPoint x: 865, startPoint y: 240, endPoint x: 855, endPoint y: 237, distance: 10.6
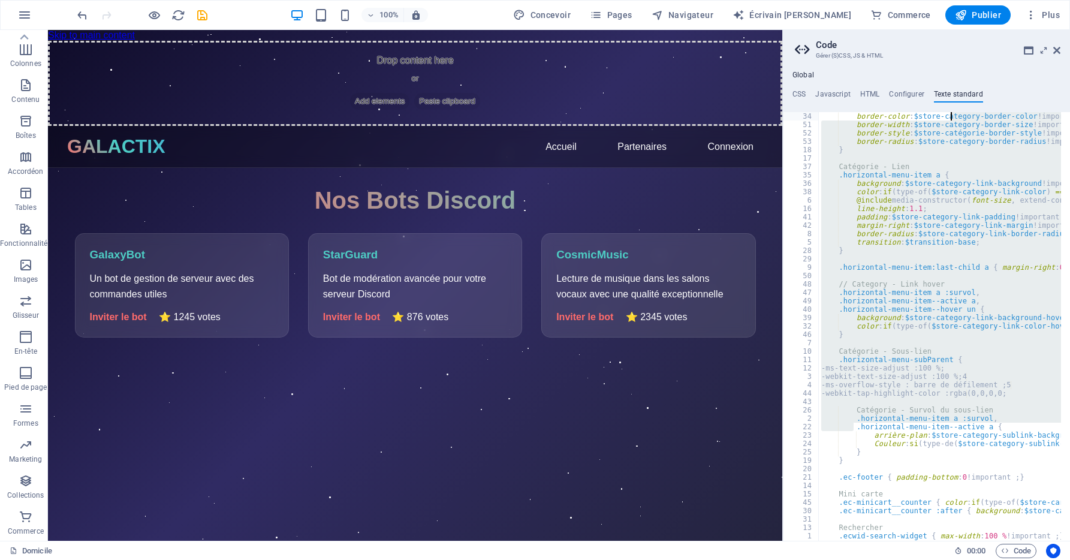
drag, startPoint x: 854, startPoint y: 237, endPoint x: 951, endPoint y: 94, distance: 173.4
click at [951, 94] on div "CSS Javascript HTML Configurer Texte standard 1 ההההההההההההההההההההההההההההההה…" at bounding box center [926, 315] width 287 height 451
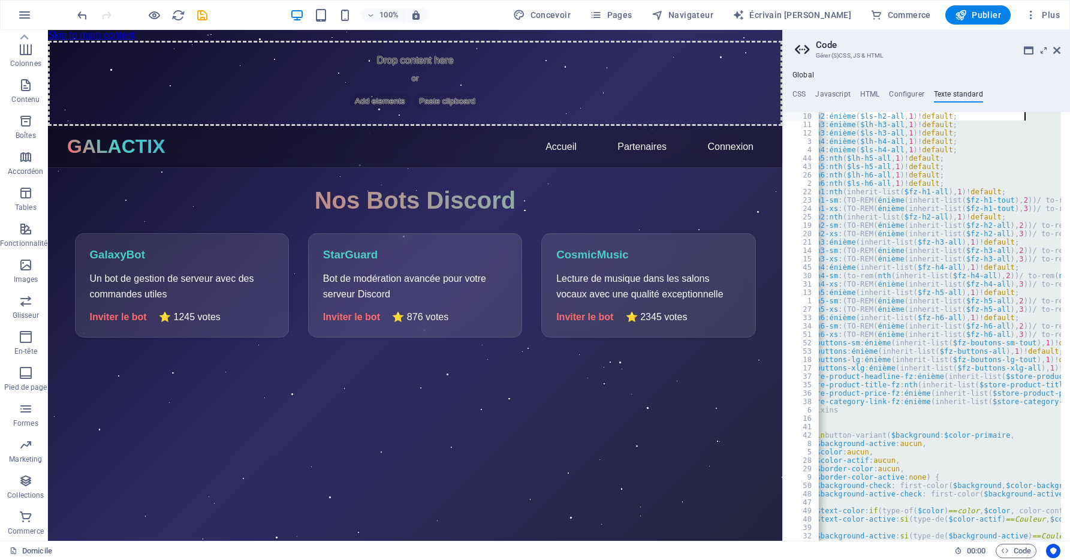
scroll to position [0, 0]
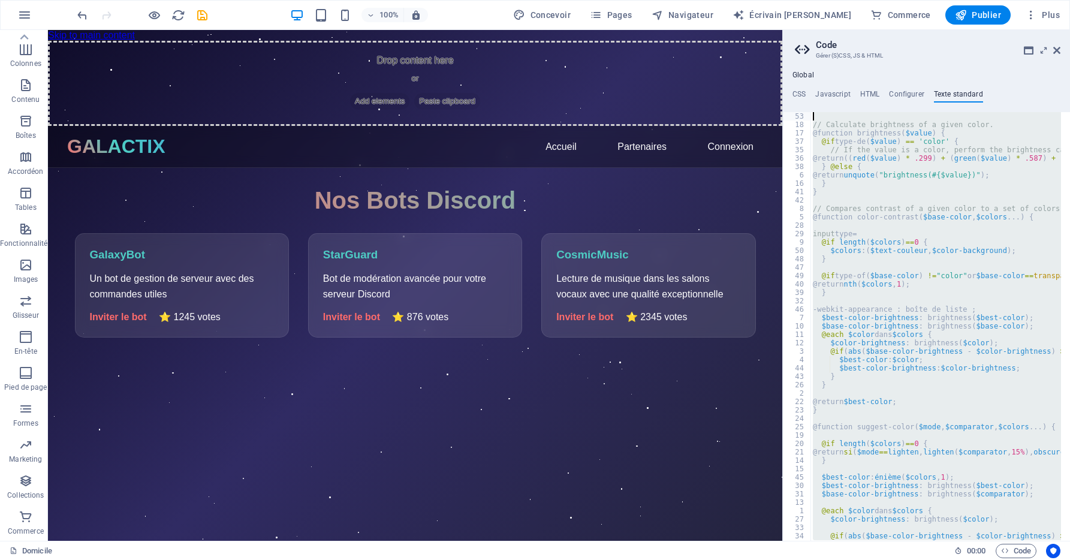
drag, startPoint x: 969, startPoint y: 516, endPoint x: 1061, endPoint y: -56, distance: 579.2
click at [1061, 0] on html "galactix.fr Home Favoris Éléments Colonnes Contenu Boîtes Accordéon Tables Fonc…" at bounding box center [535, 280] width 1070 height 560
drag, startPoint x: 937, startPoint y: 361, endPoint x: 923, endPoint y: 295, distance: 67.9
click at [924, 294] on div "Calculez la luminosité d’une couleur donnée. @function luminosité ( $value ) { …" at bounding box center [935, 326] width 251 height 429
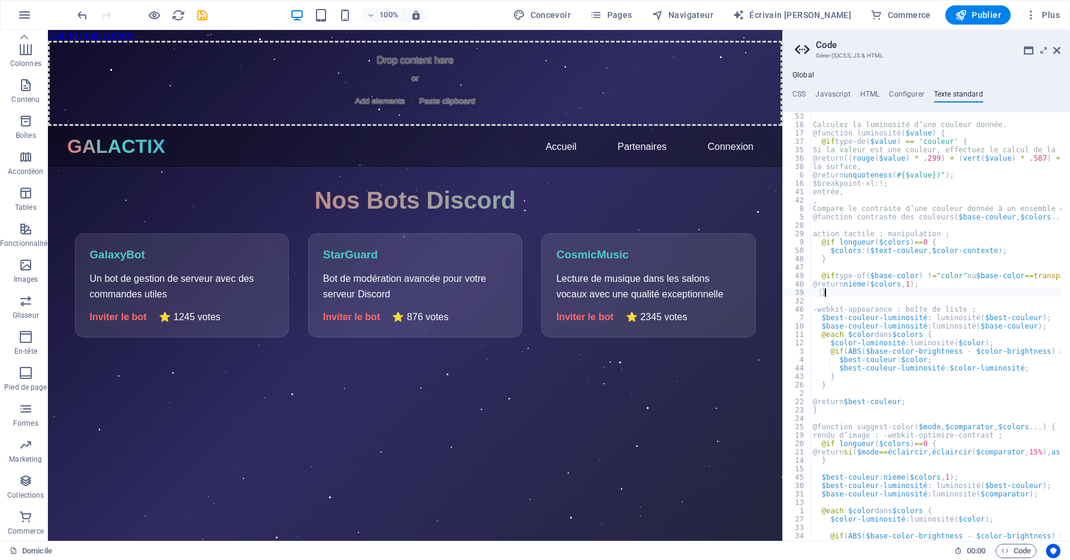
drag, startPoint x: 809, startPoint y: 130, endPoint x: 881, endPoint y: 364, distance: 244.6
click at [908, 559] on html "galactix.fr Home Favoris Éléments Colonnes Contenu Boîtes Accordéon Tables Fonc…" at bounding box center [535, 280] width 1070 height 560
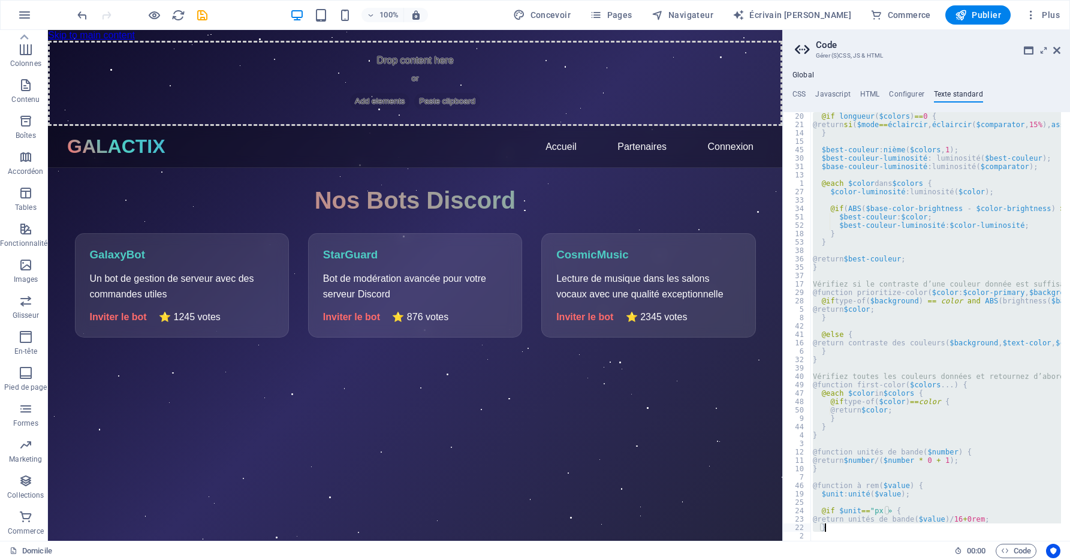
drag, startPoint x: 841, startPoint y: 188, endPoint x: 864, endPoint y: 436, distance: 248.6
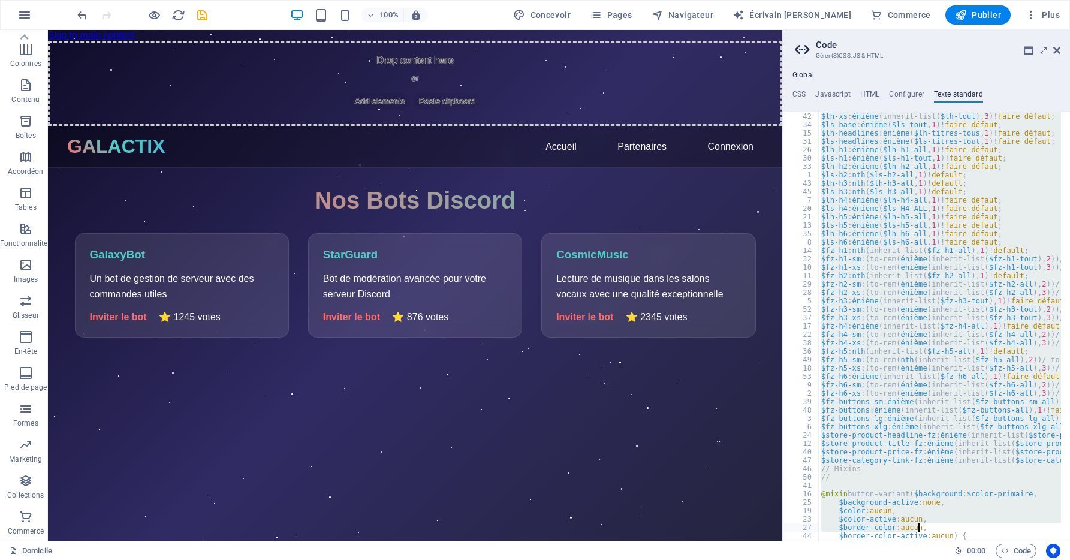
drag, startPoint x: 864, startPoint y: 436, endPoint x: 943, endPoint y: 529, distance: 122.5
click at [939, 541] on div "Home Favoris Éléments Colonnes Contenu Boîtes Accordéon Tables Fonctionnalités …" at bounding box center [535, 285] width 1070 height 511
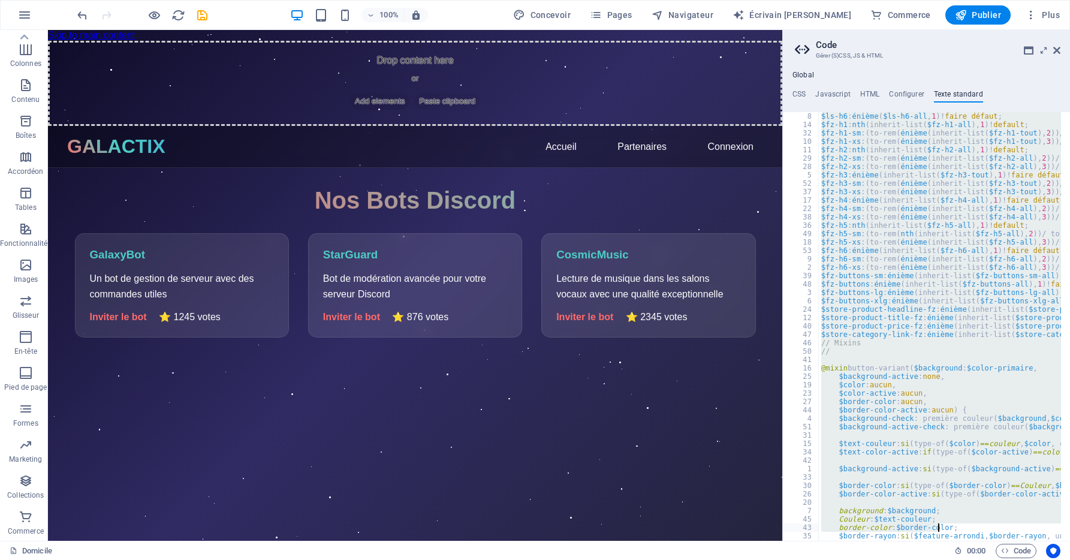
scroll to position [5206, 0]
click at [1021, 345] on div "$ls-h6 : énième ( $ls-H6-ALL , 1 ) ! faire défaut ; $fz-h1 : nth ( inherit-list…" at bounding box center [940, 326] width 242 height 429
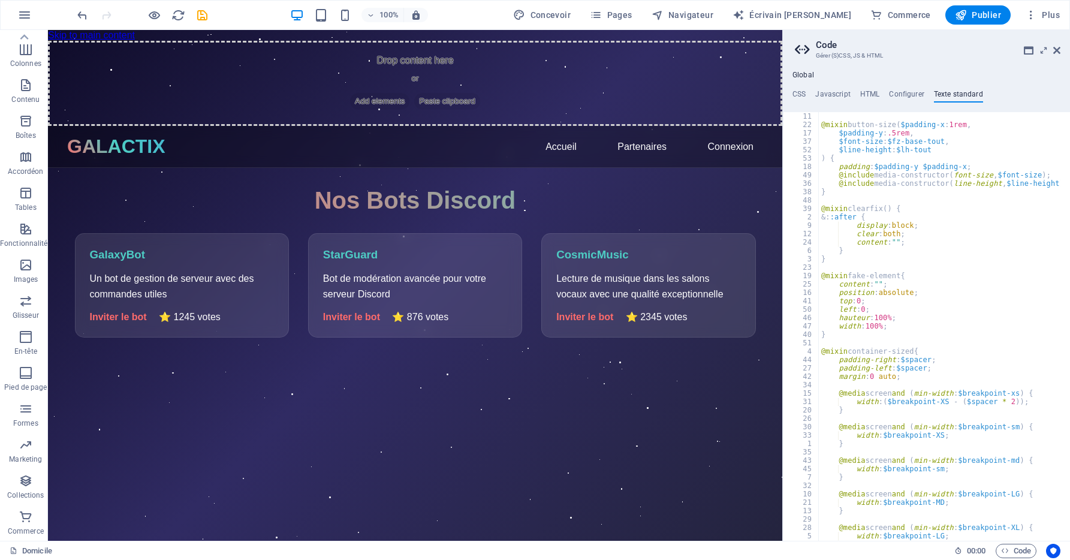
scroll to position [5490, 0]
type textarea "content: "";"
drag, startPoint x: 957, startPoint y: 285, endPoint x: 956, endPoint y: 475, distance: 190.0
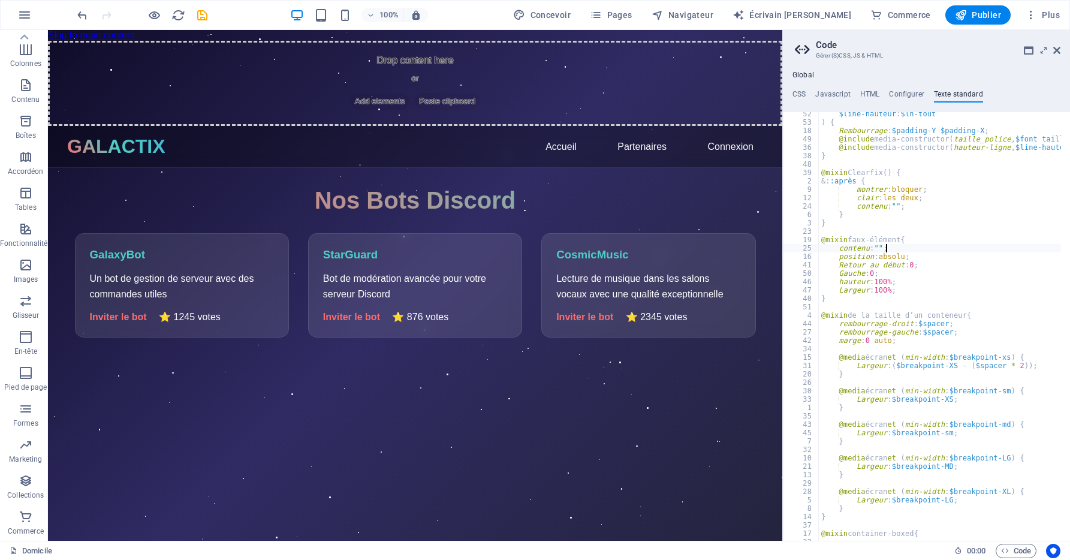
scroll to position [5509, 0]
click at [198, 13] on icon "sauvegarder" at bounding box center [202, 15] width 14 height 14
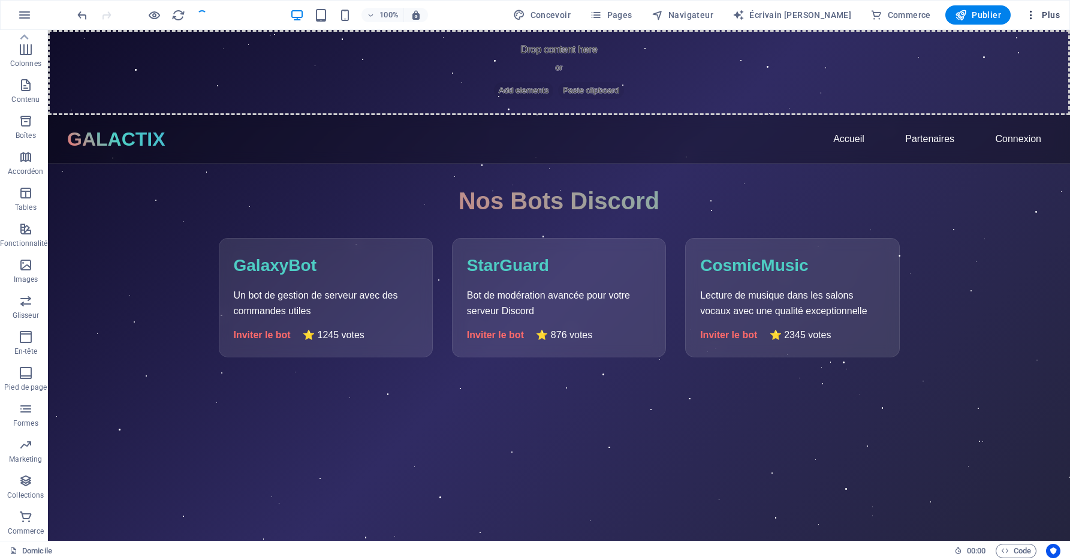
click at [1051, 22] on button "Plus" at bounding box center [1042, 14] width 44 height 19
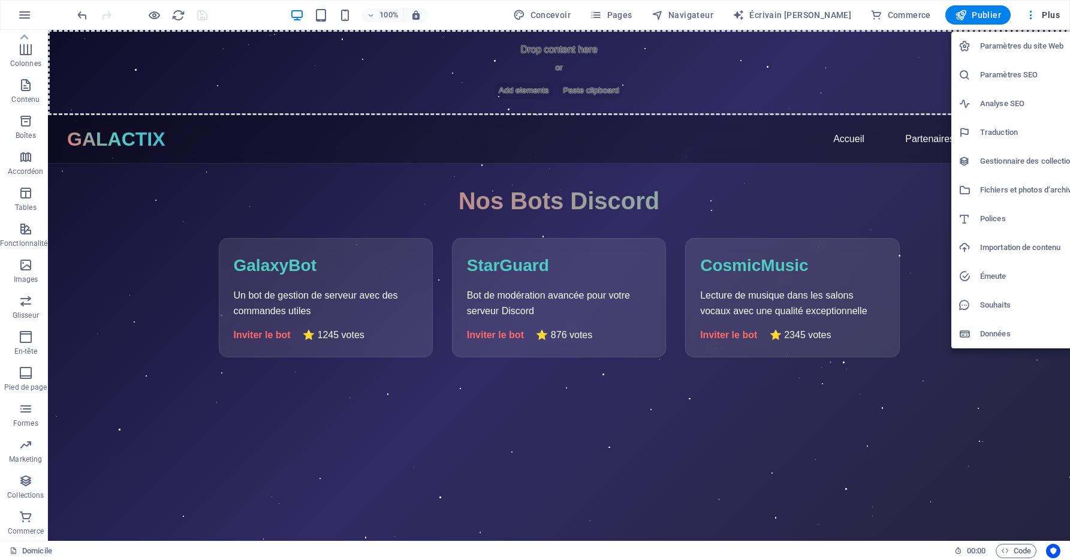
click at [1054, 553] on div at bounding box center [535, 280] width 1070 height 560
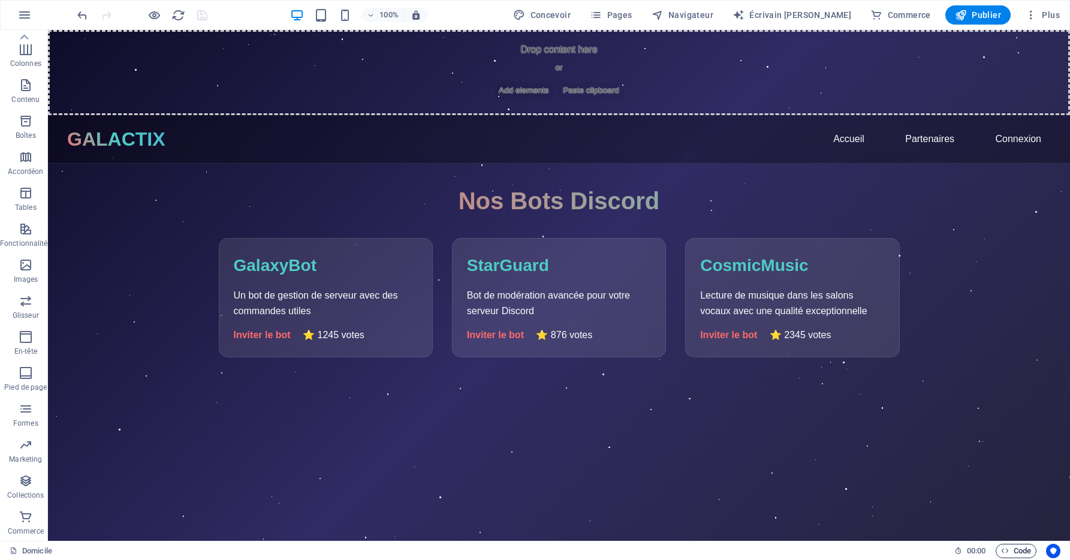
click at [1026, 545] on font "Code" at bounding box center [1022, 551] width 17 height 14
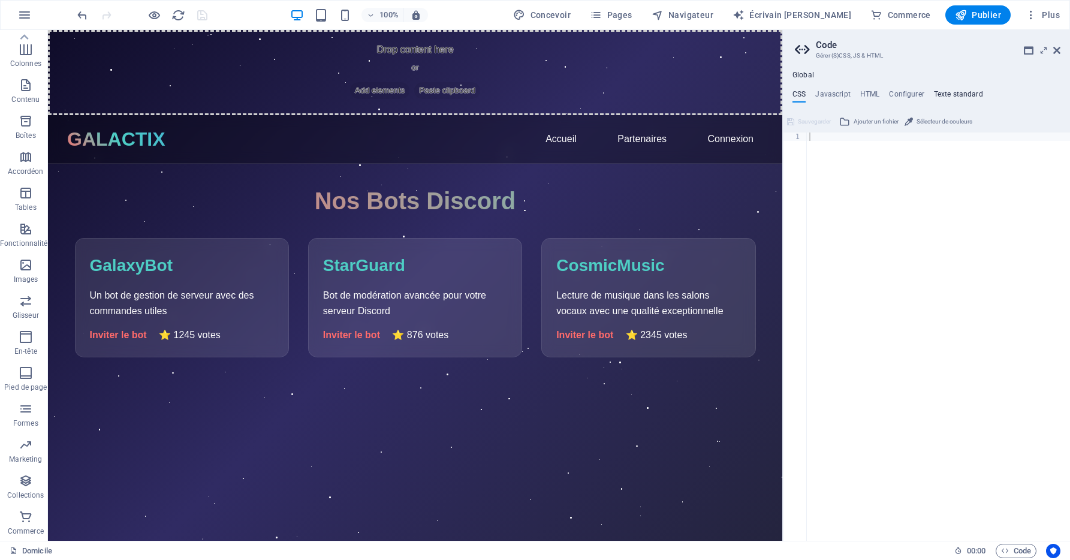
click at [955, 92] on h4 "Texte standard" at bounding box center [958, 96] width 49 height 13
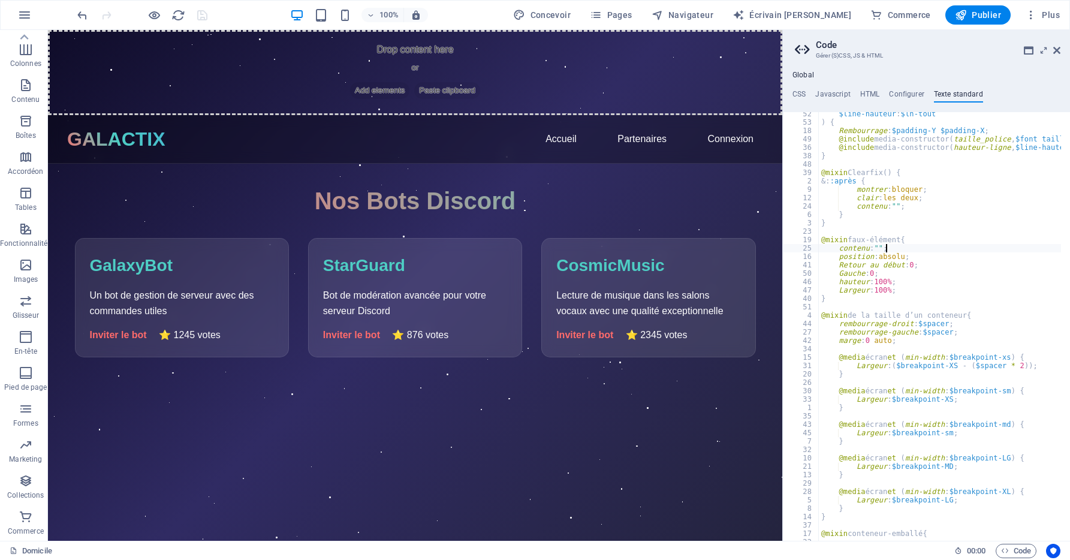
scroll to position [5513, 0]
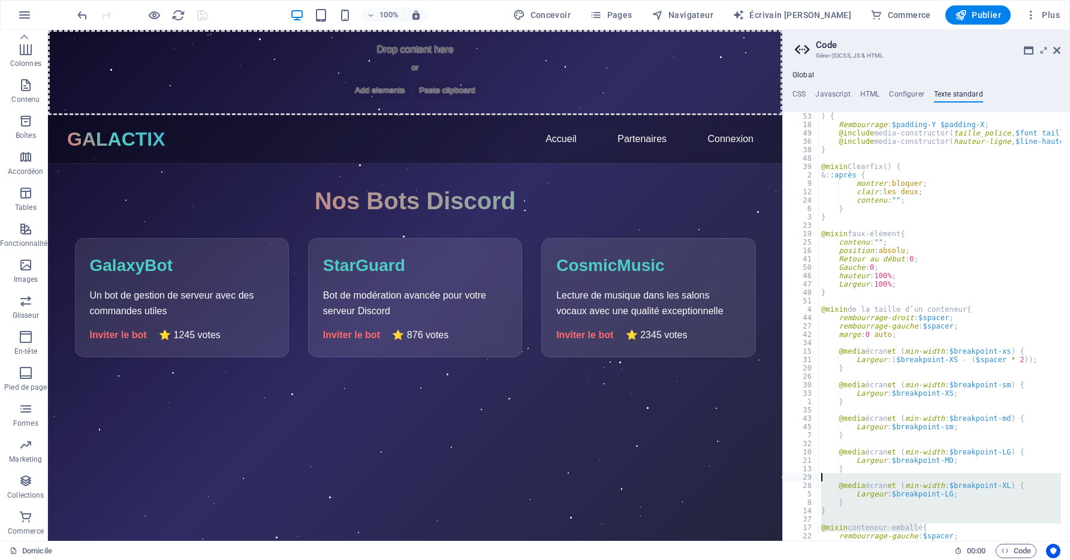
drag, startPoint x: 953, startPoint y: 531, endPoint x: 933, endPoint y: 478, distance: 56.3
click at [933, 478] on div "content: ""; 53 18 49 36 38 48 39 2 9 12 24 6 3 23 19 25 16 41 50 46 47 40 51 4…" at bounding box center [926, 326] width 287 height 429
drag, startPoint x: 933, startPoint y: 478, endPoint x: 930, endPoint y: 500, distance: 21.9
click at [930, 499] on div ") { Rembourrage : $padding-Y $padding-X ; @include media-constructor ( taille_p…" at bounding box center [940, 326] width 242 height 429
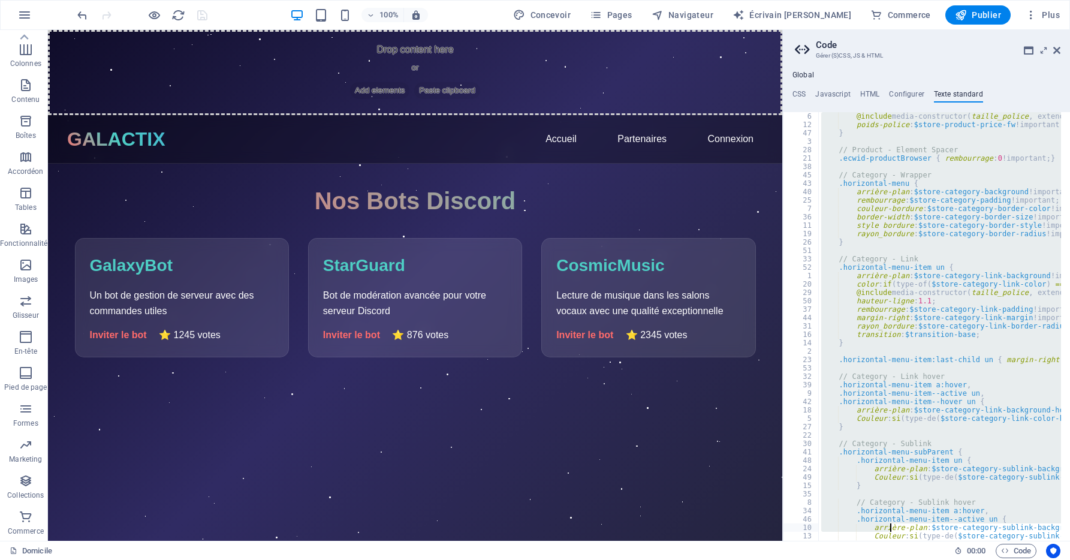
scroll to position [19221, 0]
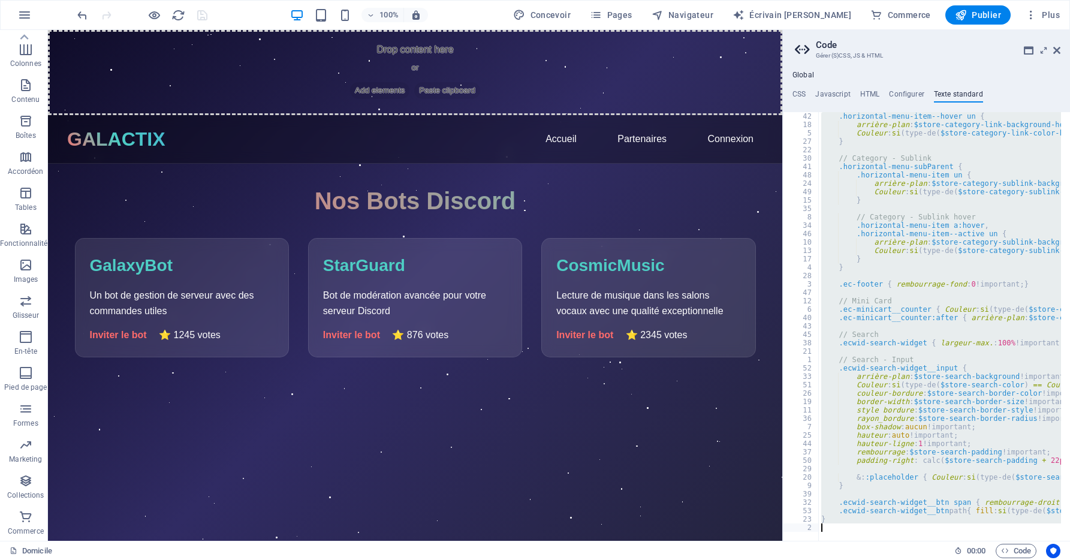
drag, startPoint x: 912, startPoint y: 229, endPoint x: 901, endPoint y: 536, distance: 307.1
click at [900, 537] on div "width: 100%; 42 18 5 27 22 30 41 48 24 49 15 35 8 34 46 10 13 17 4 28 3 47 12 6…" at bounding box center [926, 326] width 287 height 429
click at [834, 510] on div ".horizontal-menu-item--hover un { arrière-plan : $store-category-link-backgroun…" at bounding box center [940, 326] width 242 height 429
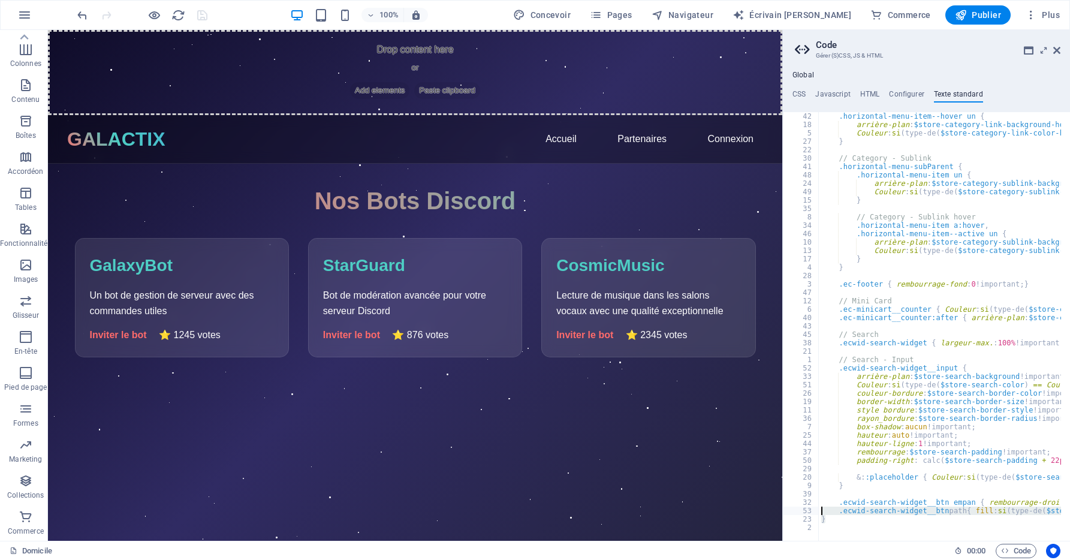
drag, startPoint x: 826, startPoint y: 517, endPoint x: 827, endPoint y: 506, distance: 10.9
drag, startPoint x: 827, startPoint y: 506, endPoint x: 809, endPoint y: 505, distance: 18.0
click at [809, 505] on font "32" at bounding box center [807, 502] width 9 height 8
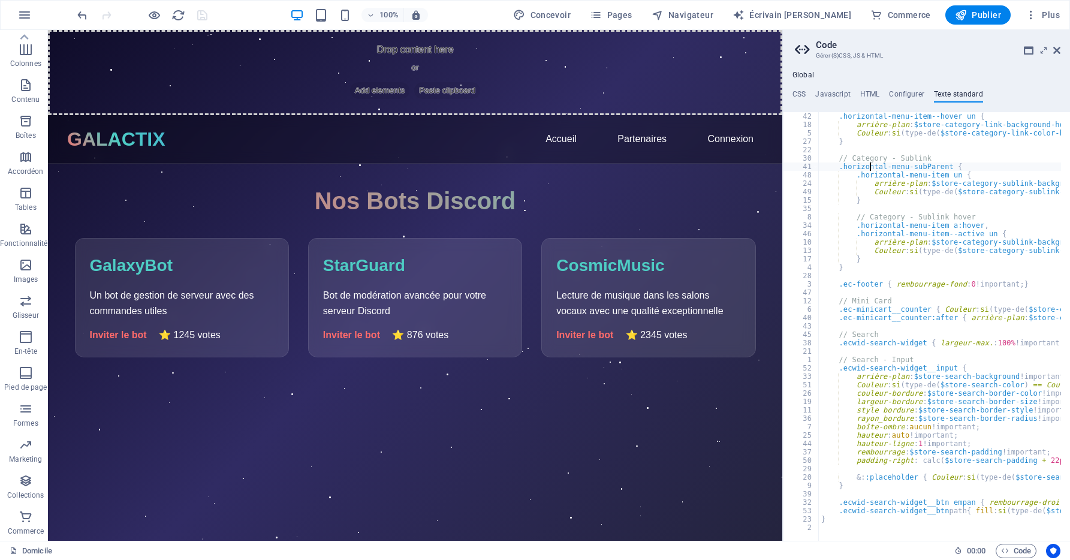
type textarea ".horizontal-menu-subParent {"
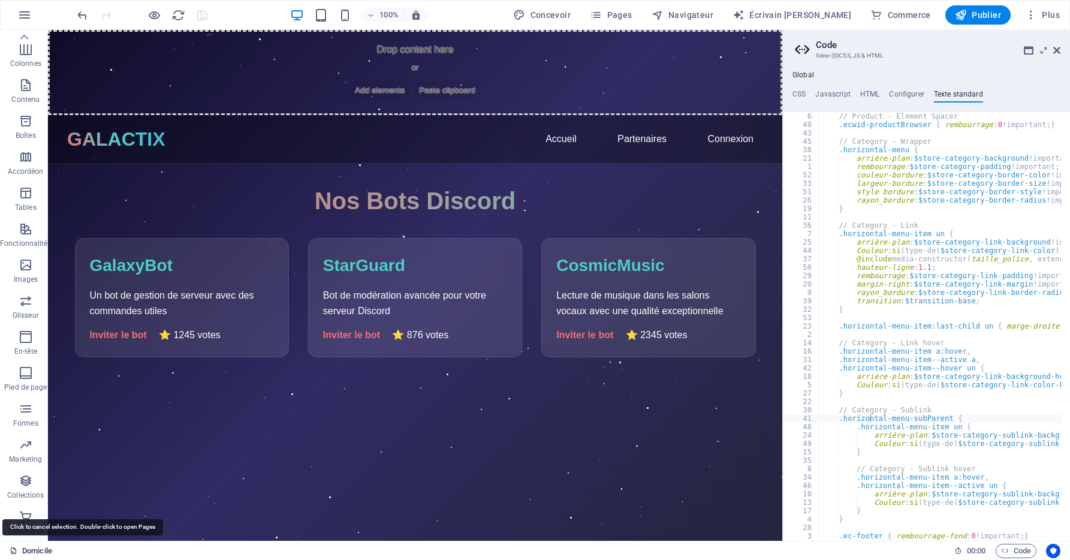
click at [25, 547] on font "Domicile" at bounding box center [37, 551] width 30 height 14
click at [26, 547] on font "Domicile" at bounding box center [37, 551] width 30 height 14
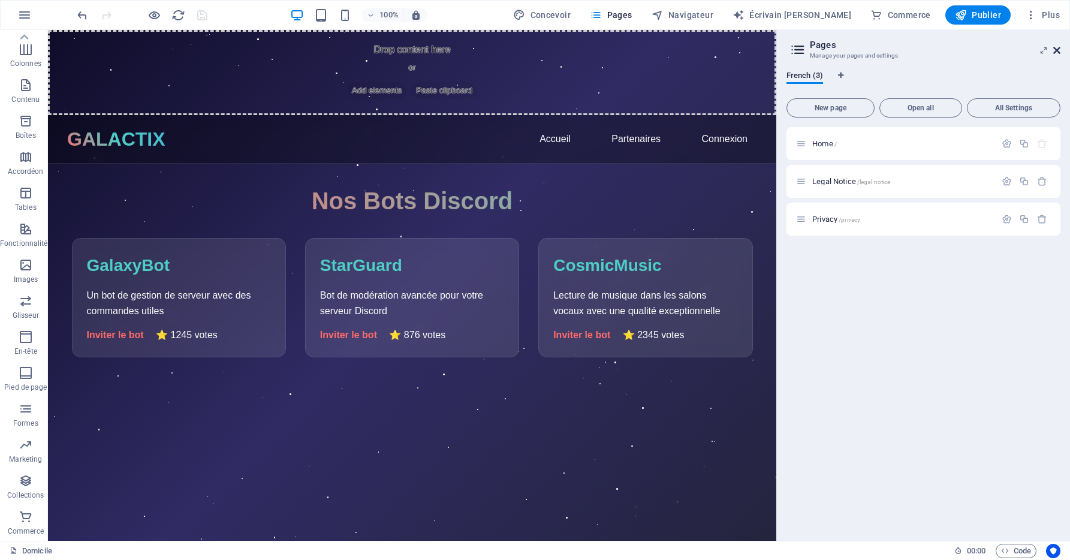
click at [1054, 46] on icon at bounding box center [1056, 51] width 7 height 10
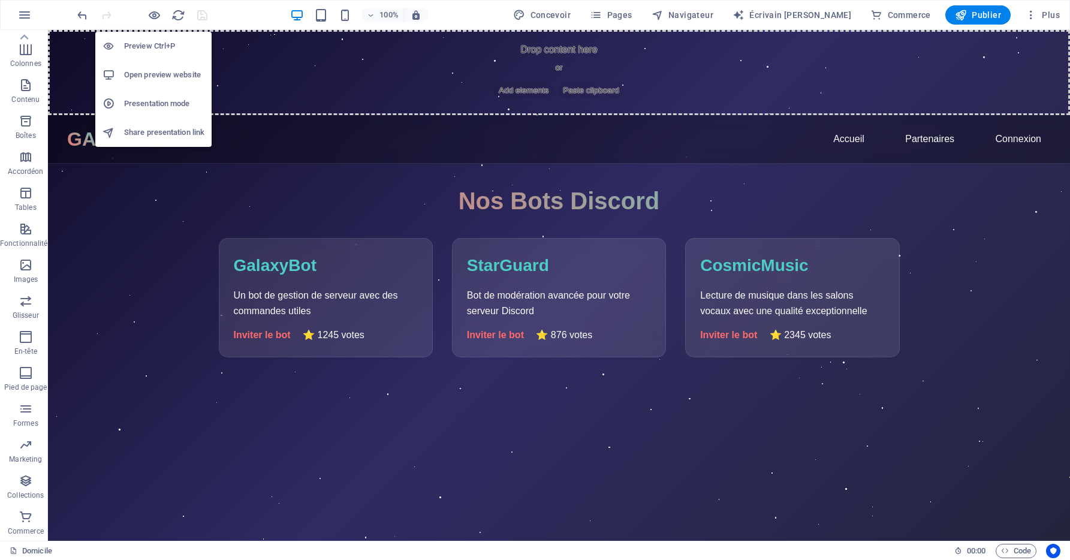
click at [171, 107] on h6 "Presentation mode" at bounding box center [164, 103] width 80 height 14
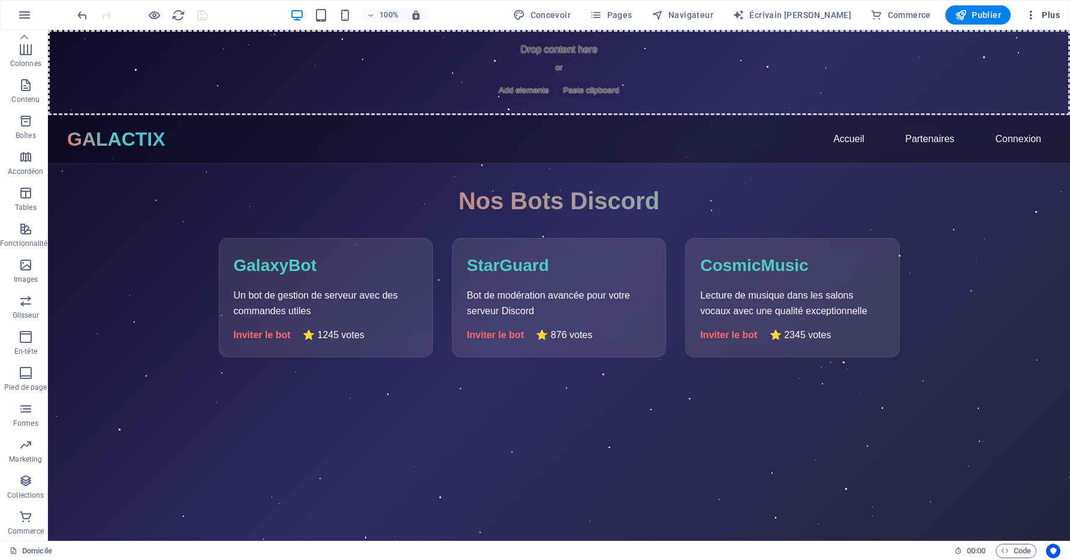
click at [1042, 19] on font "Plus" at bounding box center [1051, 15] width 18 height 10
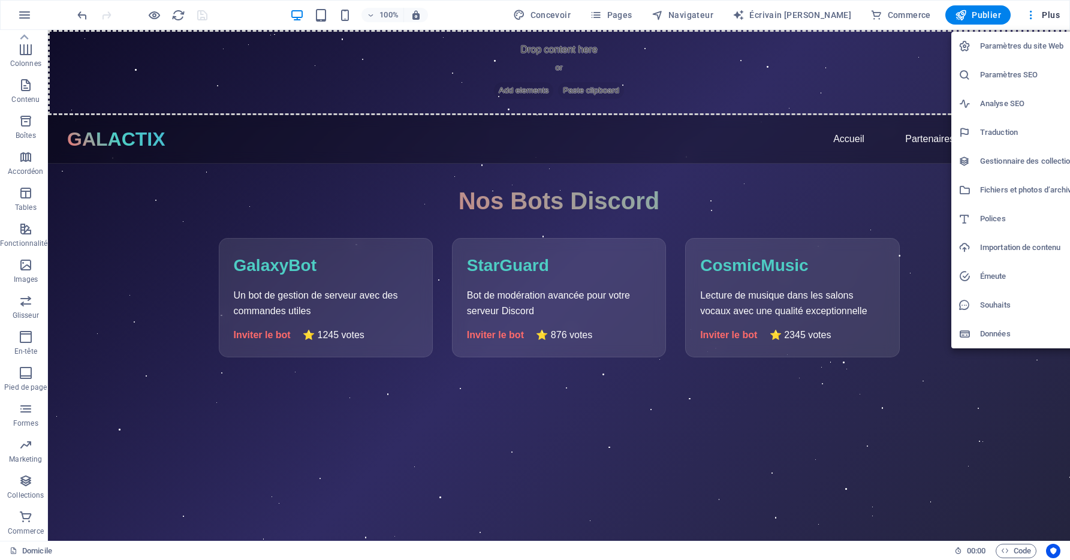
click at [1027, 191] on h6 "Fichiers et photos d’archives" at bounding box center [1030, 190] width 100 height 14
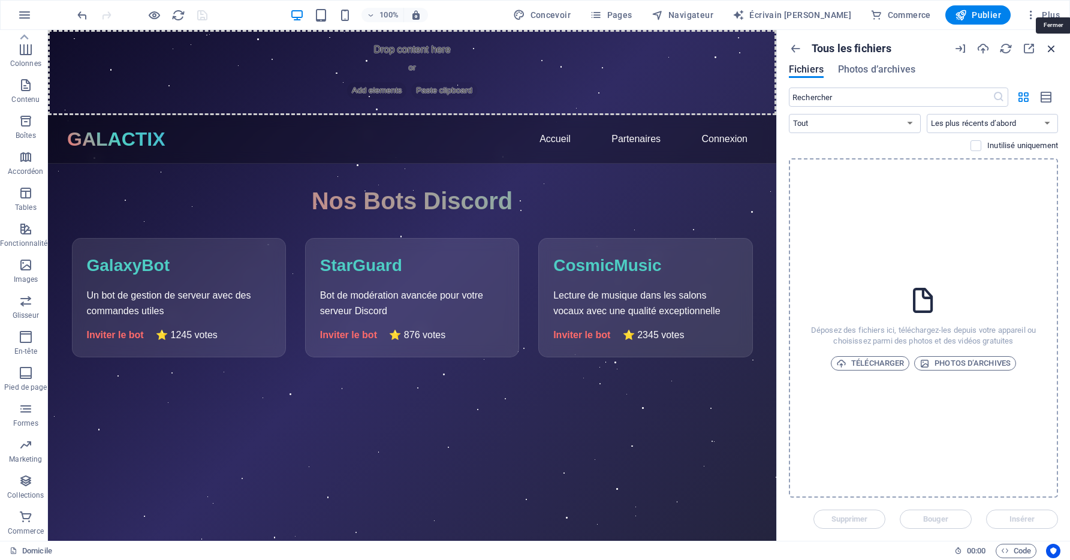
click at [1045, 48] on icon "button" at bounding box center [1051, 48] width 13 height 13
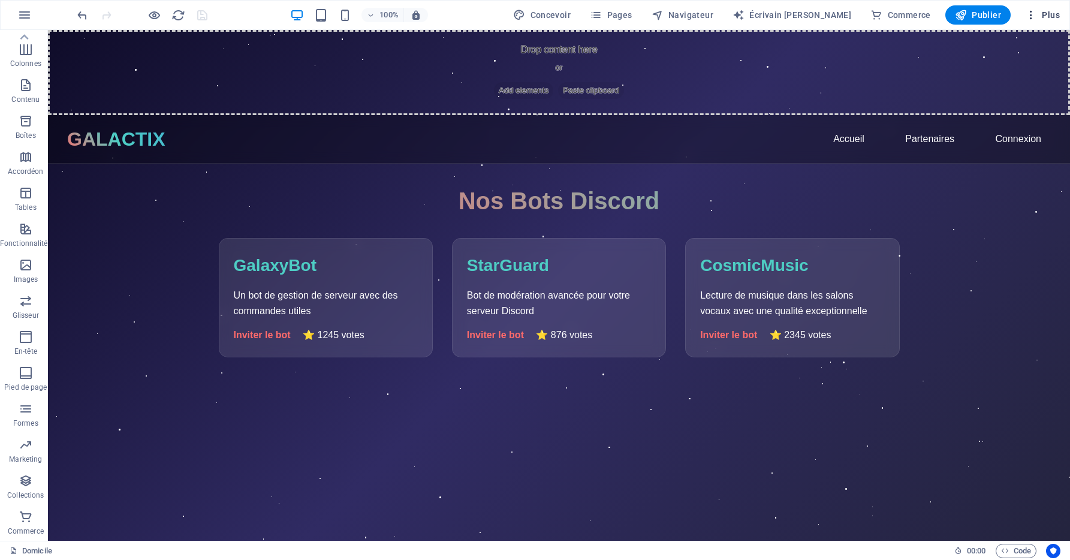
click at [1049, 20] on span "Plus" at bounding box center [1042, 15] width 35 height 12
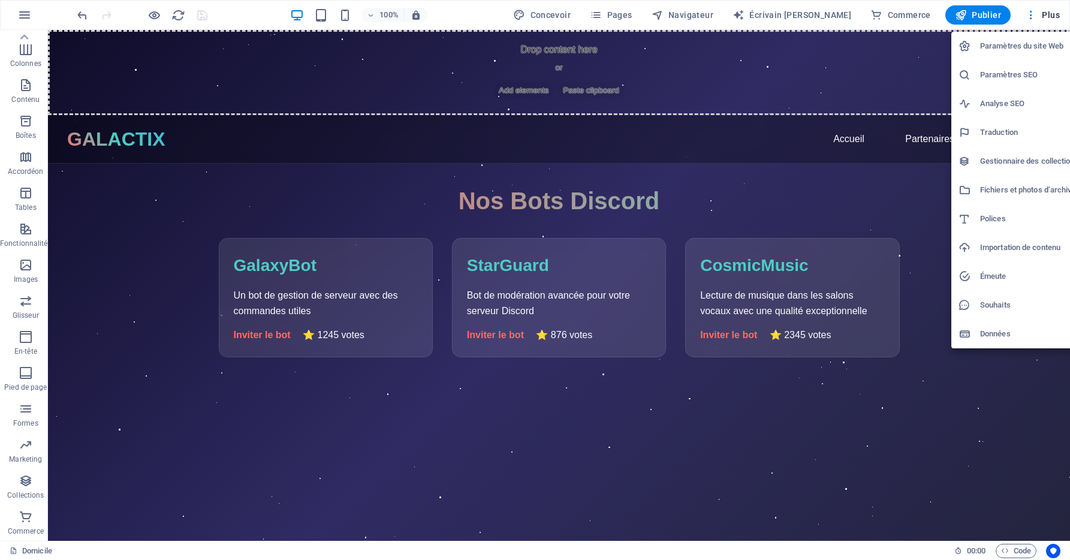
click at [1018, 555] on div at bounding box center [535, 280] width 1070 height 560
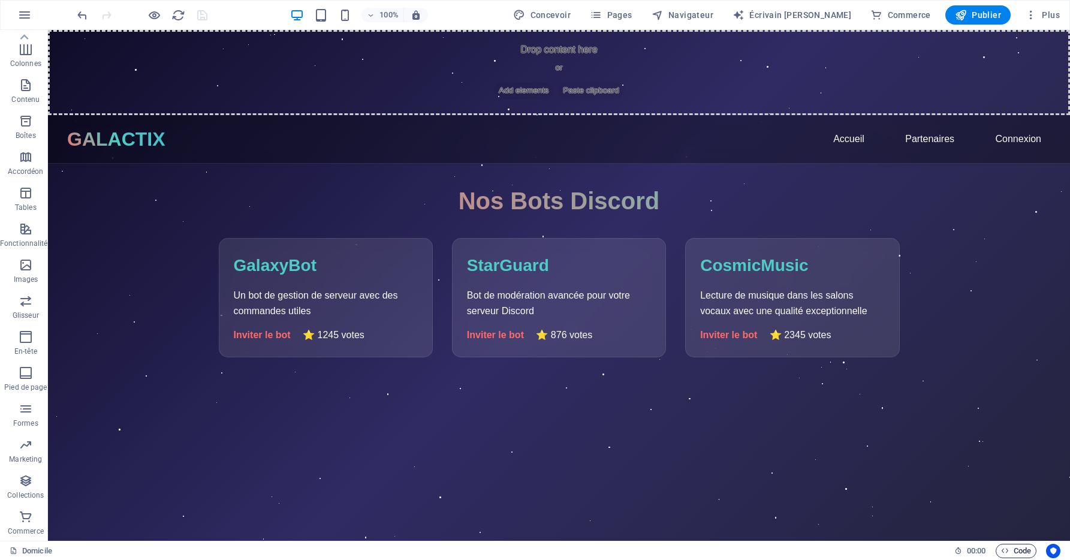
click at [1009, 548] on span "Code" at bounding box center [1016, 551] width 30 height 14
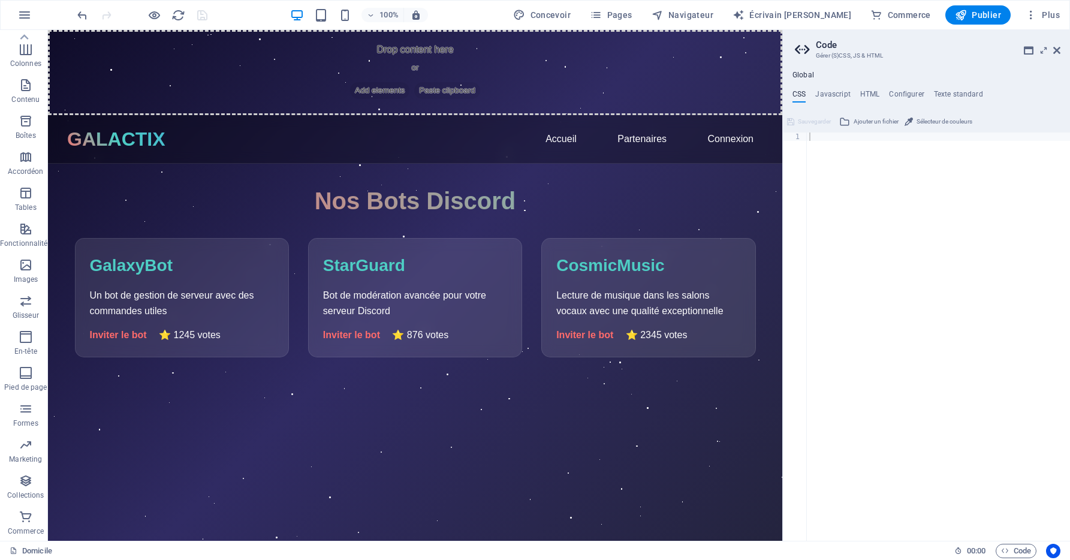
click at [852, 94] on ul "CSS Javascript HTML Configurer Texte standard" at bounding box center [926, 96] width 287 height 13
click at [938, 96] on h4 "Texte standard" at bounding box center [958, 96] width 49 height 13
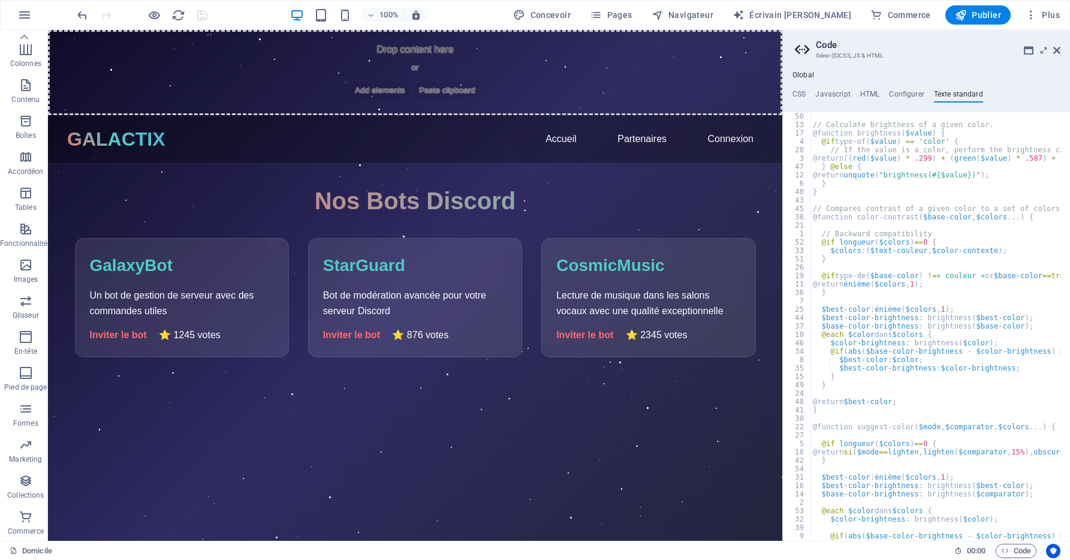
scroll to position [0, 0]
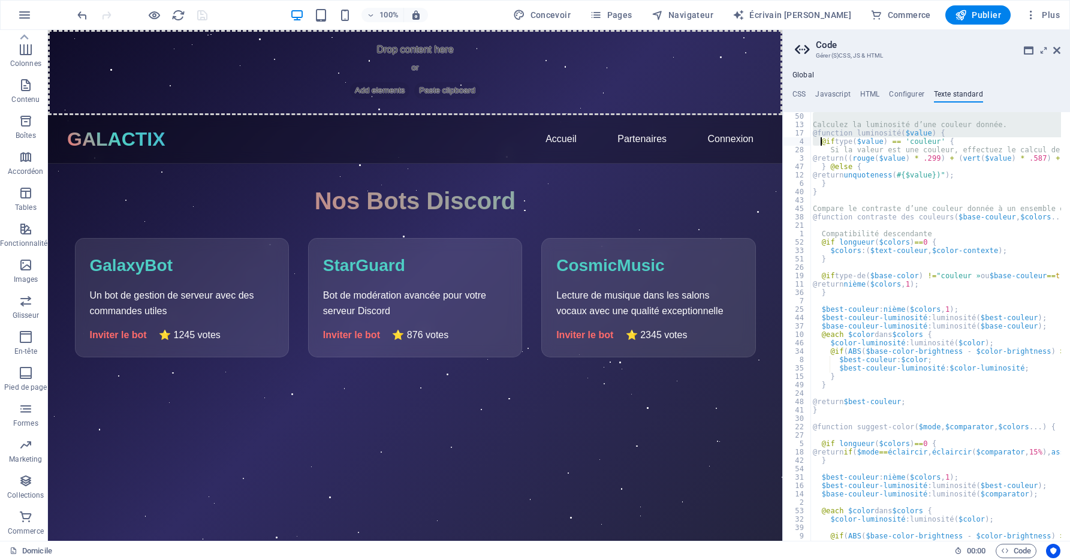
drag, startPoint x: 815, startPoint y: 117, endPoint x: 823, endPoint y: 146, distance: 30.0
click at [823, 146] on div "Calculez la luminosité d’une couleur donnée. @function luminosité ( $value ) { …" at bounding box center [935, 326] width 251 height 429
type textarea "@if type-of($value) == 'color' {"
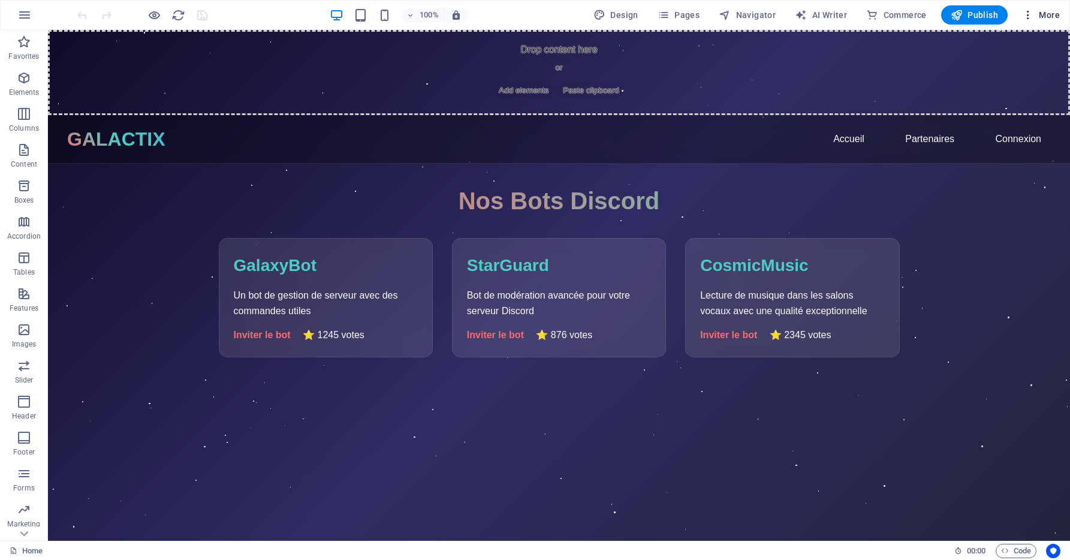
click at [1045, 11] on span "More" at bounding box center [1041, 15] width 38 height 12
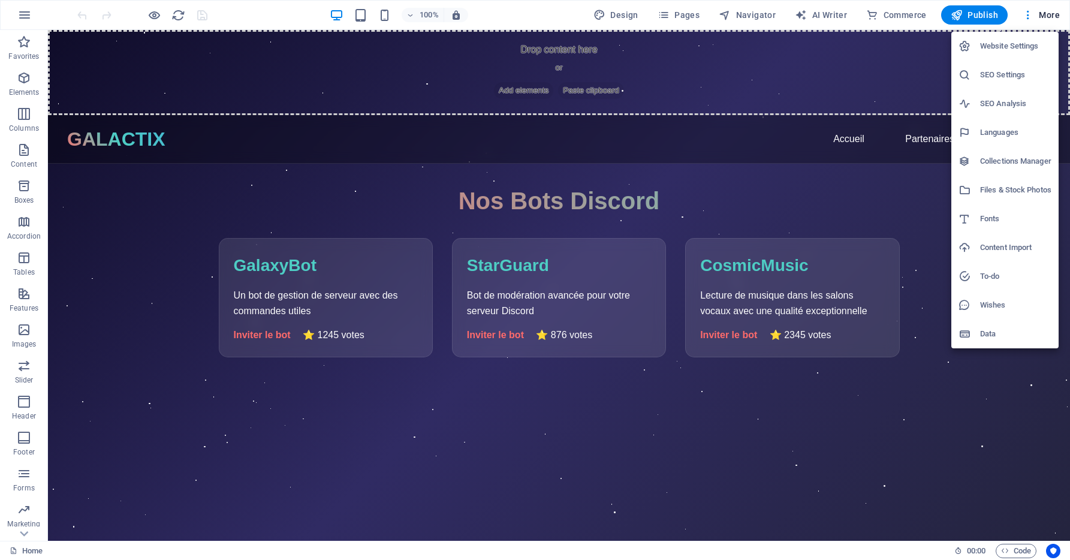
click at [1020, 553] on div at bounding box center [535, 280] width 1070 height 560
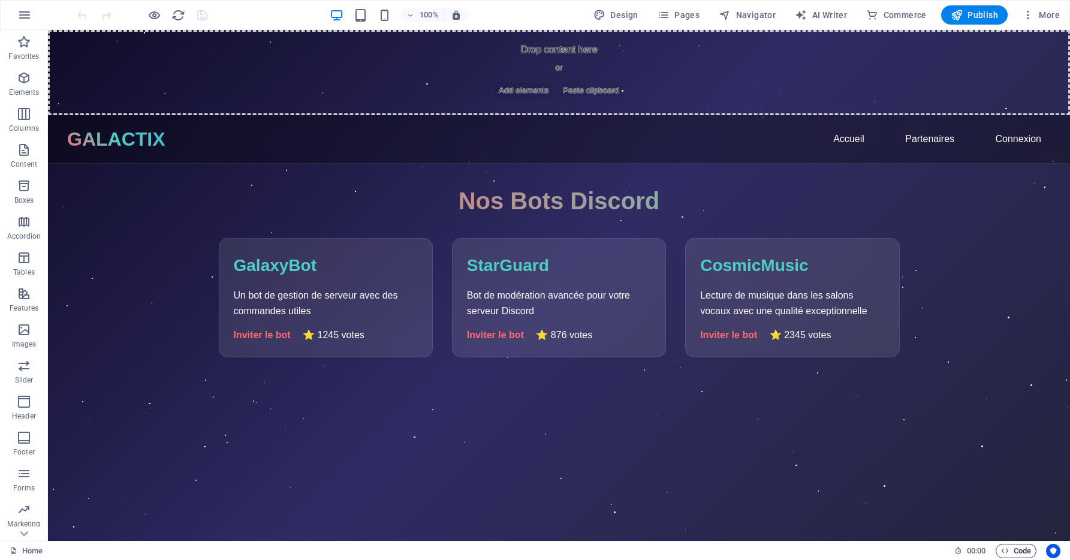
click at [1018, 550] on span "Code" at bounding box center [1016, 551] width 30 height 14
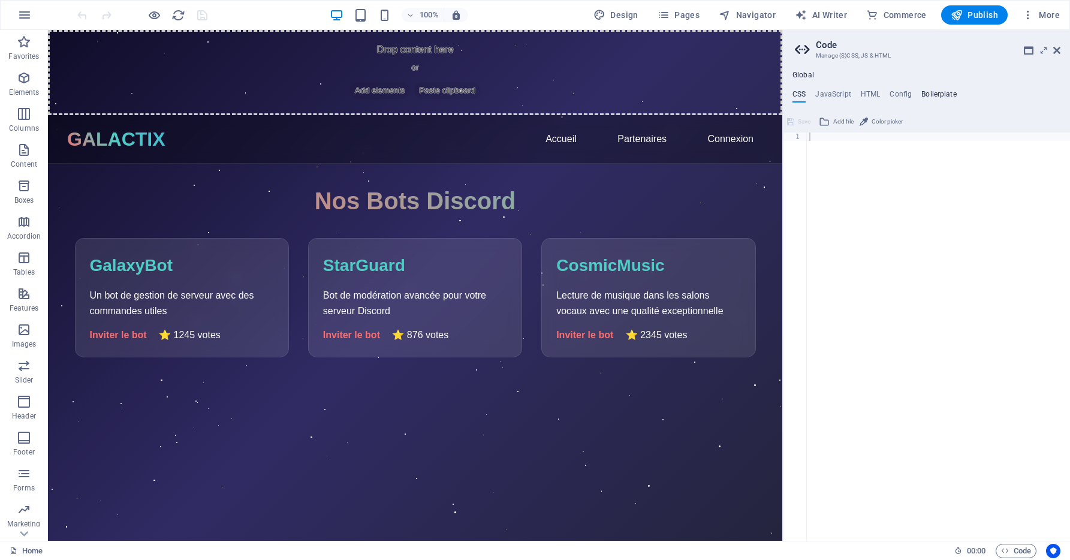
click at [927, 92] on h4 "Boilerplate" at bounding box center [938, 96] width 35 height 13
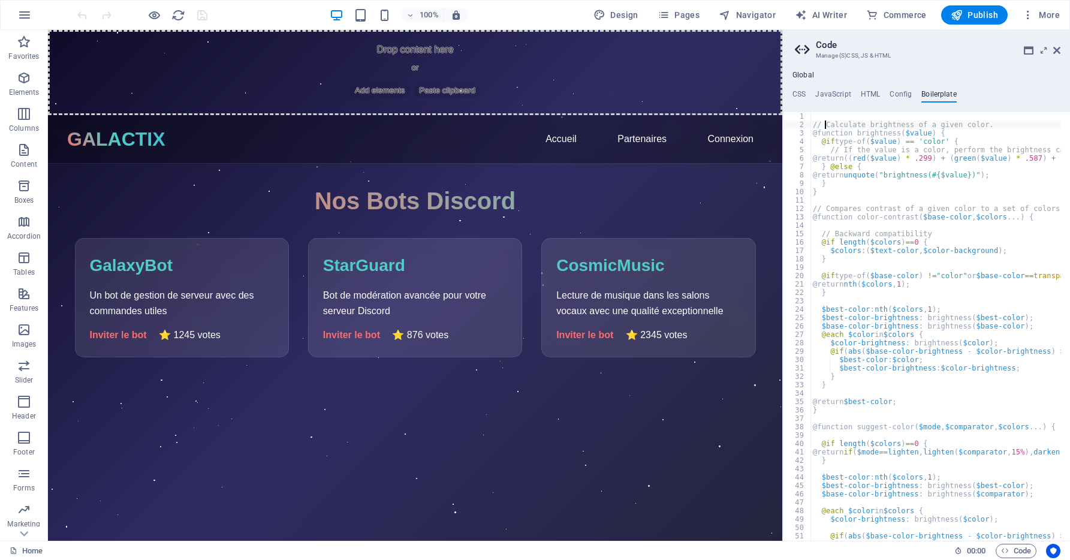
type textarea "}"
click at [890, 91] on h4 "Config" at bounding box center [900, 96] width 22 height 13
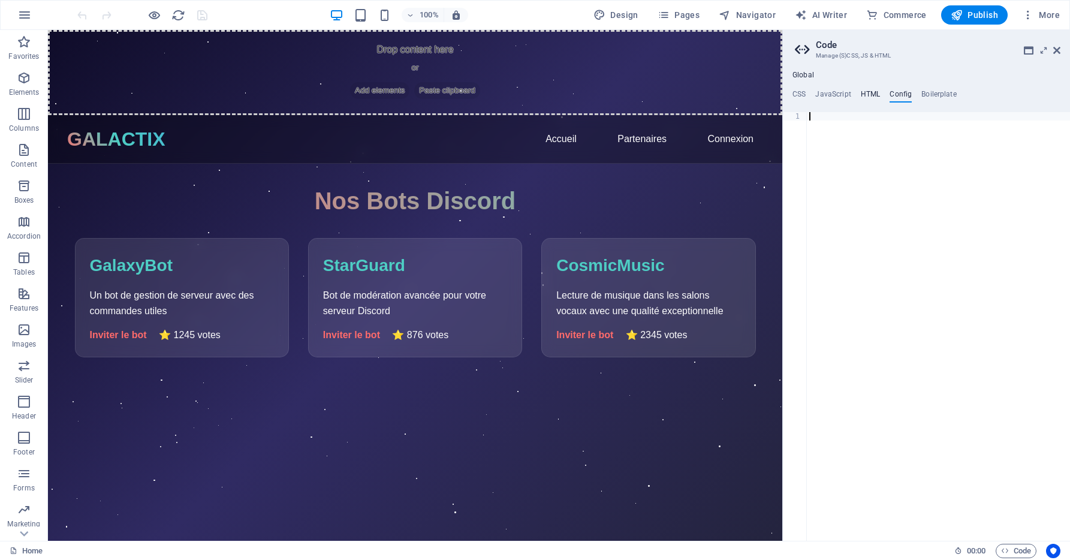
click at [874, 94] on h4 "HTML" at bounding box center [871, 96] width 20 height 13
type textarea "<a href="#main-content" class="wv-link-content button">Skip to main content</a>"
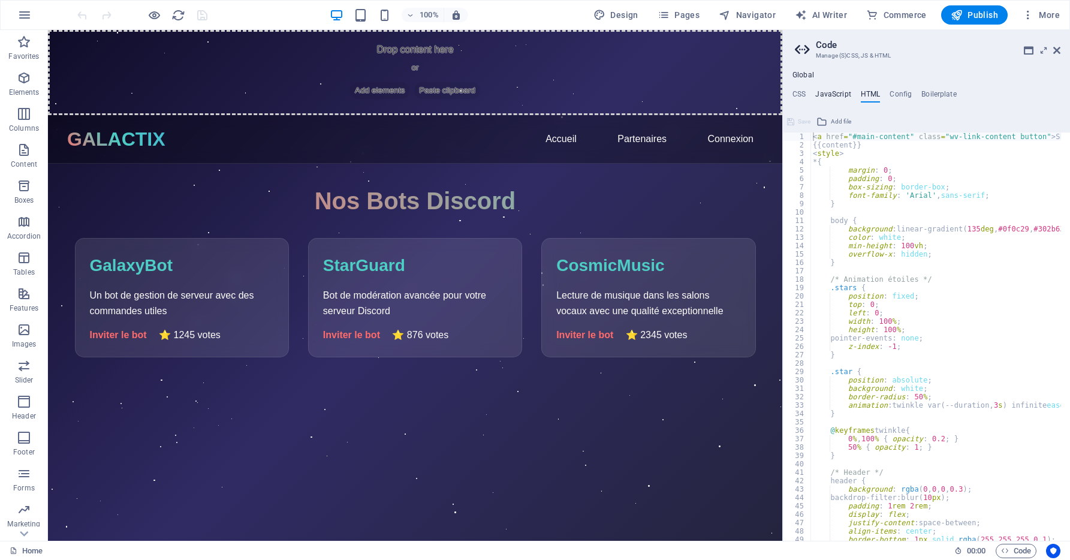
click at [836, 94] on h4 "JavaScript" at bounding box center [832, 96] width 35 height 13
type textarea "/* JS for preset "Phonic" */"
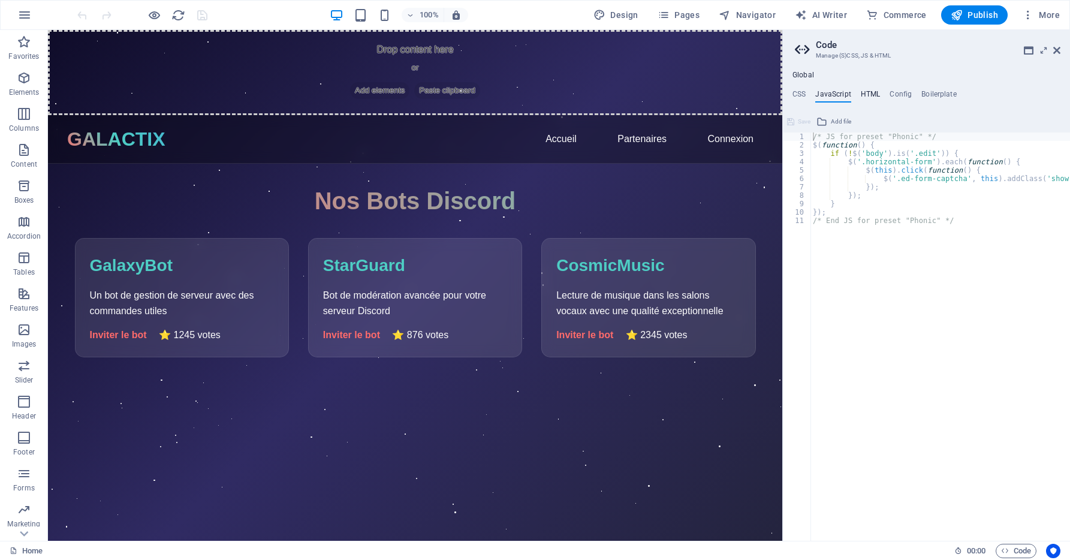
click at [865, 93] on h4 "HTML" at bounding box center [871, 96] width 20 height 13
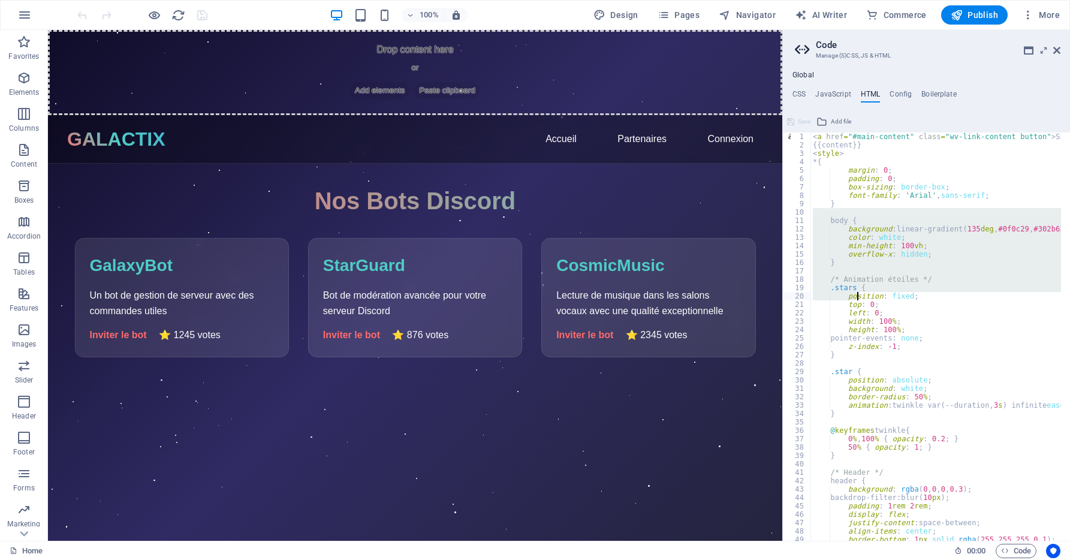
drag, startPoint x: 844, startPoint y: 228, endPoint x: 861, endPoint y: 318, distance: 90.9
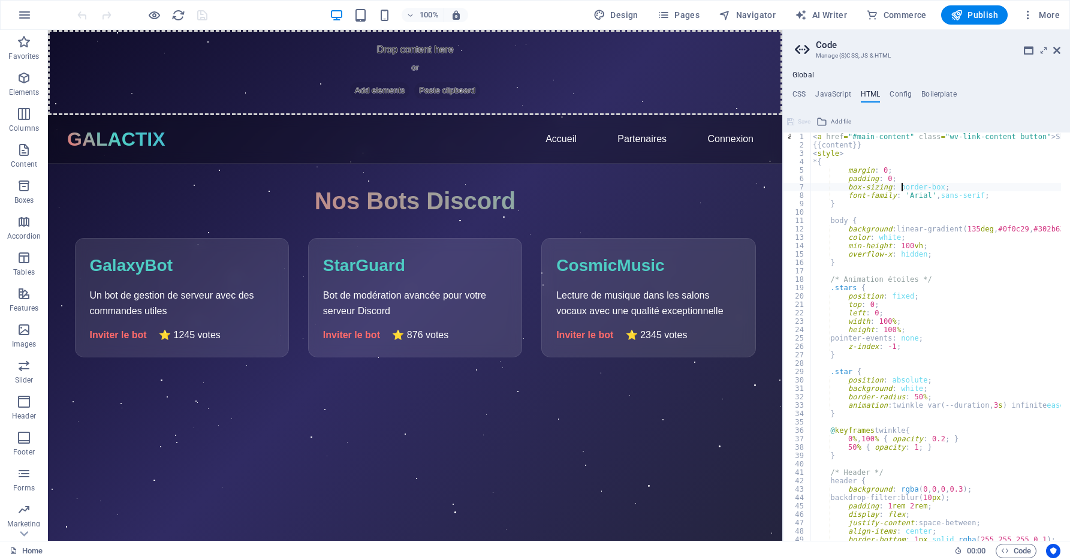
type textarea "box-sizing: border-box;"
click at [947, 91] on h4 "Boilerplate" at bounding box center [938, 96] width 35 height 13
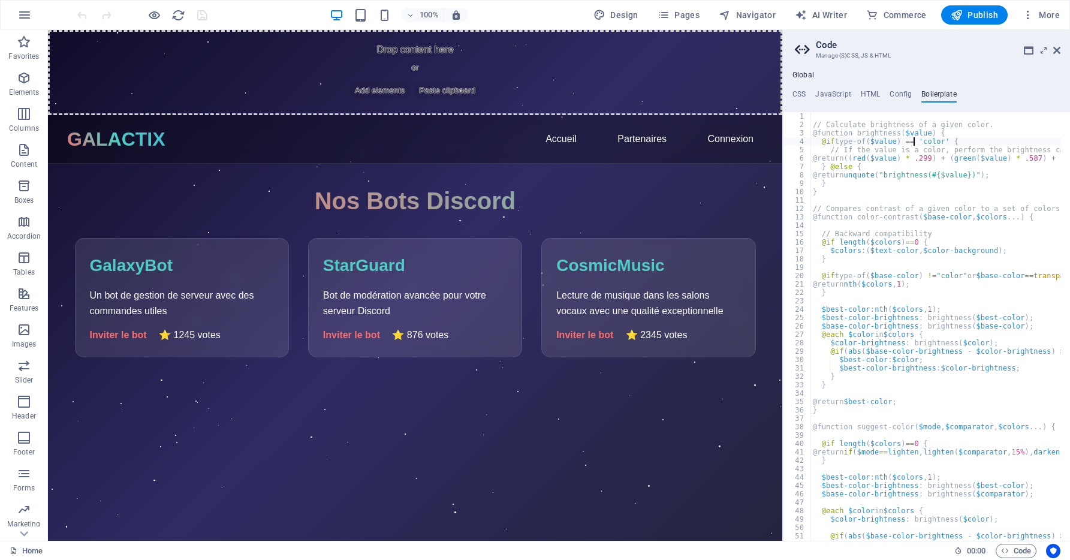
type textarea "@if type-of($value) == 'color' {"
click at [818, 94] on h4 "JavaScript" at bounding box center [832, 96] width 35 height 13
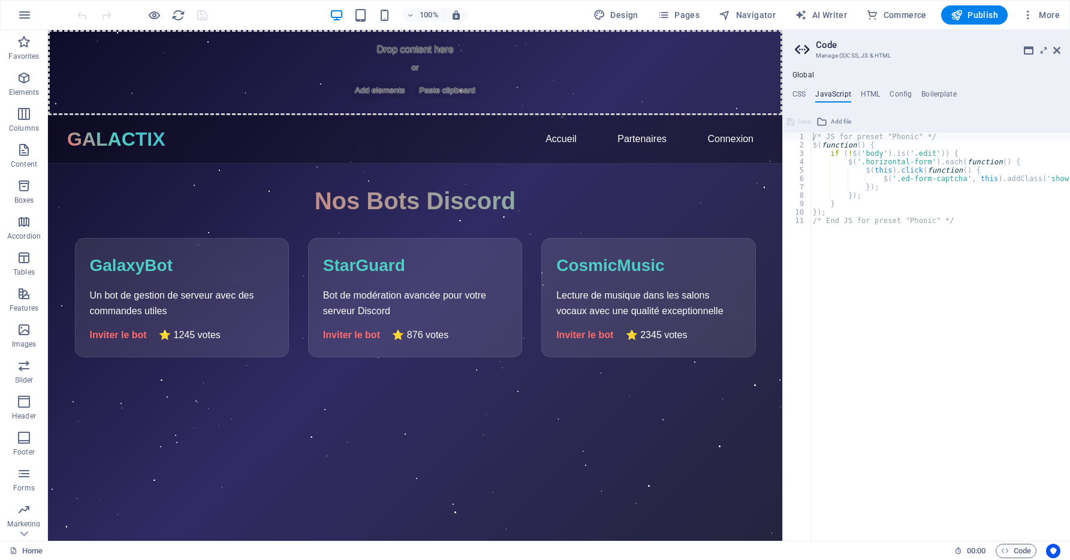
drag, startPoint x: 804, startPoint y: 93, endPoint x: 849, endPoint y: 243, distance: 156.4
click at [849, 243] on div "CSS JavaScript HTML Config Boilerplate 1 הההההההההההההההההההההההההההההההההההההה…" at bounding box center [926, 315] width 287 height 451
drag, startPoint x: 957, startPoint y: 231, endPoint x: 997, endPoint y: 227, distance: 41.0
click at [997, 227] on div "/* JS for preset "Phonic" */ $ ( function ( ) { if ( ! $ ( 'body' ) . is ( '.ed…" at bounding box center [940, 344] width 260 height 425
click at [806, 92] on ul "CSS JavaScript HTML Config Boilerplate" at bounding box center [926, 96] width 287 height 13
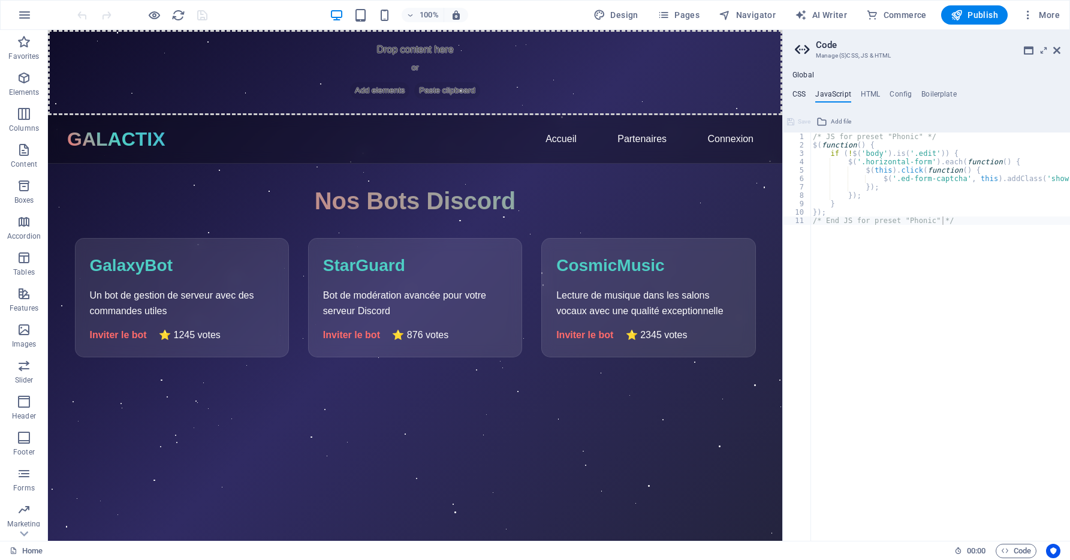
click at [798, 95] on h4 "CSS" at bounding box center [798, 96] width 13 height 13
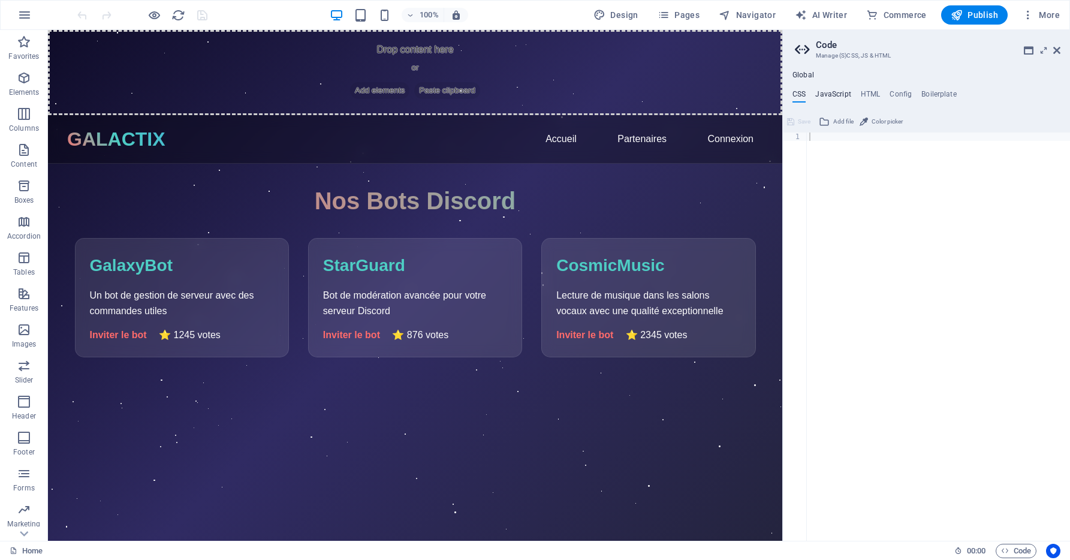
click at [839, 91] on h4 "JavaScript" at bounding box center [832, 96] width 35 height 13
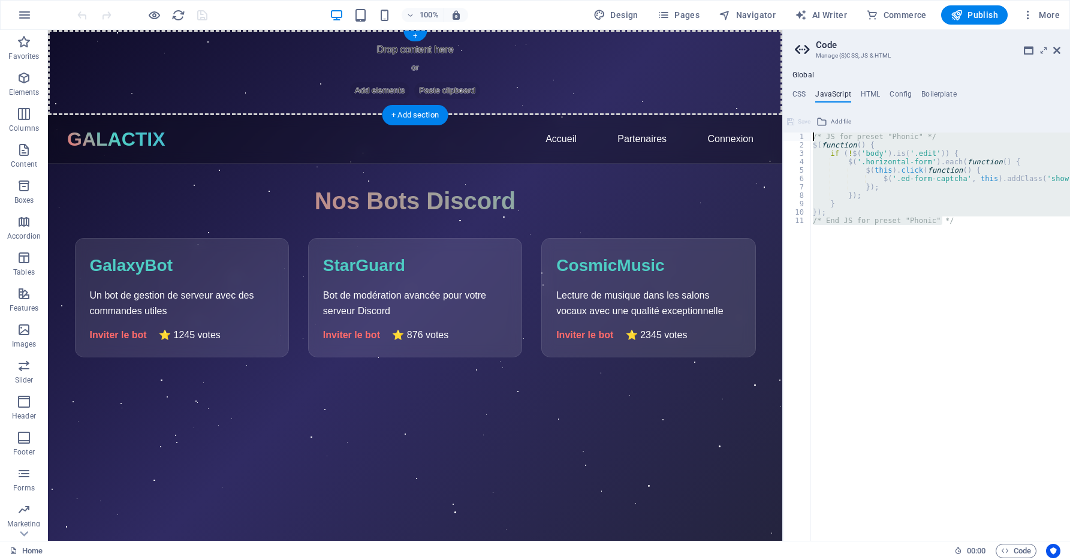
drag, startPoint x: 979, startPoint y: 244, endPoint x: 758, endPoint y: 95, distance: 266.8
click at [894, 194] on div "/* JS for preset "Phonic" */ $ ( function ( ) { if ( ! $ ( 'body' ) . is ( '.ed…" at bounding box center [940, 336] width 260 height 408
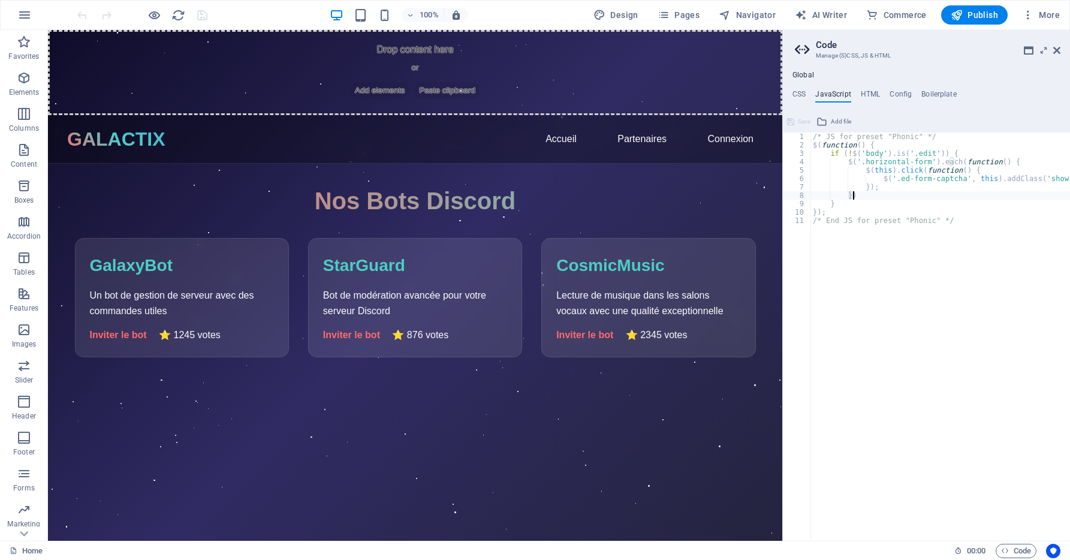
type textarea "}"
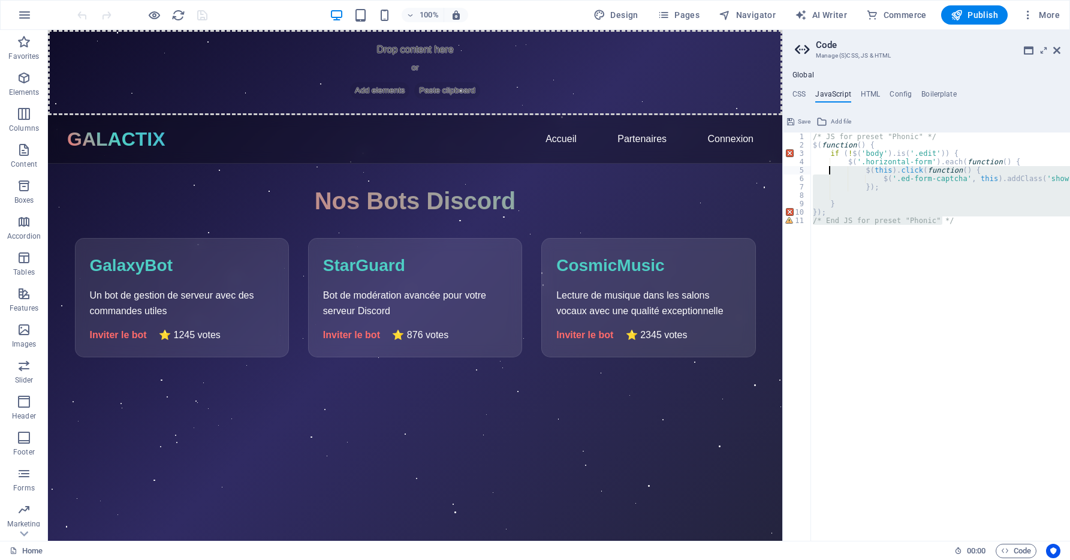
drag, startPoint x: 960, startPoint y: 224, endPoint x: 838, endPoint y: 168, distance: 133.8
click at [834, 172] on div "/* JS for preset "Phonic" */ $ ( function ( ) { if ( ! $ ( 'body' ) . is ( '.ed…" at bounding box center [940, 344] width 260 height 425
type textarea "$(this).click(function() { $('.ed-form-captcha', this).addClass('show');"
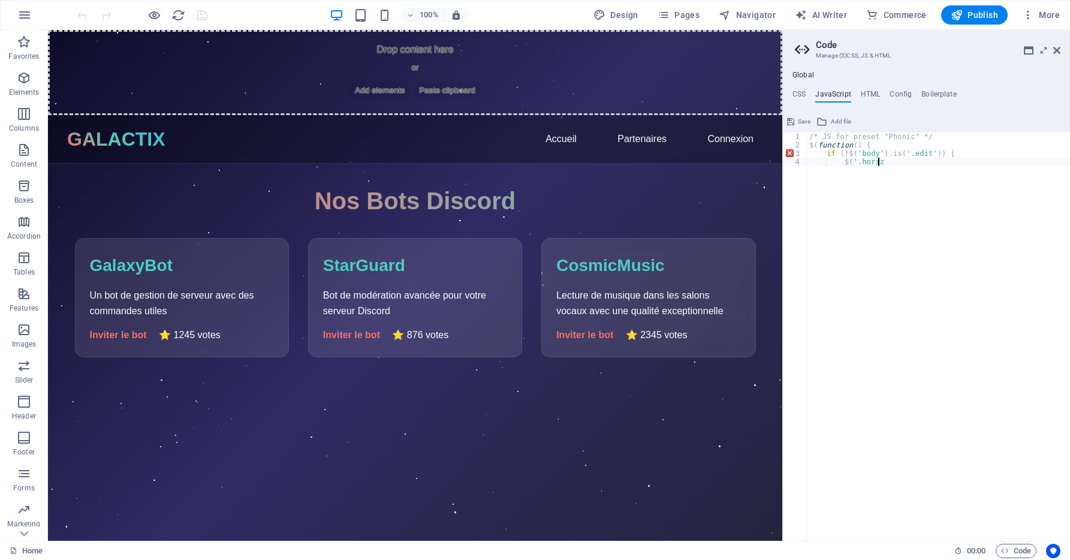
drag, startPoint x: 922, startPoint y: 160, endPoint x: 816, endPoint y: 135, distance: 109.0
click at [816, 135] on div "/* JS for preset "Phonic" */ $ ( function ( ) { if ( ! $ ( 'body' ) . is ( '.ed…" at bounding box center [938, 344] width 263 height 425
type textarea "$"
drag, startPoint x: 874, startPoint y: 162, endPoint x: 785, endPoint y: 124, distance: 97.5
click at [785, 124] on aside "Code Manage (S)CSS, JS & HTML Global CSS JavaScript HTML Config Boilerplate 1 ה…" at bounding box center [926, 285] width 288 height 511
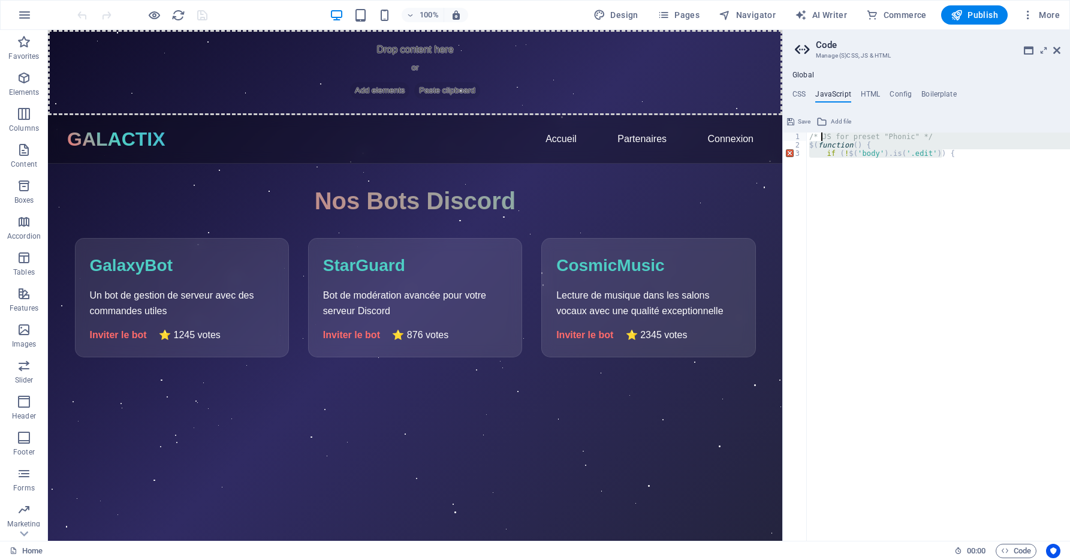
type textarea "/* JS for preset "Phonic" */ $(function() {"
click at [801, 124] on span "Save" at bounding box center [804, 121] width 13 height 14
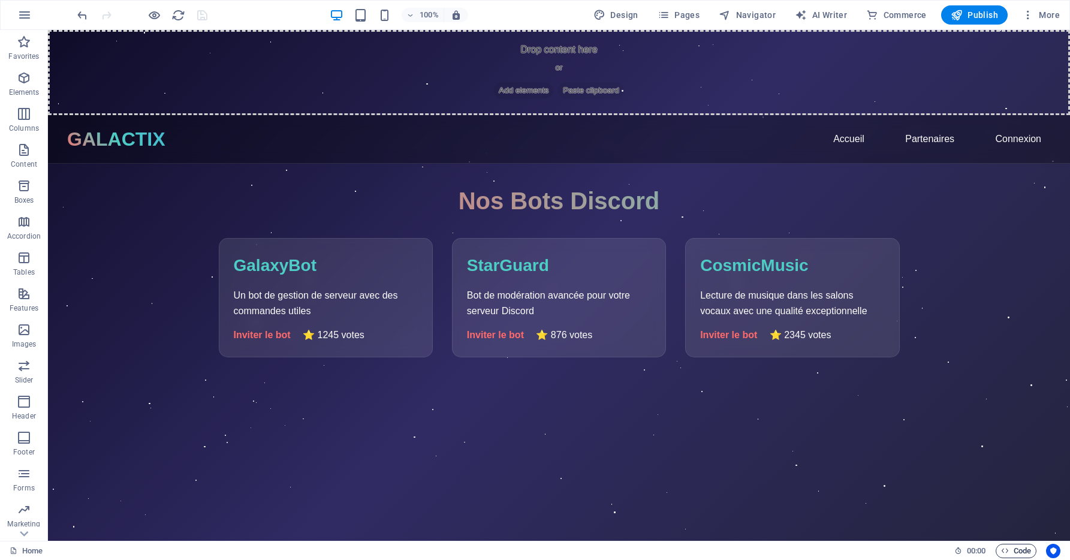
click at [1007, 547] on icon "button" at bounding box center [1005, 551] width 8 height 8
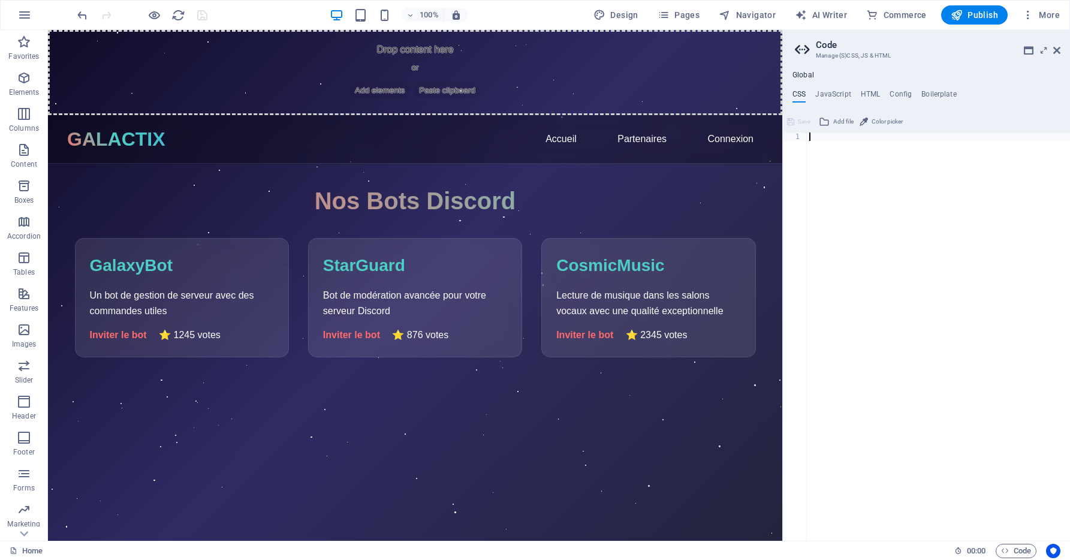
click at [853, 98] on ul "CSS JavaScript HTML Config Boilerplate" at bounding box center [926, 96] width 287 height 13
click at [865, 95] on h4 "HTML" at bounding box center [871, 96] width 20 height 13
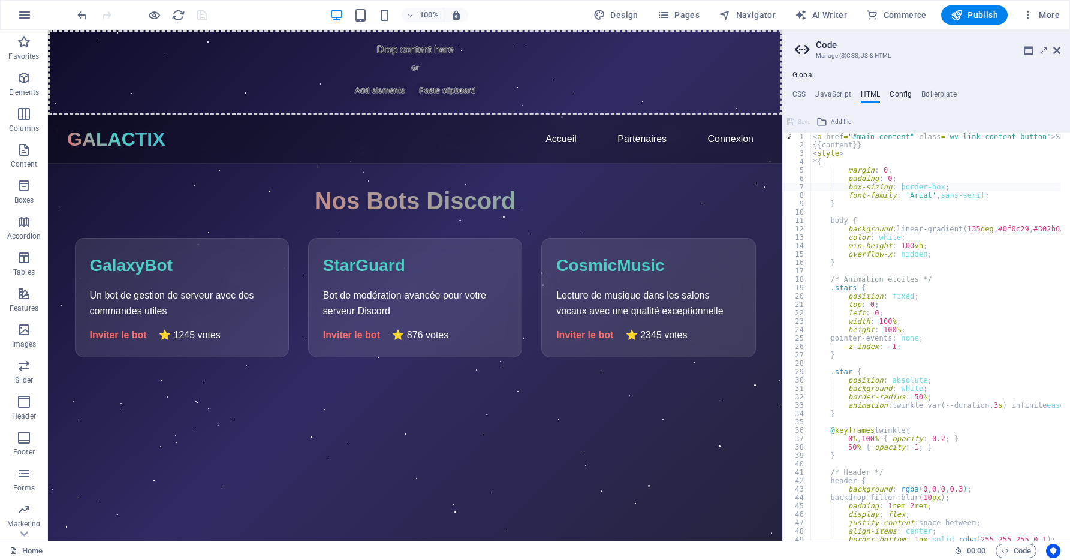
click at [906, 95] on h4 "Config" at bounding box center [900, 96] width 22 height 13
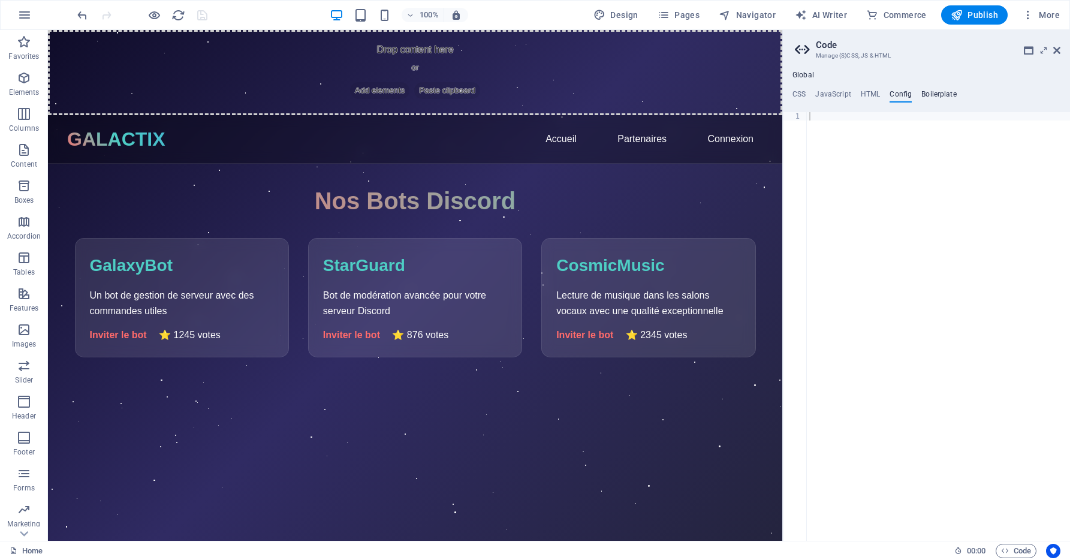
click at [921, 96] on h4 "Boilerplate" at bounding box center [938, 96] width 35 height 13
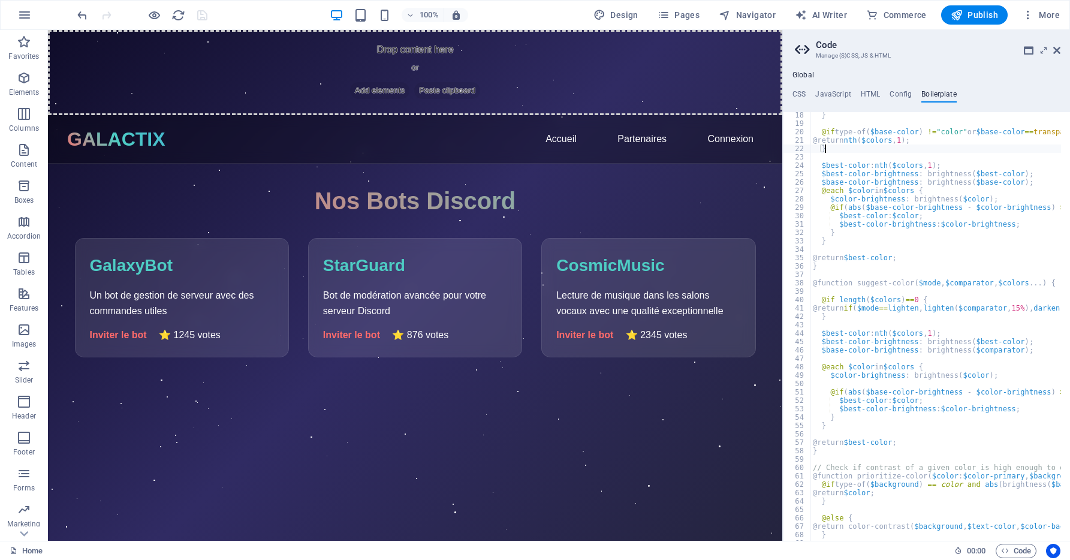
scroll to position [101, 0]
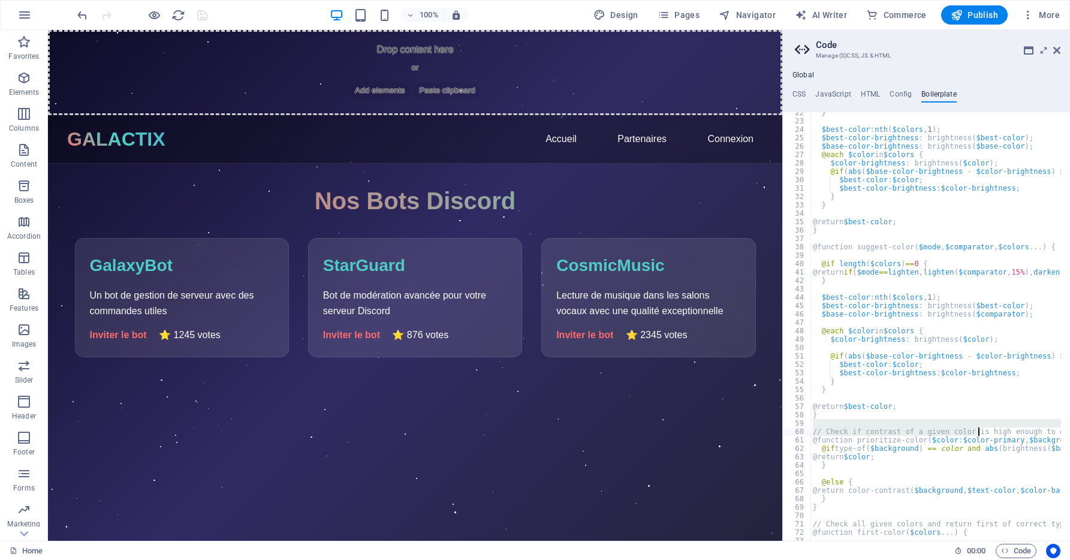
drag, startPoint x: 979, startPoint y: 429, endPoint x: 979, endPoint y: 448, distance: 18.6
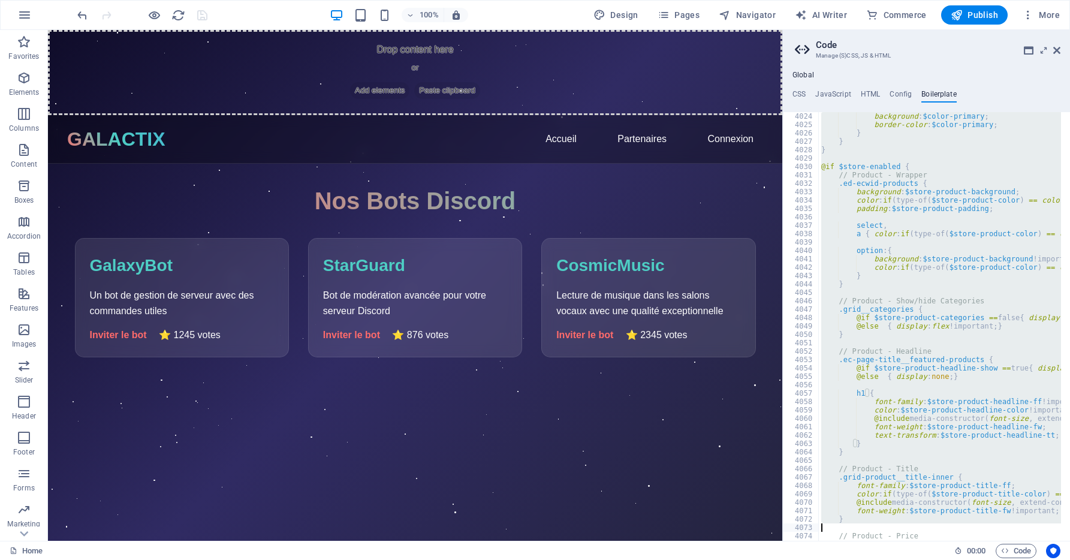
scroll to position [19221, 0]
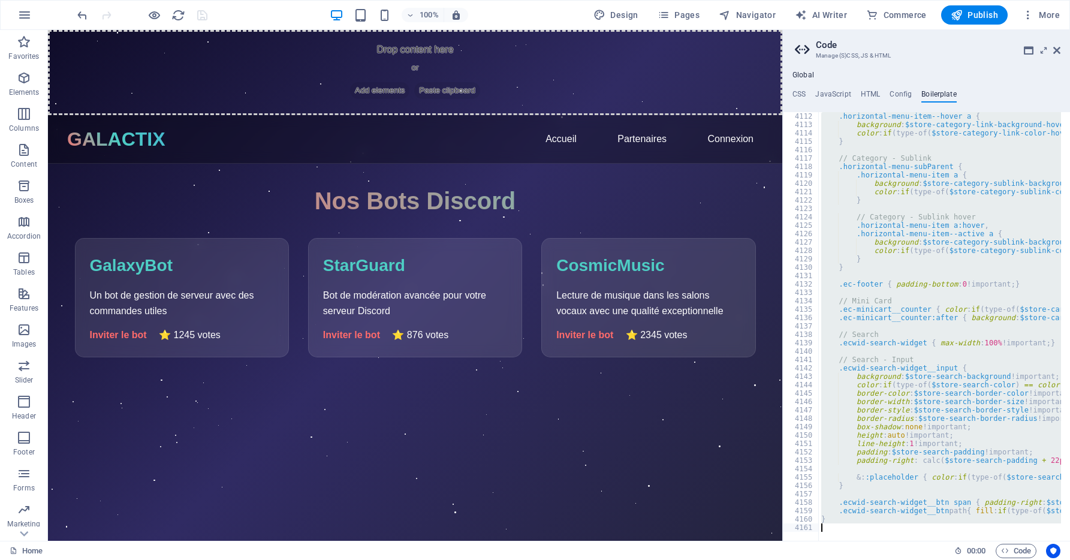
drag, startPoint x: 834, startPoint y: 173, endPoint x: 962, endPoint y: 591, distance: 436.8
click at [962, 559] on html "[DOMAIN_NAME] Home Favorites Elements Columns Content Boxes Accordion Tables Fe…" at bounding box center [535, 280] width 1070 height 560
drag, startPoint x: 962, startPoint y: 591, endPoint x: 905, endPoint y: 490, distance: 115.7
click at [905, 490] on div ".horizontal-menu-item--hover a { background : $store-category-link-background-h…" at bounding box center [940, 326] width 242 height 429
type textarea "}"
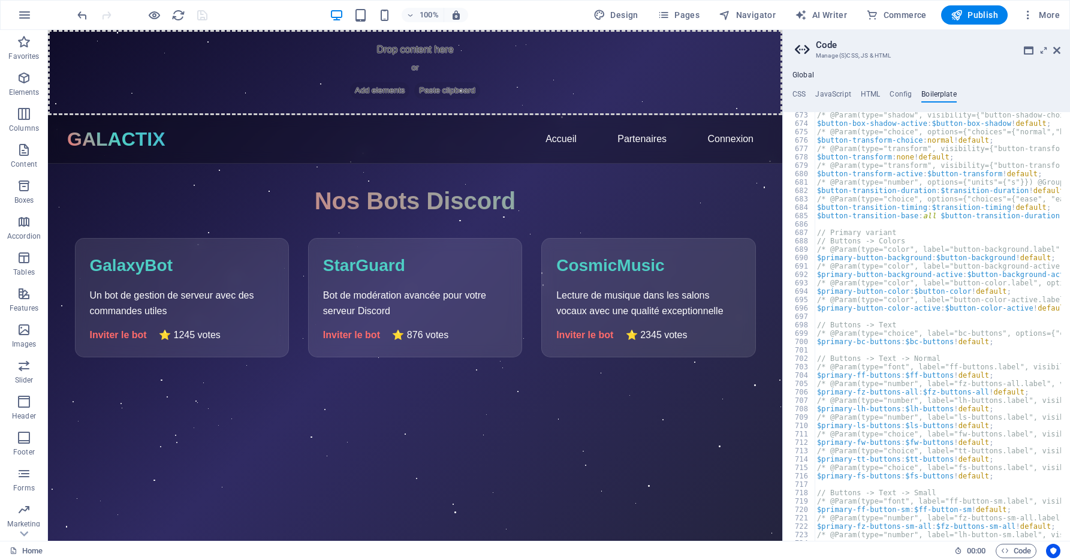
scroll to position [0, 0]
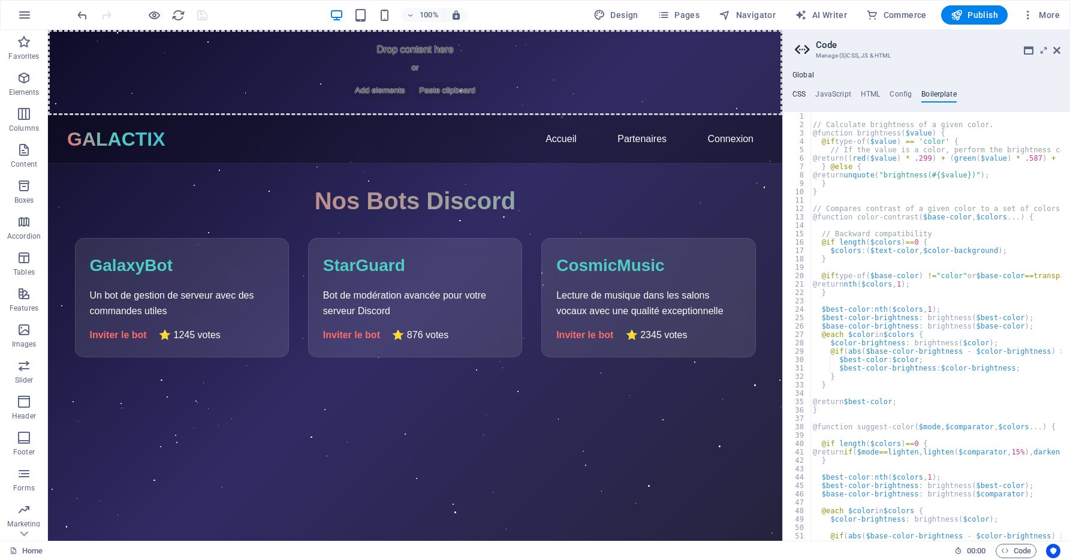
click at [802, 94] on h4 "CSS" at bounding box center [798, 96] width 13 height 13
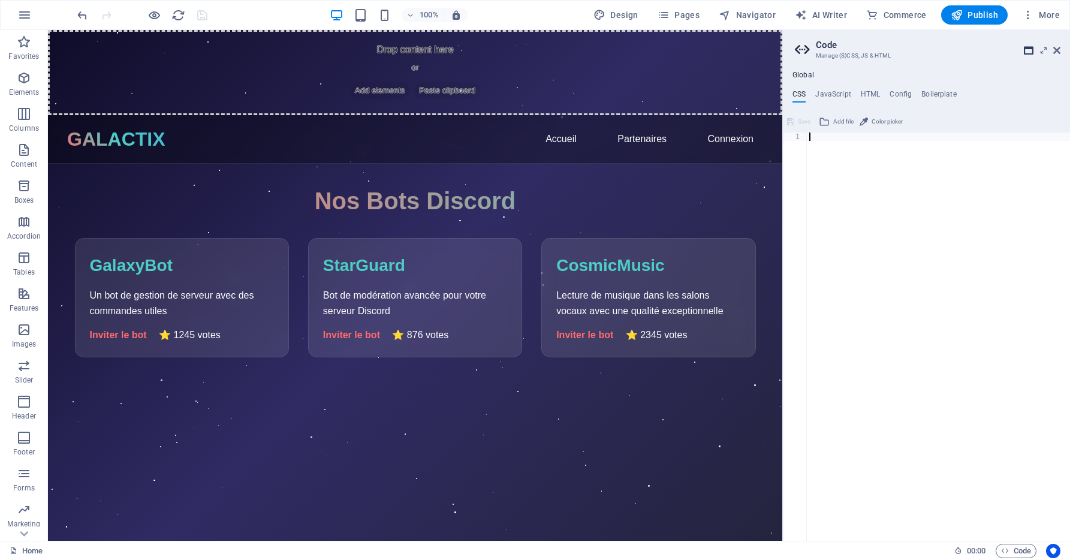
click at [1029, 49] on icon at bounding box center [1029, 51] width 10 height 10
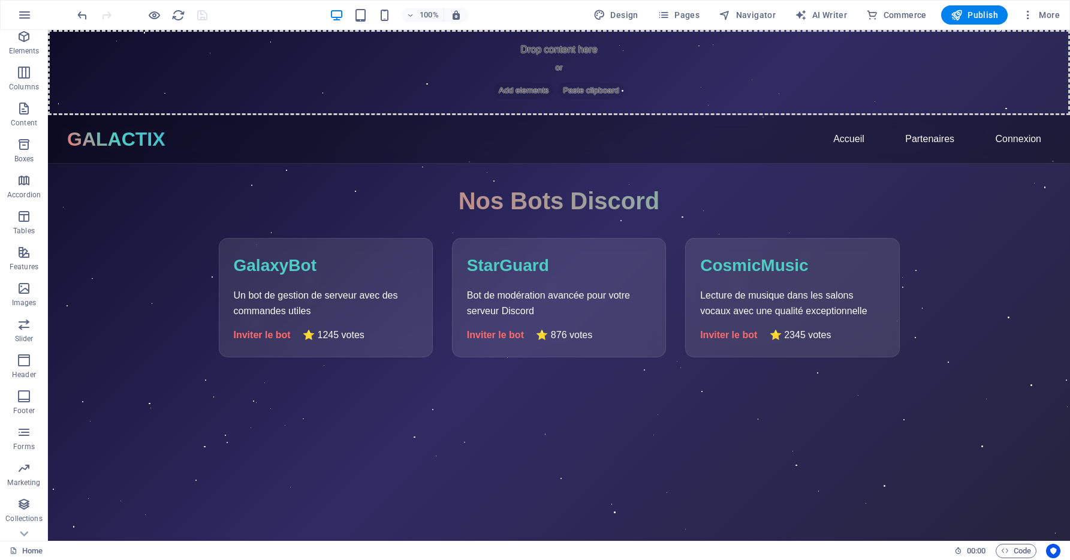
scroll to position [65, 0]
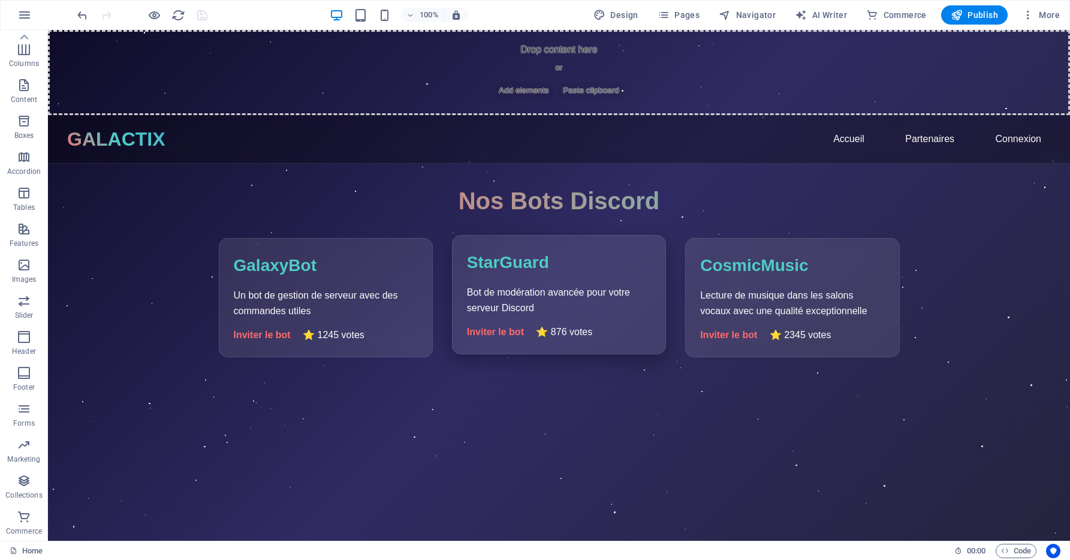
click at [490, 310] on p "Bot de modération avancée pour votre serveur Discord" at bounding box center [559, 300] width 184 height 31
drag, startPoint x: 565, startPoint y: 300, endPoint x: 572, endPoint y: 297, distance: 7.5
drag, startPoint x: 572, startPoint y: 297, endPoint x: 919, endPoint y: 138, distance: 382.0
drag, startPoint x: 871, startPoint y: 108, endPoint x: 457, endPoint y: 11, distance: 425.5
click at [457, 11] on icon "button" at bounding box center [456, 15] width 11 height 11
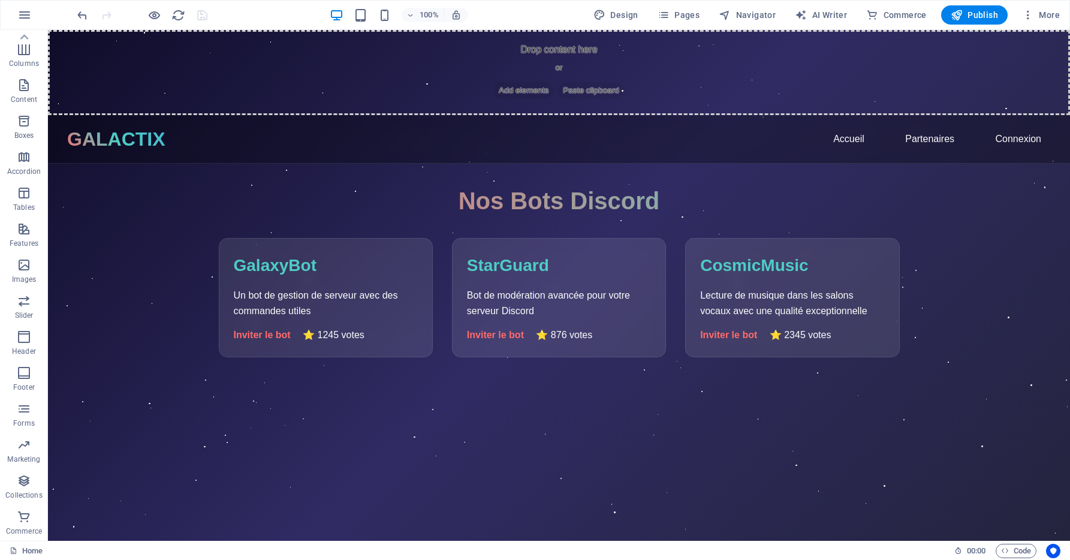
click at [964, 548] on h6 "00 : 00" at bounding box center [970, 551] width 32 height 14
click at [1049, 551] on icon "Usercentrics" at bounding box center [1053, 551] width 8 height 8
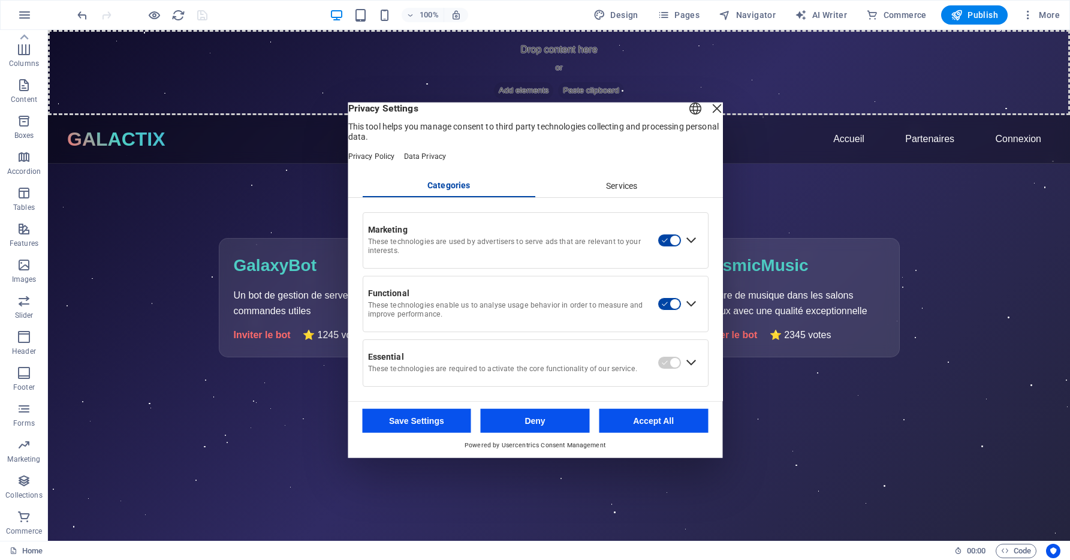
click at [609, 197] on div "Services" at bounding box center [621, 186] width 173 height 20
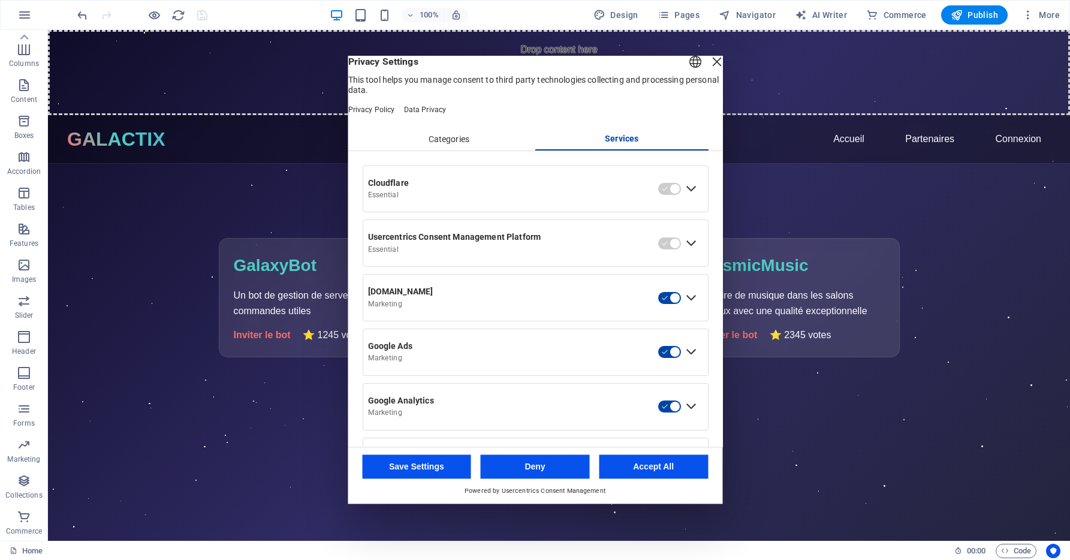
drag, startPoint x: 610, startPoint y: 204, endPoint x: 546, endPoint y: 206, distance: 63.6
click at [546, 200] on div "Essential" at bounding box center [509, 195] width 285 height 9
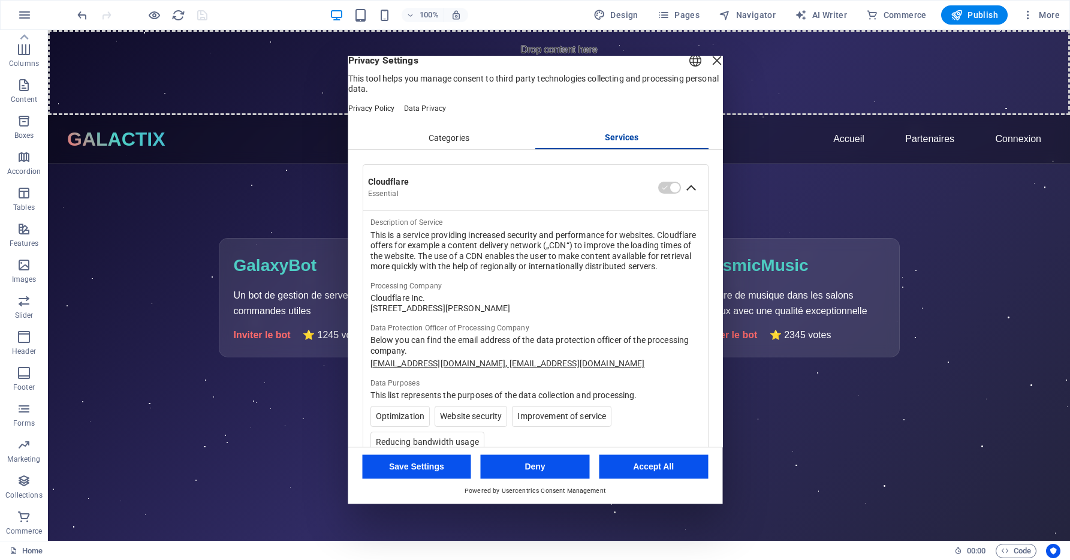
scroll to position [0, 0]
click at [681, 198] on div "Collapse Cloudflare" at bounding box center [690, 188] width 19 height 19
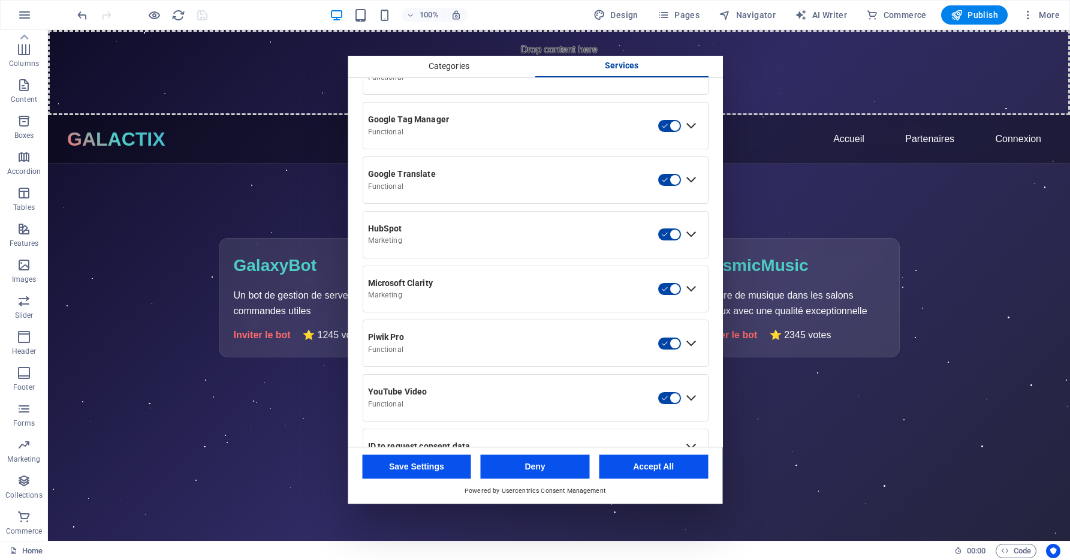
scroll to position [491, 0]
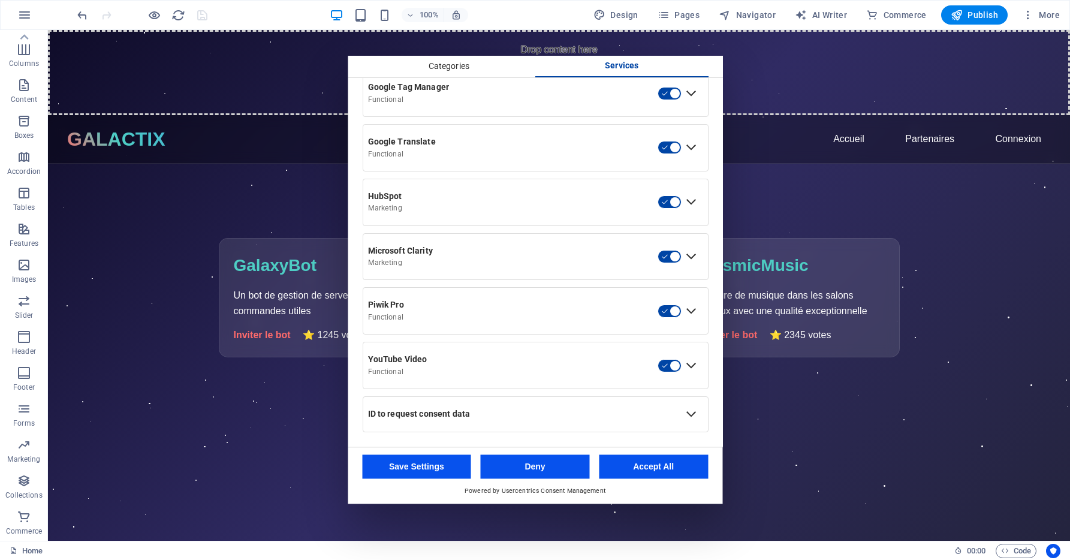
click at [670, 406] on div "ID to request consent data" at bounding box center [522, 414] width 318 height 20
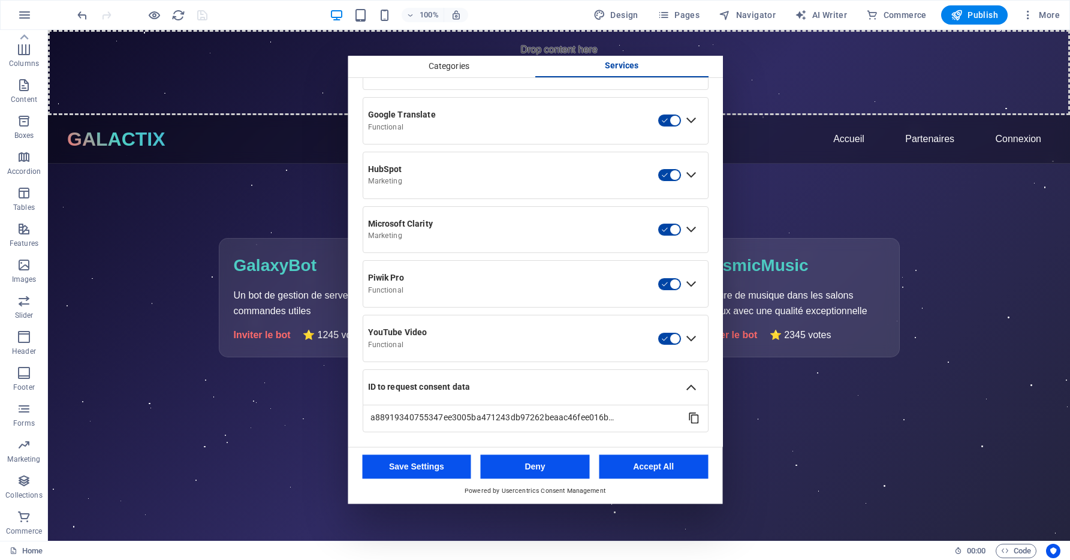
click at [664, 388] on div "ID to request consent data" at bounding box center [521, 387] width 309 height 11
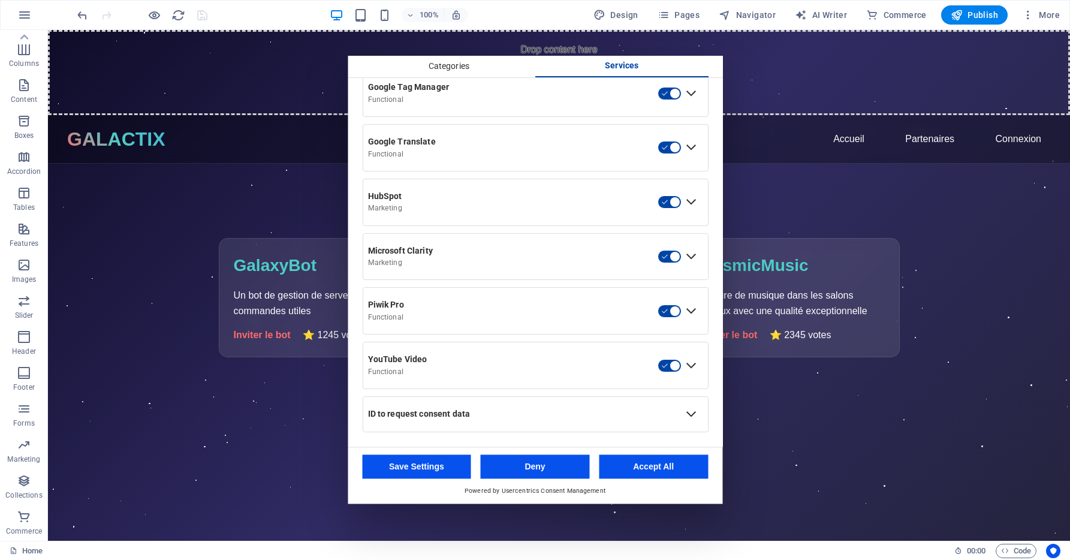
click at [664, 464] on button "Accept All" at bounding box center [653, 467] width 109 height 24
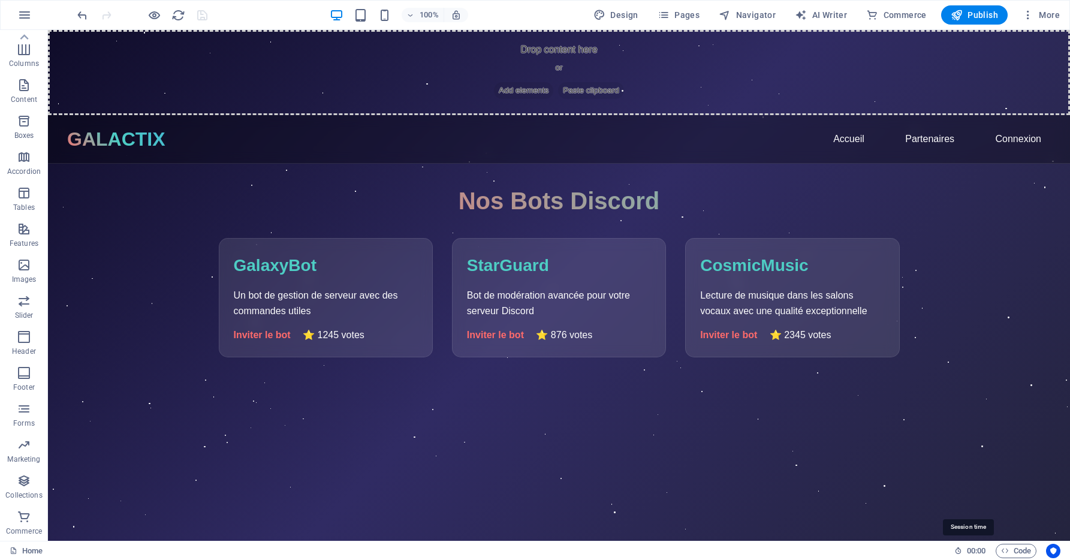
click at [972, 546] on span "00 : 00" at bounding box center [976, 551] width 19 height 14
click at [954, 548] on icon at bounding box center [958, 551] width 8 height 8
click at [957, 550] on icon at bounding box center [958, 551] width 8 height 8
click at [26, 553] on link "Home" at bounding box center [26, 551] width 33 height 14
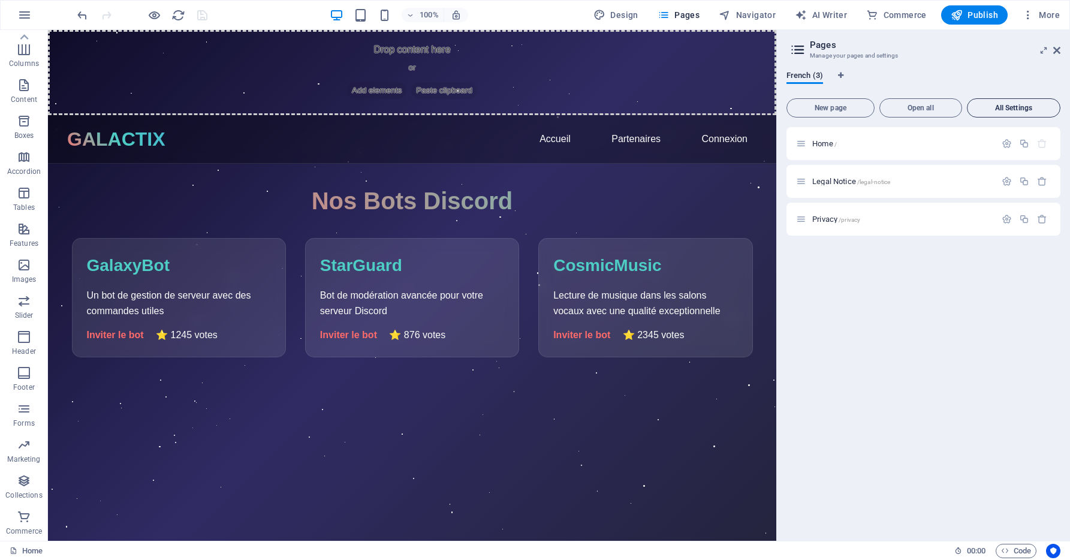
drag, startPoint x: 932, startPoint y: 388, endPoint x: 994, endPoint y: 113, distance: 282.7
click at [994, 113] on button "All Settings" at bounding box center [1014, 107] width 94 height 19
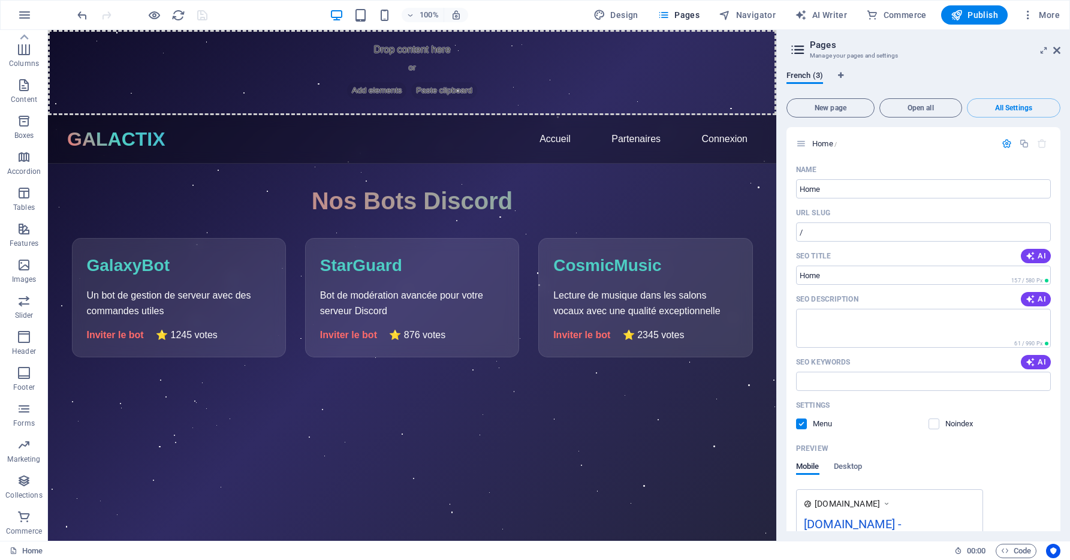
scroll to position [829, 0]
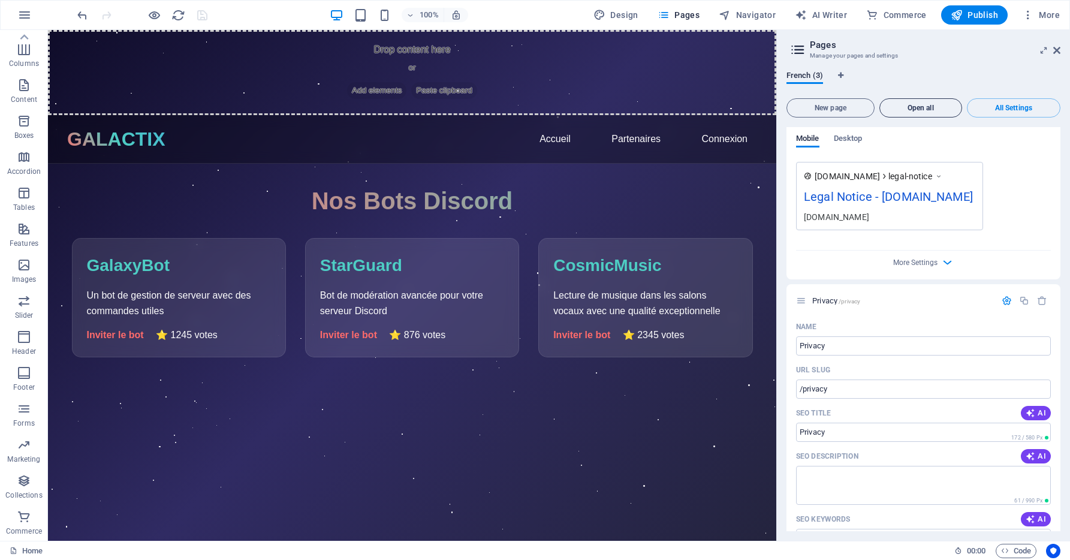
click at [911, 116] on button "Open all" at bounding box center [920, 107] width 83 height 19
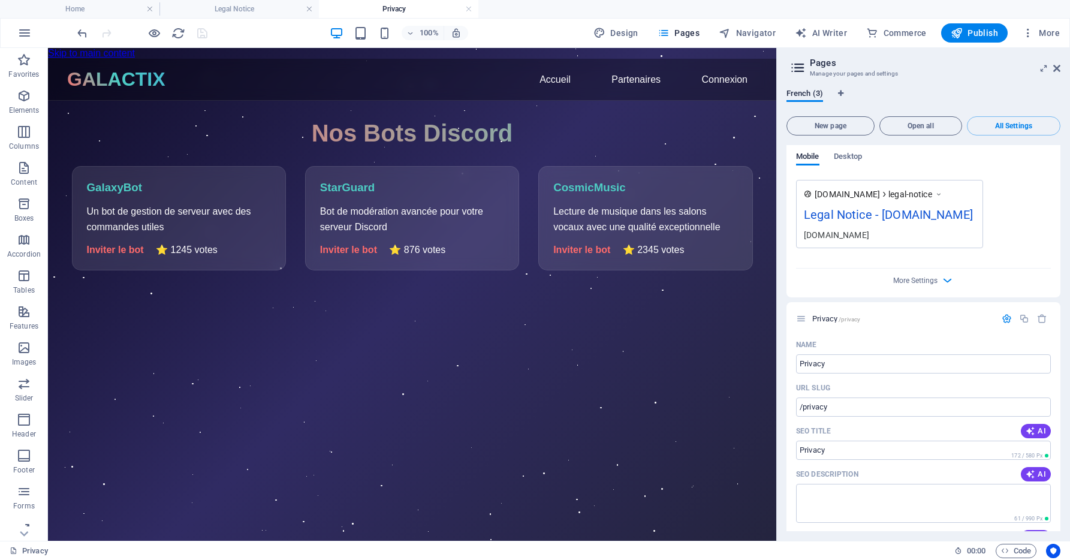
scroll to position [0, 0]
click at [210, 22] on div "100% Design Pages Navigator AI Writer Commerce Publish More" at bounding box center [535, 33] width 1069 height 29
click at [216, 9] on h4 "Legal Notice" at bounding box center [238, 8] width 159 height 13
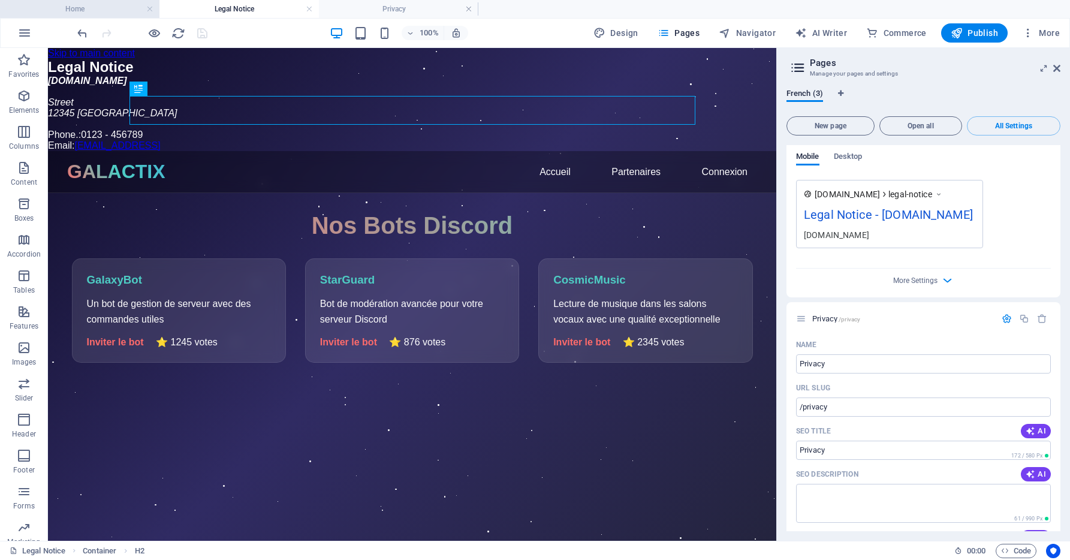
click at [85, 13] on h4 "Home" at bounding box center [79, 8] width 159 height 13
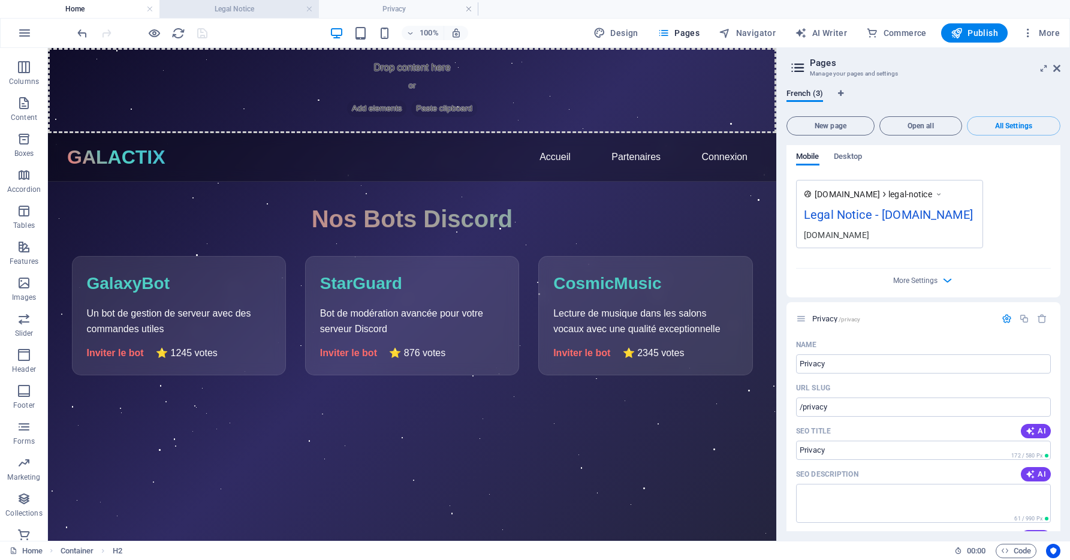
click at [207, 12] on h4 "Legal Notice" at bounding box center [238, 8] width 159 height 13
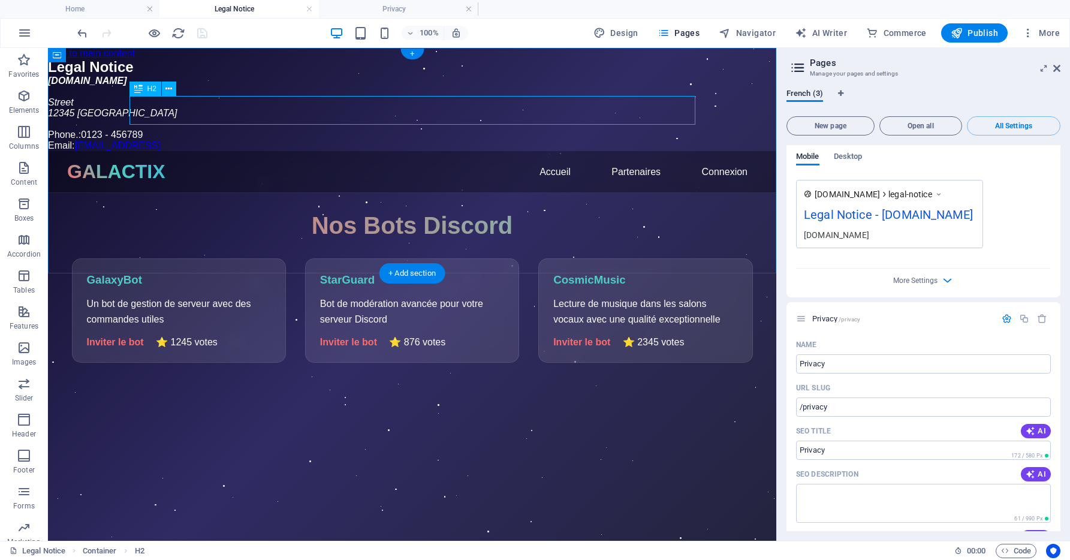
click at [241, 76] on div "Legal Notice" at bounding box center [412, 67] width 728 height 17
click at [251, 76] on div "Legal Notice" at bounding box center [412, 67] width 728 height 17
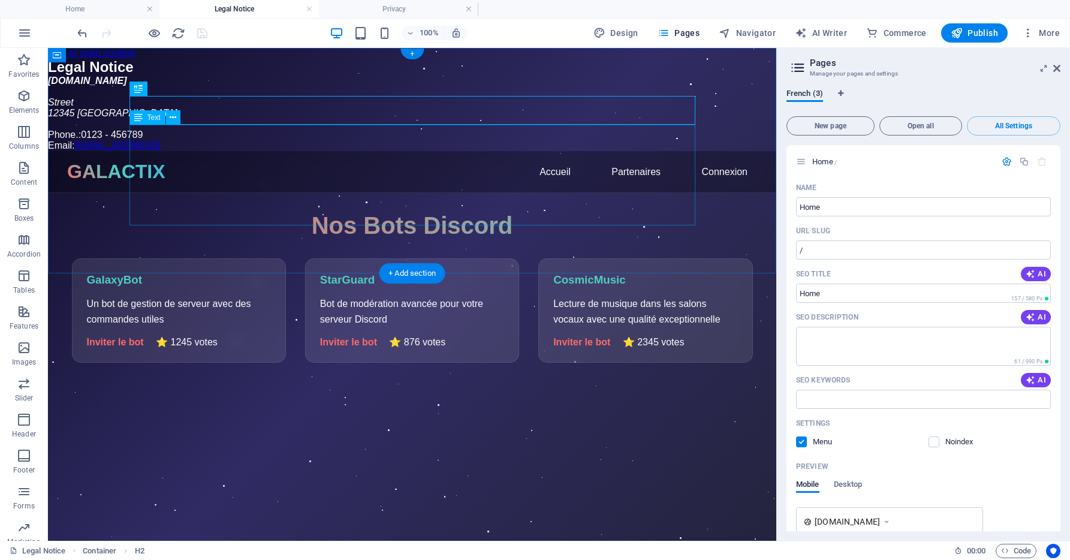
click at [491, 151] on div "[DOMAIN_NAME] Street [GEOGRAPHIC_DATA] Phone.: 0123 - 456789 Email: [EMAIL_ADDR…" at bounding box center [412, 114] width 728 height 76
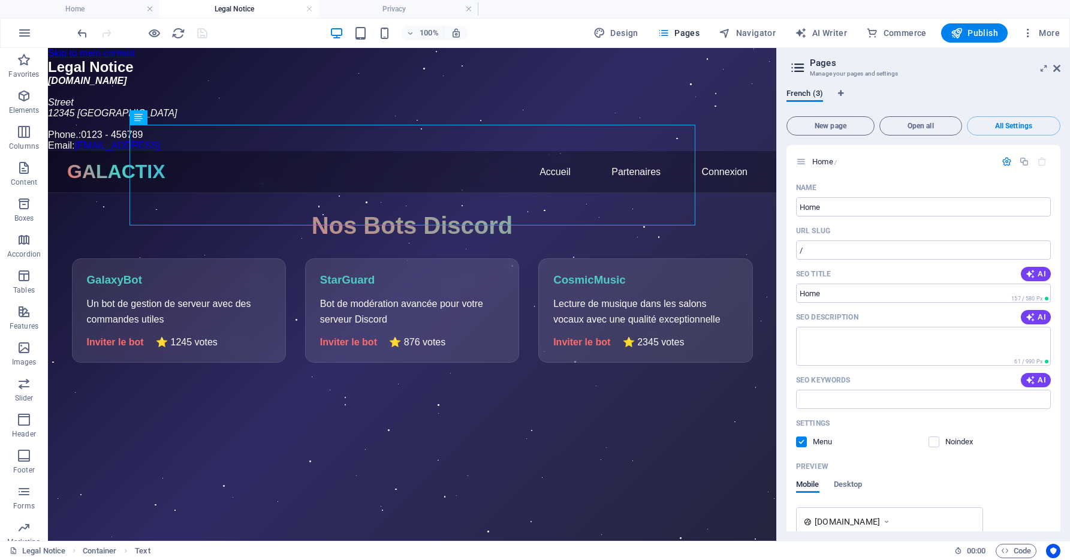
click at [1058, 62] on h2 "Pages" at bounding box center [935, 63] width 251 height 11
click at [1058, 65] on icon at bounding box center [1056, 69] width 7 height 10
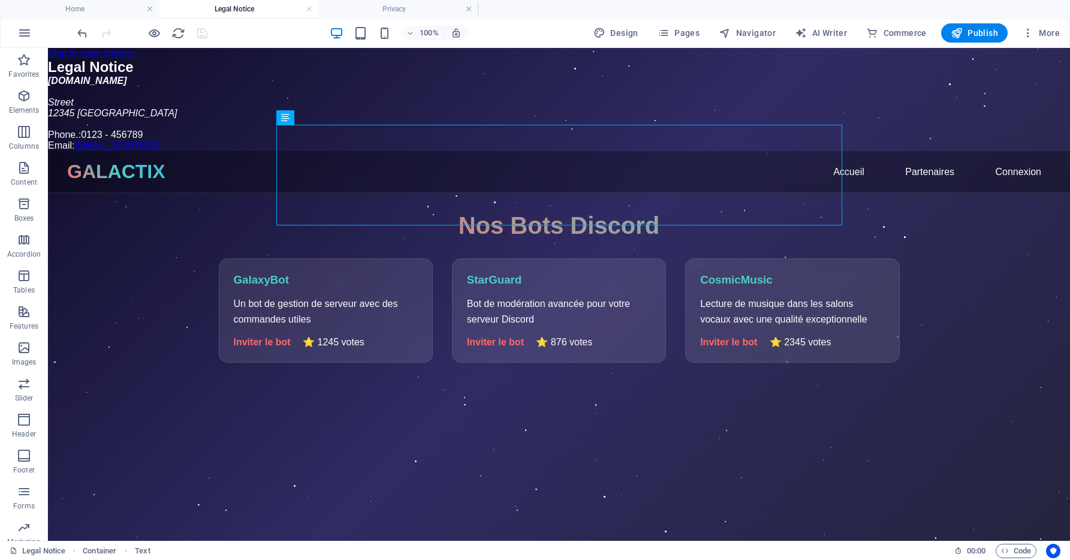
click at [1043, 193] on header "GALACTIX Accueil Partenaires Connexion Déconnexion" at bounding box center [559, 172] width 1022 height 42
click at [951, 363] on div "Nos Bots Discord GalaxyBot Un bot de gestion de serveur avec des commandes util…" at bounding box center [559, 287] width 1022 height 150
click at [183, 151] on div "Legal Notice [DOMAIN_NAME] Street [GEOGRAPHIC_DATA] Phone.: 0123 - 456789 Email…" at bounding box center [559, 105] width 1022 height 92
click at [112, 56] on icon at bounding box center [110, 55] width 7 height 13
click at [151, 12] on link at bounding box center [149, 9] width 7 height 11
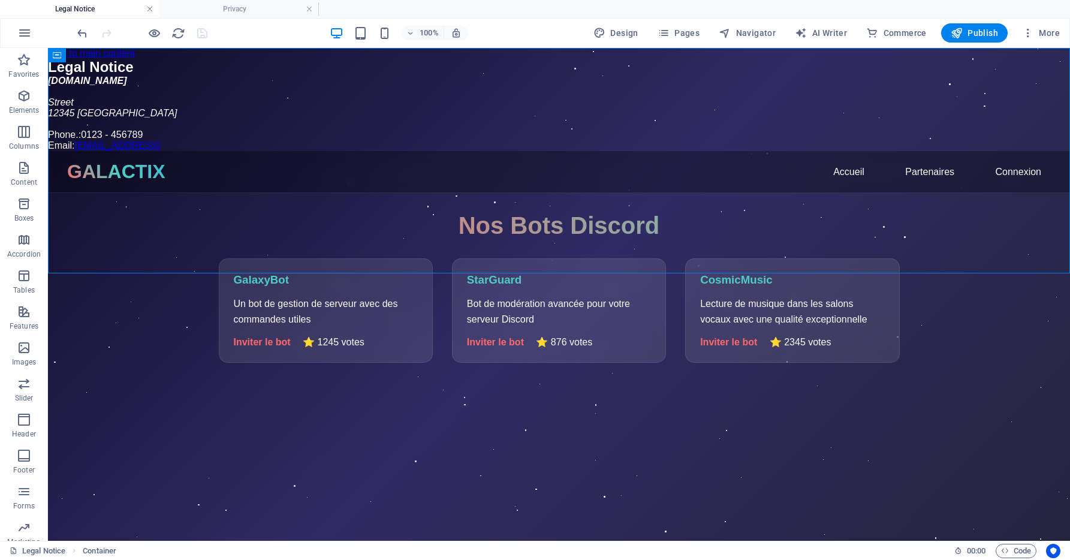
click at [152, 12] on link at bounding box center [149, 9] width 7 height 11
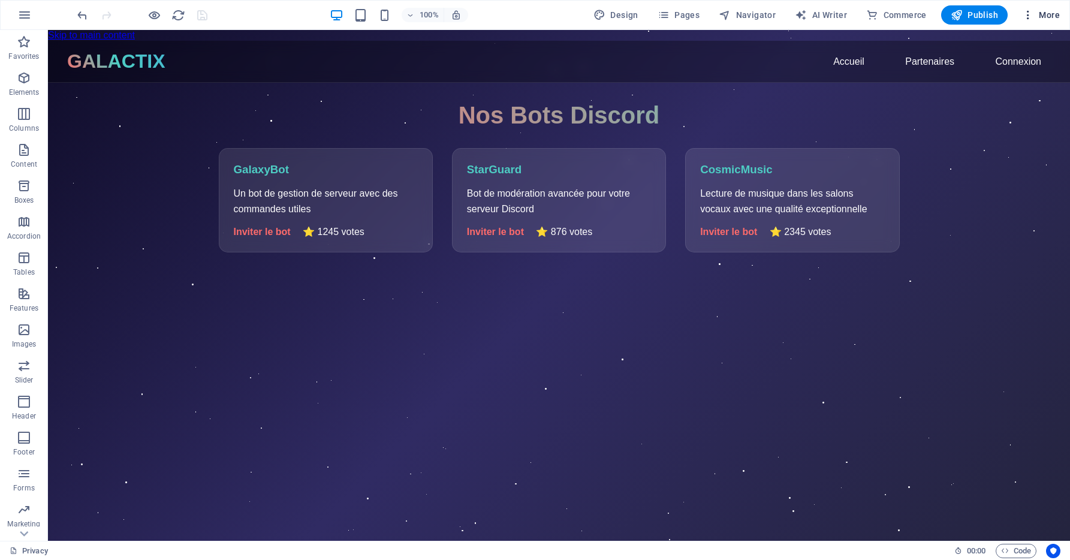
click at [1051, 21] on button "More" at bounding box center [1040, 14] width 47 height 19
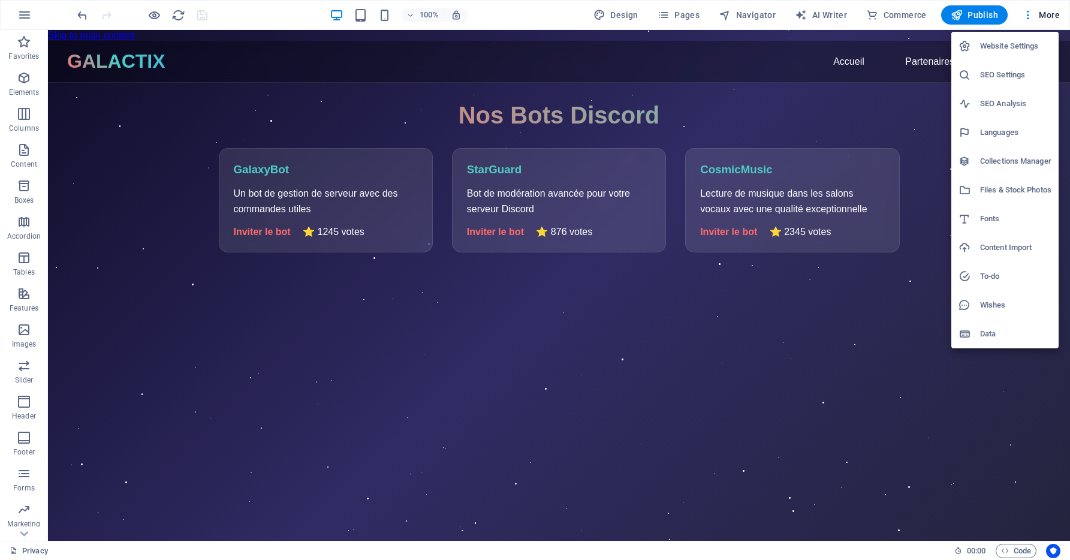
click at [1018, 550] on div at bounding box center [535, 280] width 1070 height 560
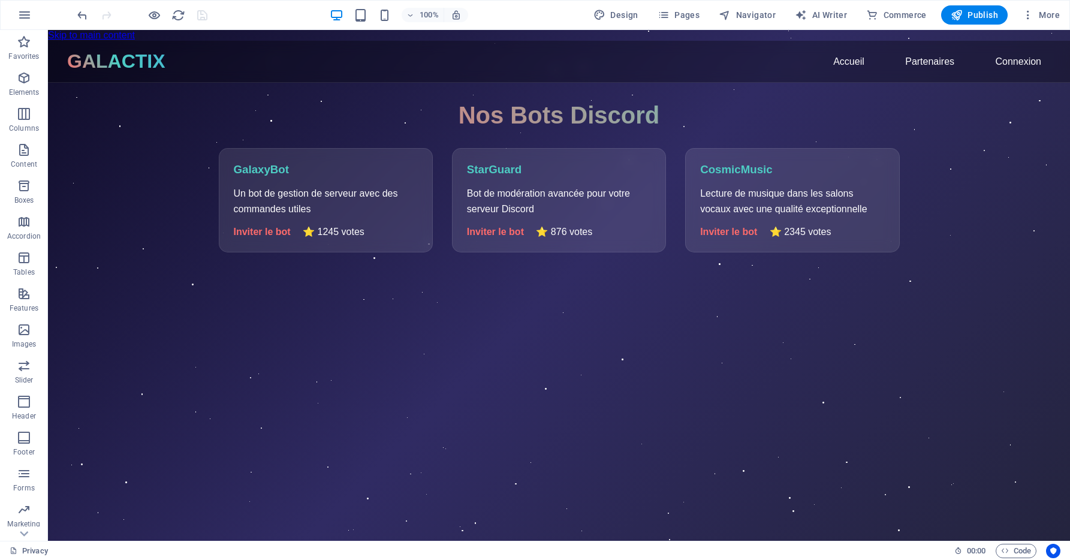
click at [1018, 550] on span "Code" at bounding box center [1016, 551] width 30 height 14
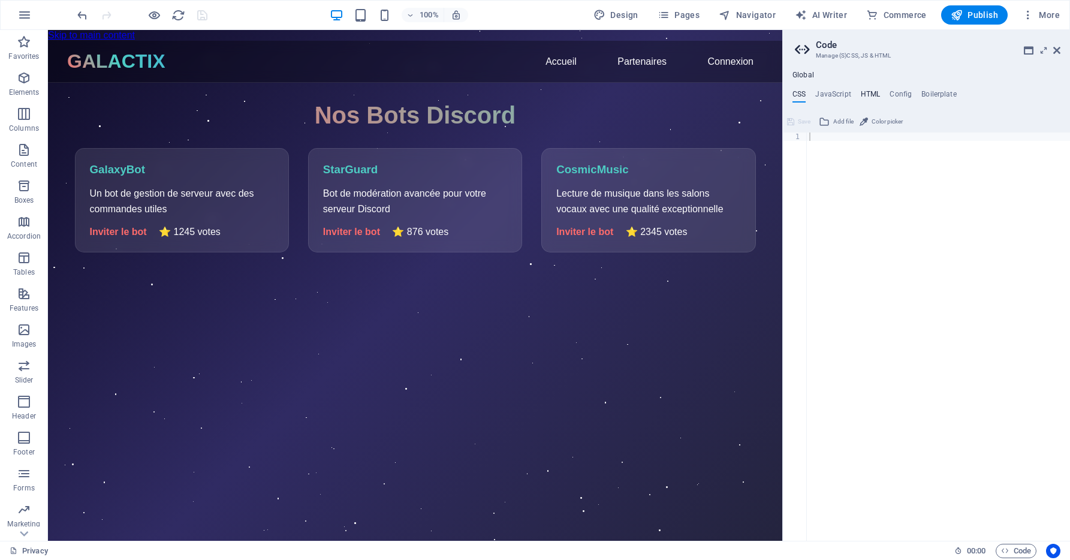
click at [874, 93] on h4 "HTML" at bounding box center [871, 96] width 20 height 13
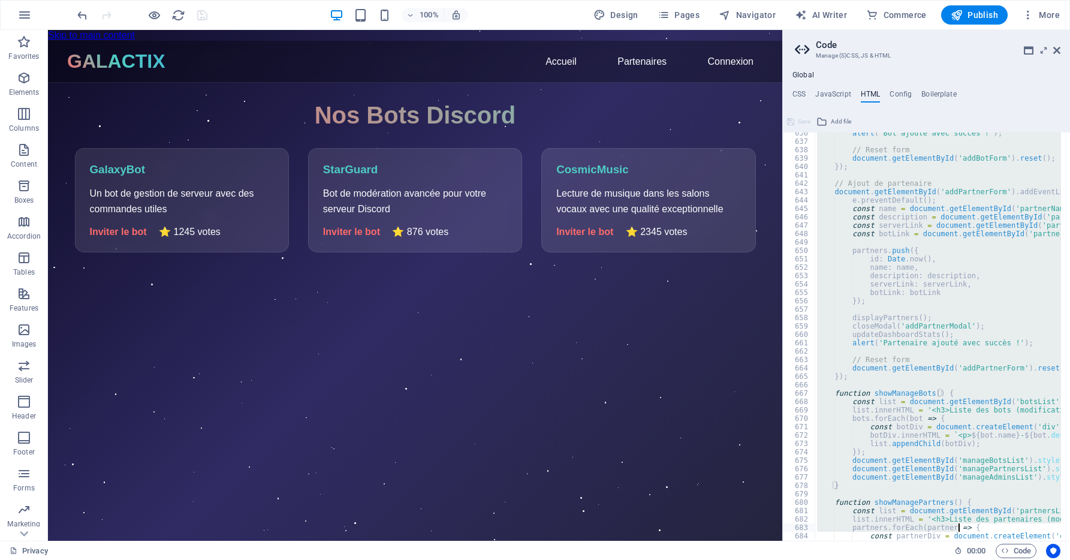
scroll to position [5567, 0]
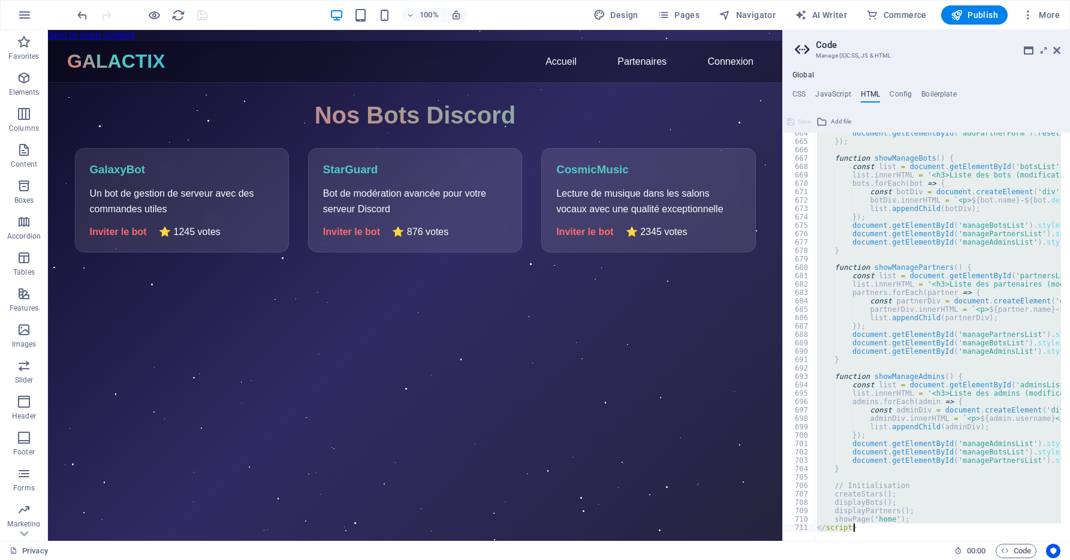
drag, startPoint x: 813, startPoint y: 137, endPoint x: 960, endPoint y: 591, distance: 476.7
click at [960, 559] on html "[DOMAIN_NAME] Privacy Favorites Elements Columns Content Boxes Accordion Tables…" at bounding box center [535, 280] width 1070 height 560
type textarea "showPage('home'); </script>"
click at [1058, 47] on icon at bounding box center [1056, 51] width 7 height 10
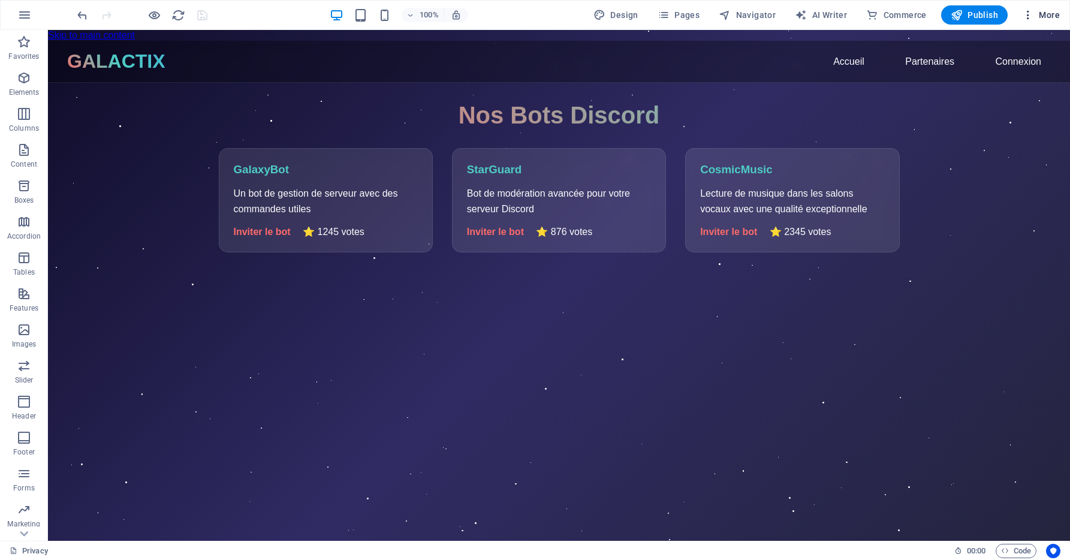
click at [1032, 15] on icon "button" at bounding box center [1028, 15] width 12 height 12
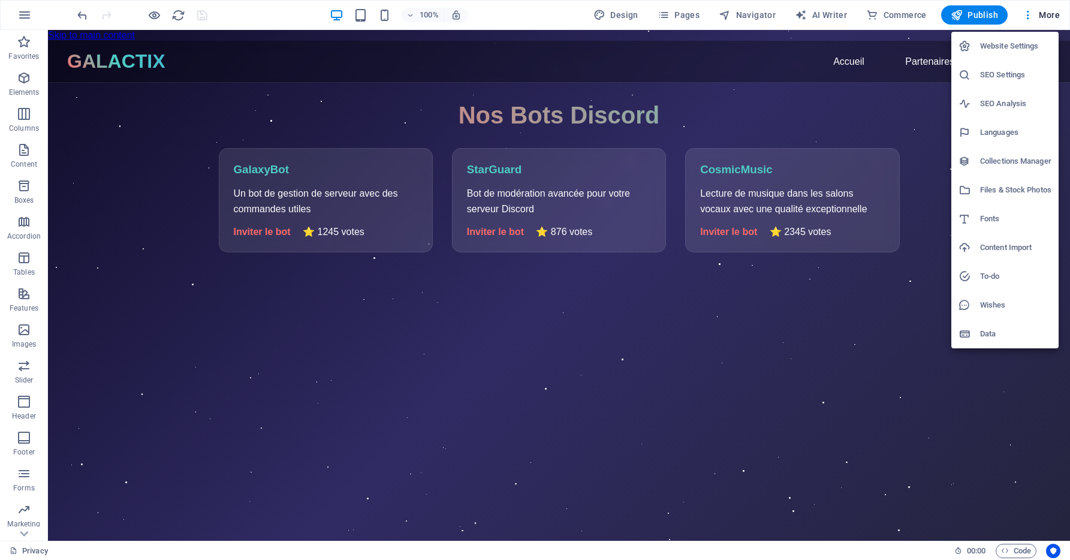
click at [1008, 180] on li "Files & Stock Photos" at bounding box center [1004, 190] width 107 height 29
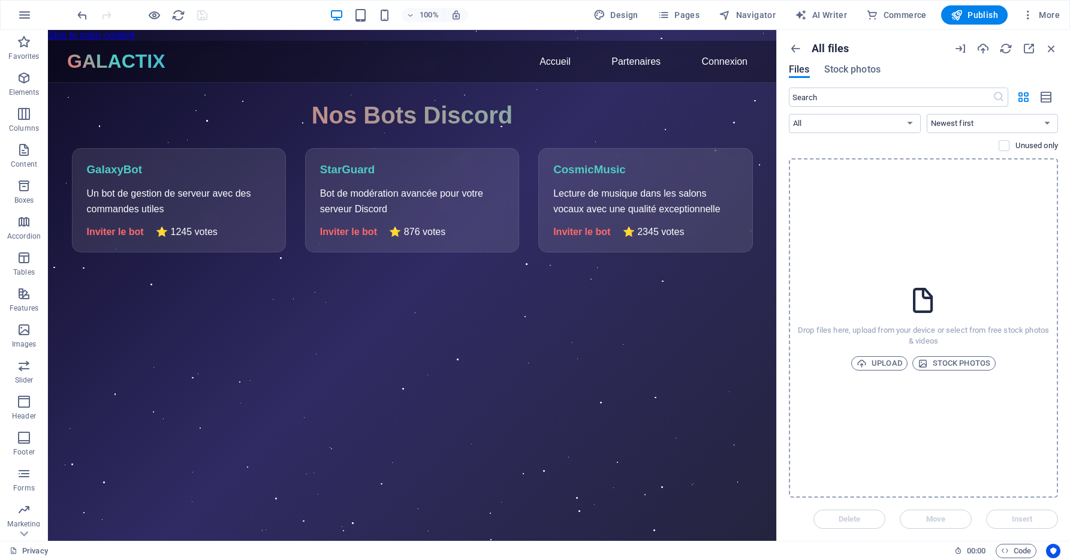
drag, startPoint x: 936, startPoint y: 263, endPoint x: 891, endPoint y: 234, distance: 53.6
drag, startPoint x: 891, startPoint y: 234, endPoint x: 800, endPoint y: 267, distance: 96.1
click at [800, 267] on div "Drop files here, upload from your device or select from free stock photos & vid…" at bounding box center [923, 327] width 269 height 339
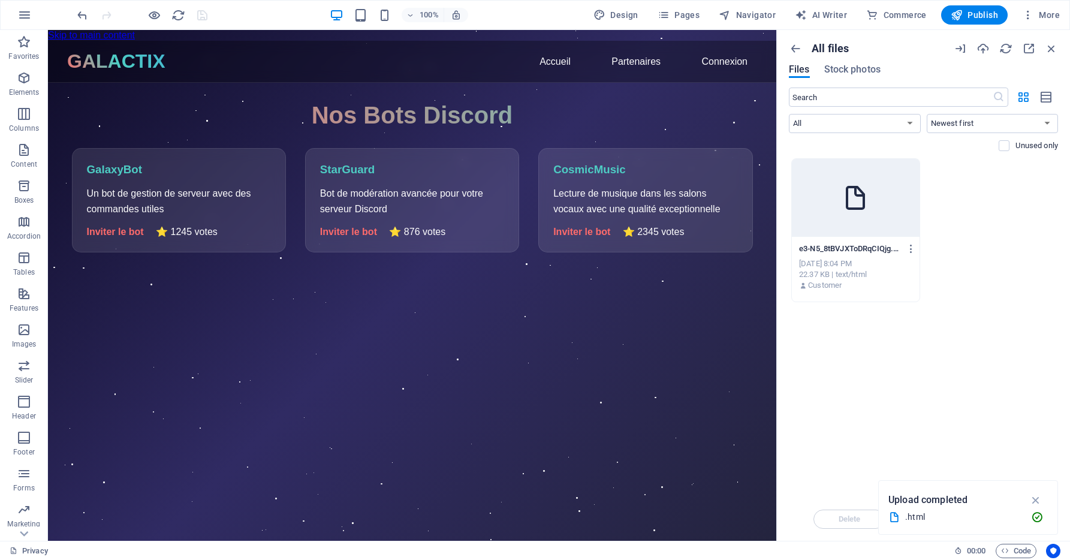
click at [857, 481] on div "Drop files here to upload them instantly e3-N5_8tBVJXToDRqCIQjg.html e3-N5_8tBV…" at bounding box center [923, 327] width 269 height 339
click at [908, 249] on icon "button" at bounding box center [911, 248] width 11 height 11
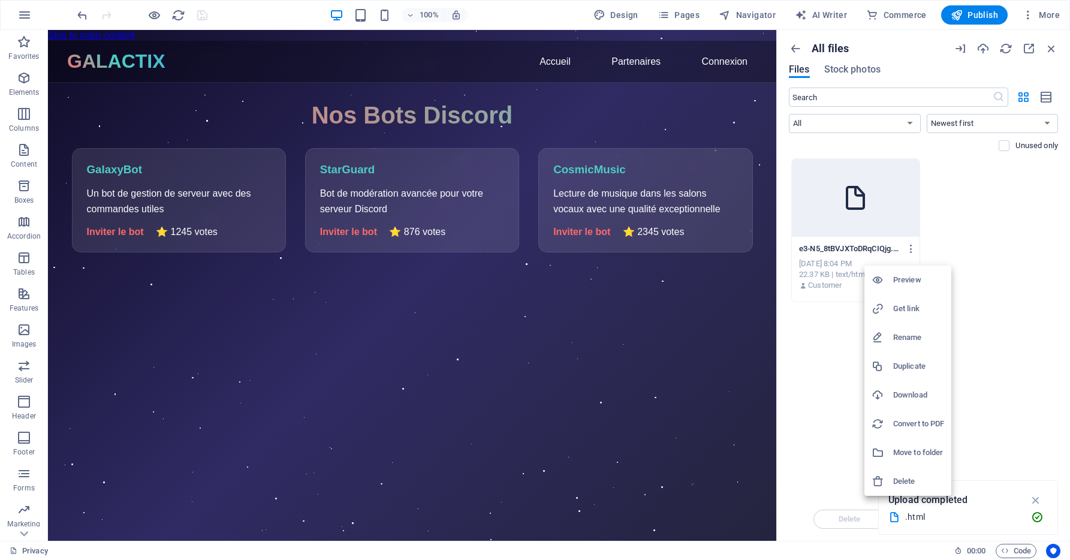
click at [1029, 245] on div at bounding box center [535, 280] width 1070 height 560
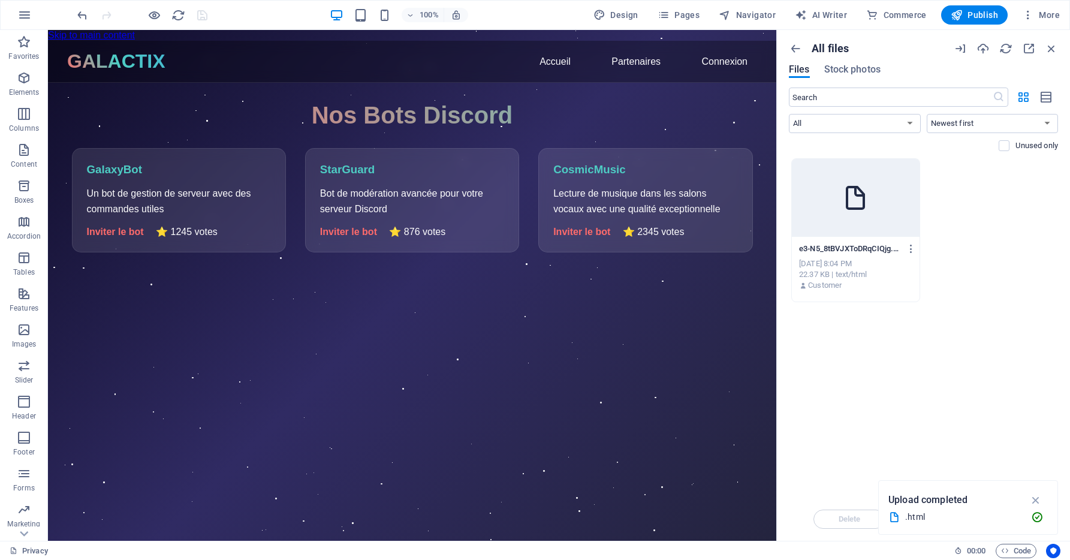
drag, startPoint x: 845, startPoint y: 478, endPoint x: 847, endPoint y: 471, distance: 7.4
click at [846, 477] on div "Drop files here to upload them instantly e3-N5_8tBVJXToDRqCIQjg.html e3-N5_8tBV…" at bounding box center [923, 327] width 269 height 339
drag, startPoint x: 901, startPoint y: 500, endPoint x: 952, endPoint y: 508, distance: 51.5
click at [924, 509] on div "Upload completed .html" at bounding box center [967, 507] width 159 height 34
click at [1037, 502] on icon "button" at bounding box center [1036, 499] width 14 height 13
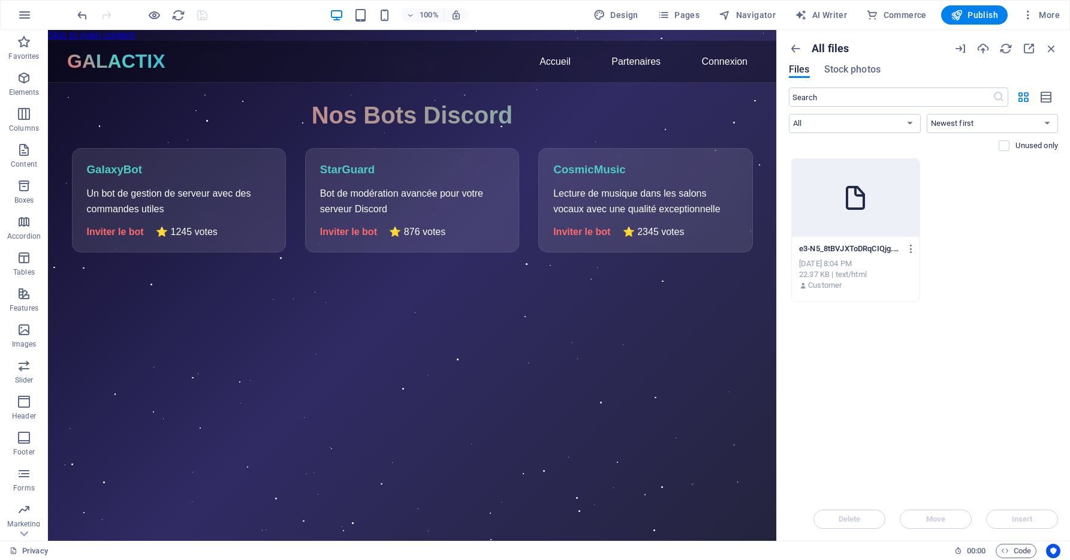
click at [1019, 518] on div "Delete Move Insert" at bounding box center [923, 512] width 269 height 31
click at [906, 247] on icon "button" at bounding box center [911, 248] width 11 height 11
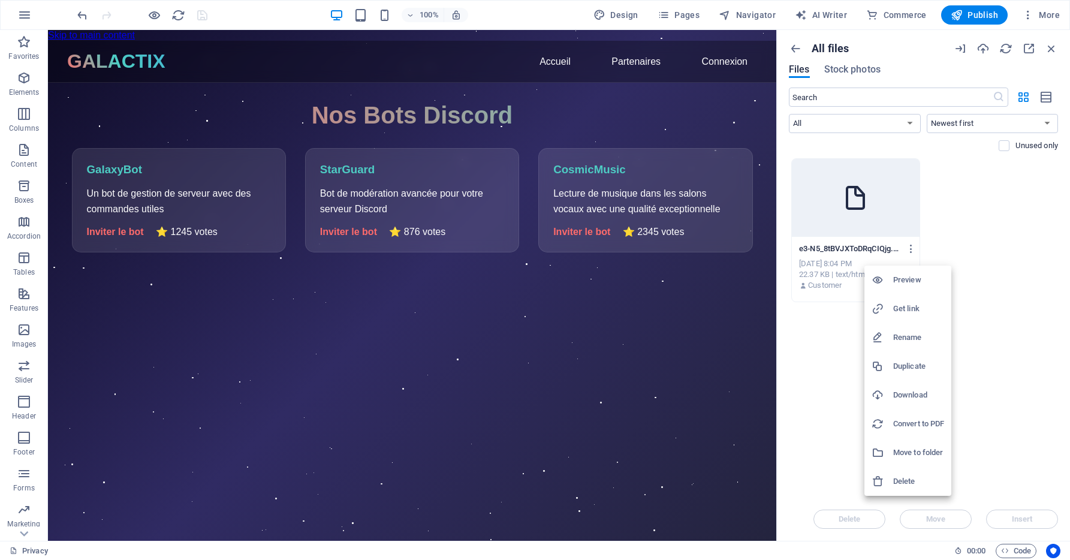
click at [879, 233] on div at bounding box center [535, 280] width 1070 height 560
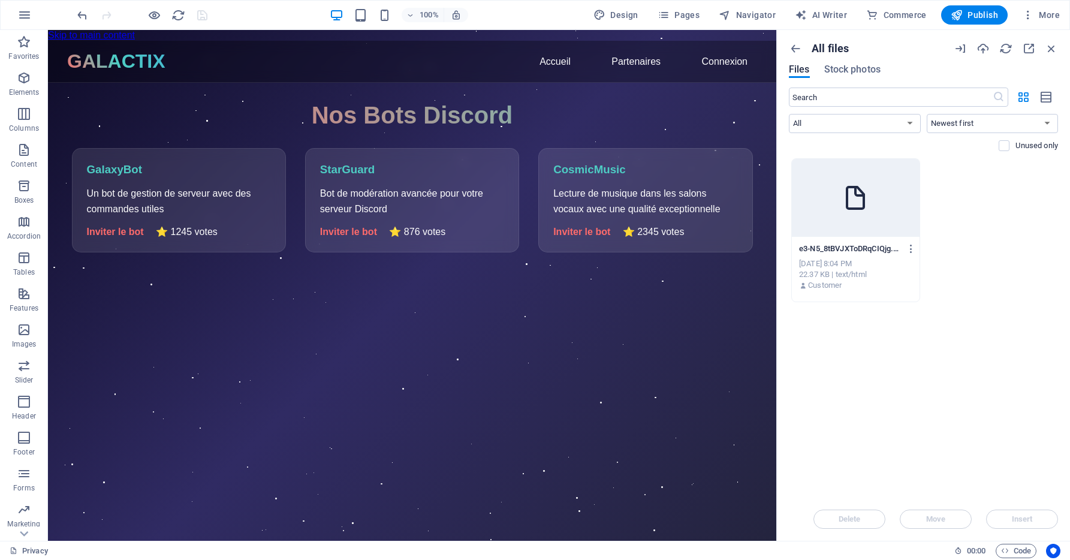
drag, startPoint x: 868, startPoint y: 228, endPoint x: 877, endPoint y: 273, distance: 46.0
click at [905, 248] on button "button" at bounding box center [909, 248] width 16 height 19
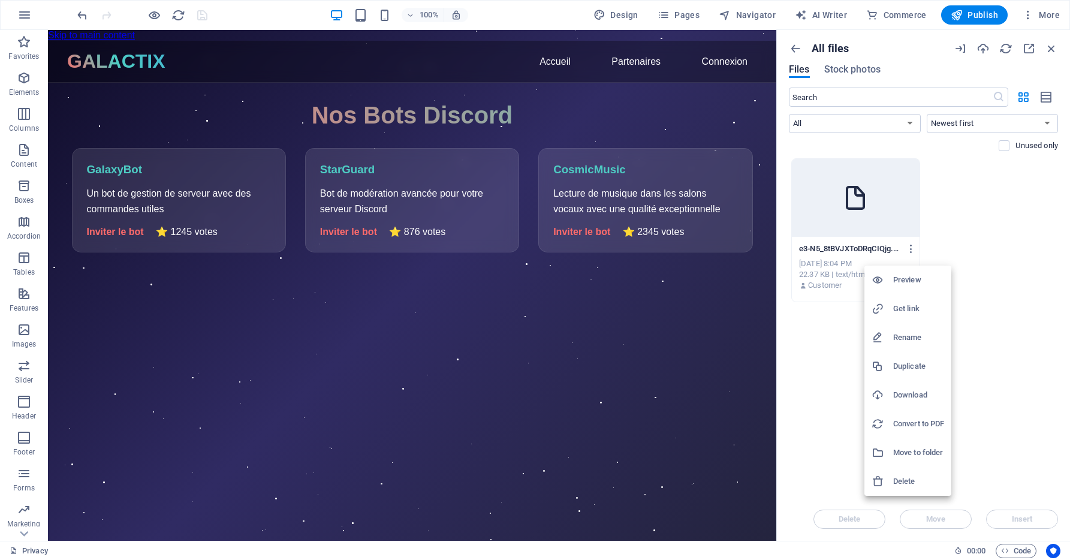
click at [928, 449] on h6 "Move to folder" at bounding box center [918, 452] width 51 height 14
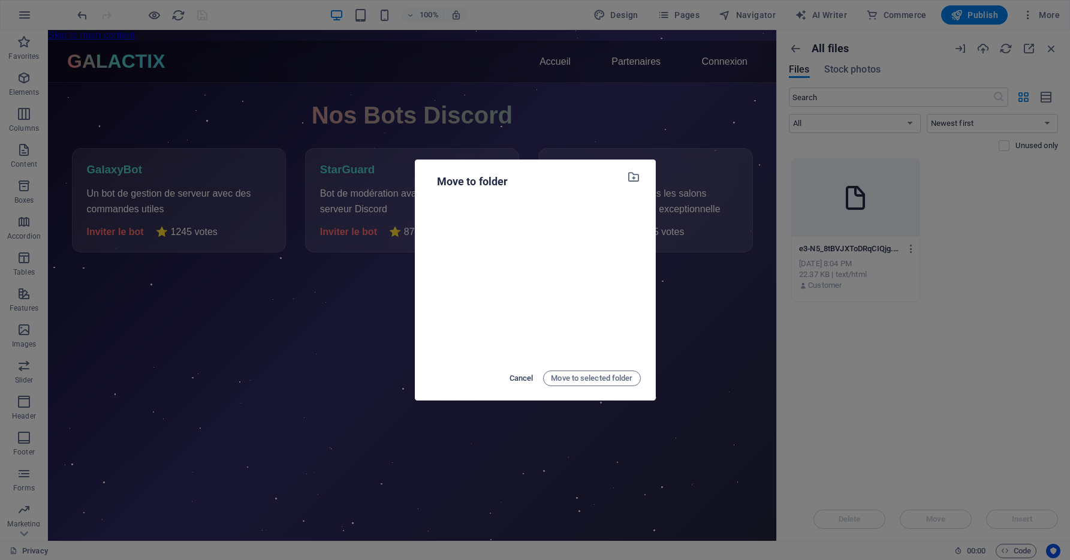
click at [509, 378] on span "Cancel" at bounding box center [521, 378] width 24 height 14
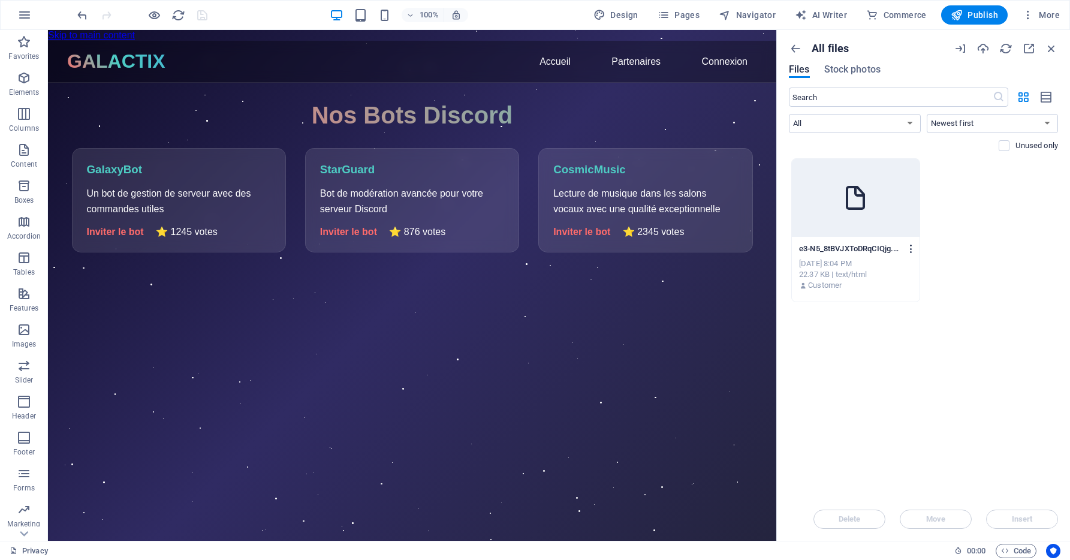
click at [911, 247] on icon "button" at bounding box center [911, 248] width 11 height 11
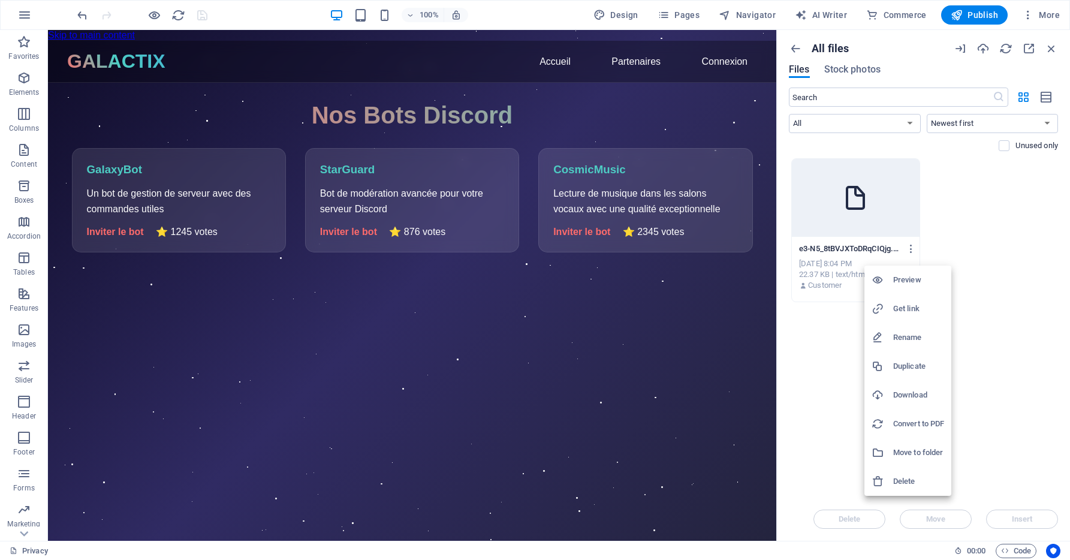
click at [915, 336] on h6 "Rename" at bounding box center [918, 337] width 51 height 14
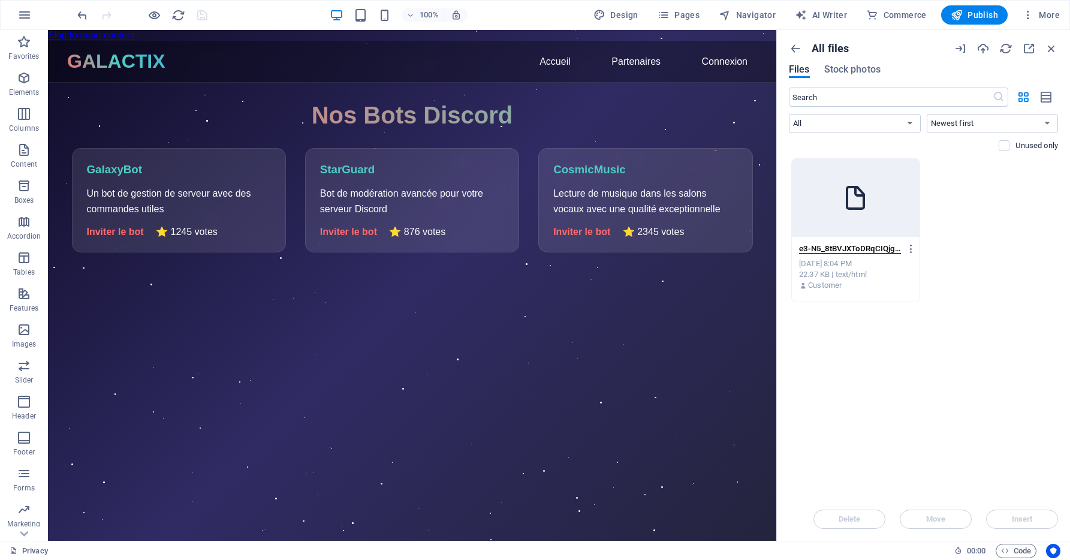
scroll to position [0, 12]
type input ".html"
click at [870, 281] on div "Customer" at bounding box center [855, 285] width 113 height 11
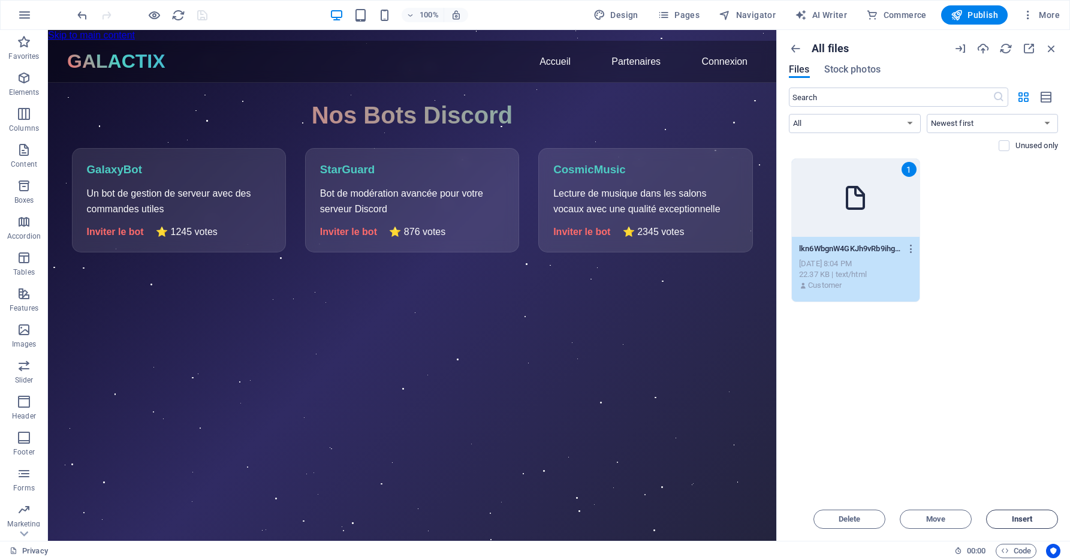
click at [1026, 522] on span "Insert" at bounding box center [1022, 518] width 21 height 7
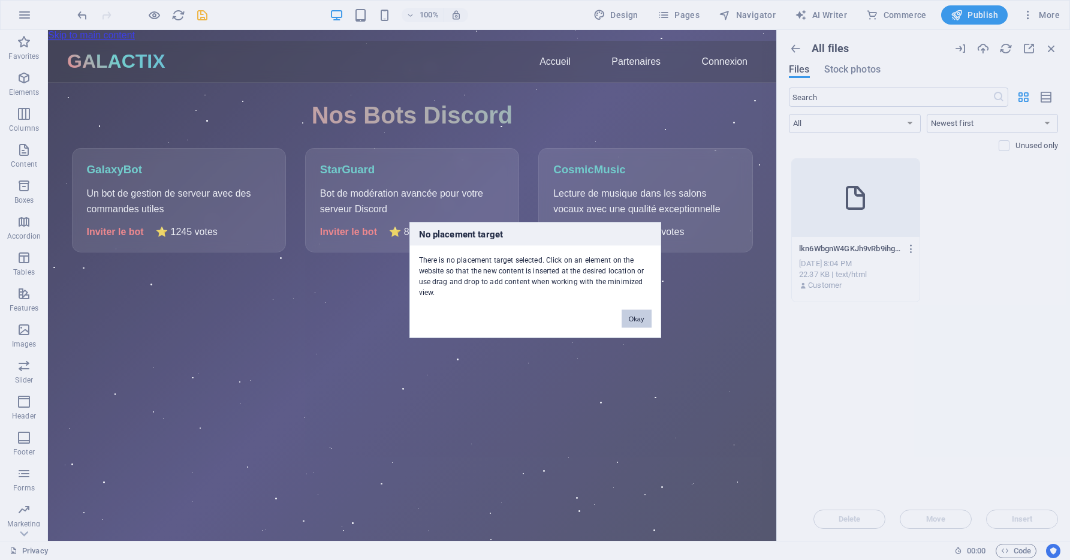
click at [635, 315] on button "Okay" at bounding box center [637, 319] width 30 height 18
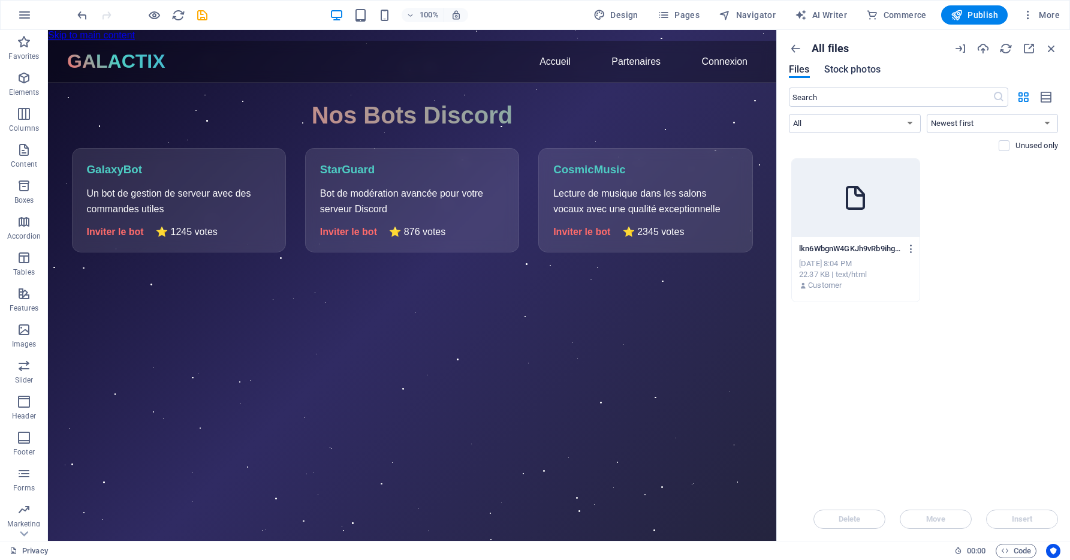
click at [870, 74] on span "Stock photos" at bounding box center [852, 69] width 56 height 14
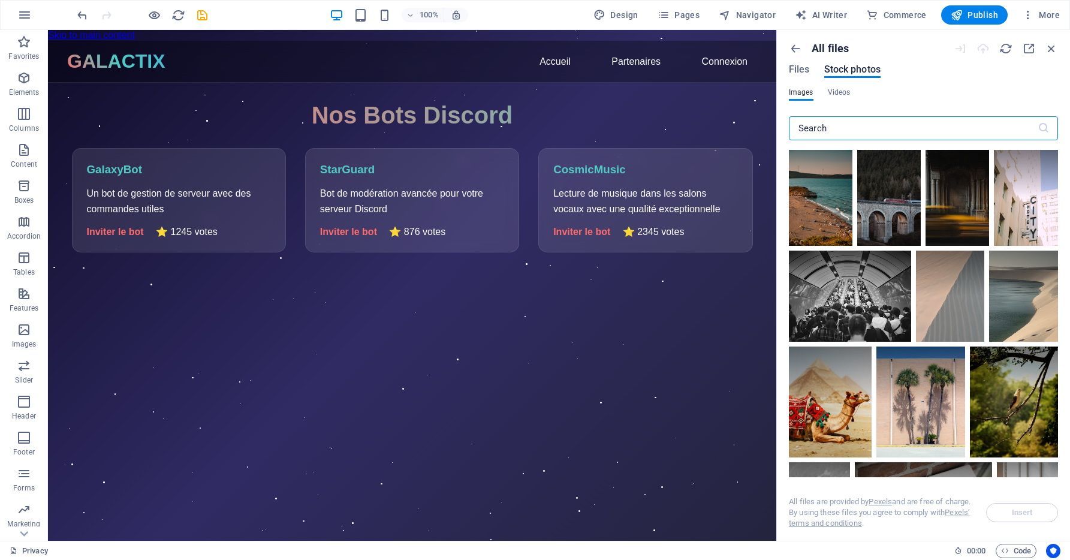
click at [816, 88] on div "Images Videos" at bounding box center [923, 99] width 269 height 23
click at [840, 93] on span "Videos" at bounding box center [839, 92] width 23 height 14
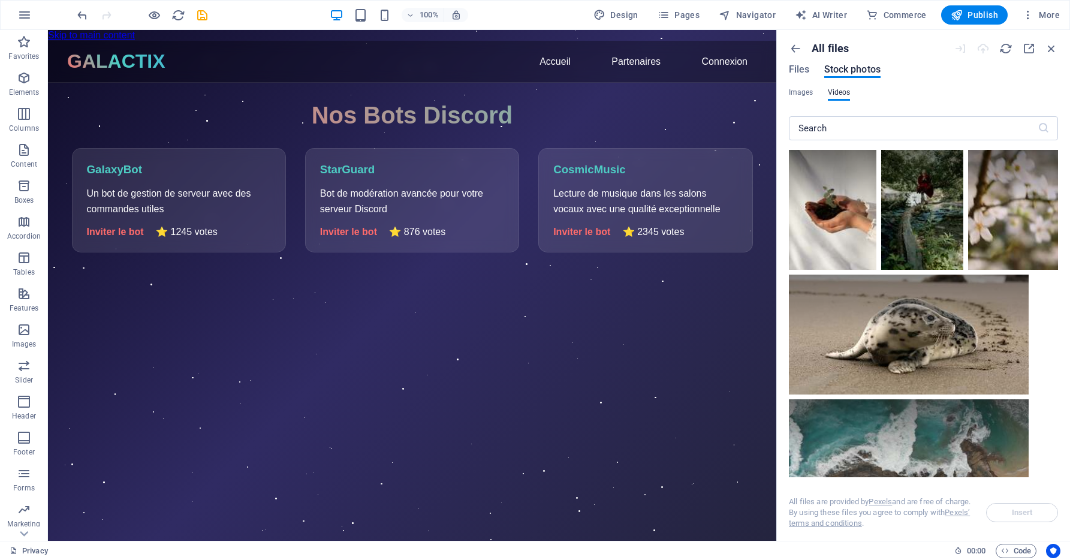
click at [804, 64] on div "All files Files Stock photos" at bounding box center [923, 65] width 269 height 46
click at [800, 68] on span "Files" at bounding box center [799, 69] width 21 height 14
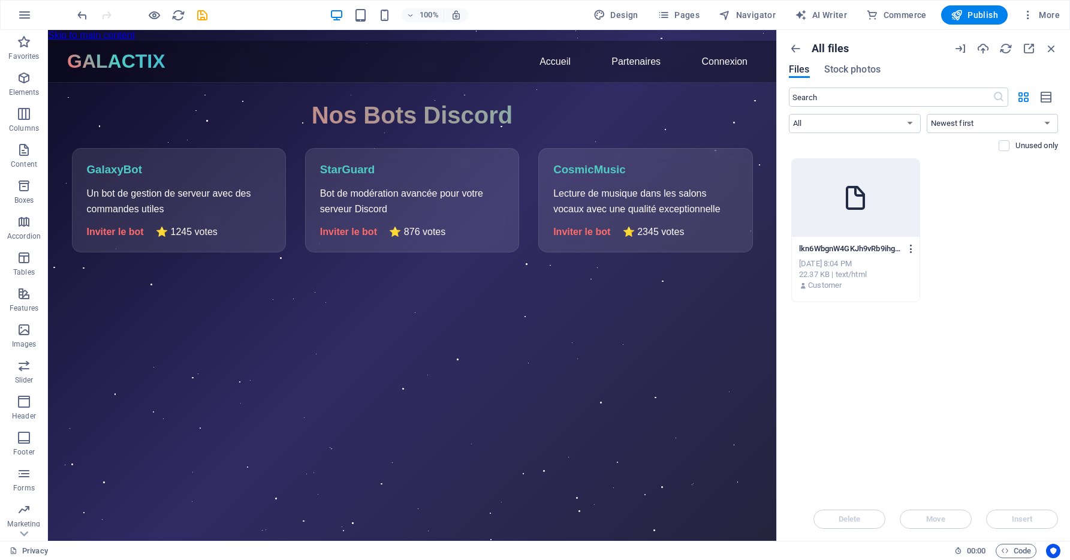
click at [908, 251] on icon "button" at bounding box center [911, 248] width 11 height 11
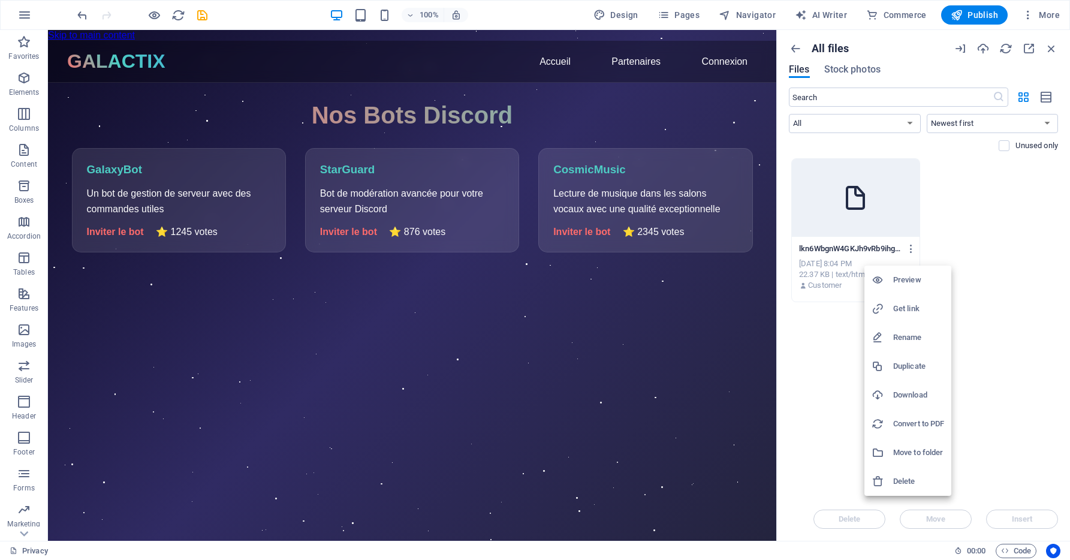
click at [982, 57] on div at bounding box center [535, 280] width 1070 height 560
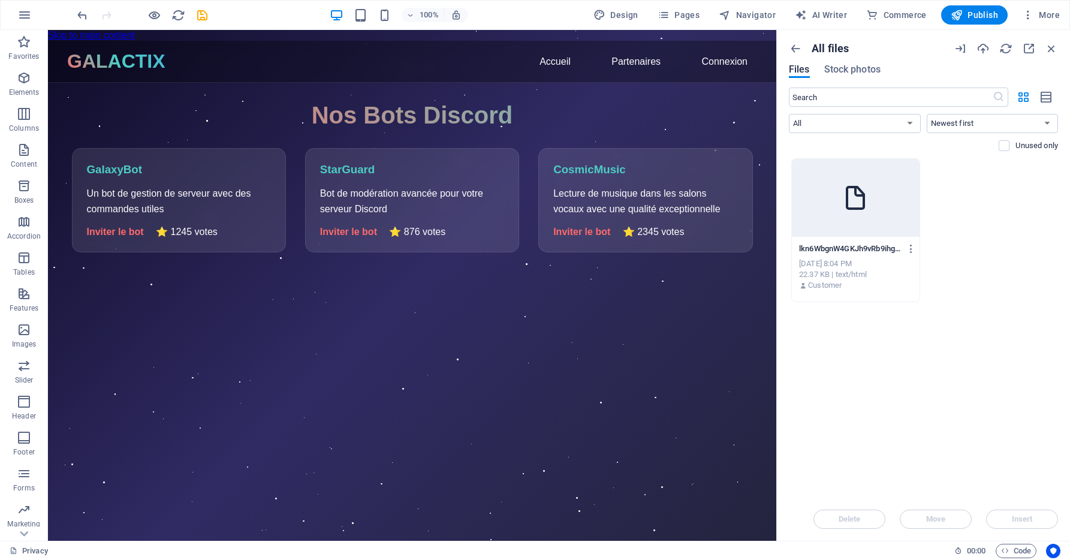
click at [983, 52] on div "Preview Get link Rename Duplicate Download Convert to PDF Move to folder Delete" at bounding box center [535, 283] width 1070 height 553
click at [983, 50] on icon "button" at bounding box center [982, 48] width 13 height 13
click at [1042, 48] on div at bounding box center [1006, 48] width 104 height 13
click at [1054, 49] on icon "button" at bounding box center [1051, 48] width 13 height 13
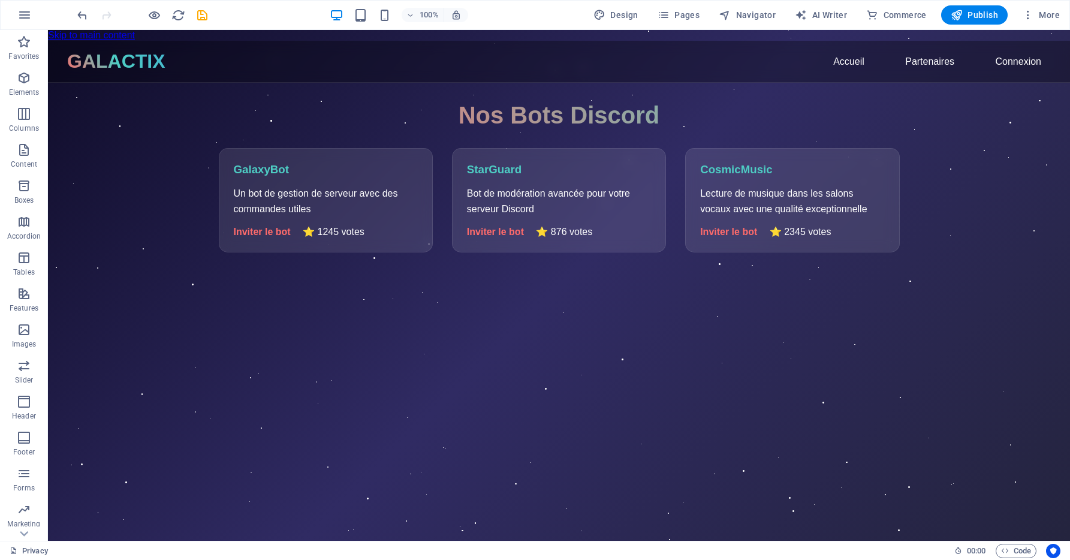
click at [264, 189] on body "Skip to main content GALACTIX Accueil Partenaires Connexion Déconnexion Nos Bot…" at bounding box center [559, 285] width 1022 height 511
click at [346, 41] on div at bounding box center [559, 41] width 1022 height 0
click at [110, 38] on icon at bounding box center [110, 37] width 7 height 13
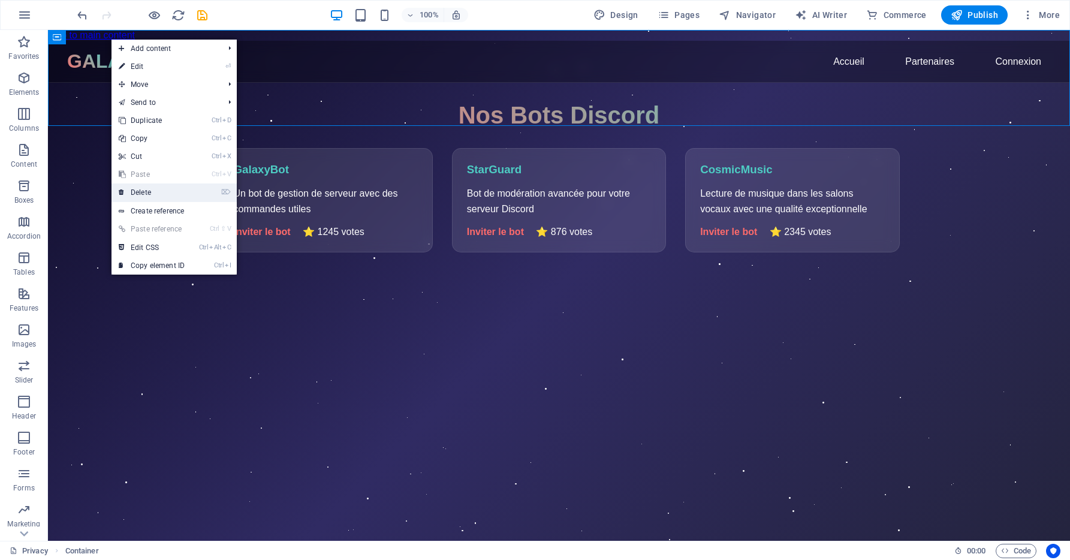
click at [176, 192] on link "⌦ Delete" at bounding box center [151, 192] width 80 height 18
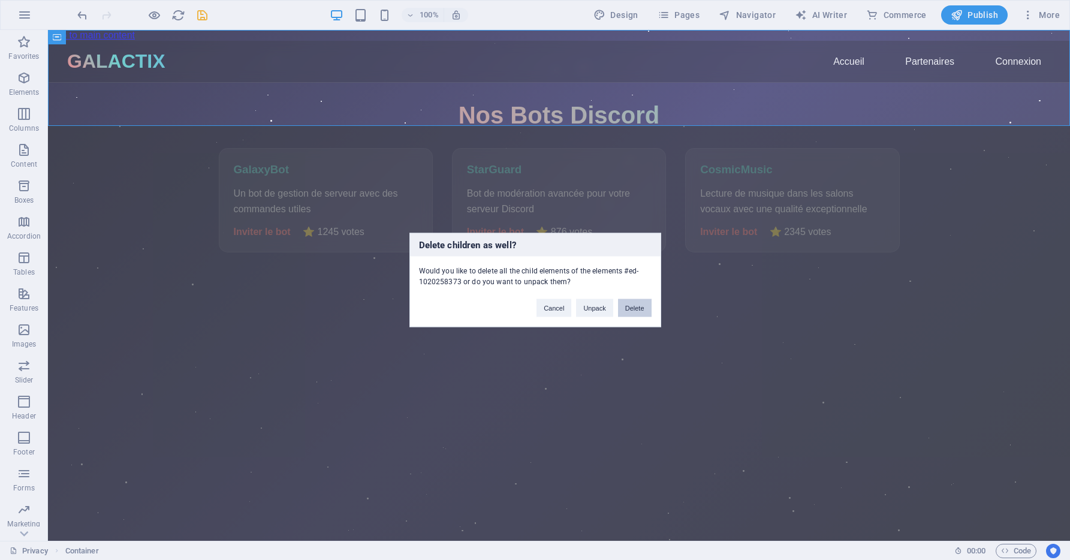
click at [633, 309] on button "Delete" at bounding box center [635, 308] width 34 height 18
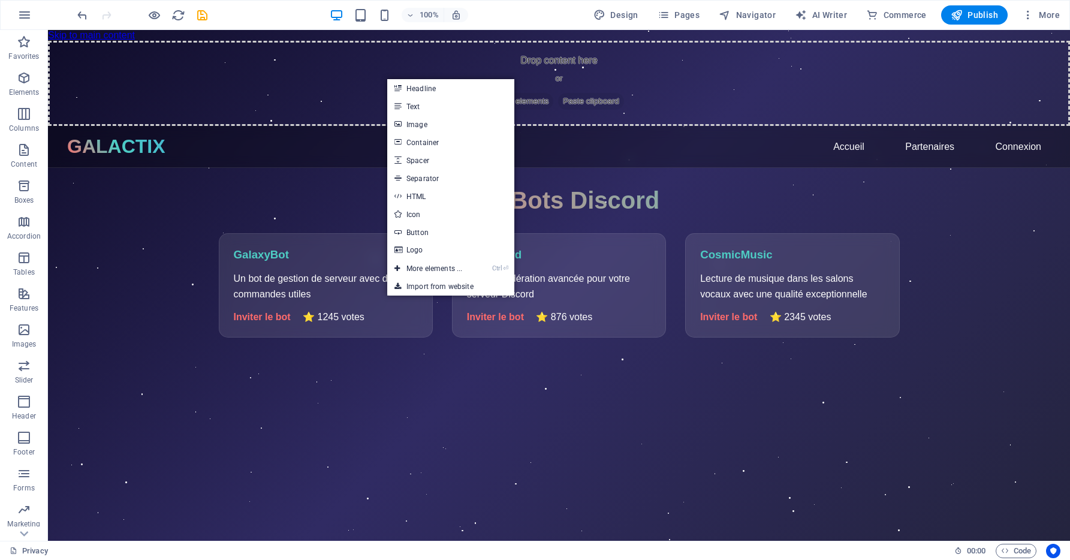
click at [269, 221] on div "Nos Bots Discord GalaxyBot Un bot de gestion de serveur avec des commandes util…" at bounding box center [559, 262] width 719 height 150
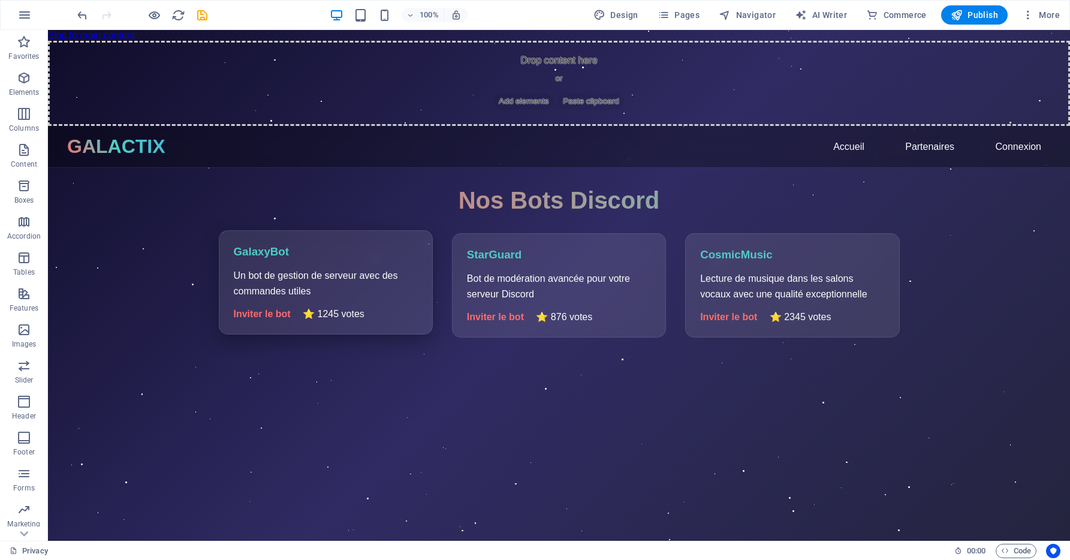
drag, startPoint x: 289, startPoint y: 318, endPoint x: 305, endPoint y: 264, distance: 55.7
click at [305, 265] on div "GalaxyBot Un bot de gestion de serveur avec des commandes utiles Inviter le bot…" at bounding box center [326, 282] width 214 height 104
click at [198, 13] on icon "save" at bounding box center [202, 15] width 14 height 14
click at [960, 16] on icon "button" at bounding box center [957, 15] width 12 height 12
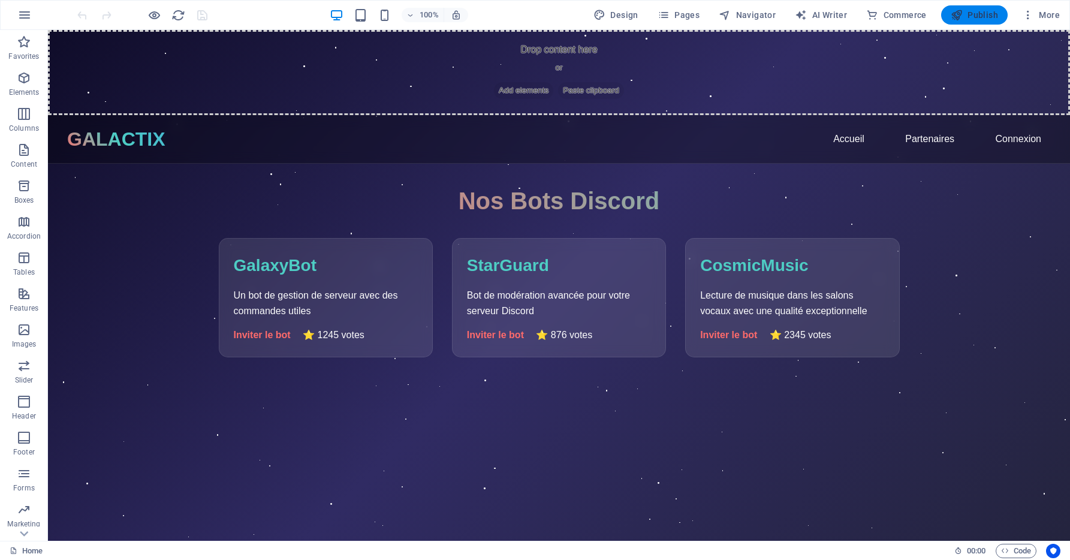
click at [977, 19] on span "Publish" at bounding box center [974, 15] width 47 height 12
